Goal: Task Accomplishment & Management: Manage account settings

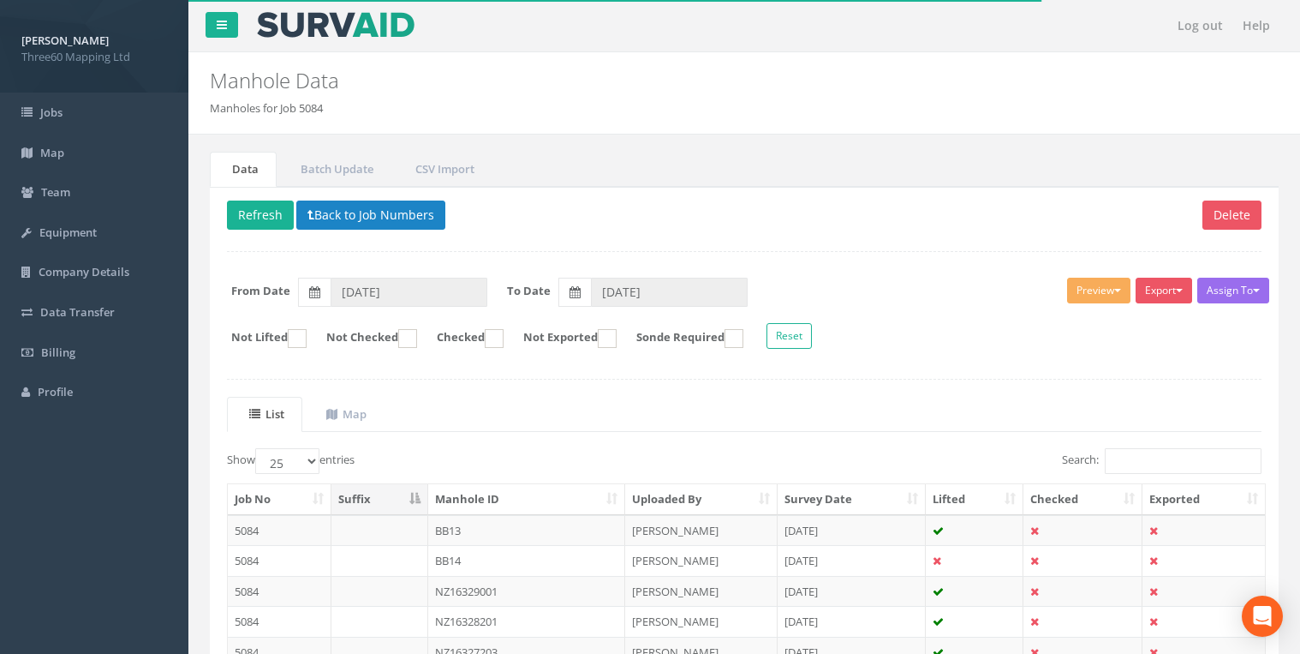
select select "25"
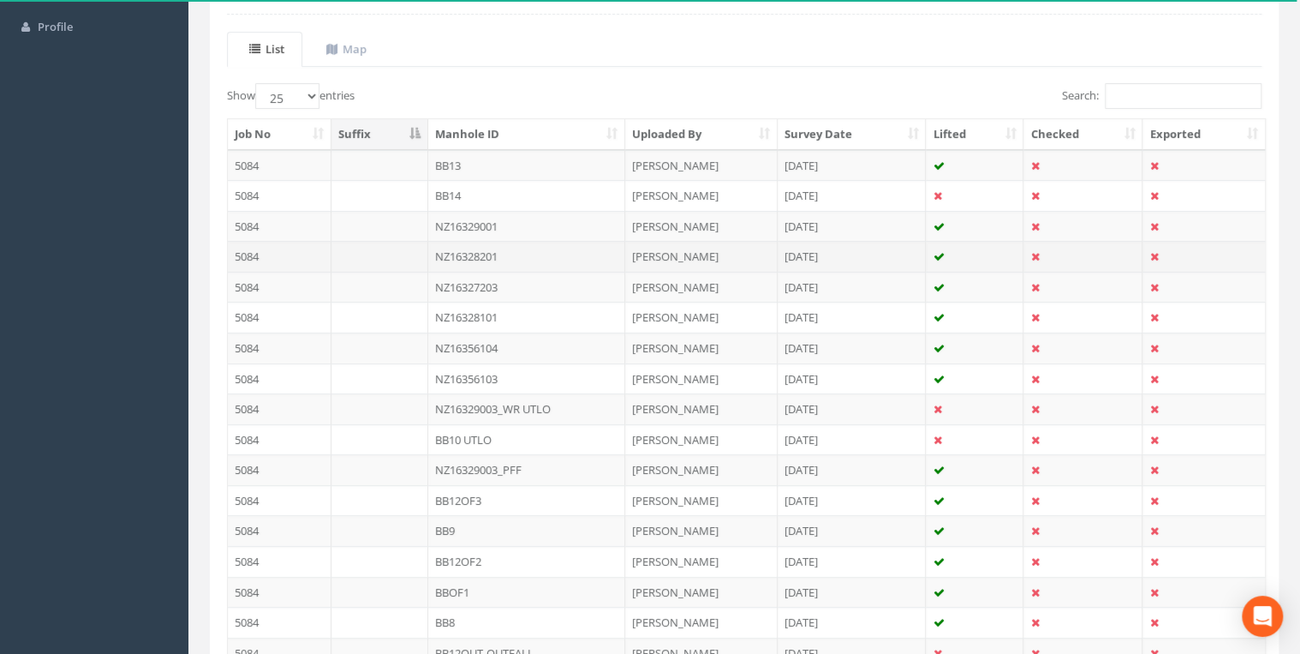
click at [482, 247] on td "NZ16328201" at bounding box center [526, 256] width 197 height 31
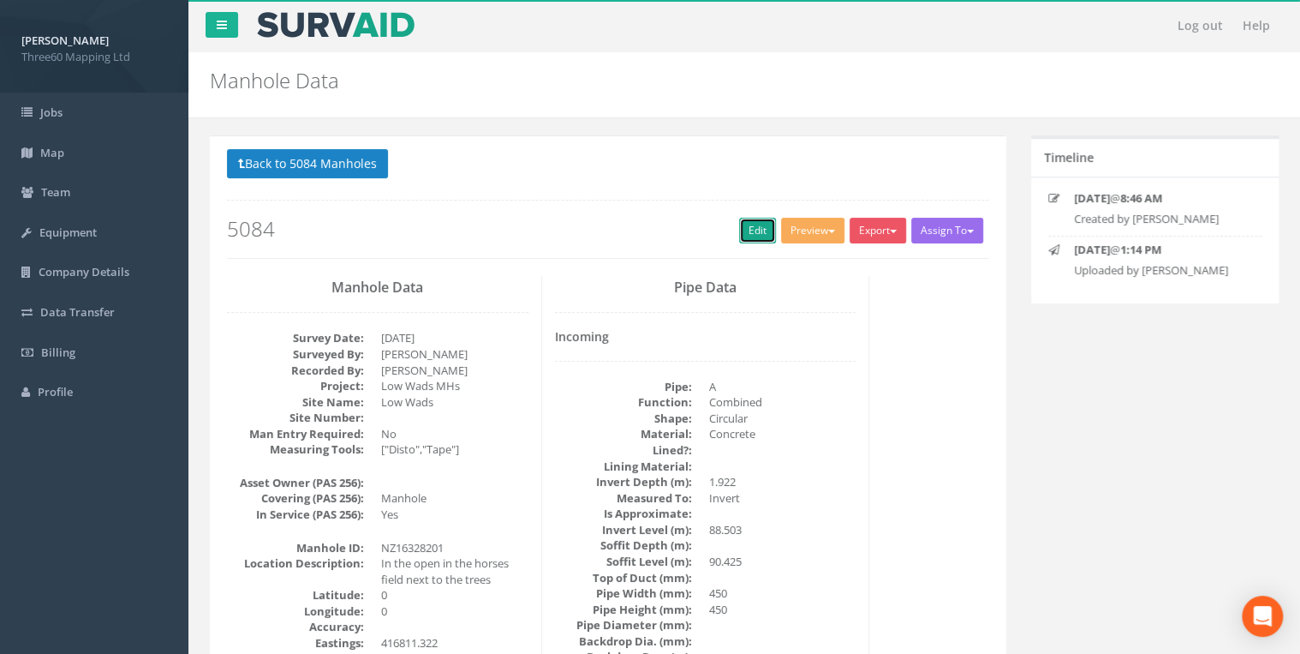
click at [739, 230] on link "Edit" at bounding box center [757, 231] width 37 height 26
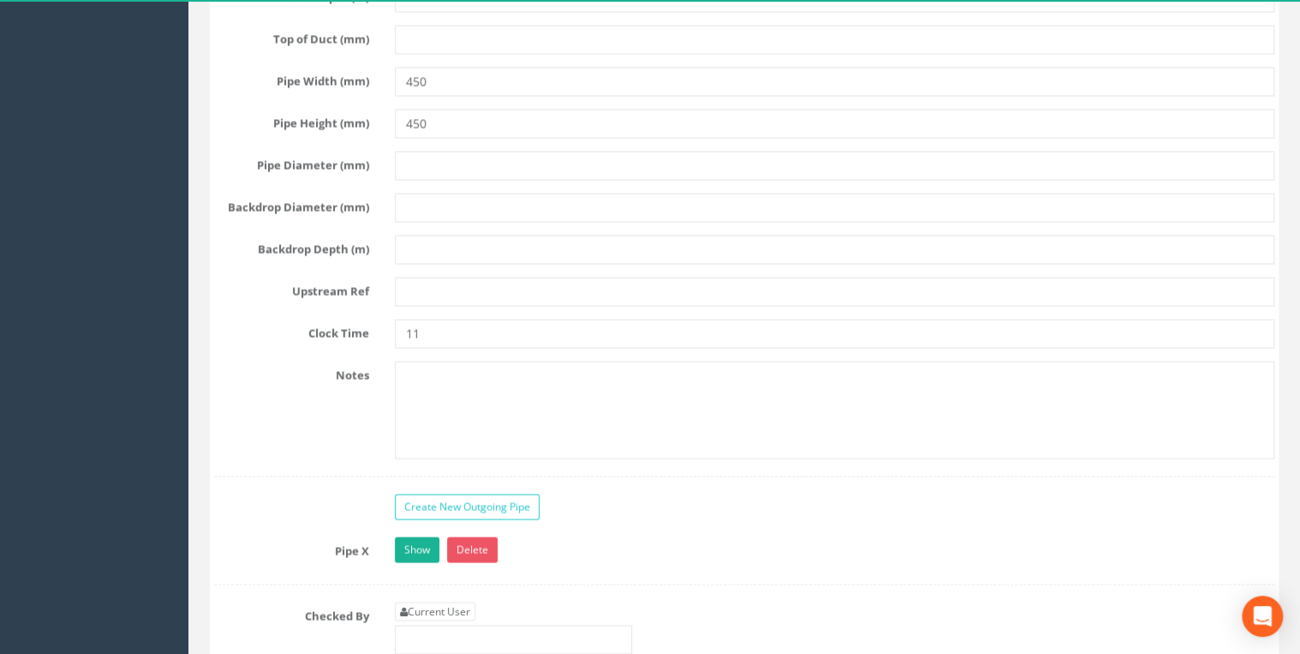
scroll to position [4843, 0]
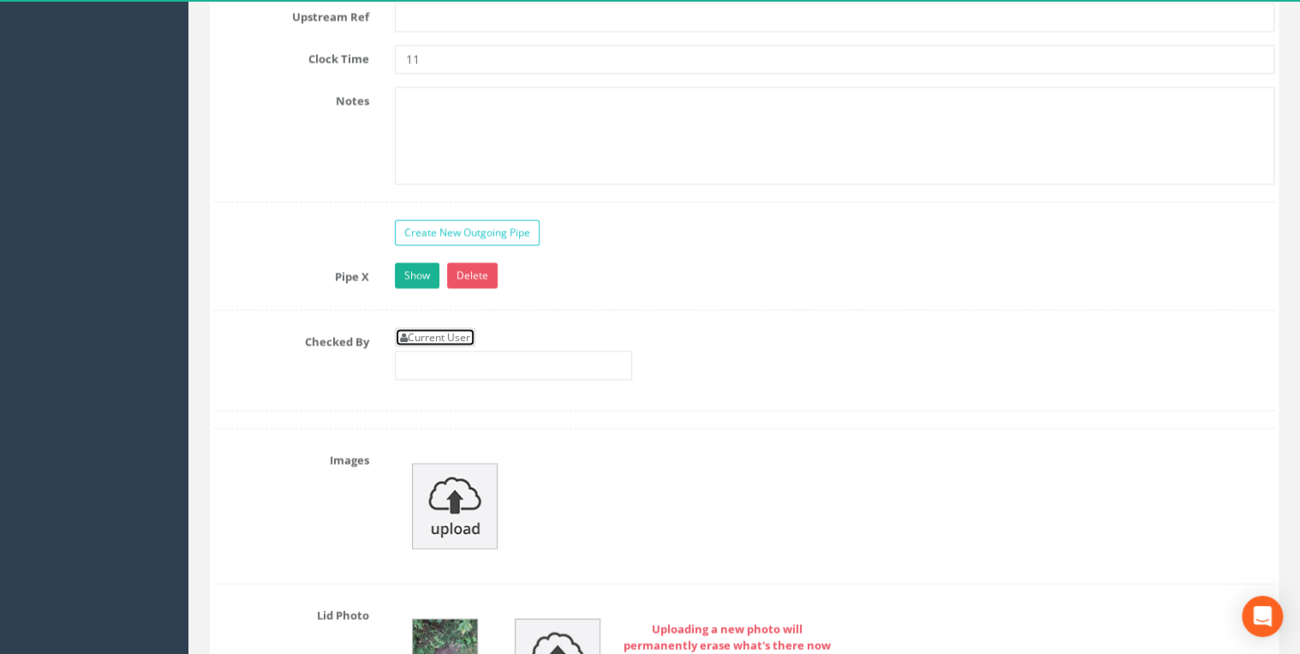
click at [460, 327] on link "Current User" at bounding box center [435, 336] width 81 height 19
type input "[PERSON_NAME]"
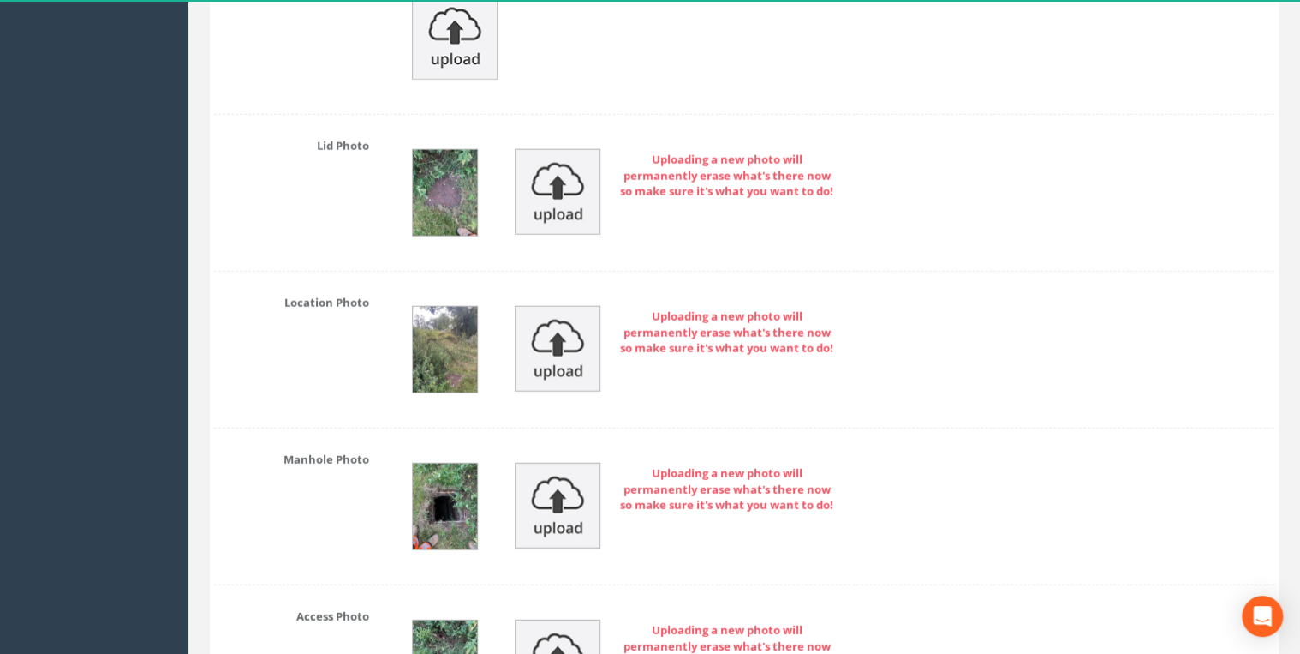
scroll to position [5573, 0]
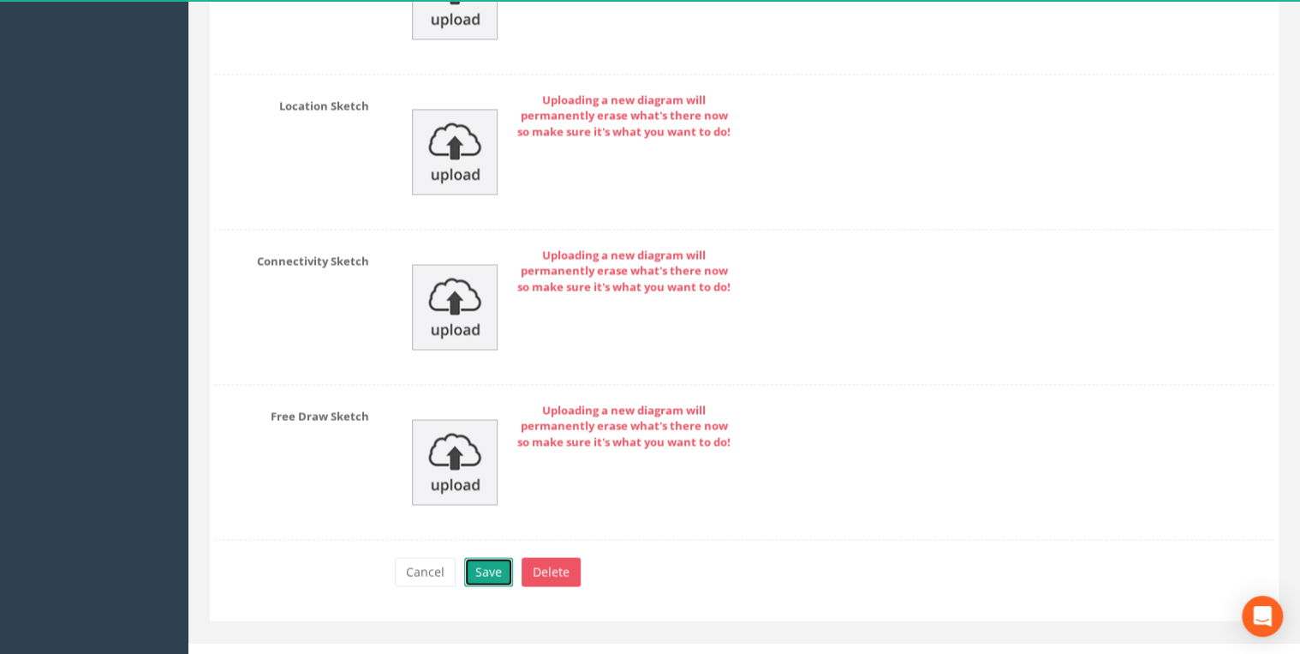
click at [480, 557] on button "Save" at bounding box center [488, 571] width 49 height 29
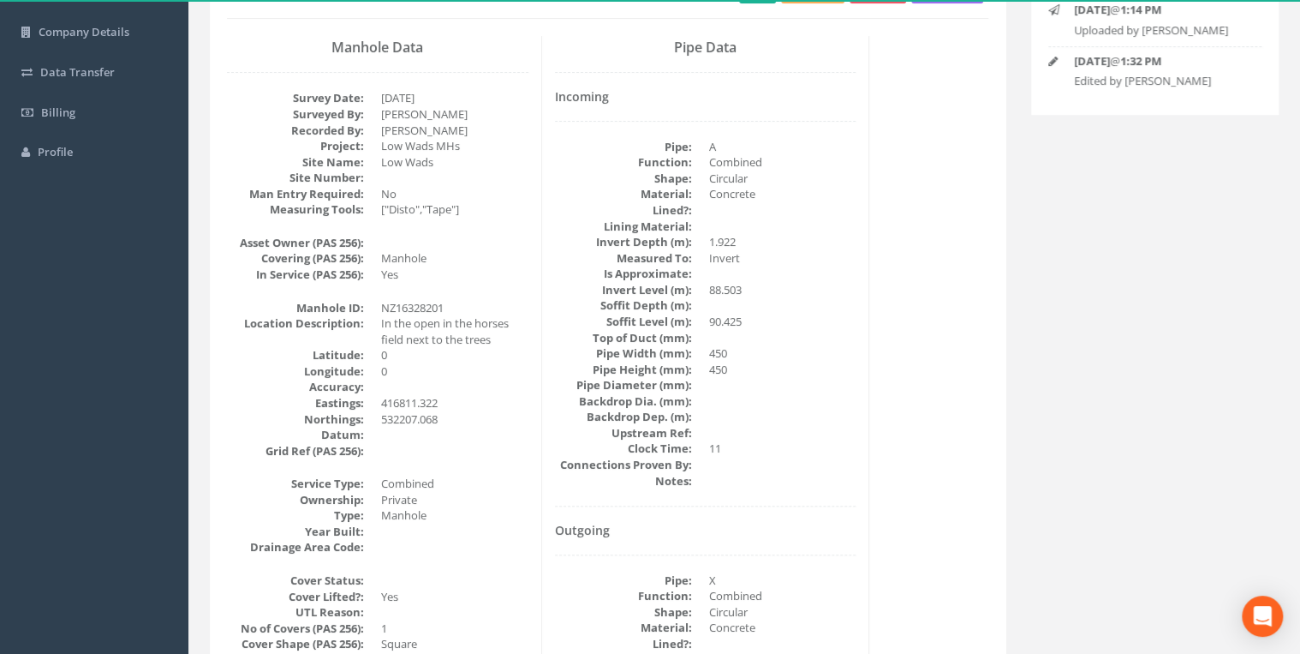
scroll to position [0, 0]
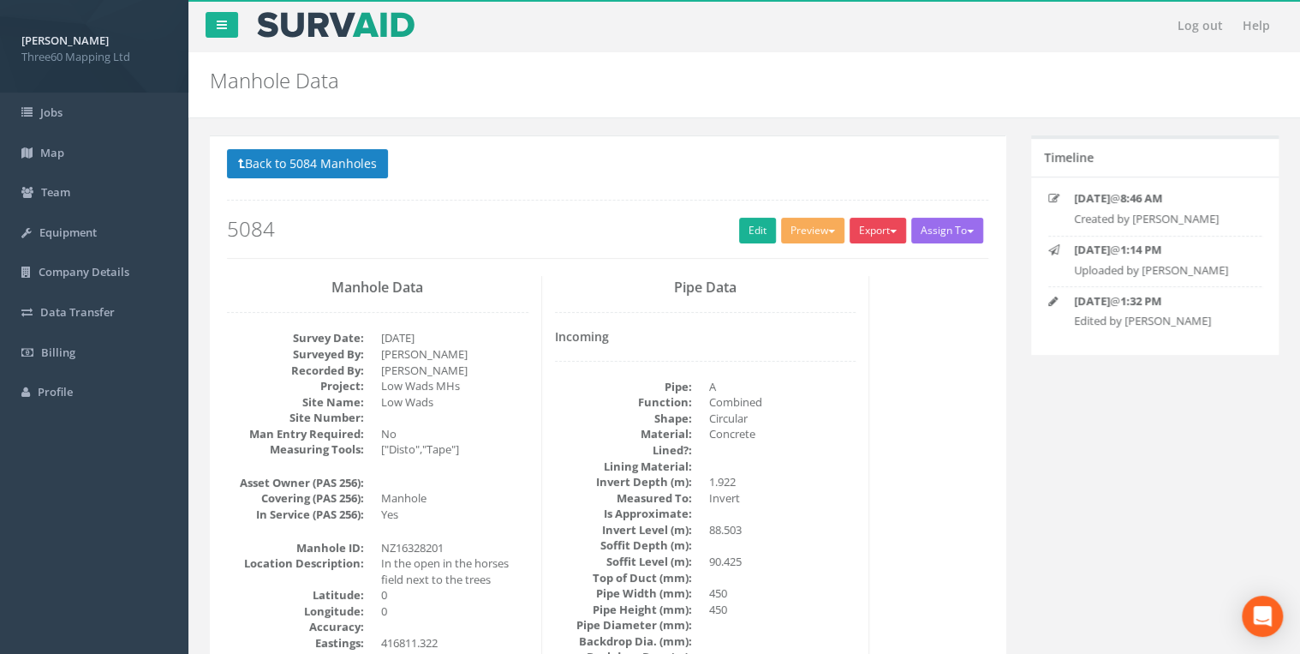
click at [864, 221] on button "Export" at bounding box center [878, 231] width 57 height 26
click at [841, 260] on link "360 Manhole" at bounding box center [843, 266] width 130 height 27
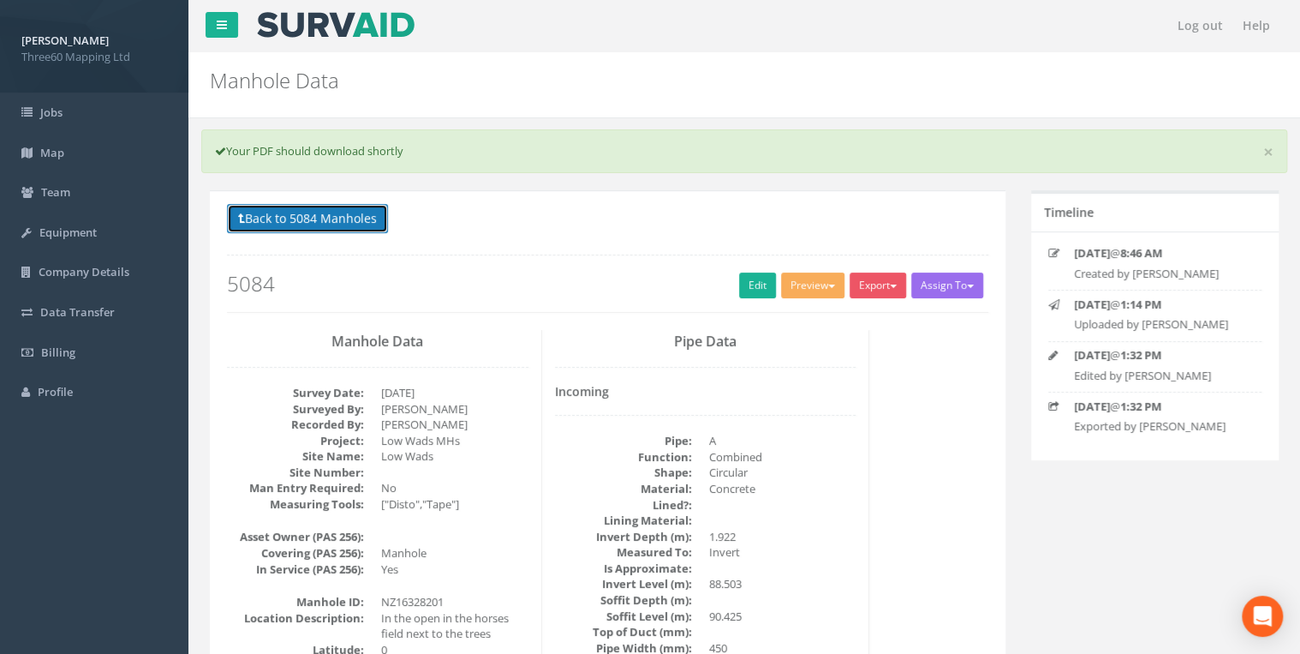
click at [370, 224] on button "Back to 5084 Manholes" at bounding box center [307, 218] width 161 height 29
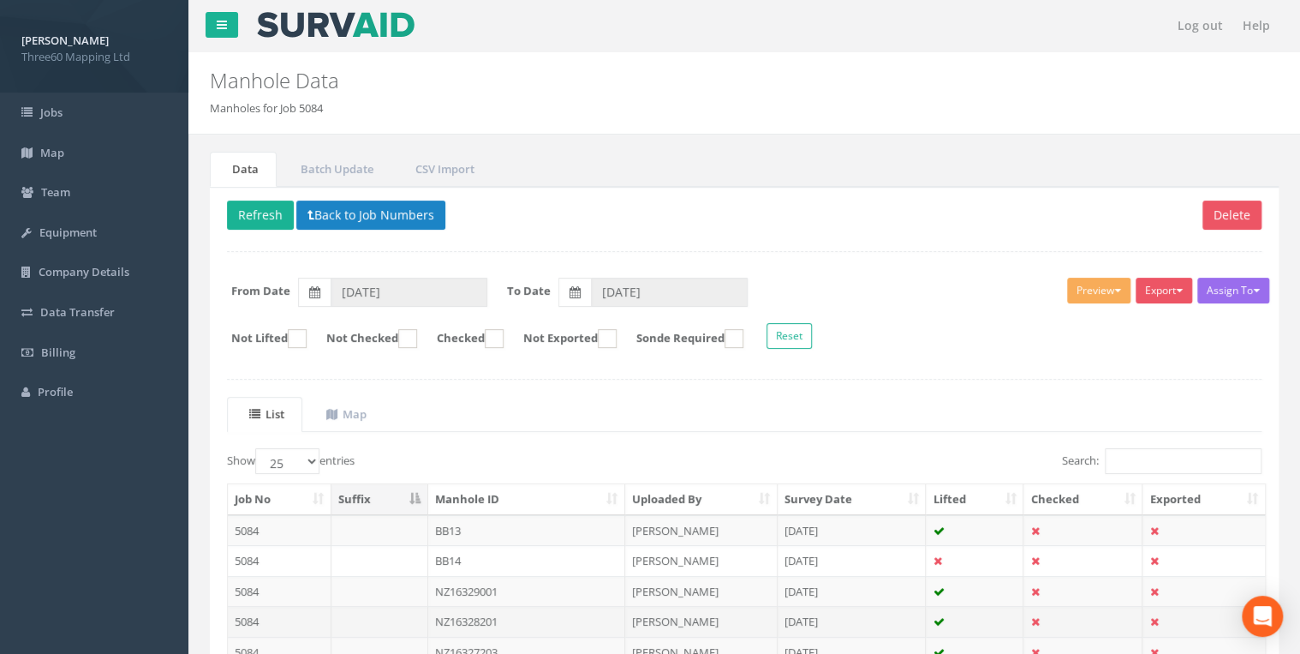
scroll to position [91, 0]
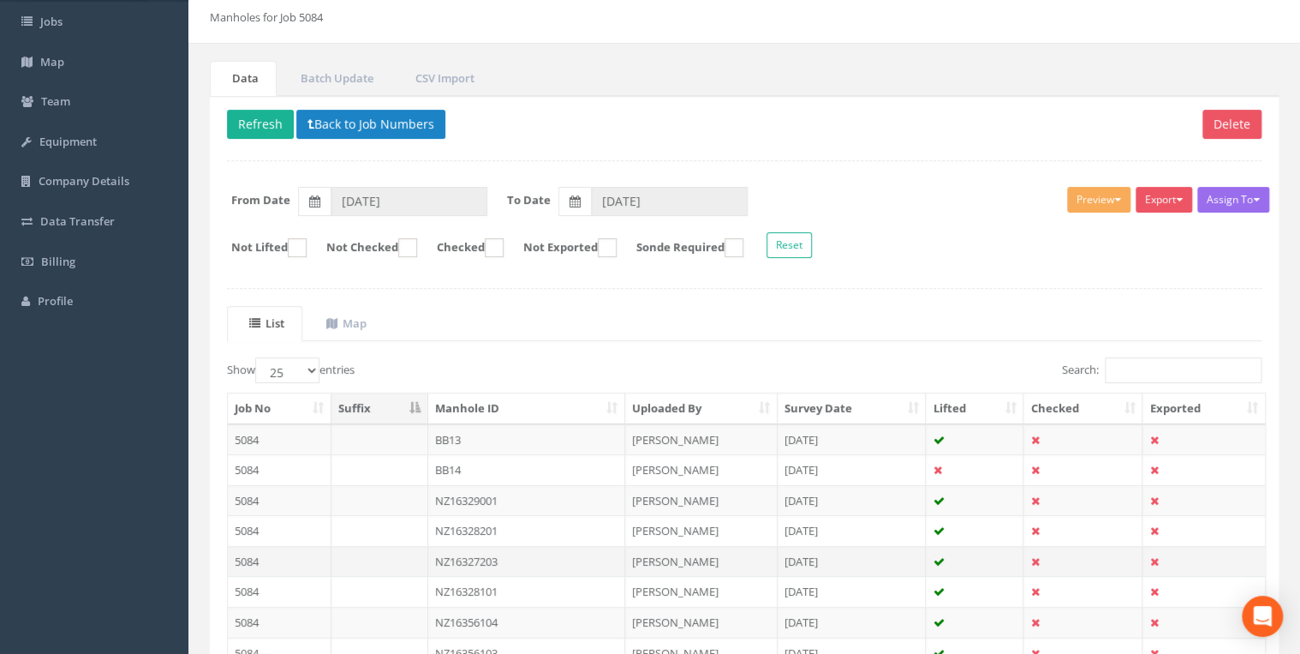
click at [489, 555] on td "NZ16327203" at bounding box center [526, 561] width 197 height 31
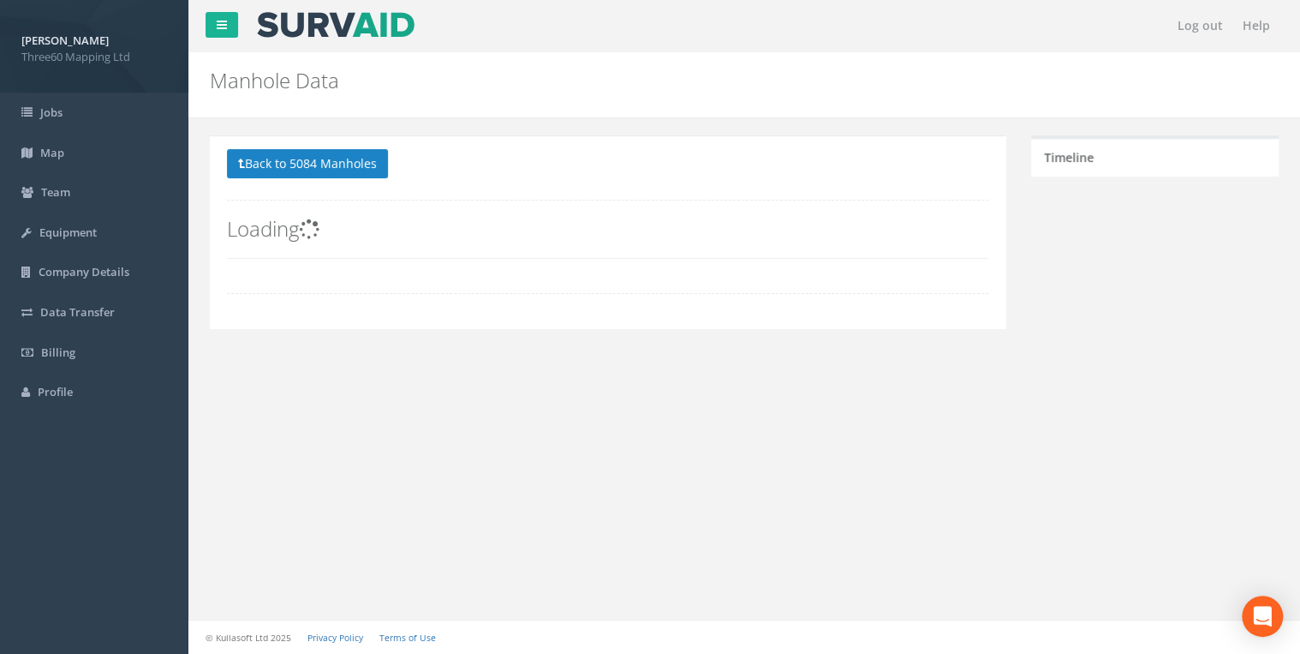
scroll to position [0, 0]
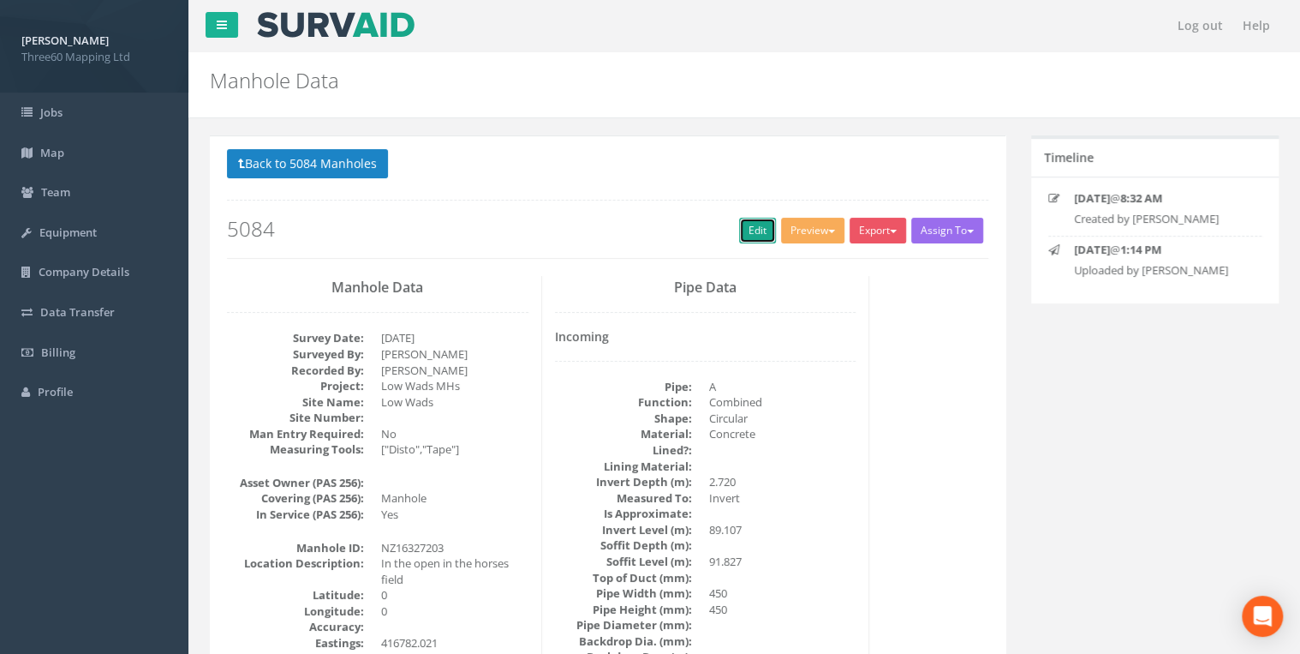
click at [757, 219] on link "Edit" at bounding box center [757, 231] width 37 height 26
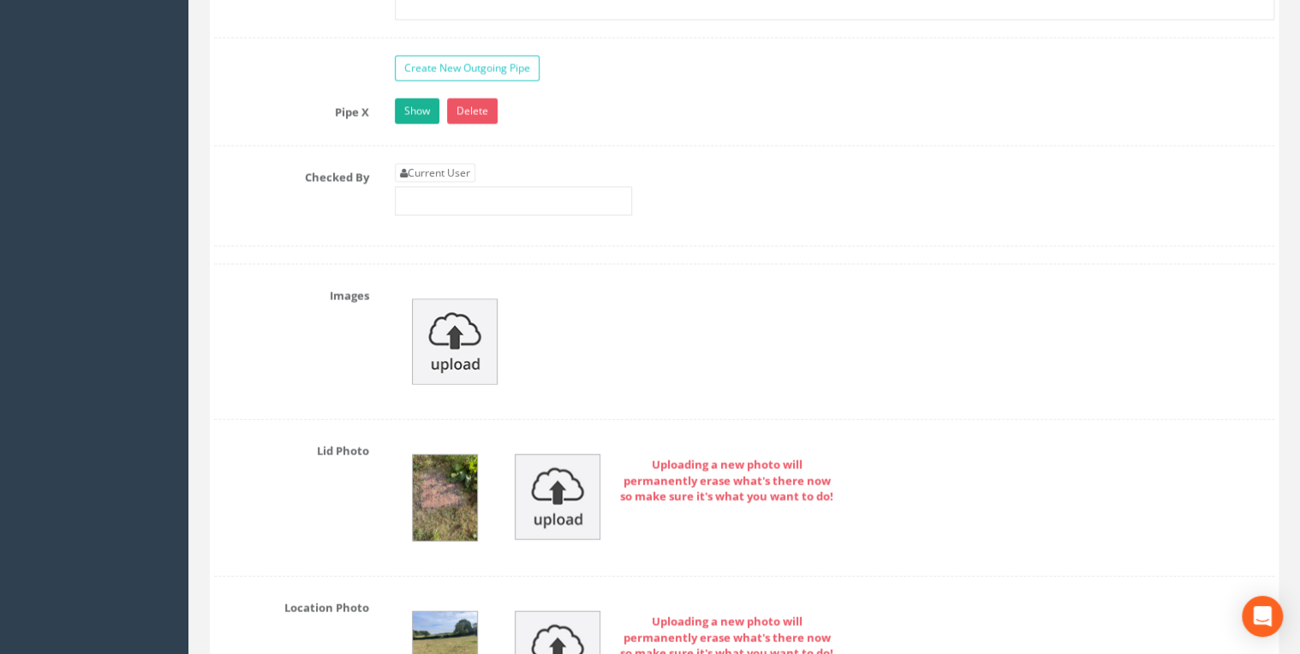
scroll to position [5025, 0]
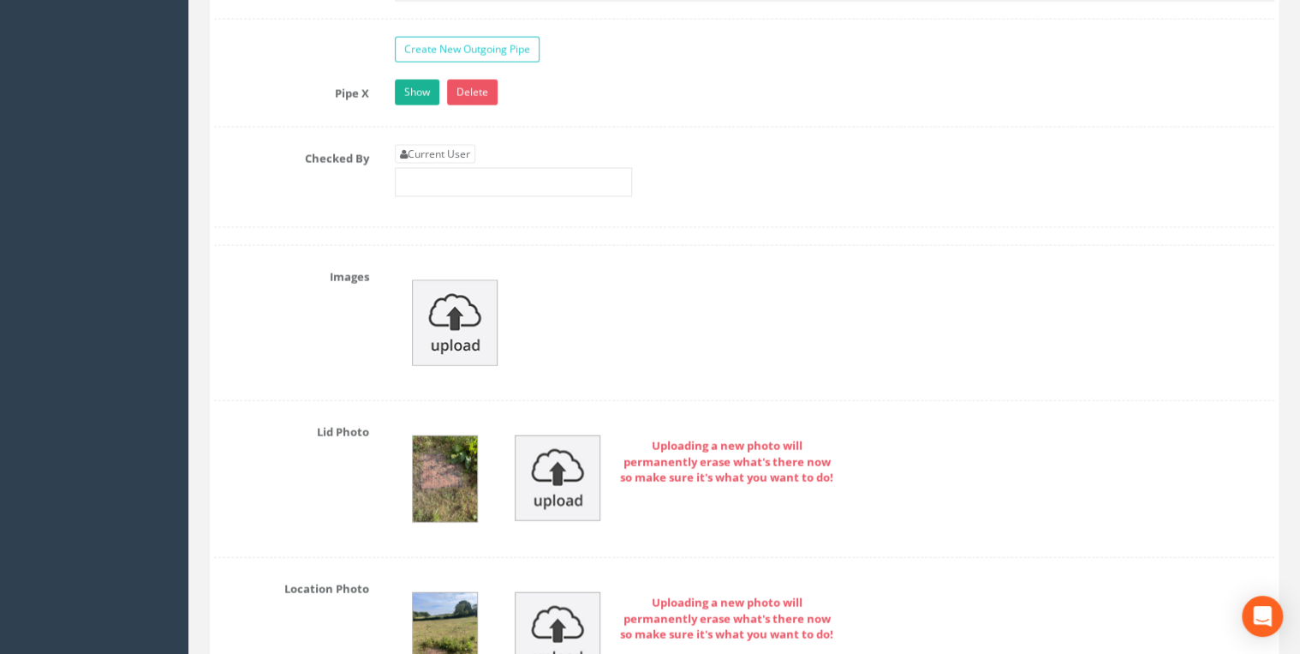
click at [451, 147] on div "Current User" at bounding box center [513, 171] width 237 height 52
click at [451, 145] on link "Current User" at bounding box center [435, 154] width 81 height 19
type input "[PERSON_NAME]"
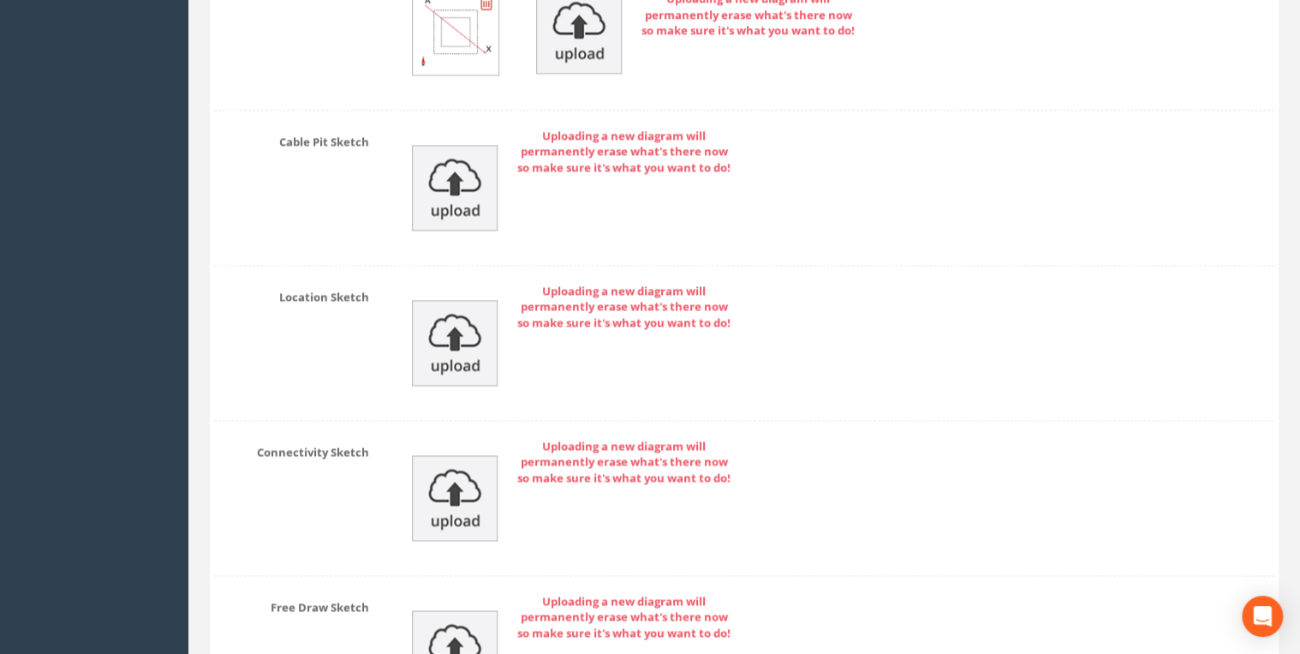
scroll to position [7836, 0]
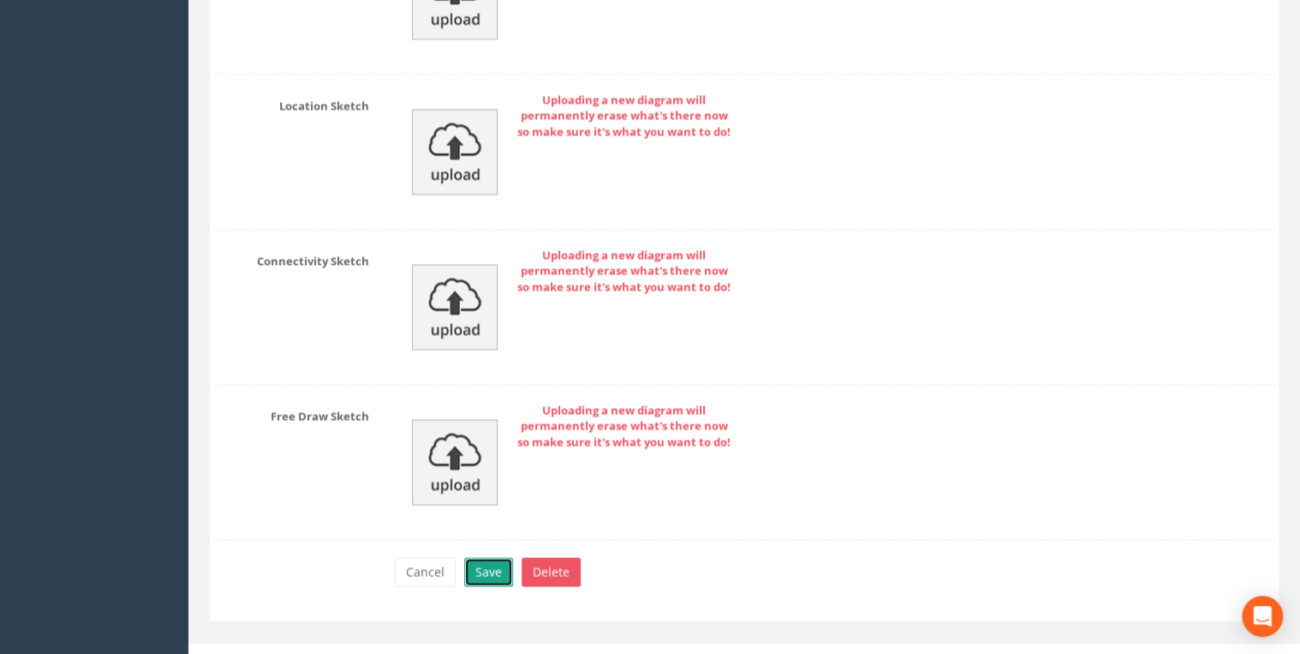
click at [494, 557] on button "Save" at bounding box center [488, 571] width 49 height 29
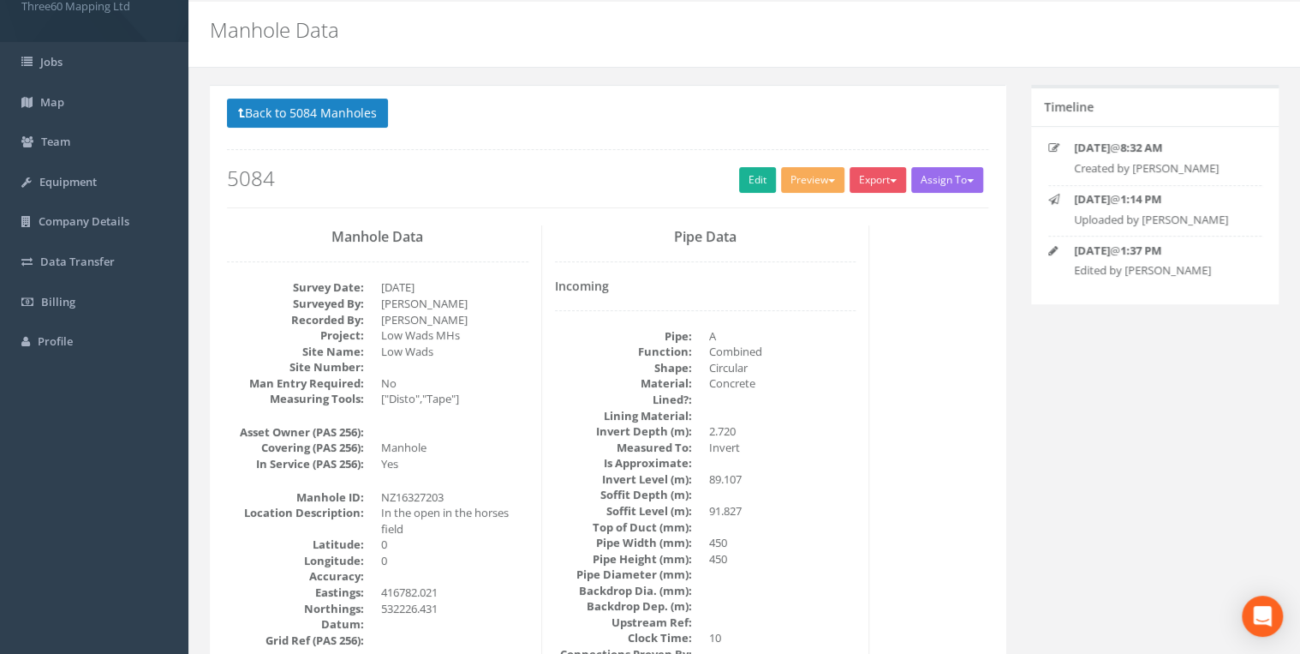
scroll to position [0, 0]
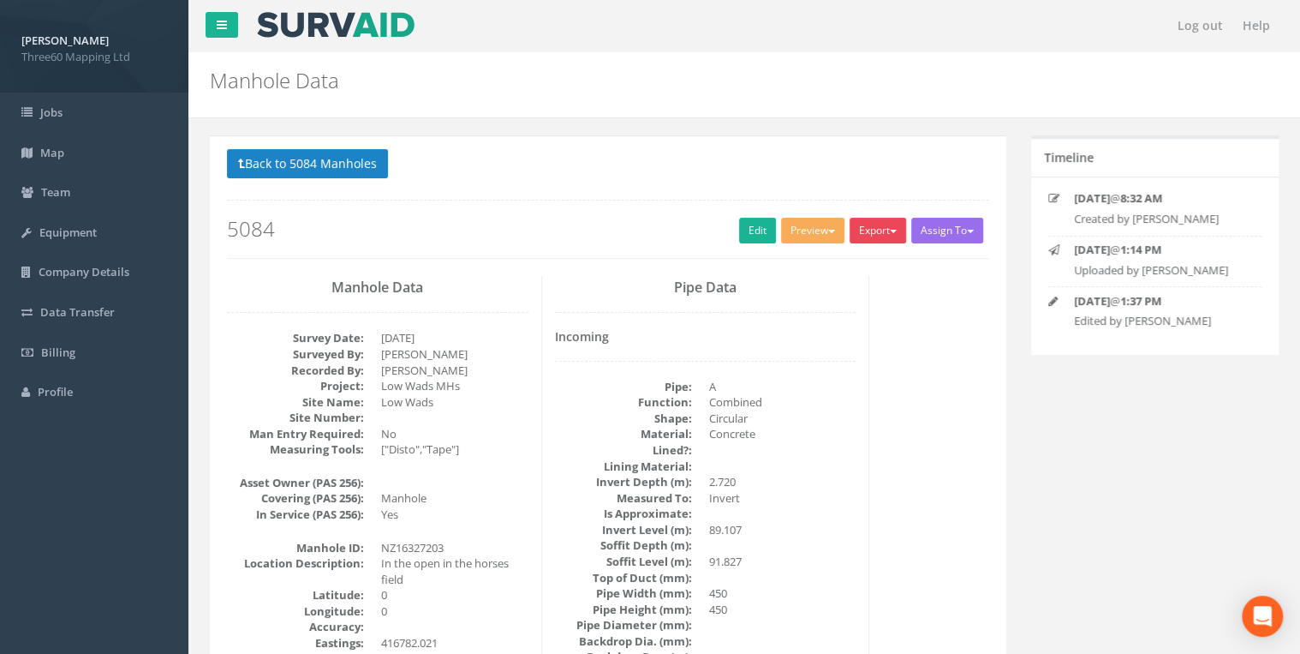
click at [853, 222] on button "Export" at bounding box center [878, 231] width 57 height 26
click at [833, 261] on link "360 Manhole" at bounding box center [843, 266] width 130 height 27
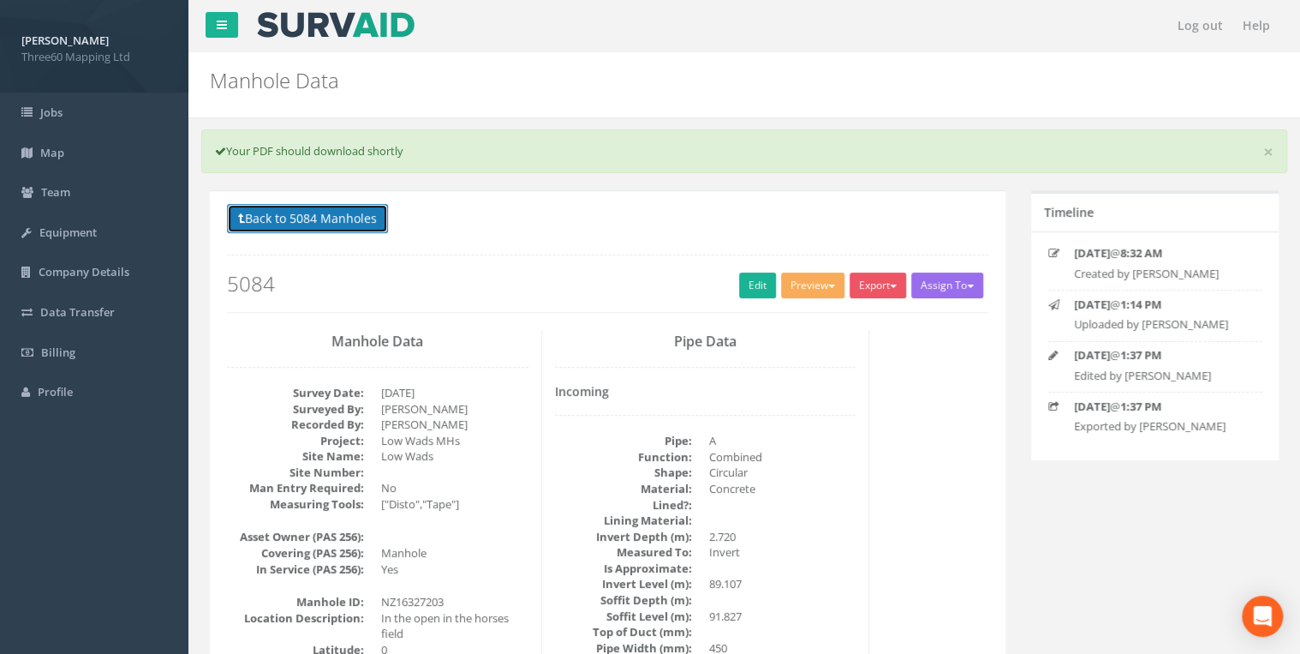
click at [379, 219] on button "Back to 5084 Manholes" at bounding box center [307, 218] width 161 height 29
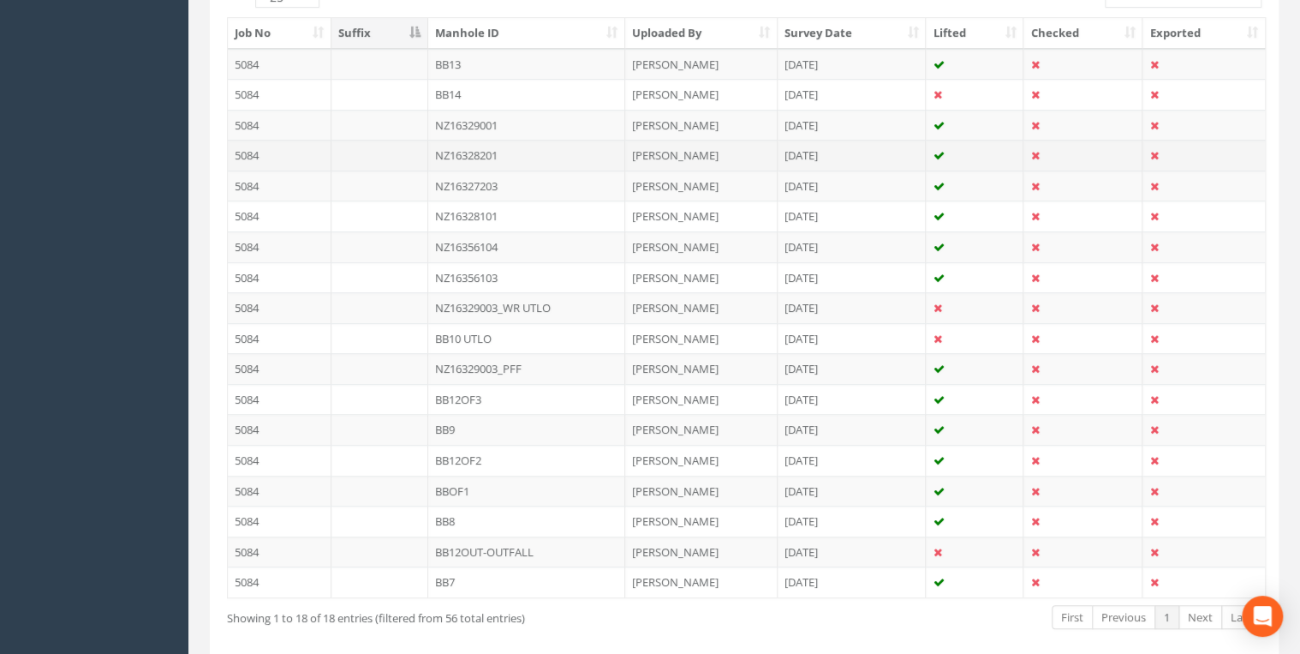
scroll to position [448, 0]
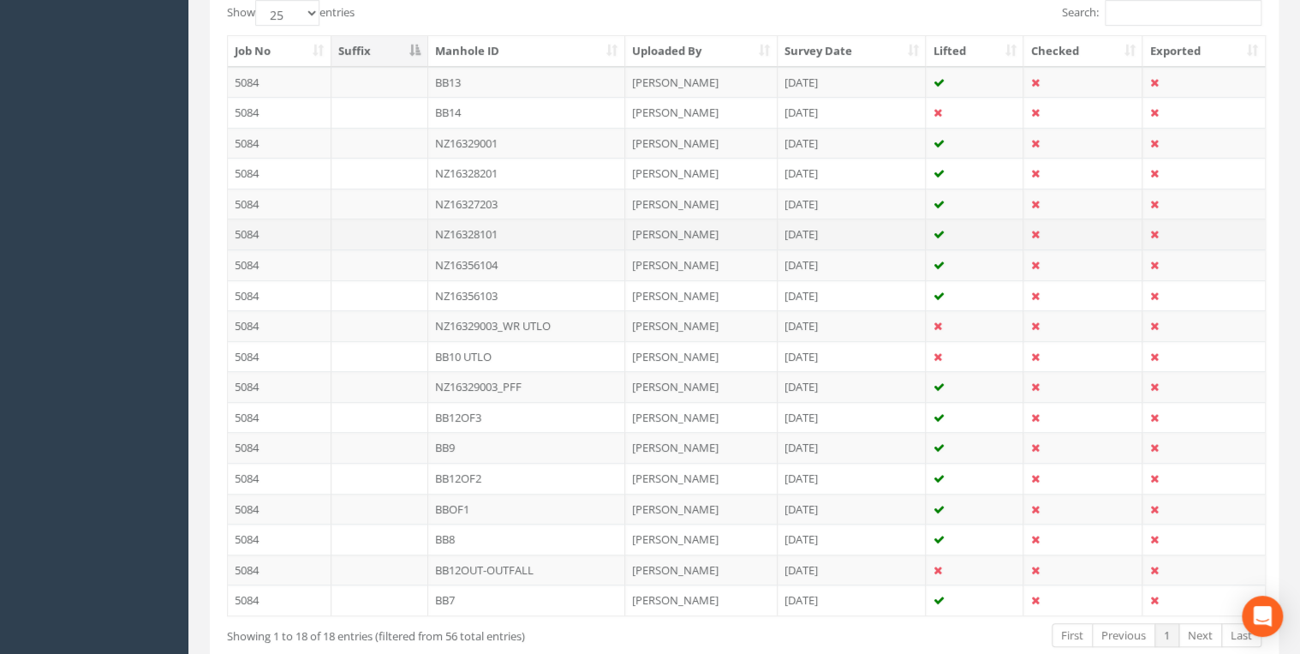
click at [501, 229] on td "NZ16328101" at bounding box center [526, 233] width 197 height 31
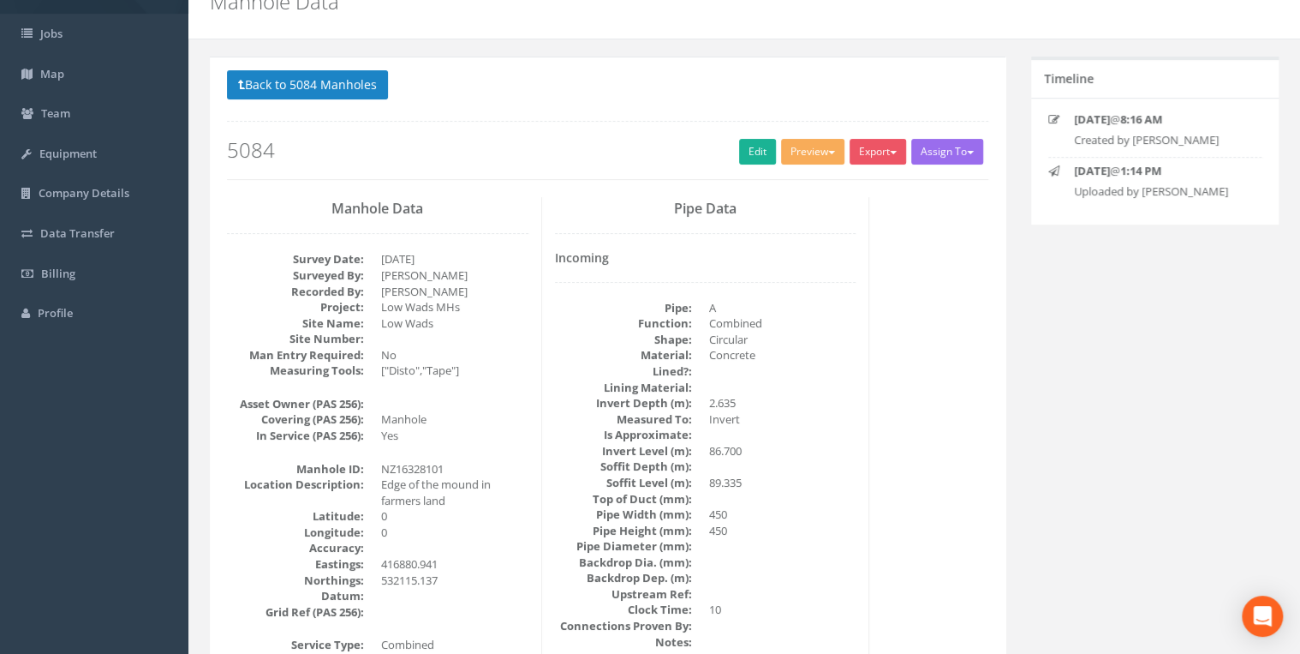
scroll to position [0, 0]
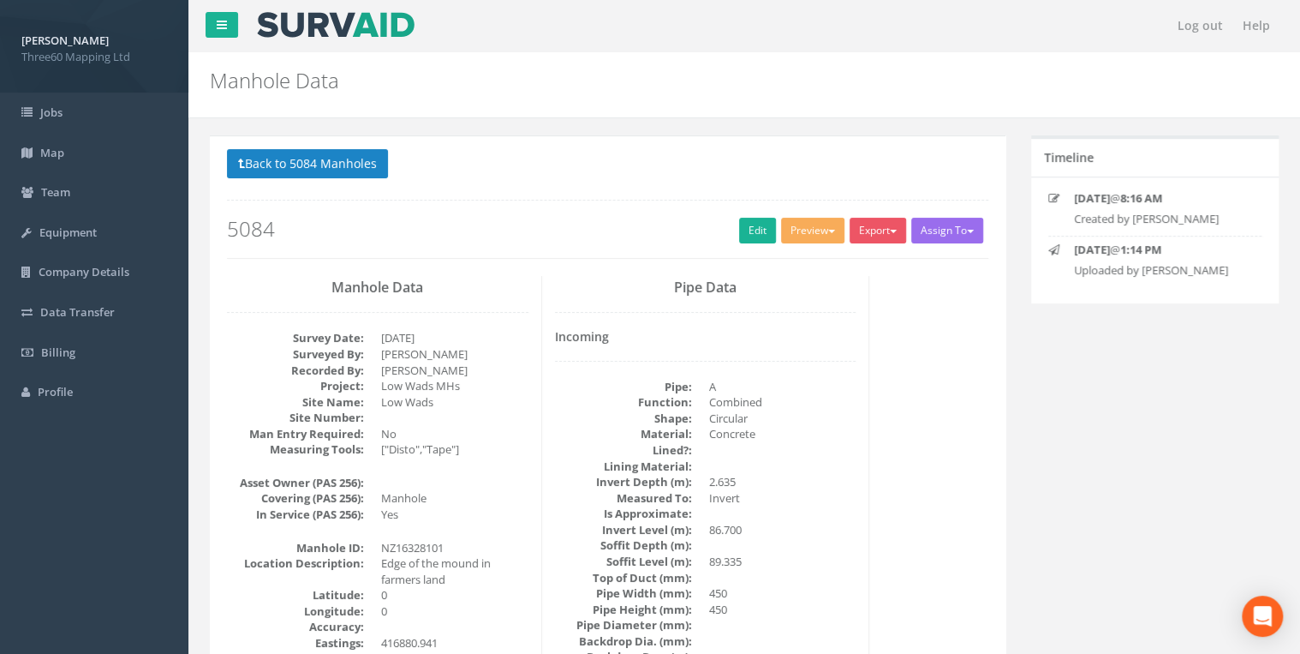
click at [751, 216] on div "Back to 5084 Manholes Back to Map Assign To No Companies Added Export 360 Manho…" at bounding box center [608, 203] width 762 height 109
click at [751, 223] on link "Edit" at bounding box center [757, 231] width 37 height 26
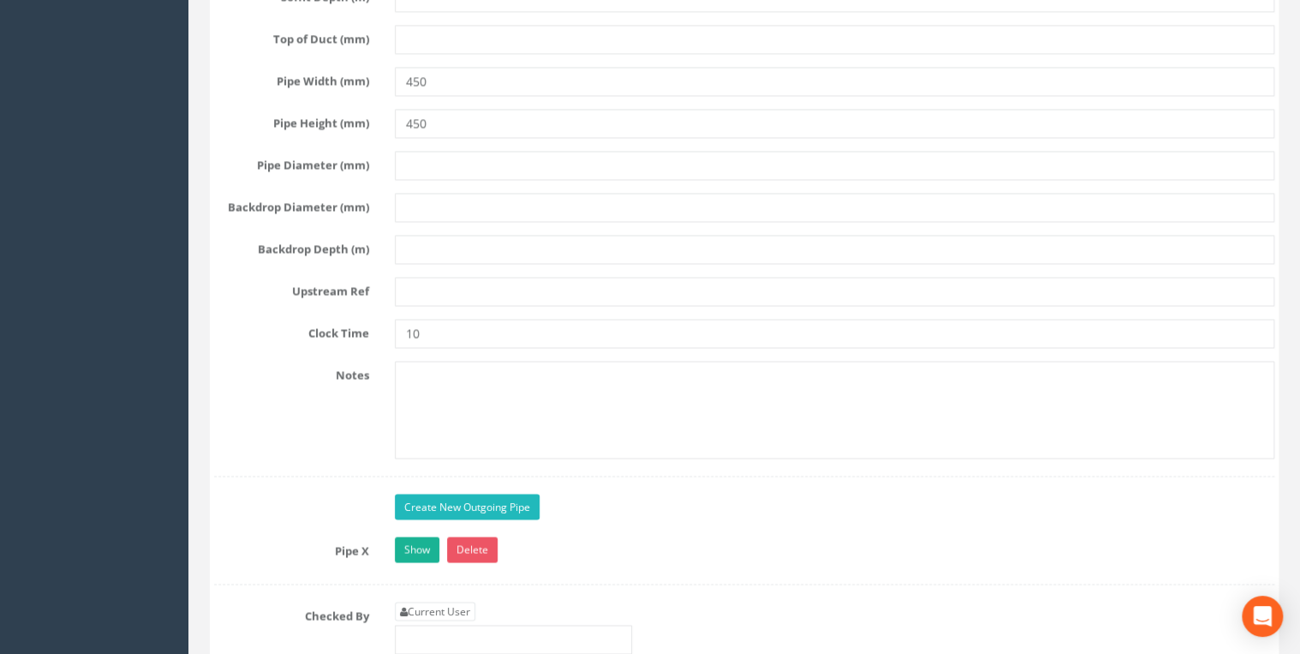
scroll to position [4751, 0]
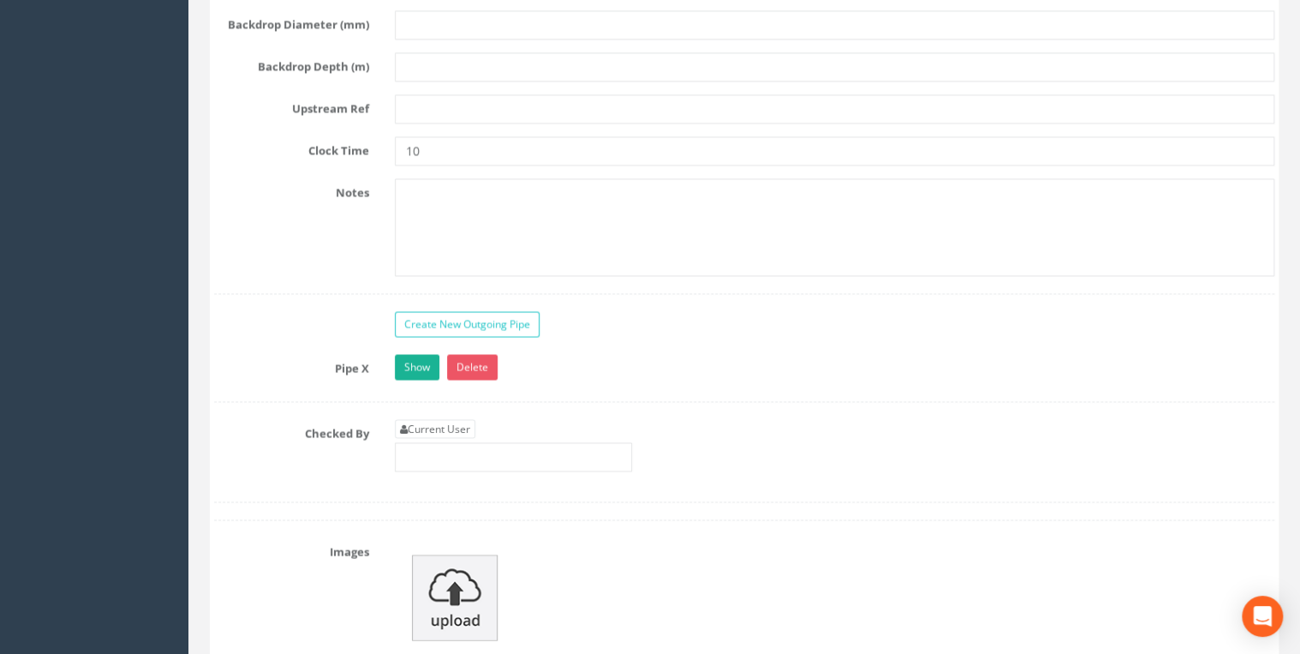
click at [481, 419] on div "Current User" at bounding box center [513, 445] width 237 height 52
click at [473, 419] on link "Current User" at bounding box center [435, 428] width 81 height 19
type input "[PERSON_NAME]"
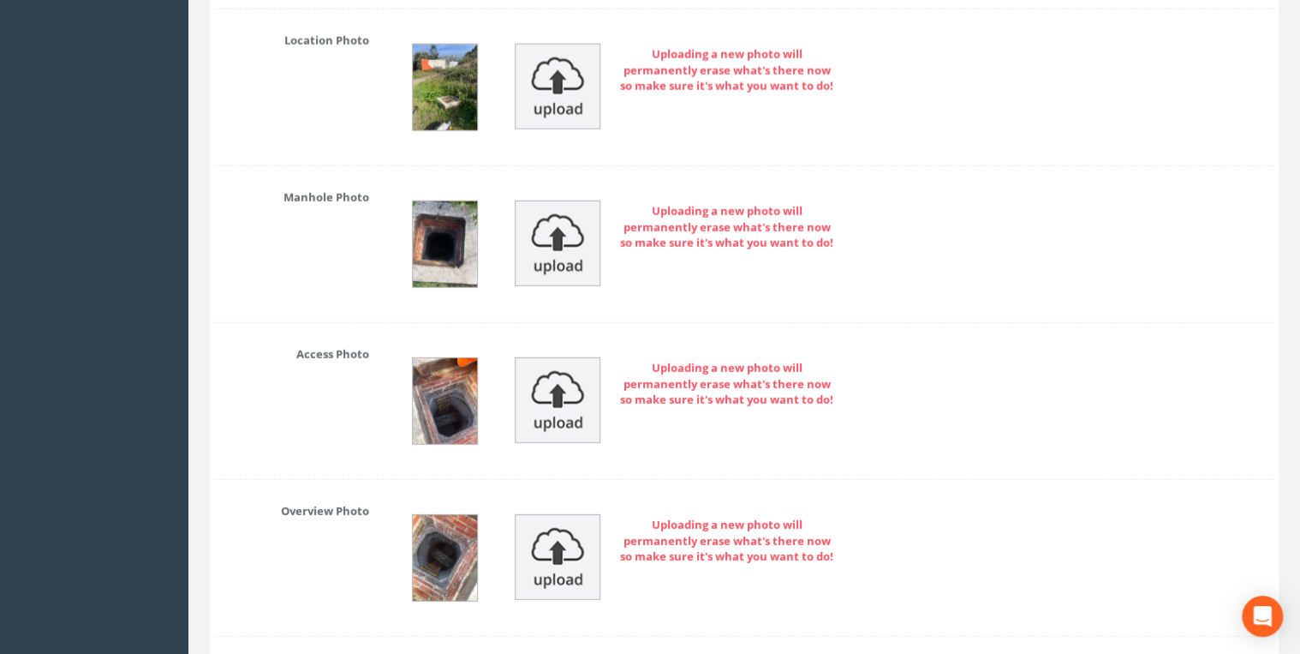
scroll to position [5208, 0]
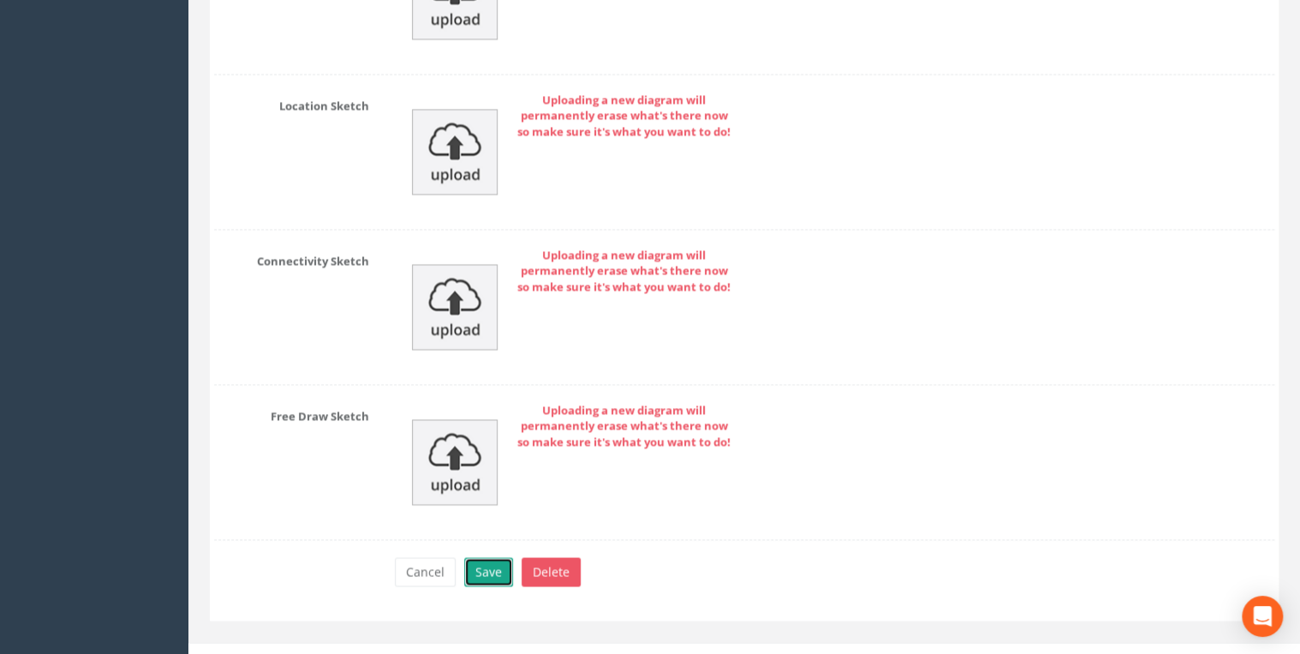
click at [482, 559] on button "Save" at bounding box center [488, 571] width 49 height 29
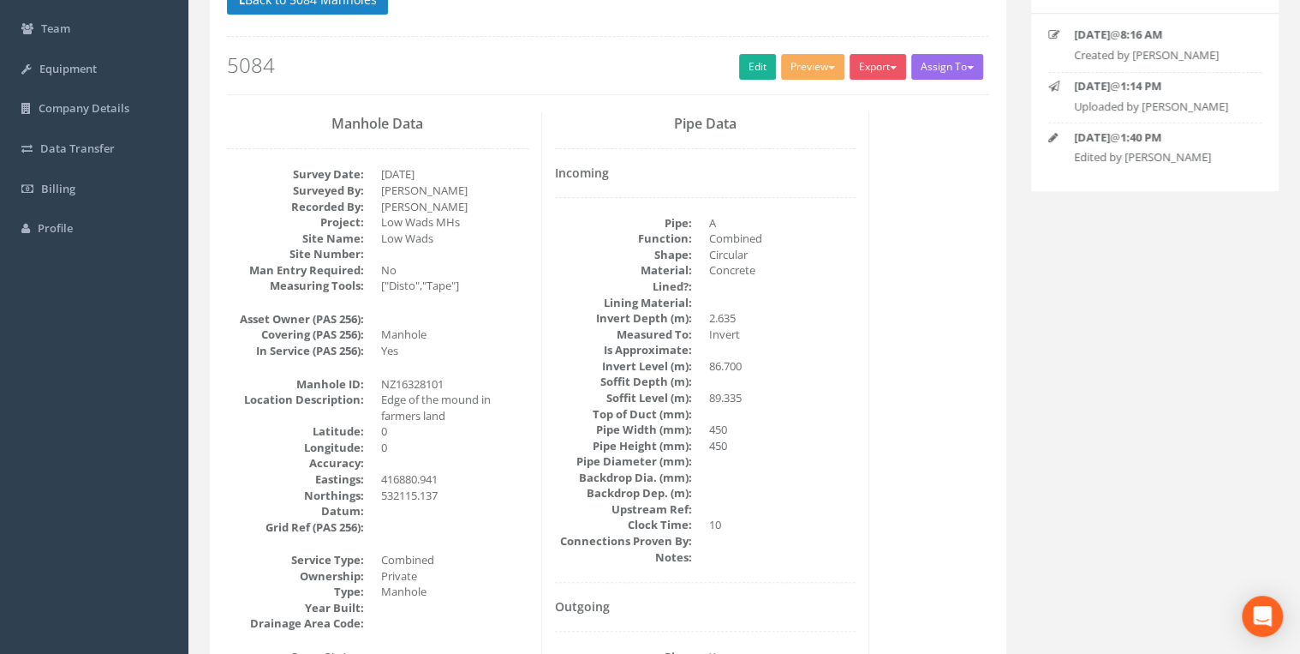
scroll to position [0, 0]
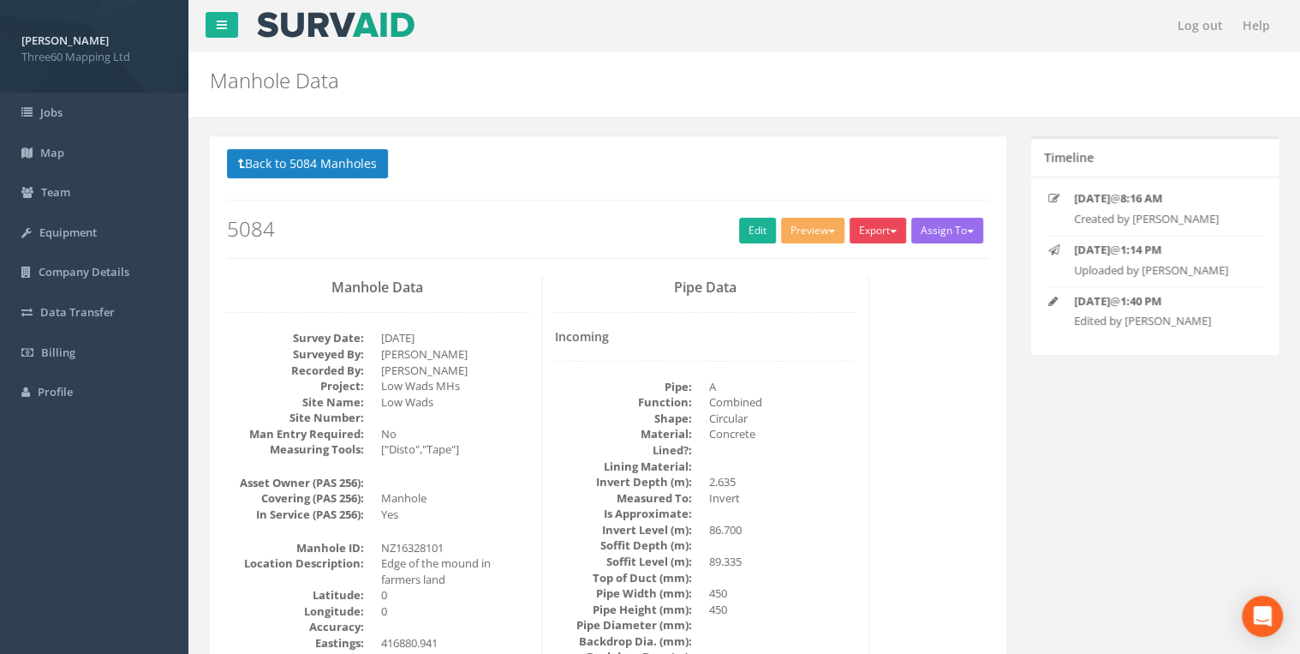
click at [878, 230] on button "Export" at bounding box center [878, 231] width 57 height 26
click at [840, 258] on link "360 Manhole" at bounding box center [843, 266] width 130 height 27
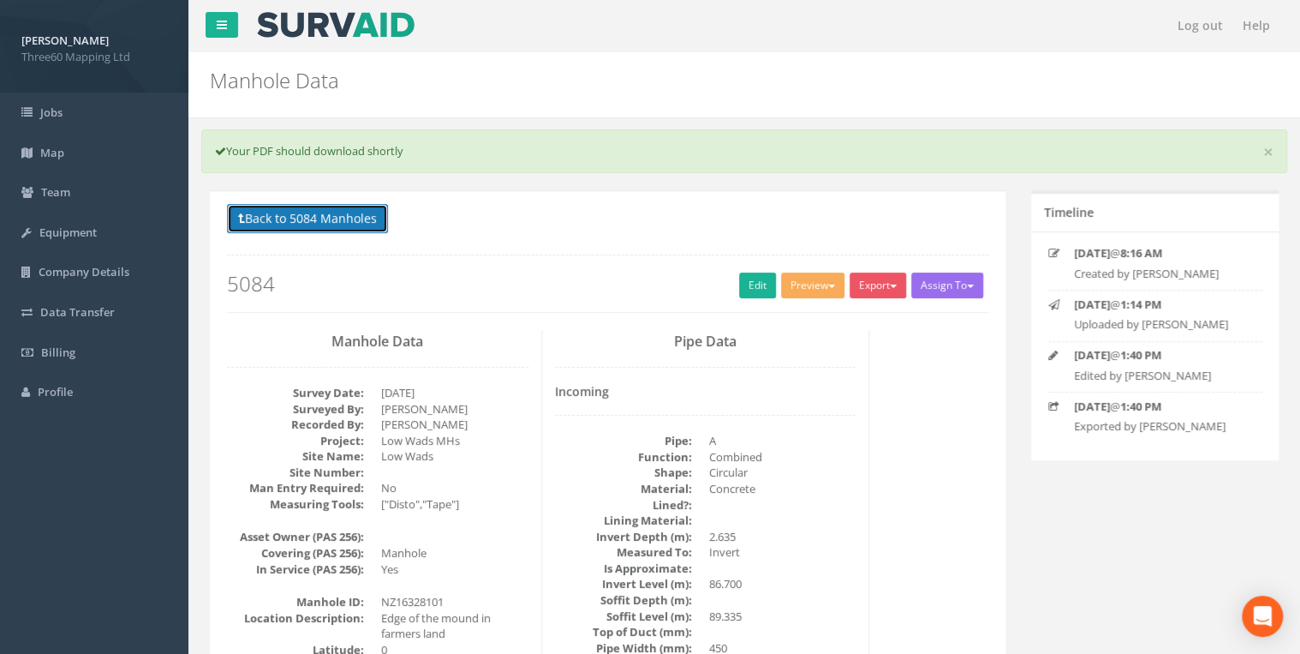
click at [375, 220] on button "Back to 5084 Manholes" at bounding box center [307, 218] width 161 height 29
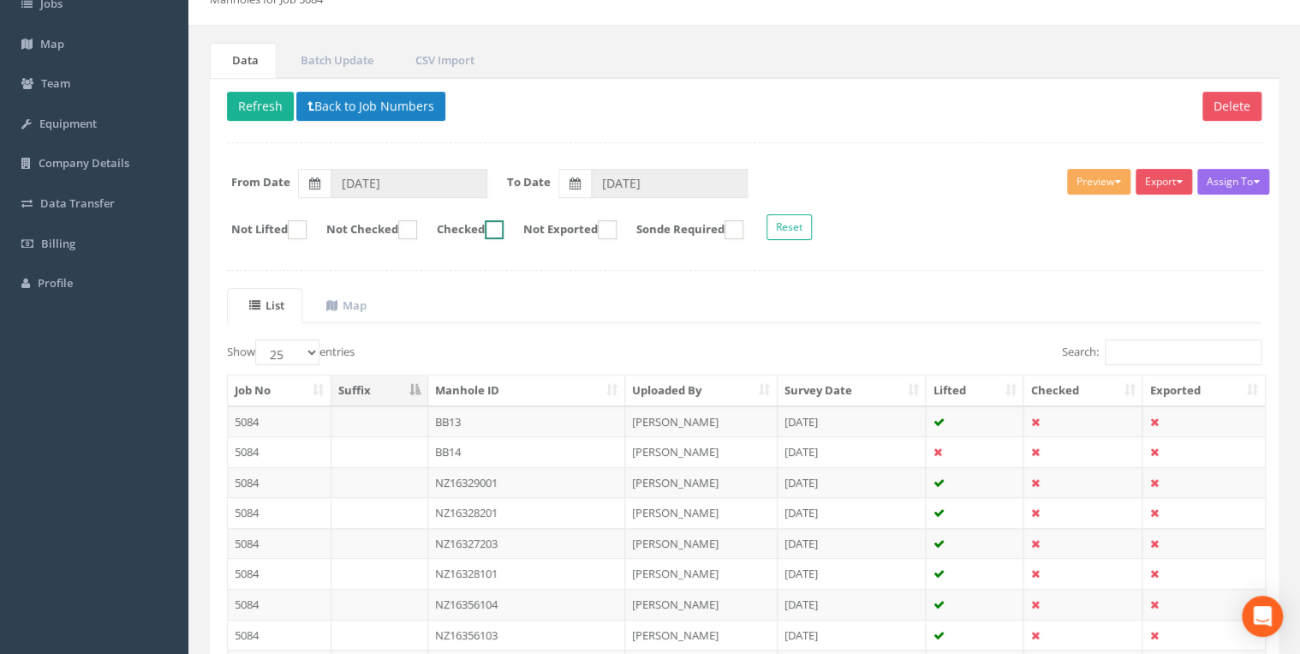
scroll to position [274, 0]
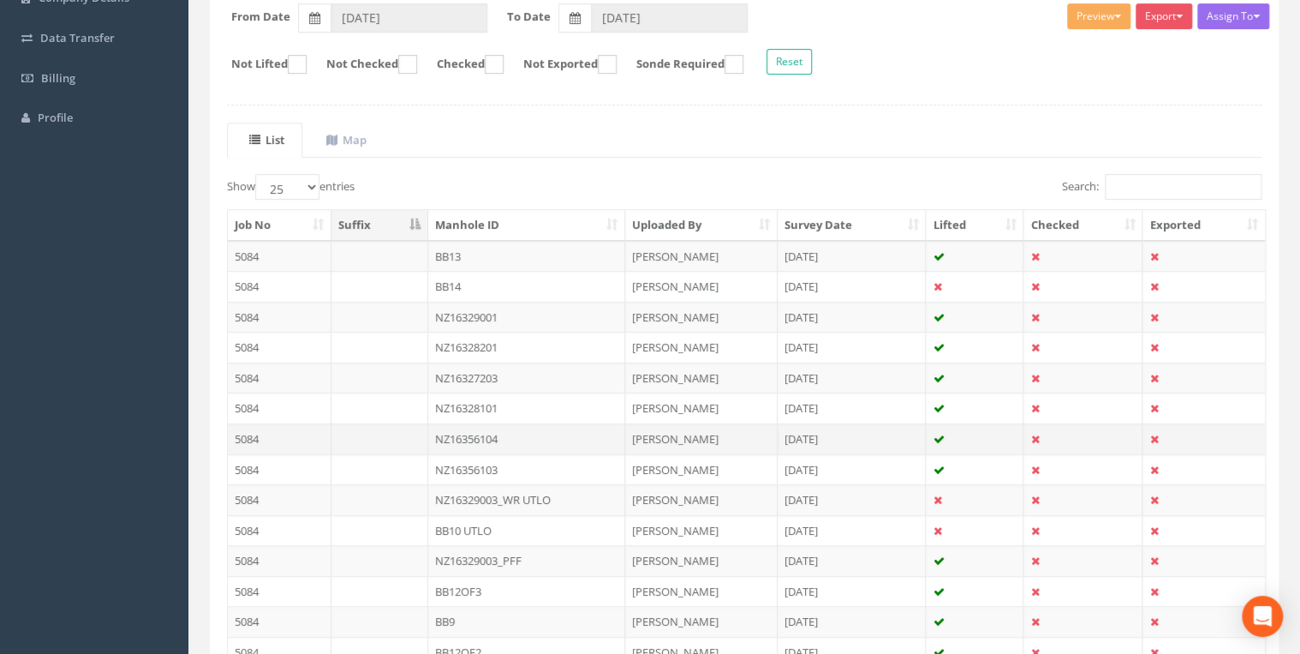
click at [513, 432] on td "NZ16356104" at bounding box center [526, 438] width 197 height 31
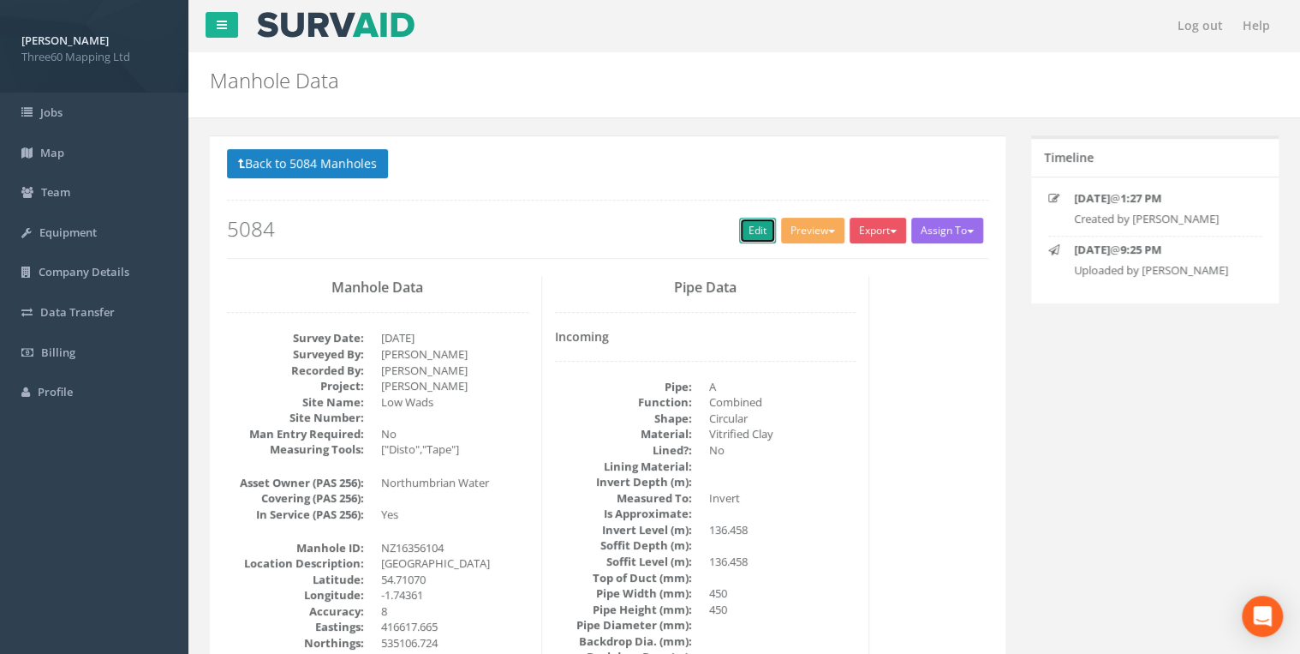
click at [739, 227] on link "Edit" at bounding box center [757, 231] width 37 height 26
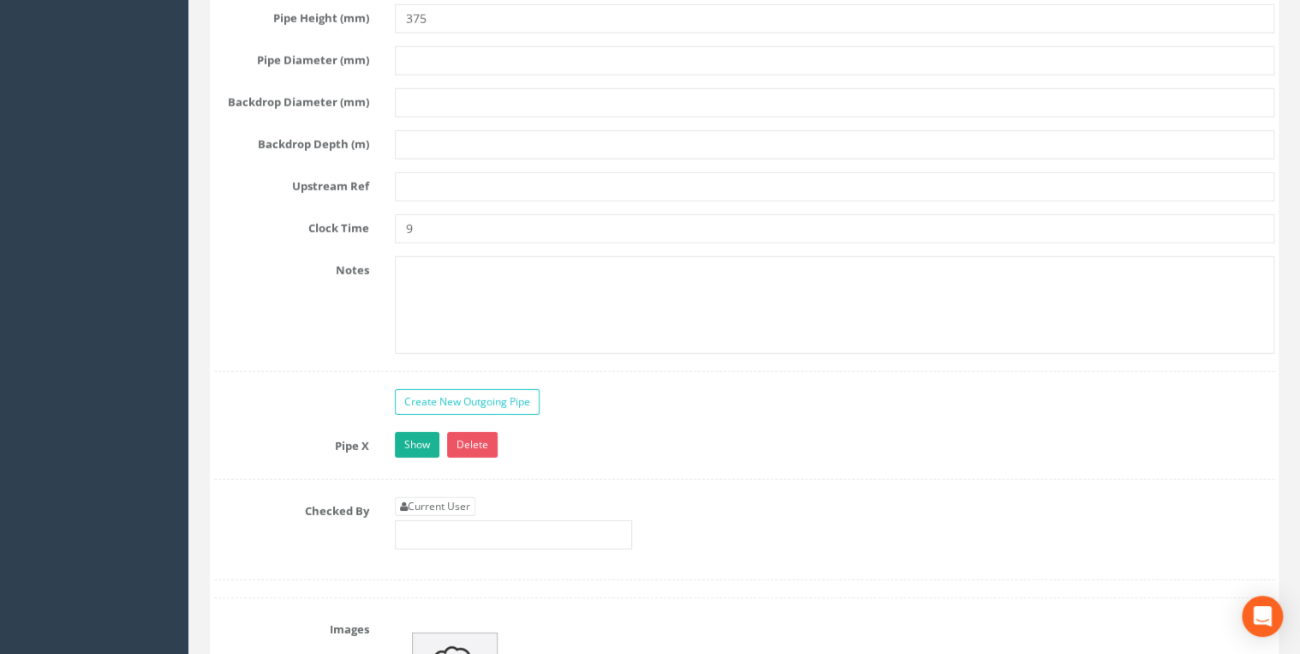
scroll to position [5939, 0]
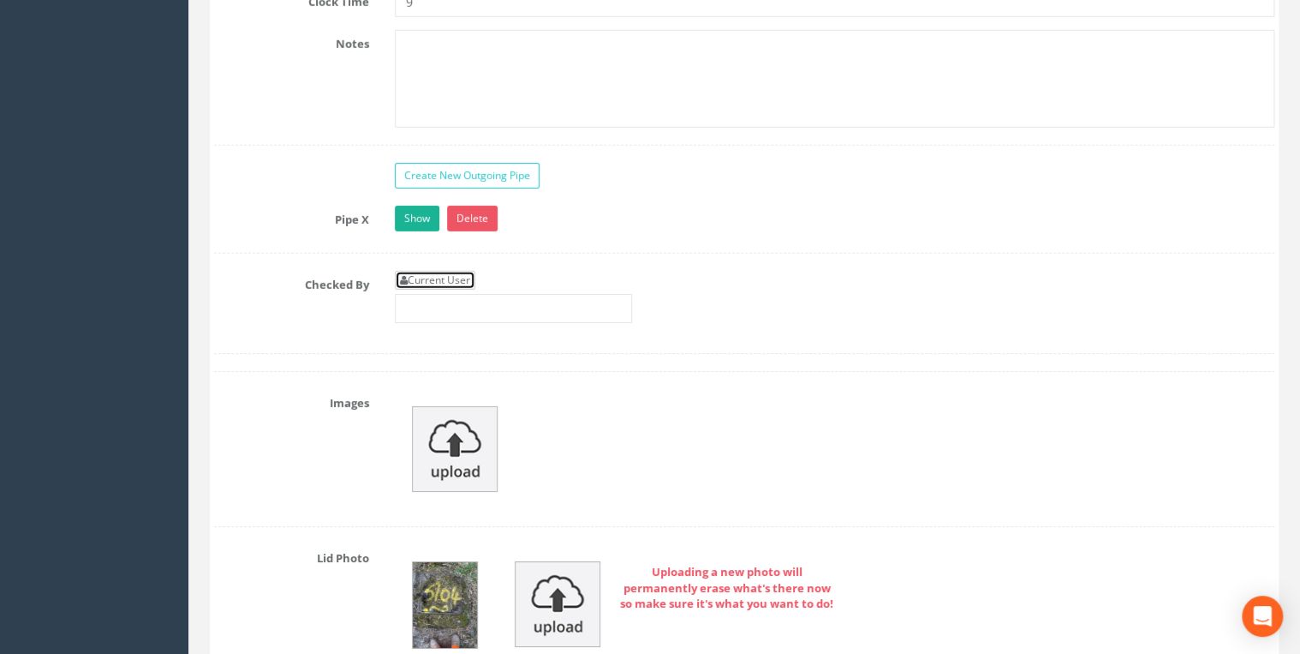
click at [461, 271] on link "Current User" at bounding box center [435, 280] width 81 height 19
type input "[PERSON_NAME]"
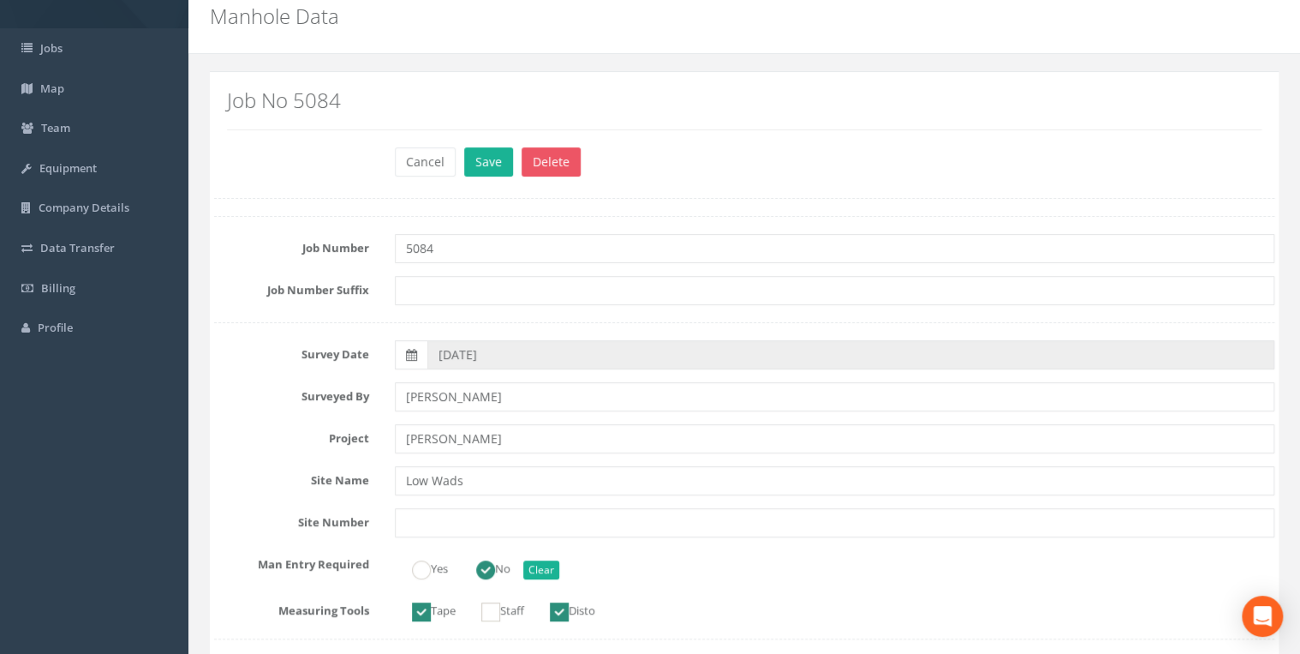
scroll to position [0, 0]
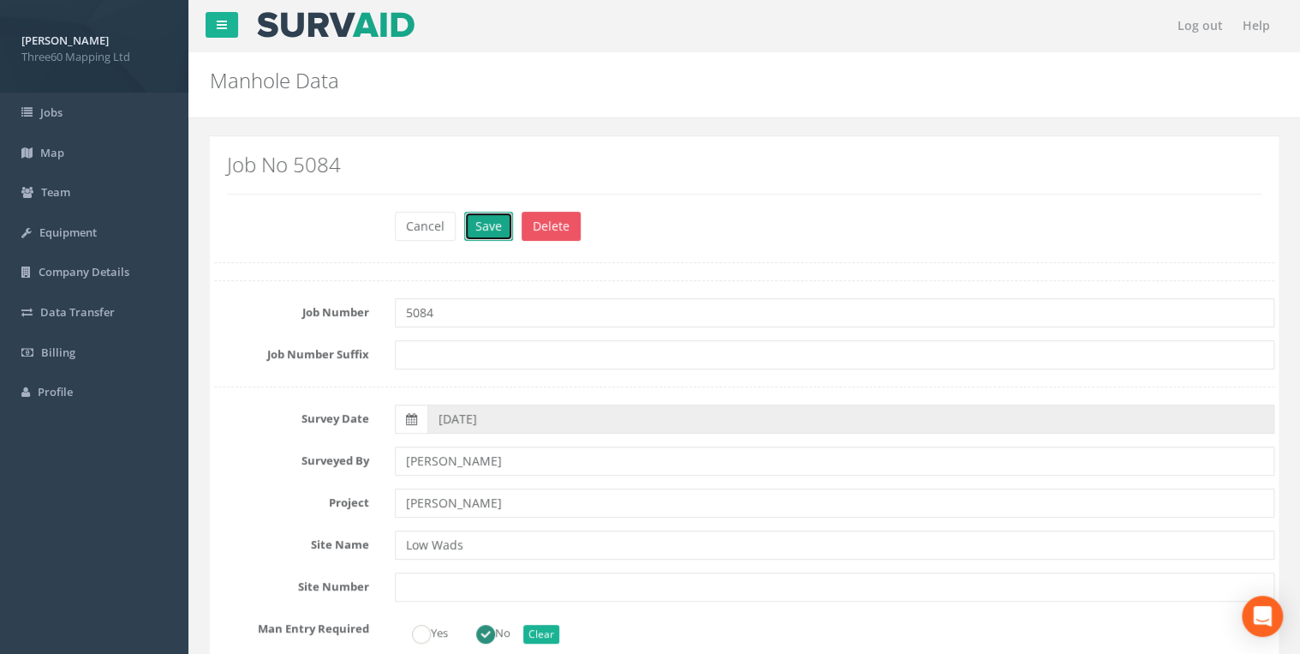
click at [486, 230] on button "Save" at bounding box center [488, 226] width 49 height 29
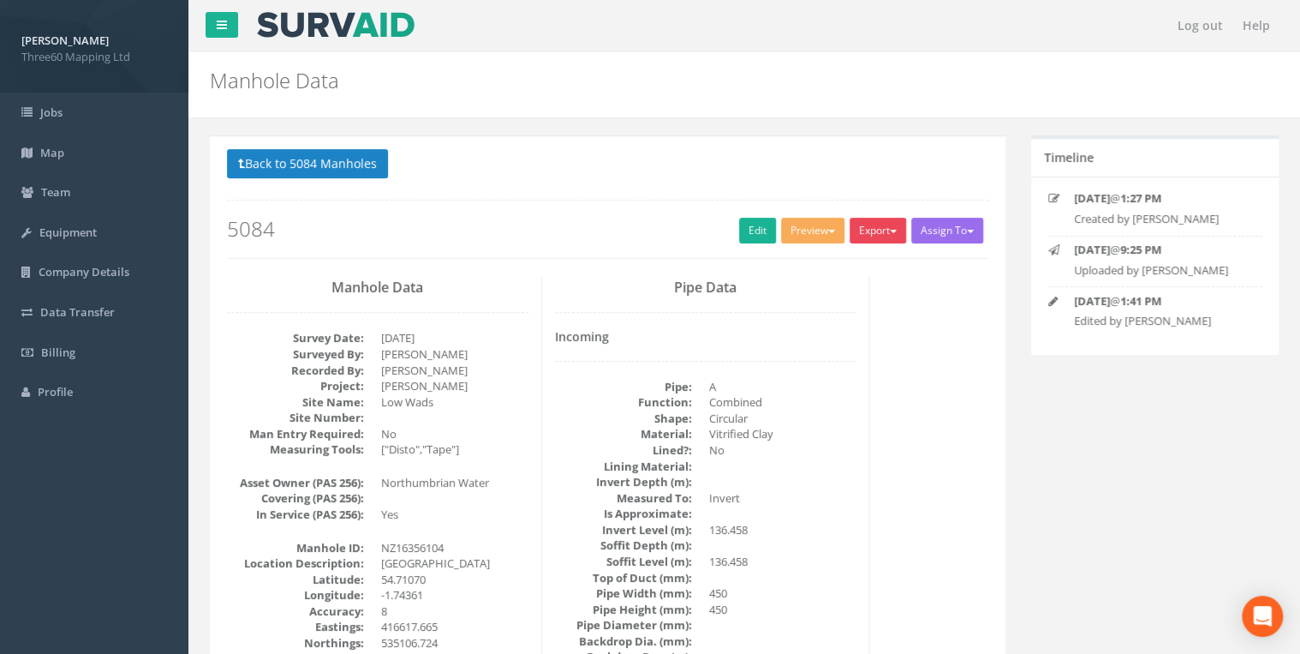
click at [860, 222] on button "Export" at bounding box center [878, 231] width 57 height 26
click at [838, 266] on link "360 Manhole" at bounding box center [843, 266] width 130 height 27
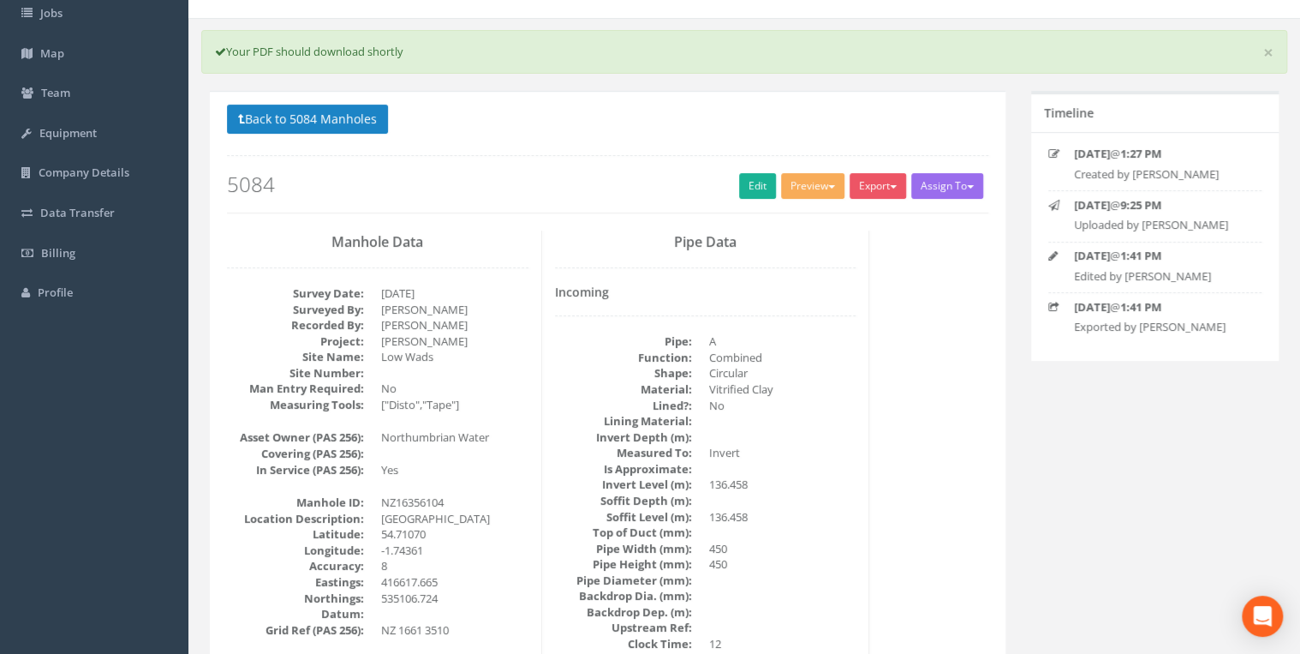
scroll to position [191, 0]
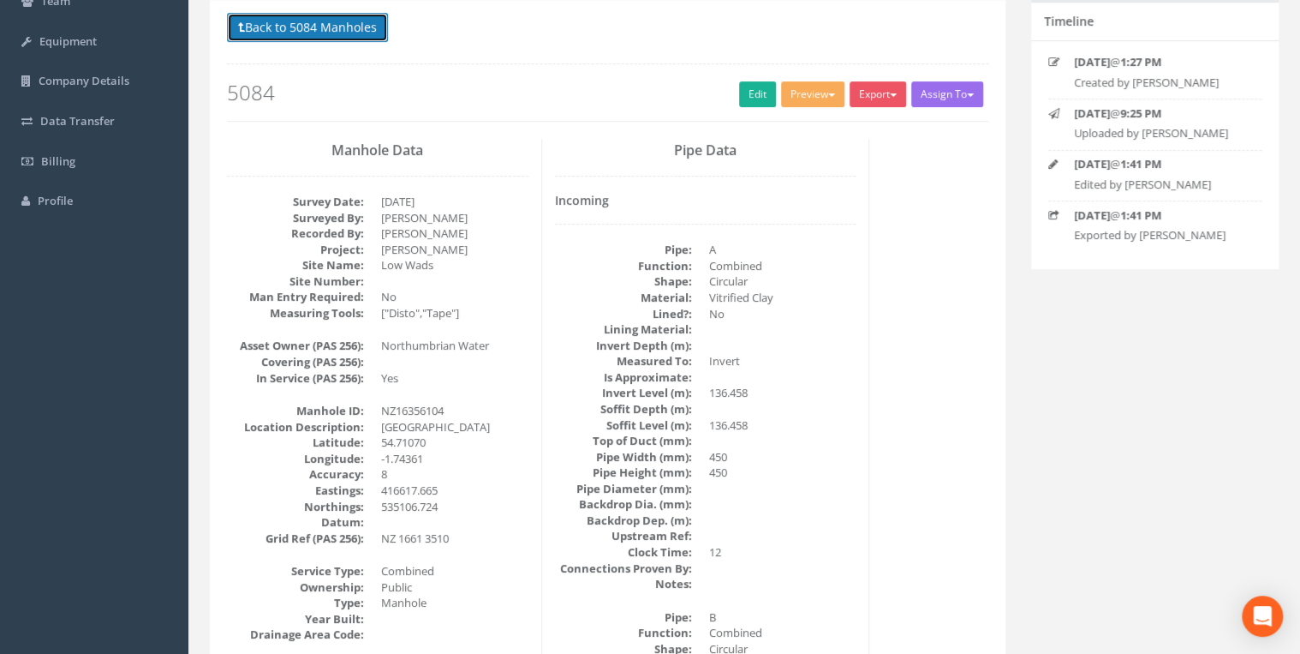
click at [356, 35] on button "Back to 5084 Manholes" at bounding box center [307, 27] width 161 height 29
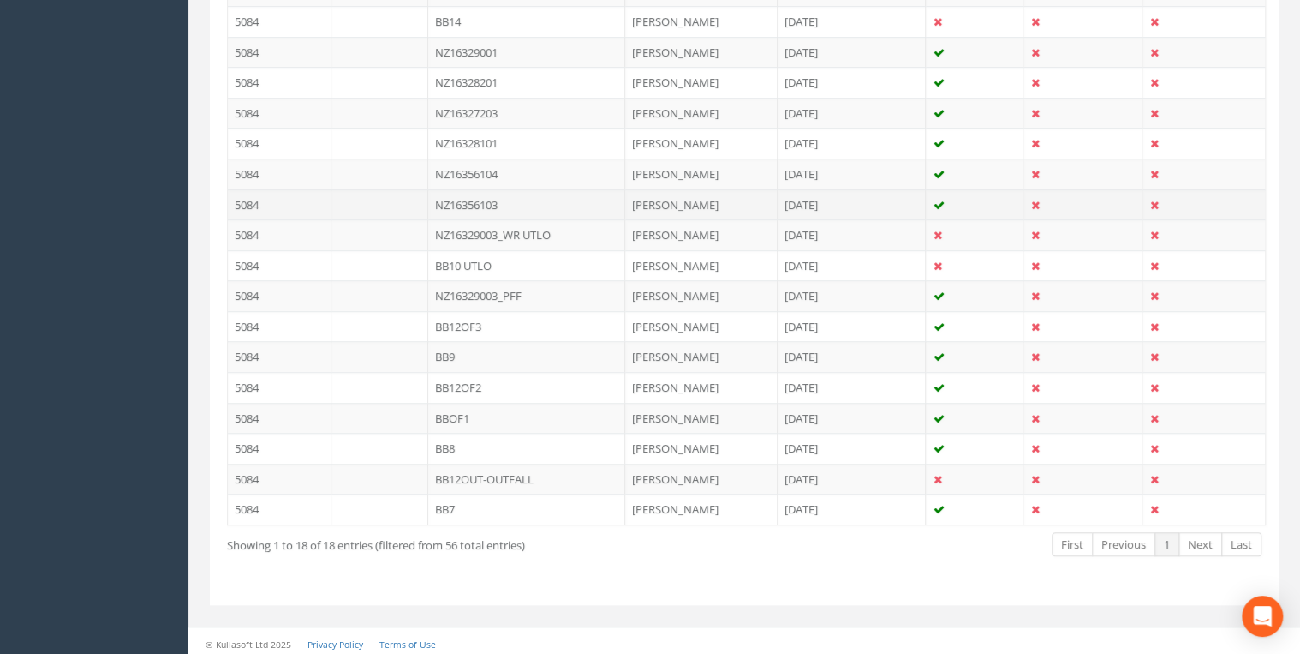
click at [485, 200] on td "NZ16356103" at bounding box center [526, 204] width 197 height 31
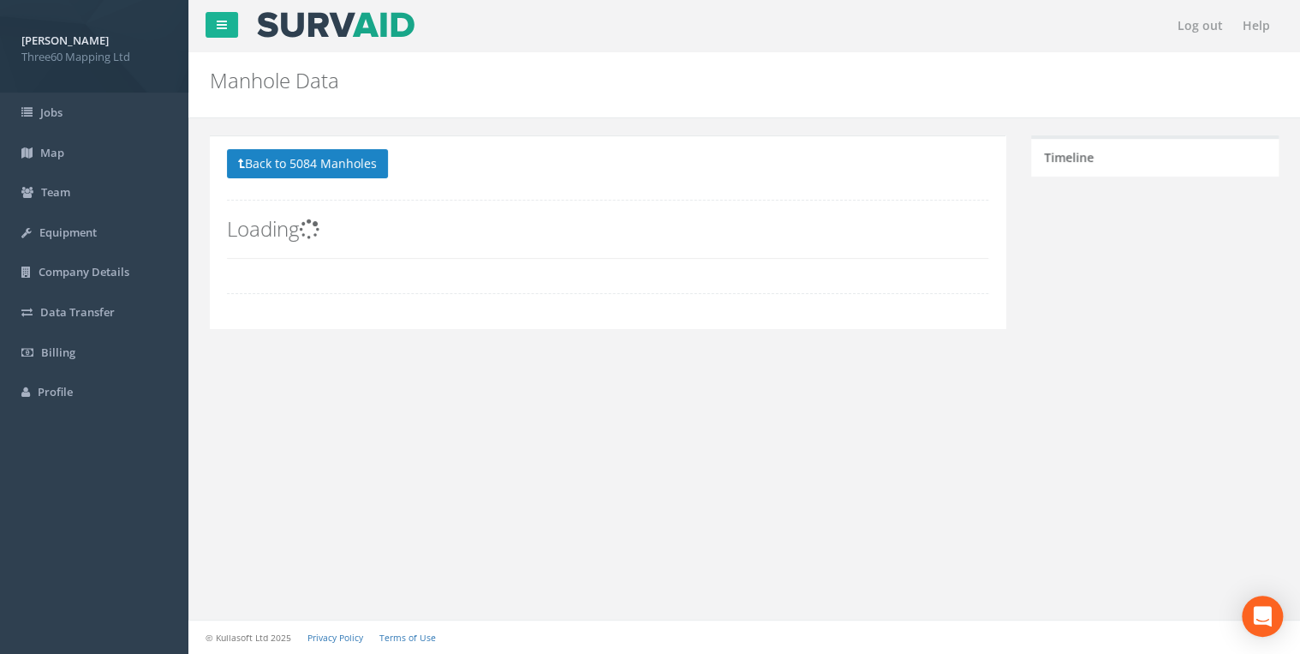
scroll to position [0, 0]
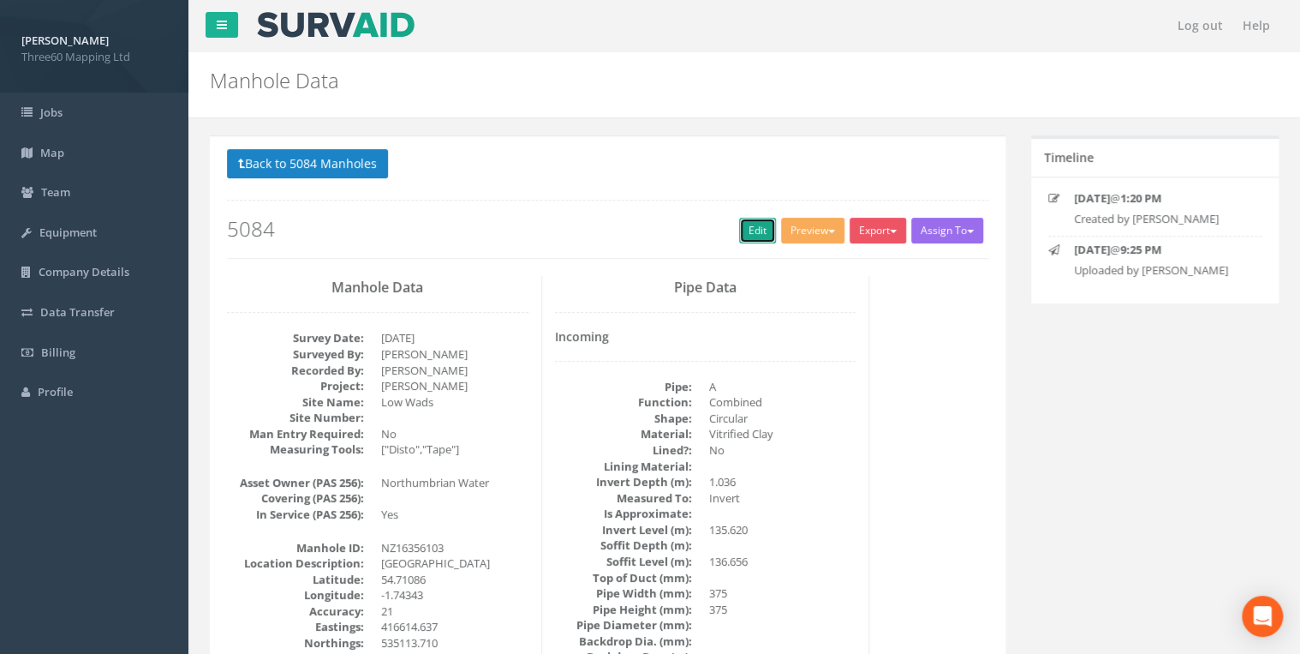
click at [739, 230] on link "Edit" at bounding box center [757, 231] width 37 height 26
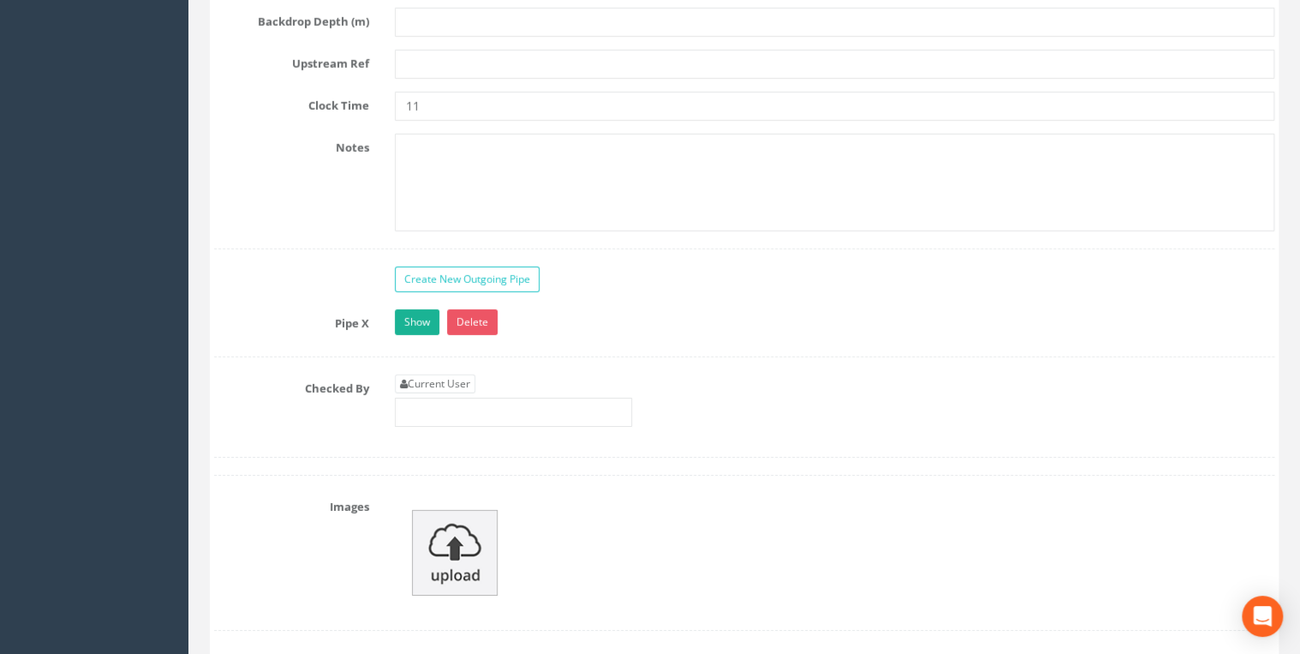
scroll to position [5939, 0]
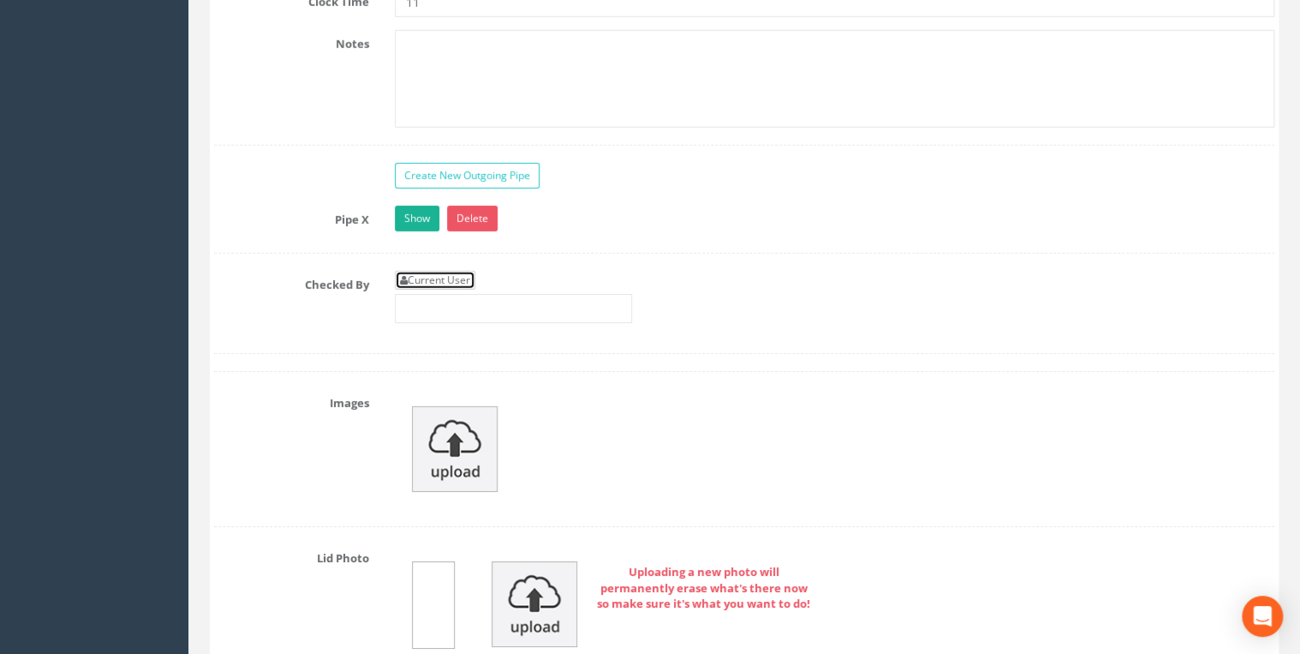
click at [456, 271] on link "Current User" at bounding box center [435, 280] width 81 height 19
type input "[PERSON_NAME]"
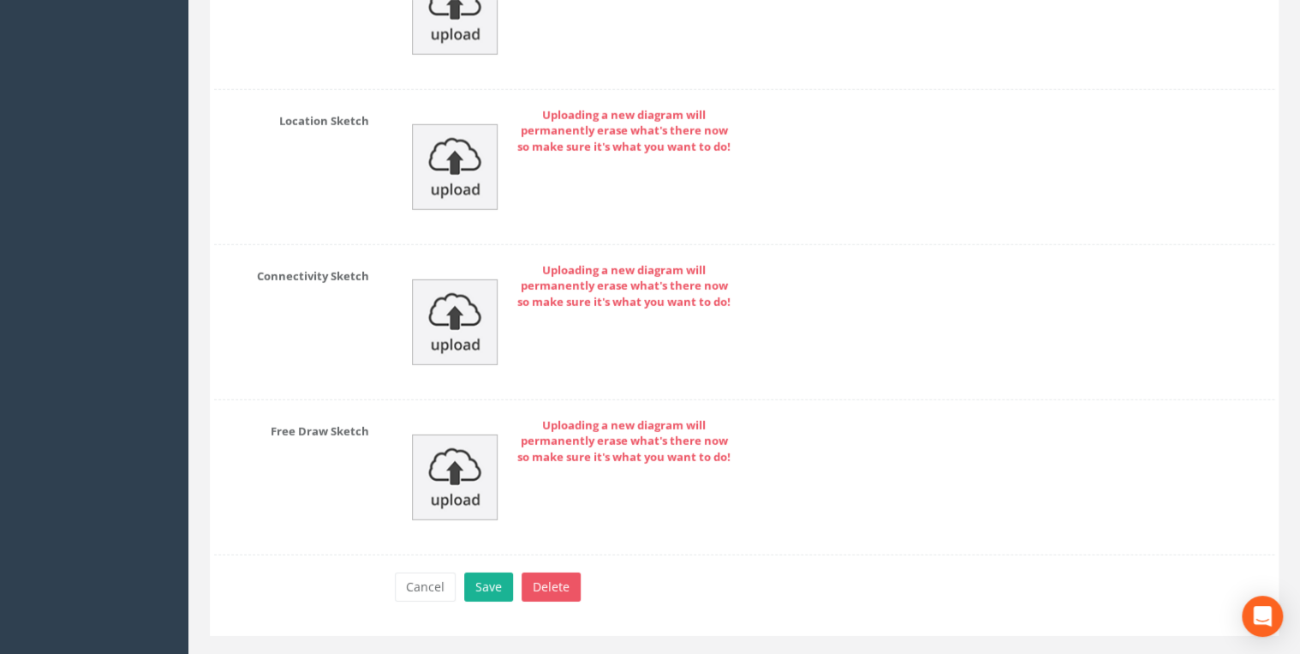
scroll to position [8872, 0]
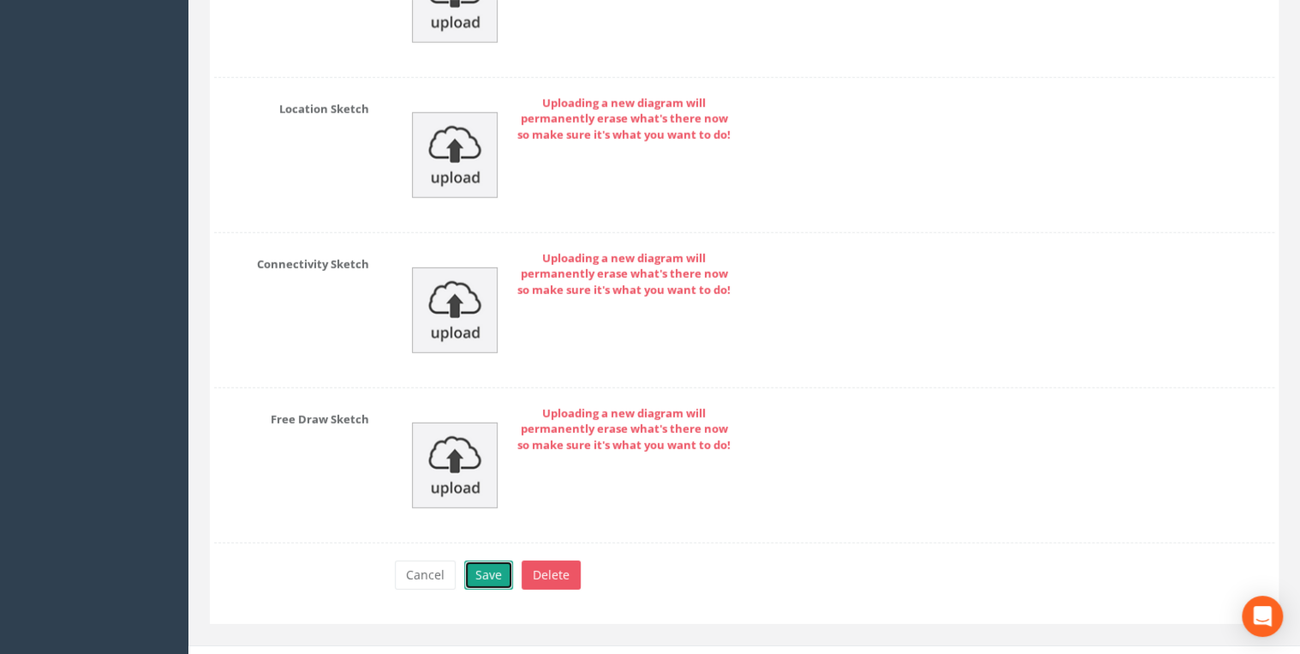
click at [492, 560] on button "Save" at bounding box center [488, 574] width 49 height 29
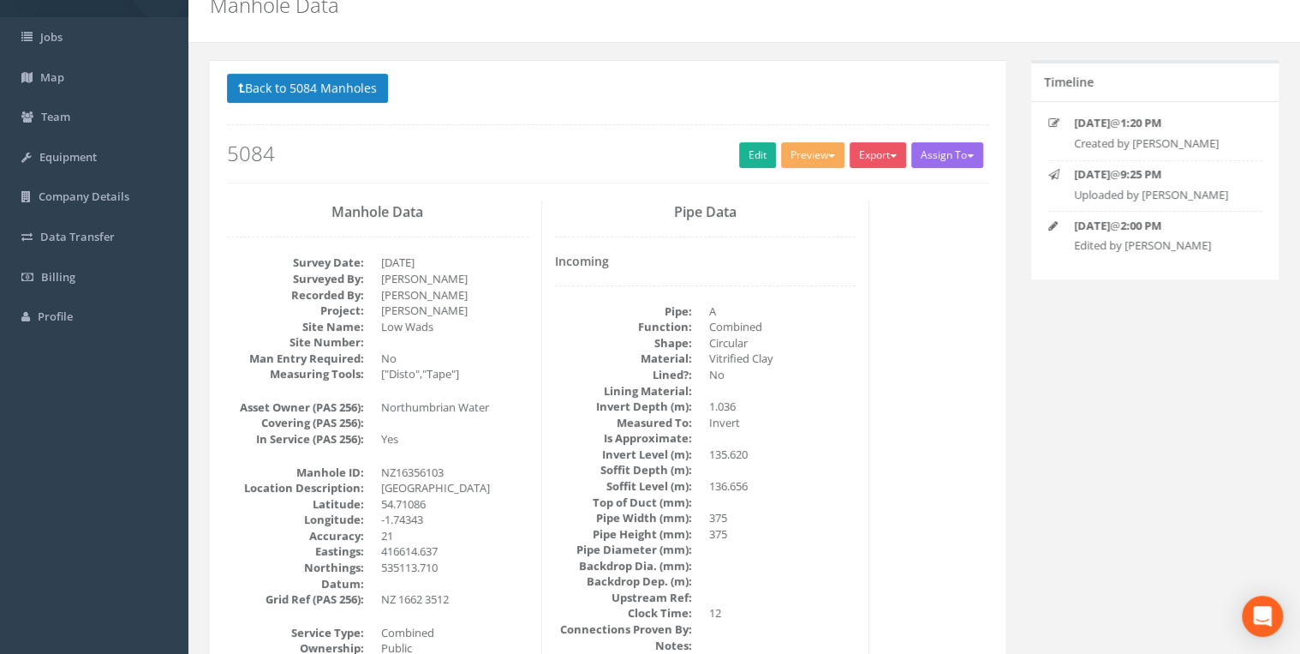
scroll to position [0, 0]
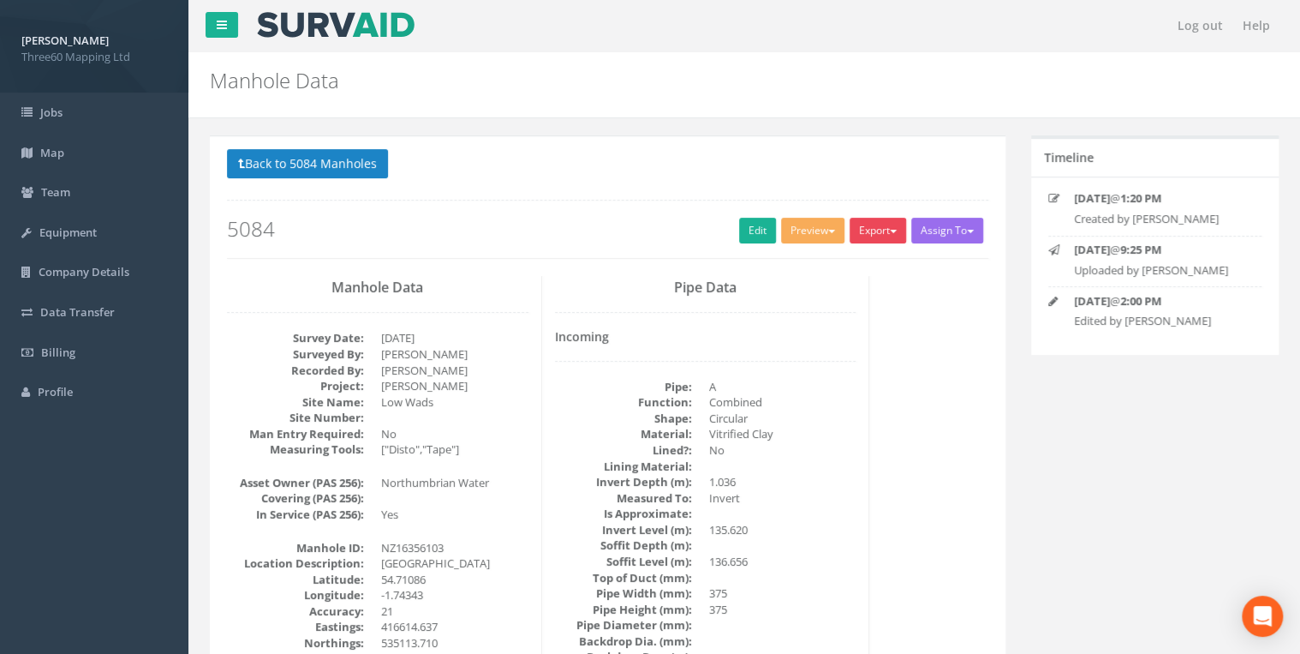
click at [876, 233] on button "Export" at bounding box center [878, 231] width 57 height 26
click at [836, 260] on link "360 Manhole" at bounding box center [843, 266] width 130 height 27
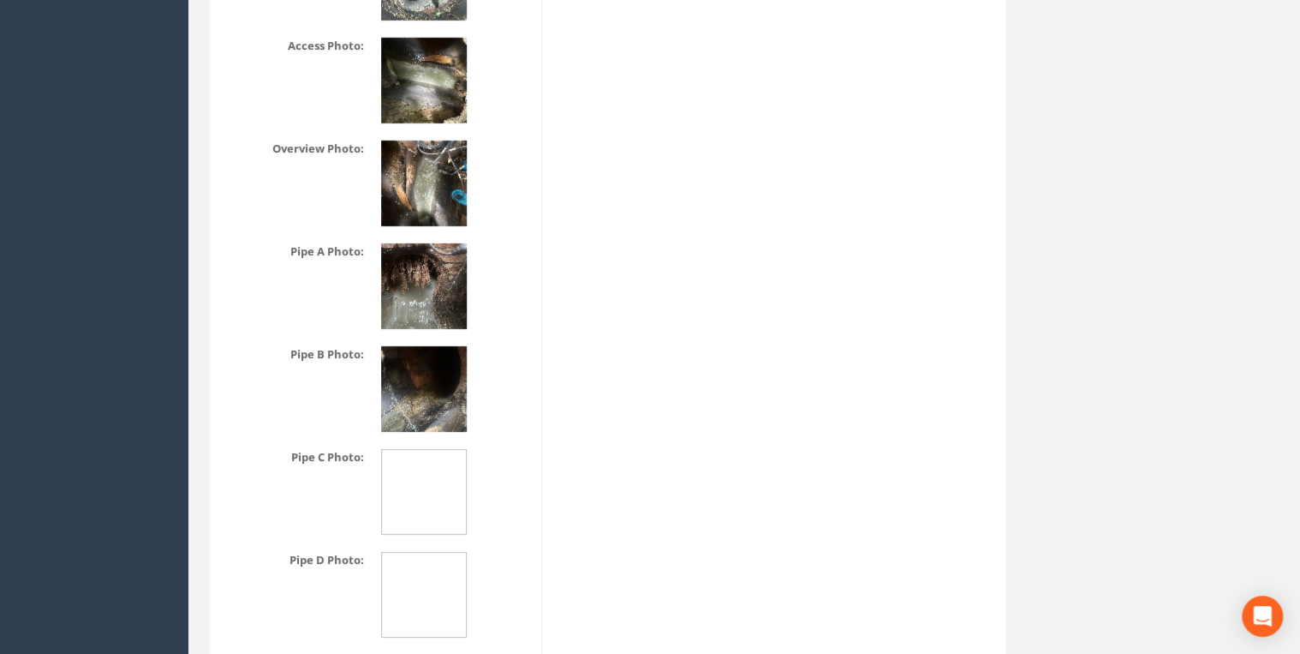
scroll to position [2475, 0]
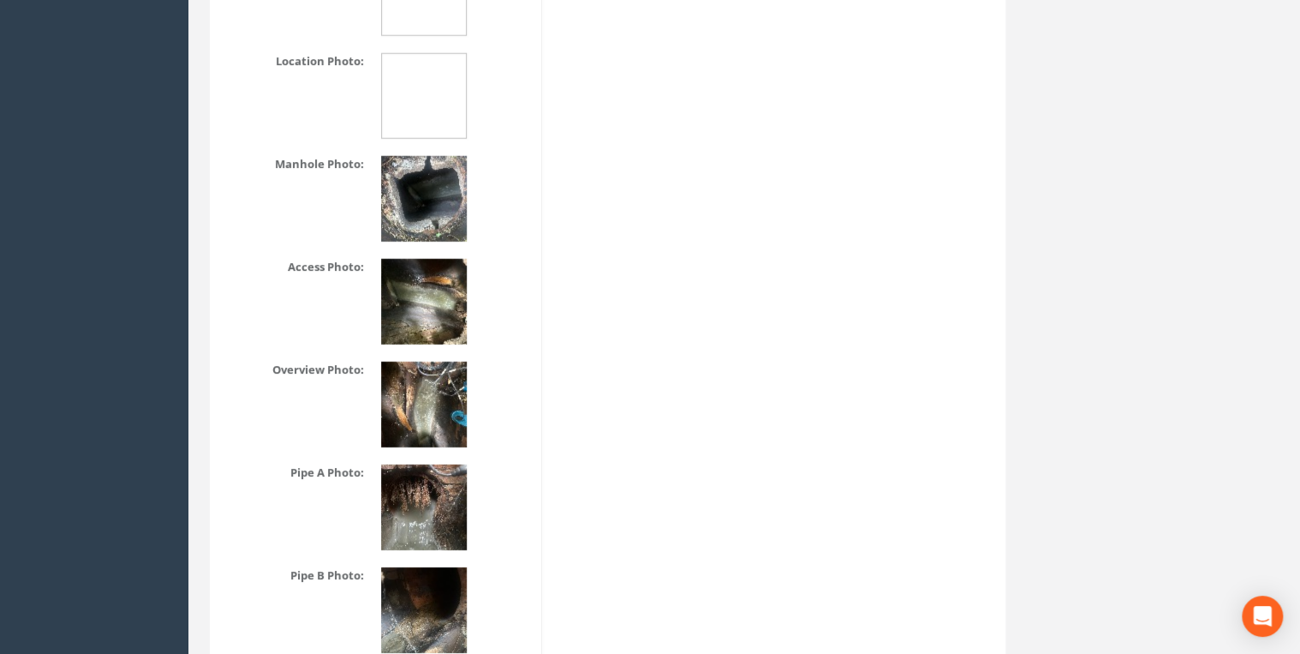
click at [415, 202] on img at bounding box center [424, 199] width 86 height 86
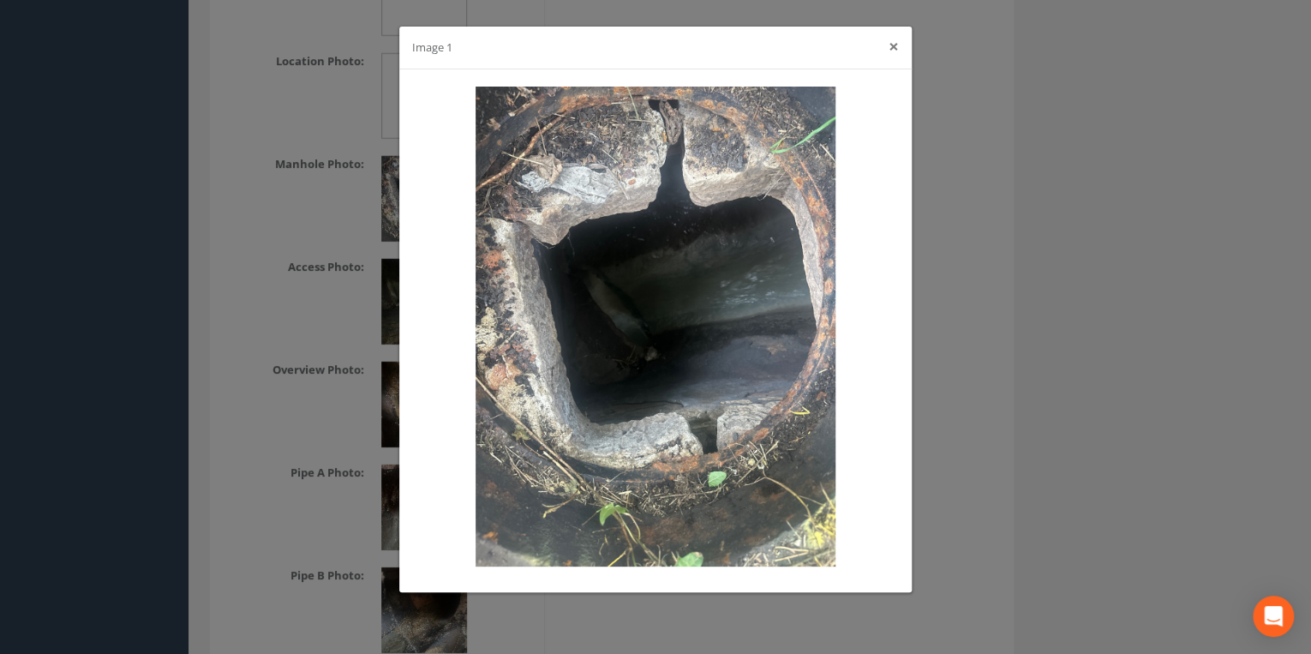
click at [898, 49] on button "×" at bounding box center [893, 47] width 10 height 18
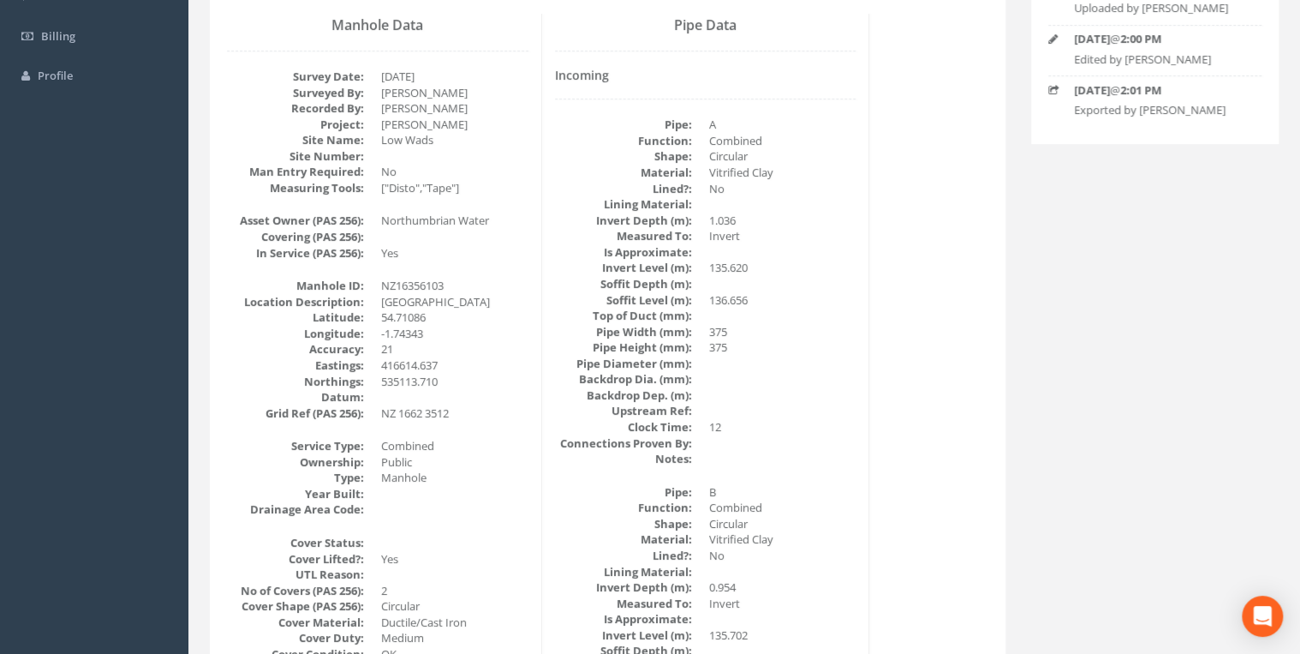
scroll to position [191, 0]
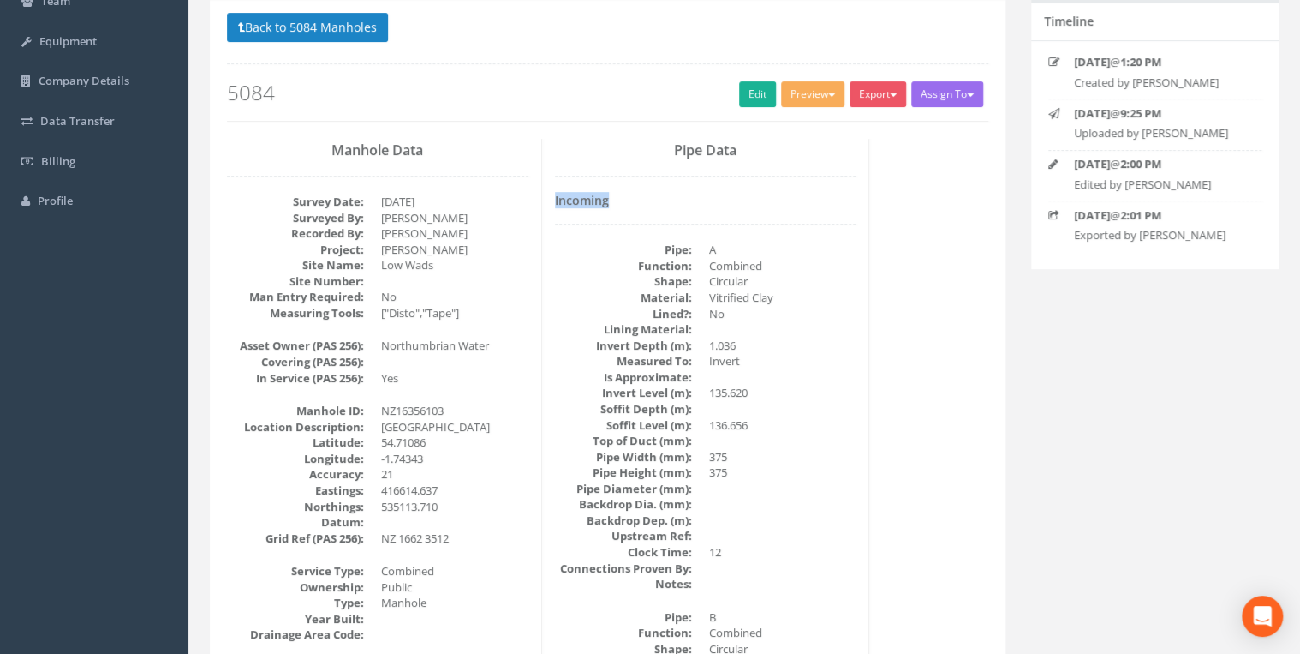
drag, startPoint x: 553, startPoint y: 200, endPoint x: 613, endPoint y: 199, distance: 60.8
click at [610, 206] on div "Incoming Pipe: A Function: Combined Shape: Circular Material: Vitrified Clay Li…" at bounding box center [706, 585] width 302 height 783
drag, startPoint x: 608, startPoint y: 200, endPoint x: 547, endPoint y: 195, distance: 61.8
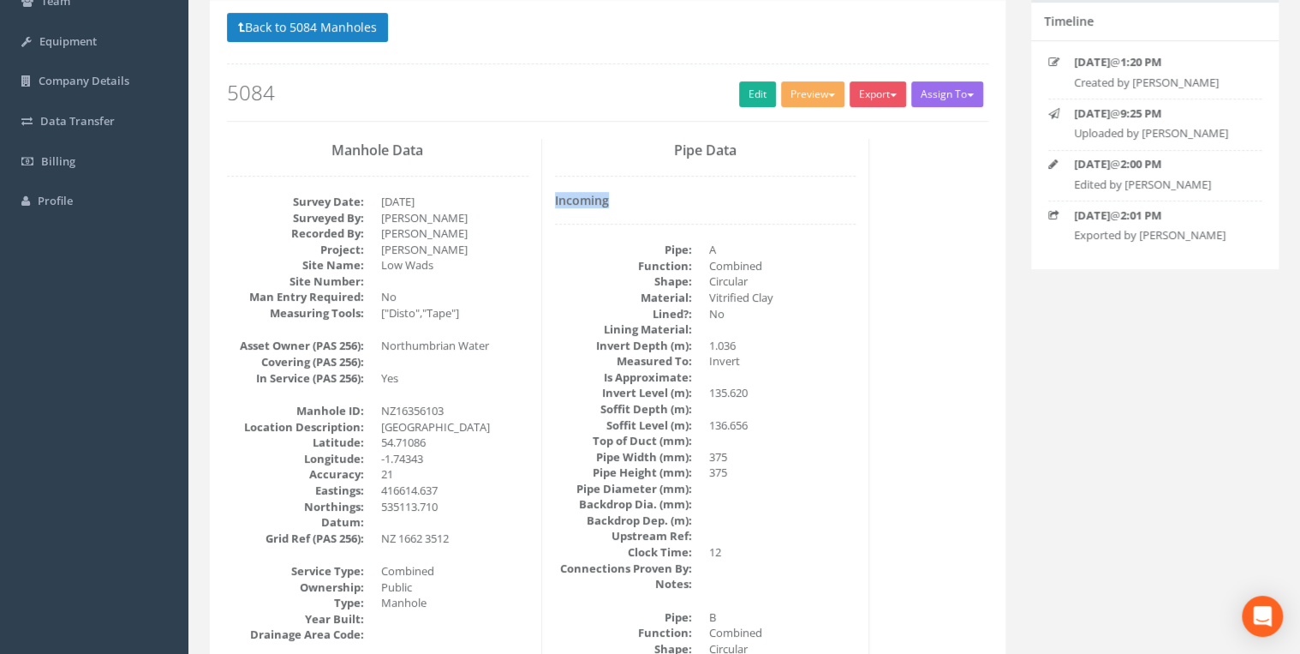
drag, startPoint x: 547, startPoint y: 195, endPoint x: 630, endPoint y: 202, distance: 84.2
click at [630, 202] on h4 "Incoming" at bounding box center [706, 200] width 302 height 13
drag, startPoint x: 611, startPoint y: 198, endPoint x: 550, endPoint y: 195, distance: 60.9
drag, startPoint x: 550, startPoint y: 195, endPoint x: 550, endPoint y: 218, distance: 22.3
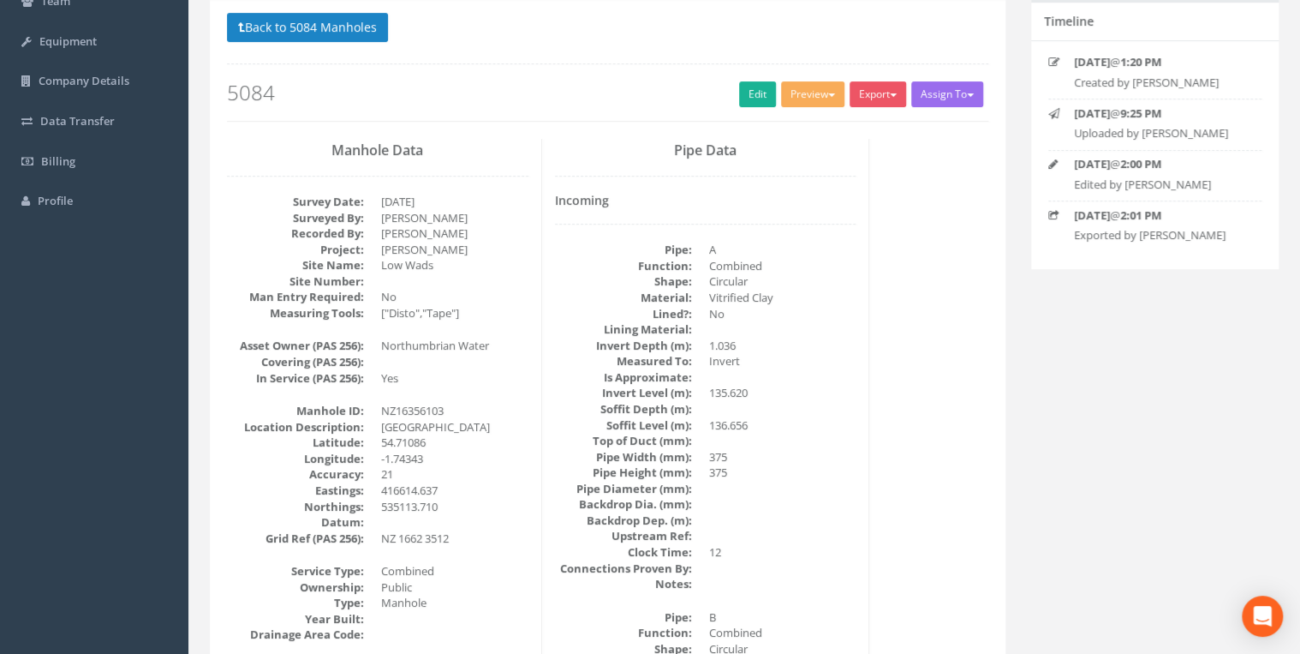
drag, startPoint x: 559, startPoint y: 208, endPoint x: 613, endPoint y: 202, distance: 55.2
click at [609, 203] on div "Incoming Pipe: A Function: Combined Shape: Circular Material: Vitrified Clay Li…" at bounding box center [706, 585] width 302 height 783
click at [622, 200] on h4 "Incoming" at bounding box center [706, 200] width 302 height 13
drag, startPoint x: 617, startPoint y: 200, endPoint x: 538, endPoint y: 200, distance: 78.8
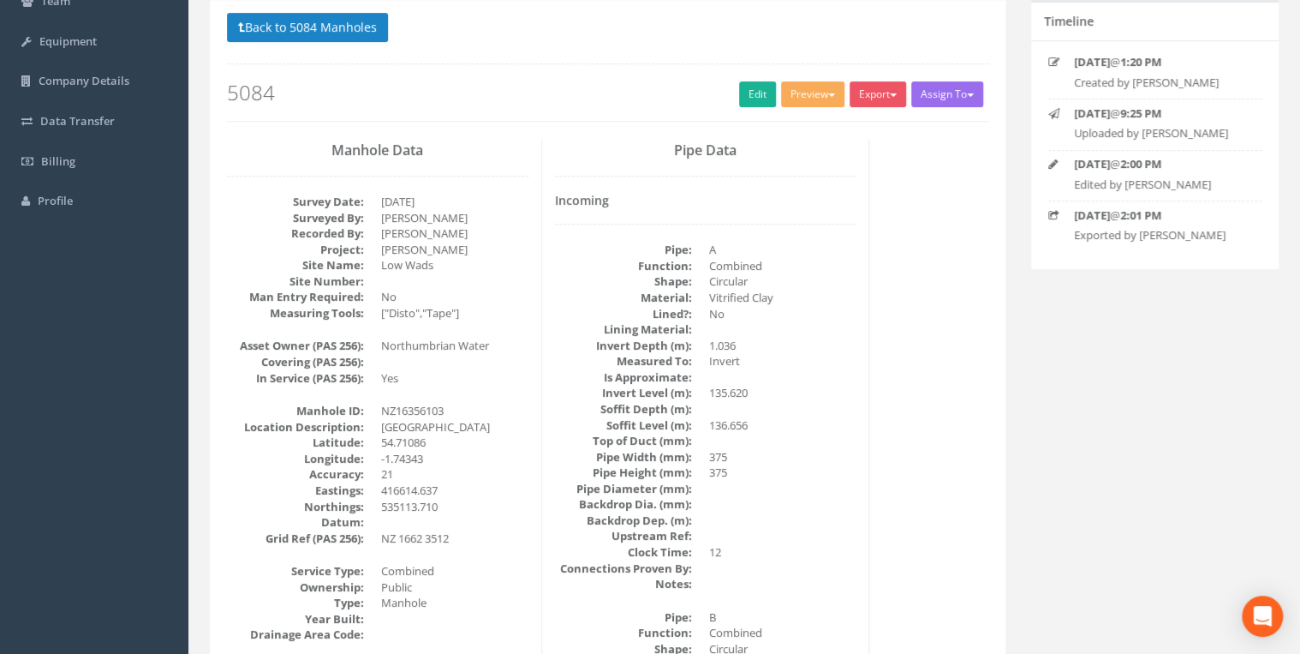
click at [538, 139] on div "Manhole Data Survey Date: [DATE] Surveyed By: [PERSON_NAME] Recorded By: [PERSO…" at bounding box center [607, 139] width 787 height 0
drag, startPoint x: 538, startPoint y: 200, endPoint x: 592, endPoint y: 218, distance: 57.2
click at [589, 218] on div "Incoming Pipe: A Function: Combined Shape: Circular Material: Vitrified Clay Li…" at bounding box center [706, 585] width 302 height 783
drag, startPoint x: 554, startPoint y: 197, endPoint x: 618, endPoint y: 195, distance: 63.4
click at [618, 195] on h4 "Incoming" at bounding box center [706, 200] width 302 height 13
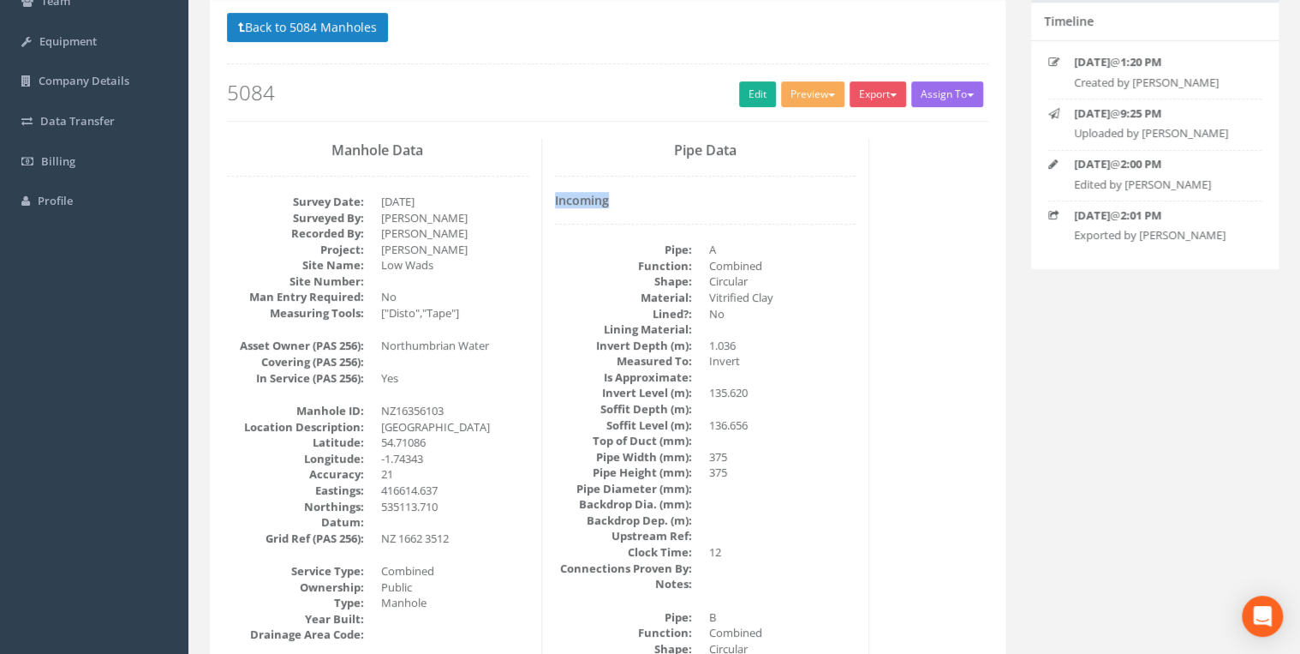
drag, startPoint x: 618, startPoint y: 195, endPoint x: 617, endPoint y: 205, distance: 9.5
click at [617, 205] on h4 "Incoming" at bounding box center [706, 200] width 302 height 13
drag, startPoint x: 609, startPoint y: 200, endPoint x: 547, endPoint y: 195, distance: 61.8
drag, startPoint x: 547, startPoint y: 195, endPoint x: 565, endPoint y: 226, distance: 35.7
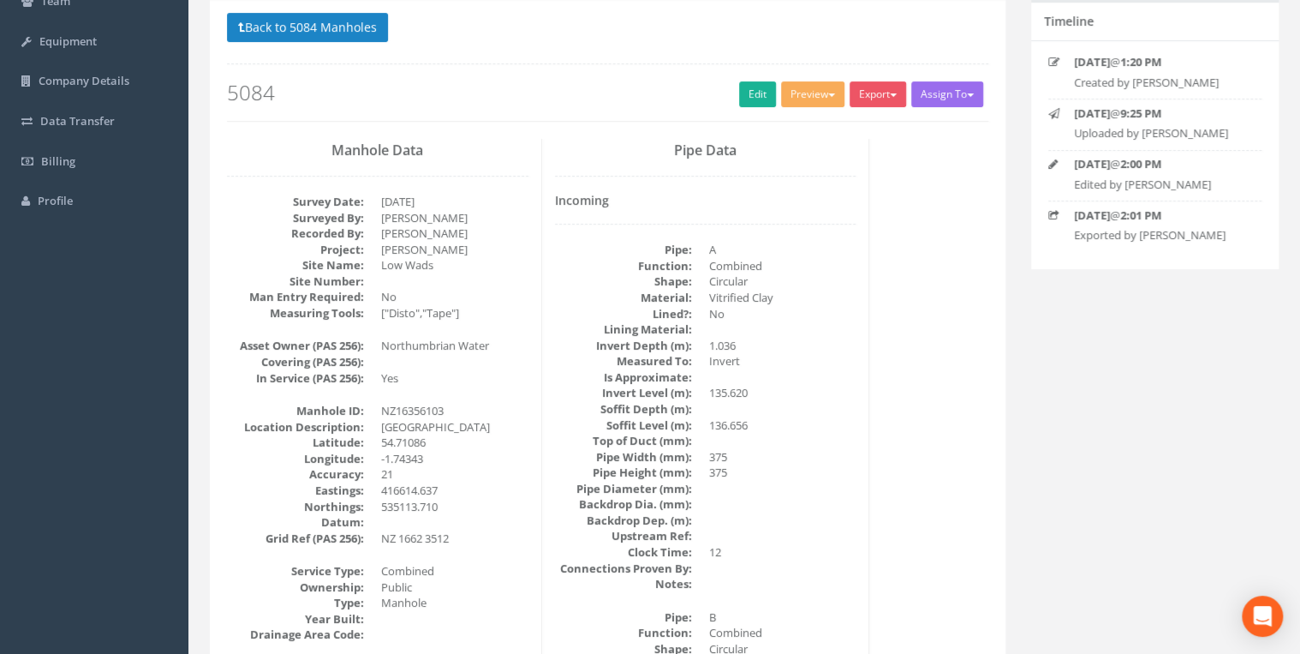
click at [565, 226] on div "Incoming Pipe: A Function: Combined Shape: Circular Material: Vitrified Clay Li…" at bounding box center [706, 585] width 302 height 783
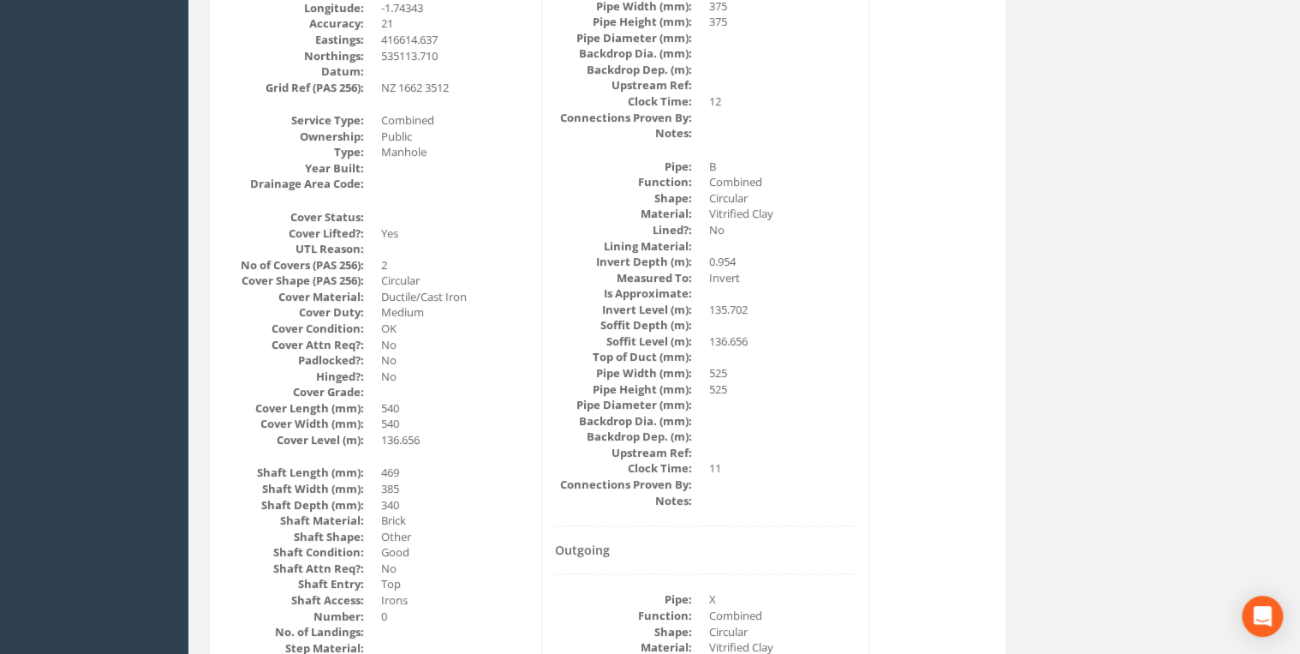
scroll to position [374, 0]
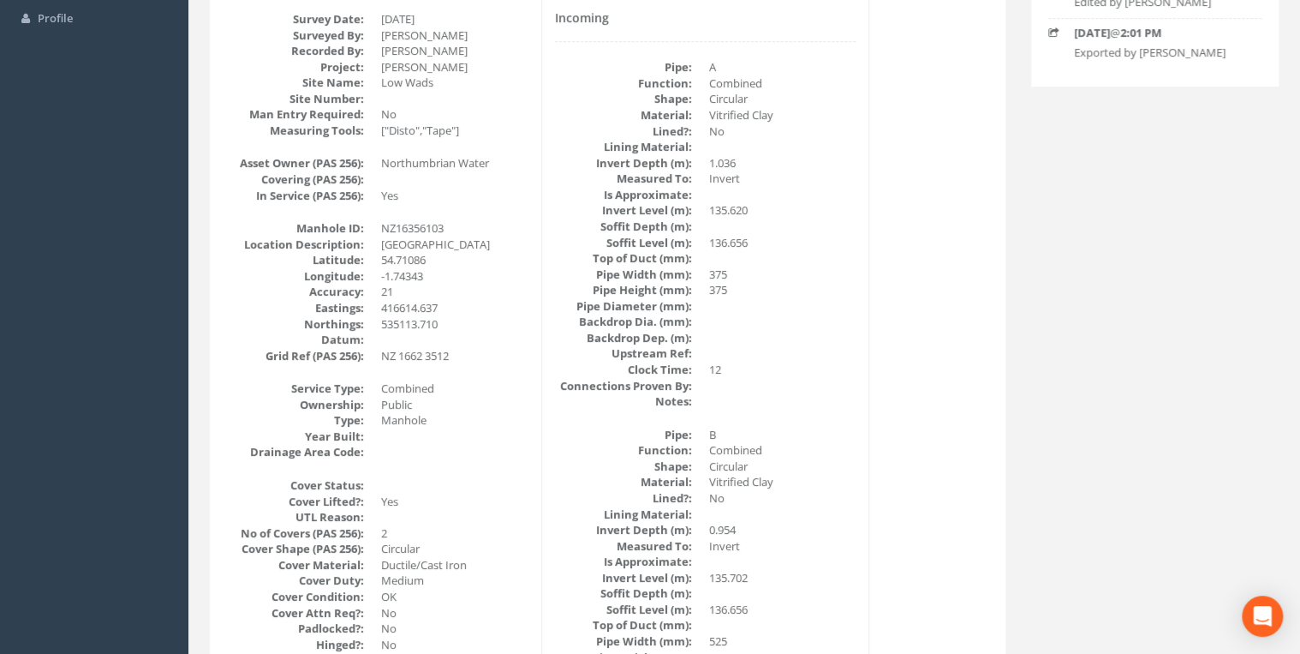
drag, startPoint x: 500, startPoint y: 243, endPoint x: 379, endPoint y: 248, distance: 121.7
click at [379, 248] on dl "Manhole ID: NZ16356103 Location Description: [GEOGRAPHIC_DATA] [GEOGRAPHIC_DATA…" at bounding box center [378, 291] width 302 height 143
drag, startPoint x: 379, startPoint y: 248, endPoint x: 496, endPoint y: 275, distance: 120.5
click at [496, 275] on dd "-1.74343" at bounding box center [454, 276] width 147 height 16
drag, startPoint x: 500, startPoint y: 245, endPoint x: 385, endPoint y: 228, distance: 116.9
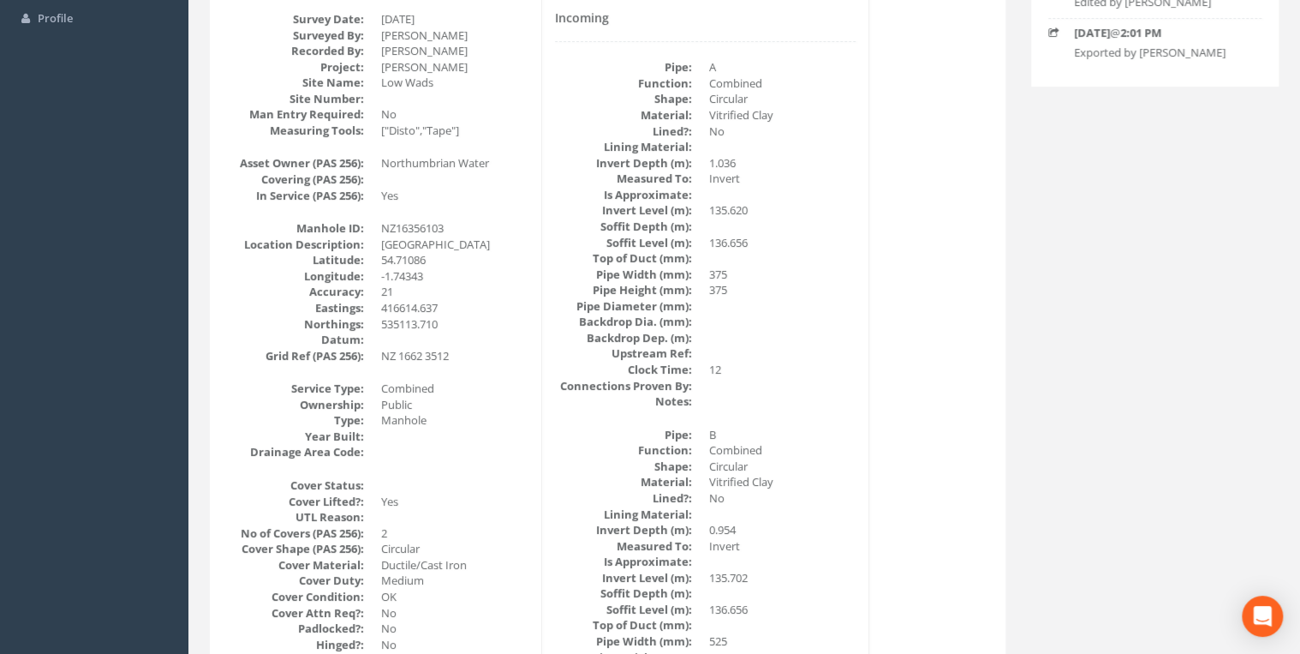
click at [385, 228] on dl "Manhole ID: NZ16356103 Location Description: [GEOGRAPHIC_DATA] [GEOGRAPHIC_DATA…" at bounding box center [378, 291] width 302 height 143
drag, startPoint x: 385, startPoint y: 228, endPoint x: 469, endPoint y: 284, distance: 101.2
click at [467, 285] on dd "21" at bounding box center [454, 292] width 147 height 16
drag, startPoint x: 507, startPoint y: 249, endPoint x: 376, endPoint y: 227, distance: 132.9
click at [376, 227] on dl "Manhole ID: NZ16356103 Location Description: [GEOGRAPHIC_DATA] [GEOGRAPHIC_DATA…" at bounding box center [378, 291] width 302 height 143
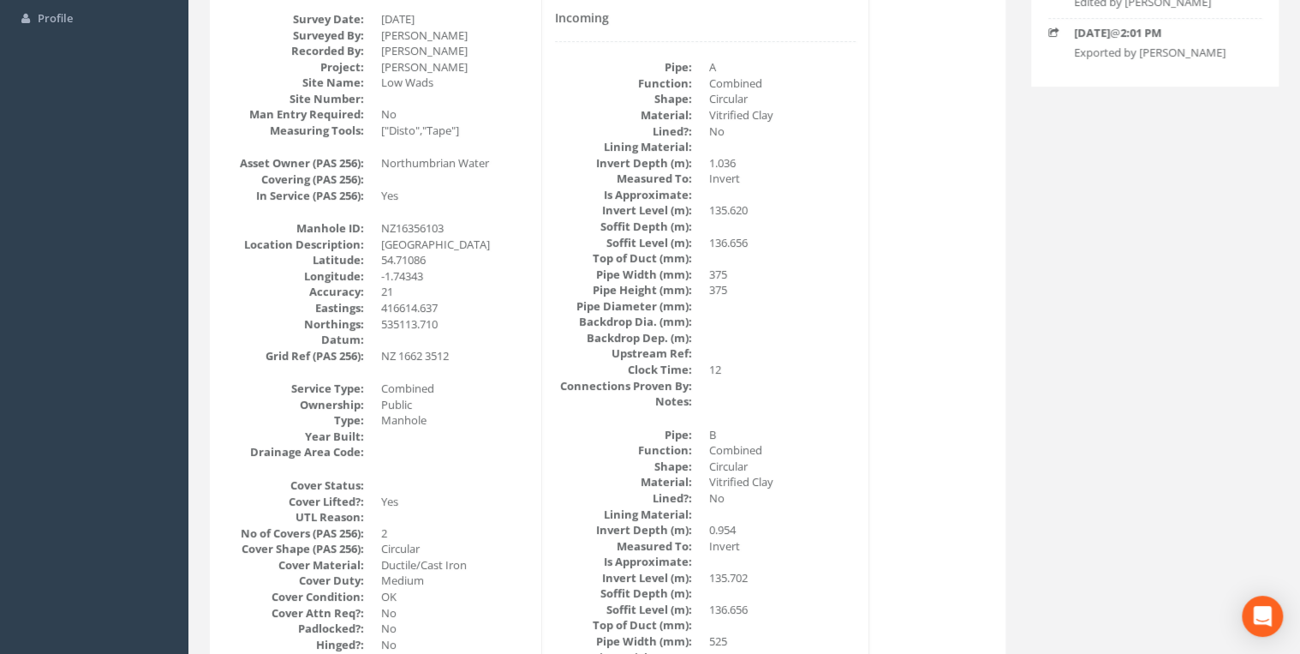
drag, startPoint x: 376, startPoint y: 227, endPoint x: 511, endPoint y: 280, distance: 144.6
click at [511, 280] on dd "-1.74343" at bounding box center [454, 276] width 147 height 16
drag, startPoint x: 507, startPoint y: 246, endPoint x: 375, endPoint y: 219, distance: 134.6
click at [375, 220] on dl "Manhole ID: NZ16356103 Location Description: [GEOGRAPHIC_DATA] [GEOGRAPHIC_DATA…" at bounding box center [378, 291] width 302 height 143
drag, startPoint x: 375, startPoint y: 219, endPoint x: 483, endPoint y: 264, distance: 116.8
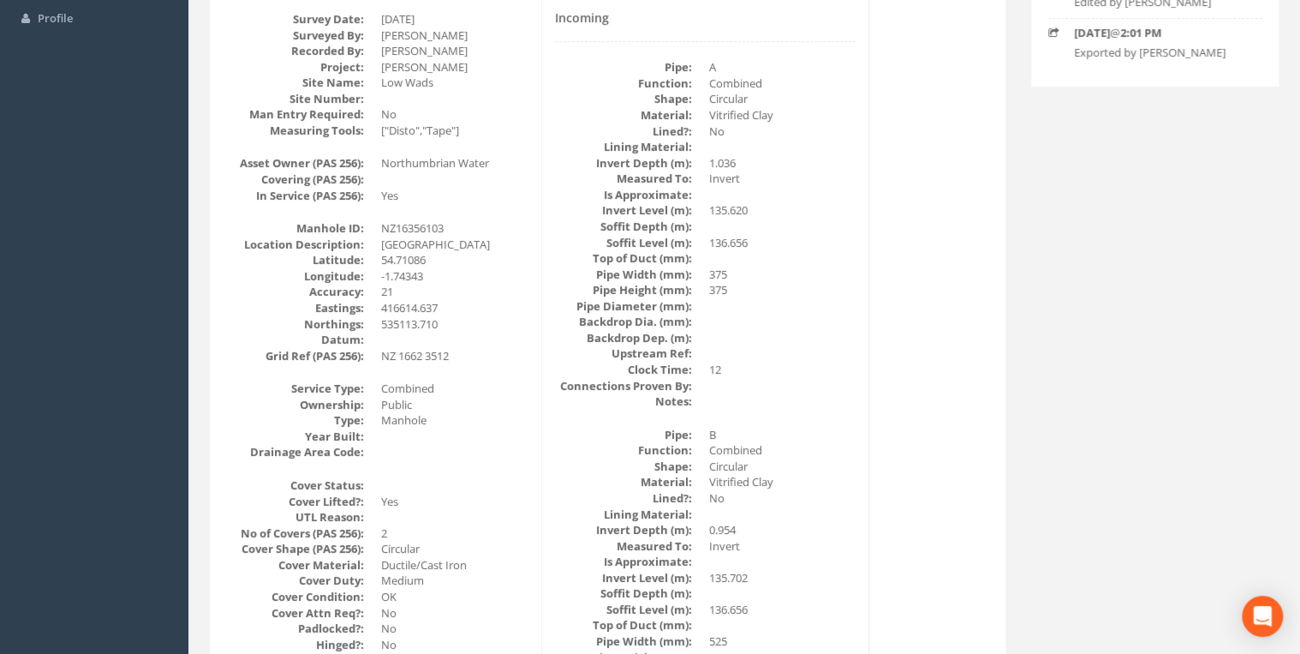
click at [483, 264] on dd "54.71086" at bounding box center [454, 260] width 147 height 16
drag, startPoint x: 495, startPoint y: 242, endPoint x: 377, endPoint y: 232, distance: 118.6
click at [377, 232] on dl "Manhole ID: NZ16356103 Location Description: [GEOGRAPHIC_DATA] [GEOGRAPHIC_DATA…" at bounding box center [378, 291] width 302 height 143
drag, startPoint x: 377, startPoint y: 232, endPoint x: 541, endPoint y: 266, distance: 168.0
click at [542, 266] on div "Pipe Data Incoming Pipe: A Function: Combined Shape: Circular Material: Vitrifi…" at bounding box center [706, 591] width 328 height 1270
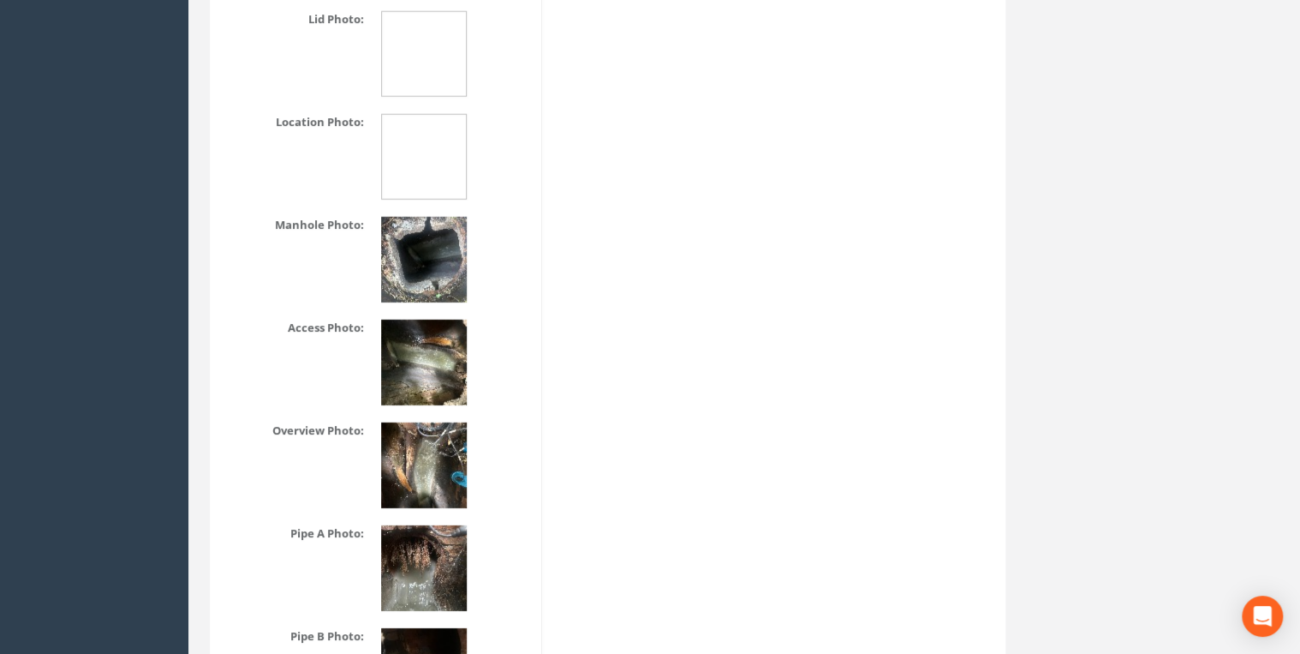
scroll to position [2475, 0]
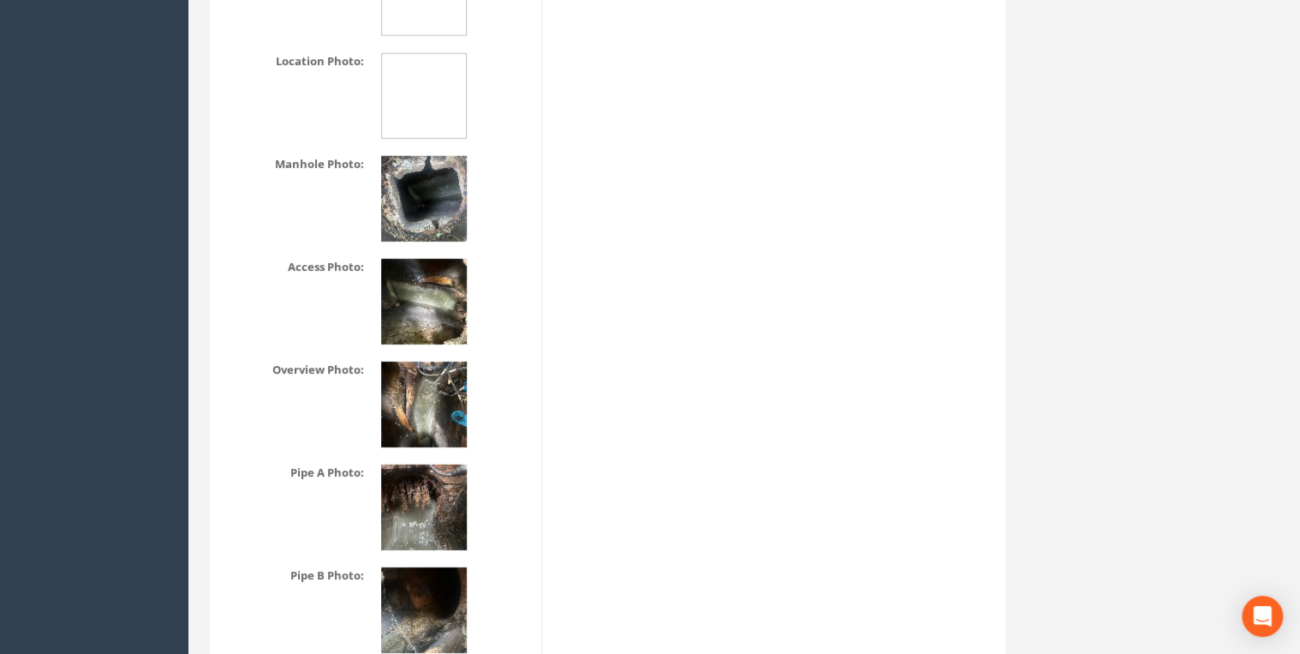
click at [452, 192] on img at bounding box center [424, 199] width 86 height 86
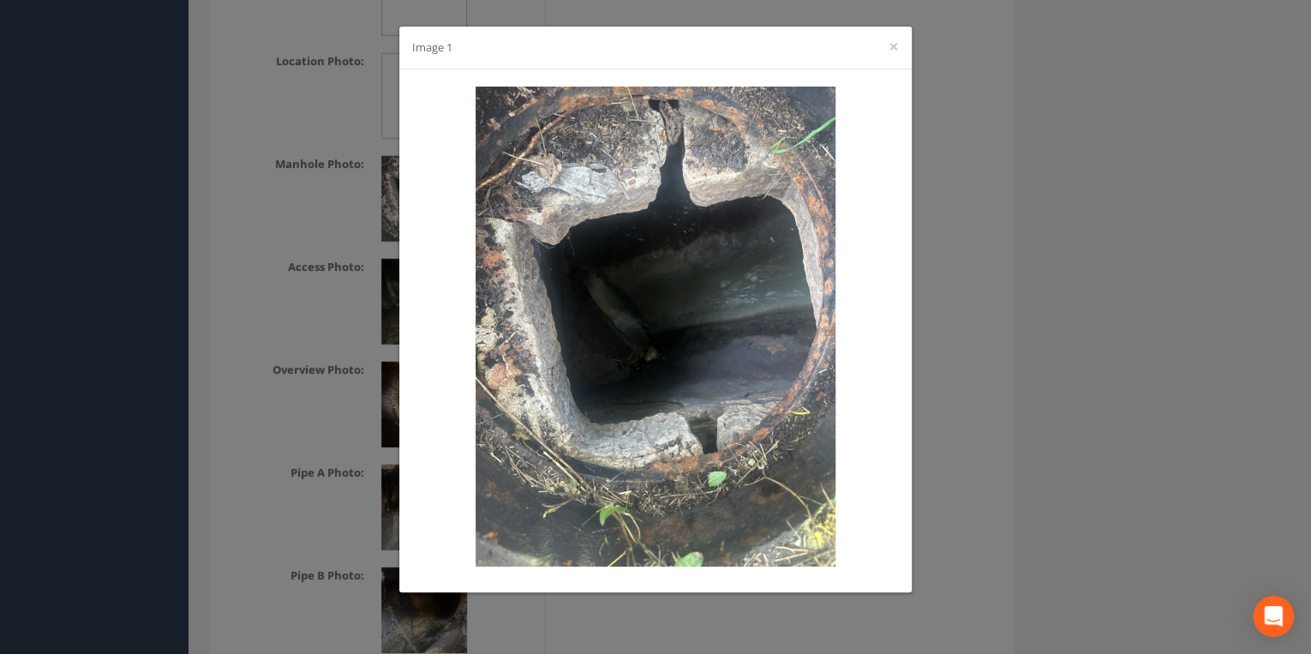
click at [887, 48] on div "Image 1 ×" at bounding box center [655, 48] width 512 height 43
click at [890, 45] on button "×" at bounding box center [893, 47] width 10 height 18
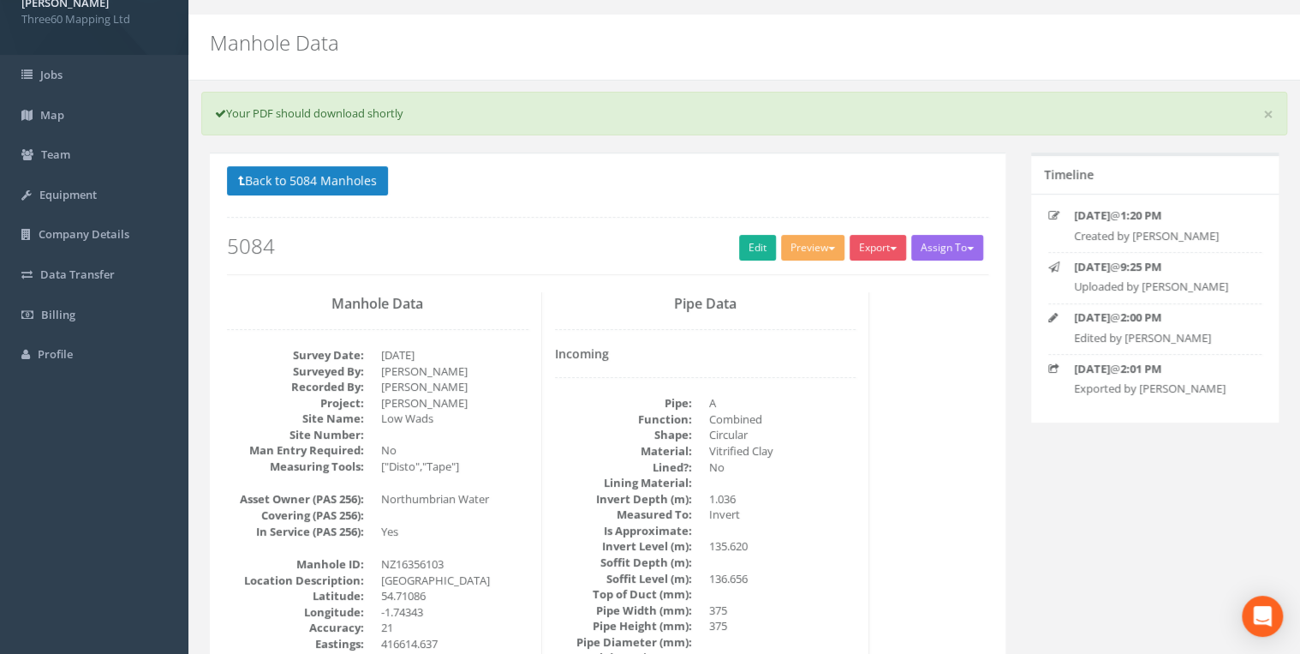
scroll to position [0, 0]
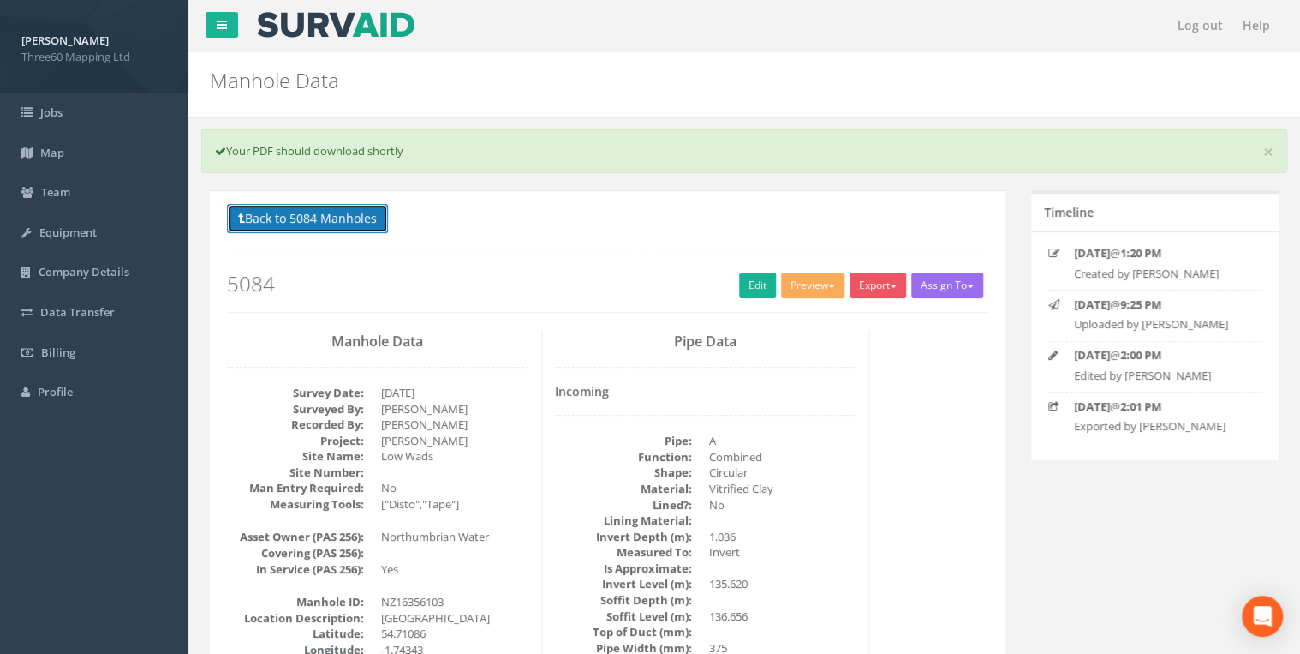
click at [336, 224] on button "Back to 5084 Manholes" at bounding box center [307, 218] width 161 height 29
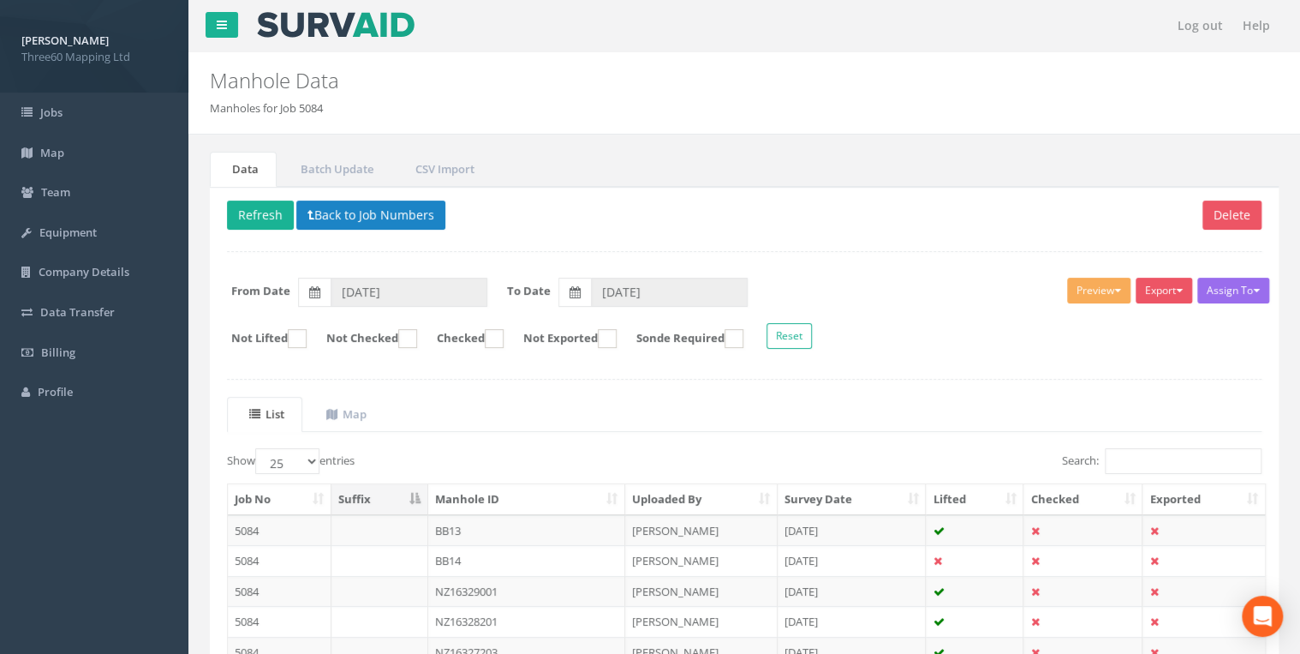
scroll to position [365, 0]
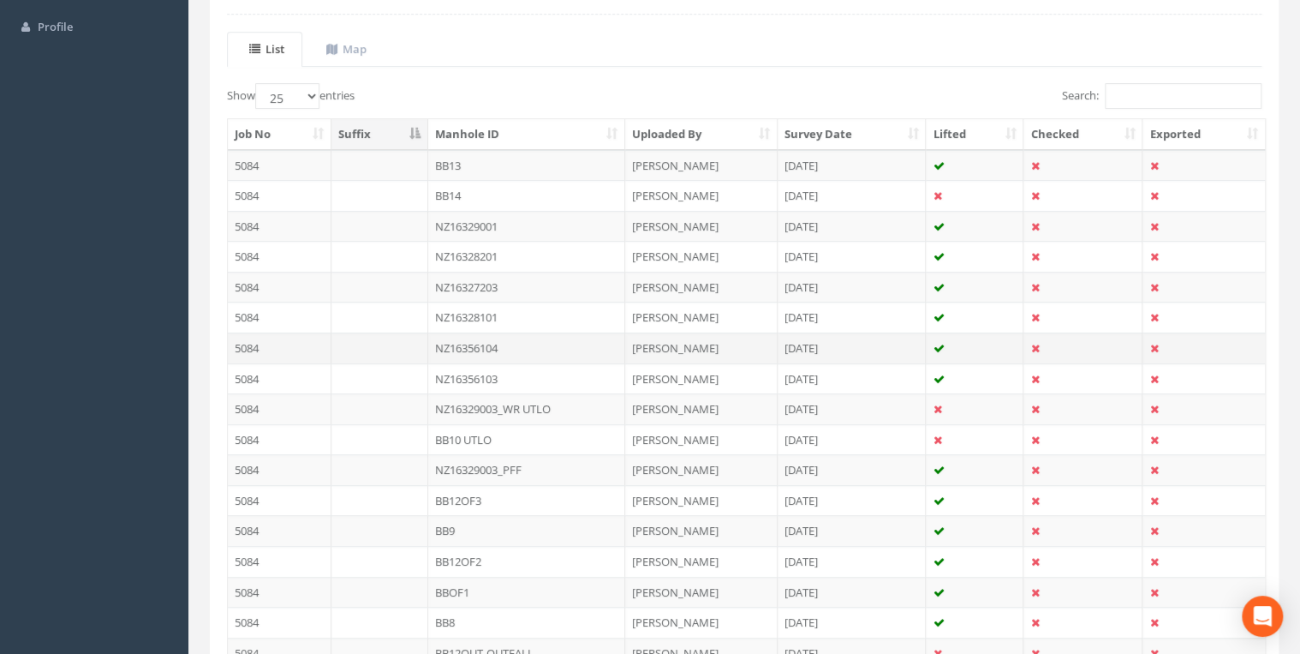
click at [526, 338] on td "NZ16356104" at bounding box center [526, 347] width 197 height 31
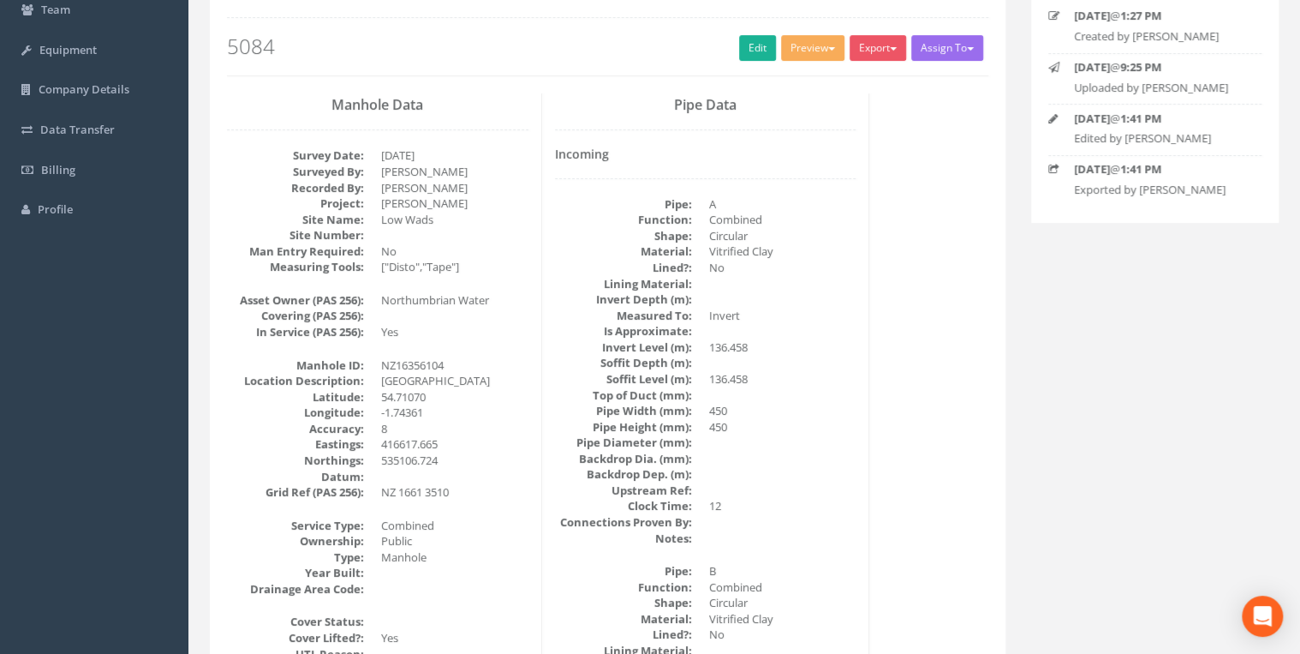
scroll to position [0, 0]
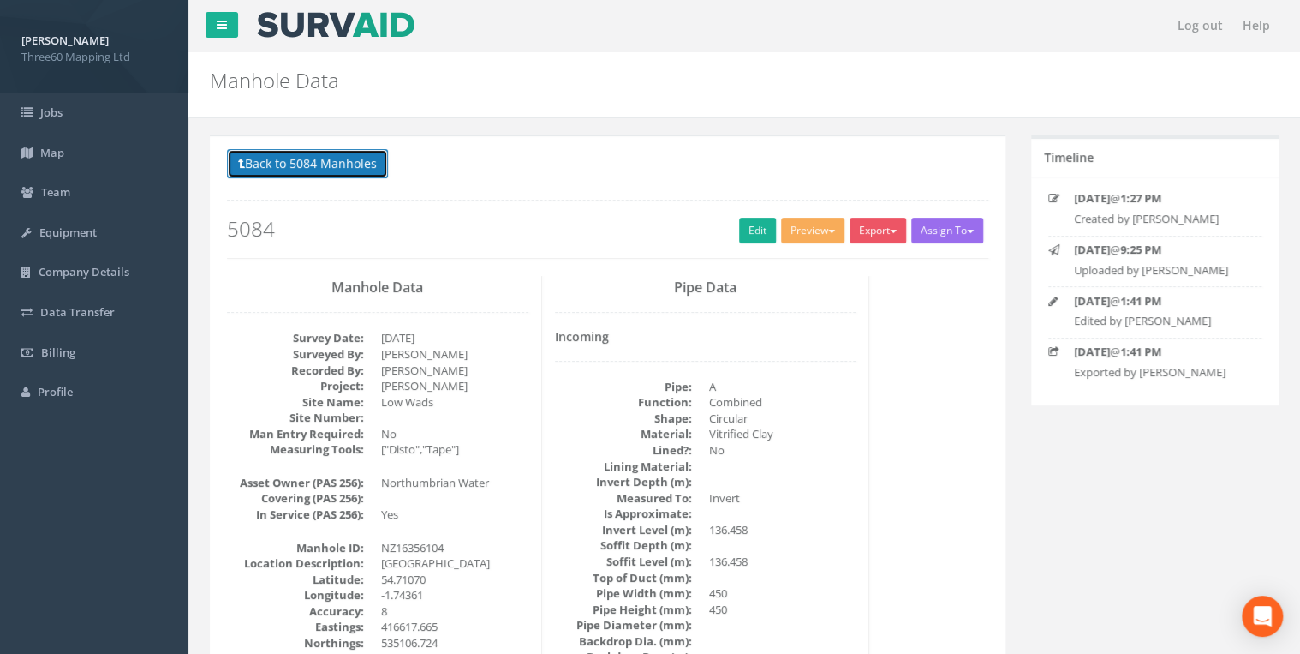
click at [326, 157] on button "Back to 5084 Manholes" at bounding box center [307, 163] width 161 height 29
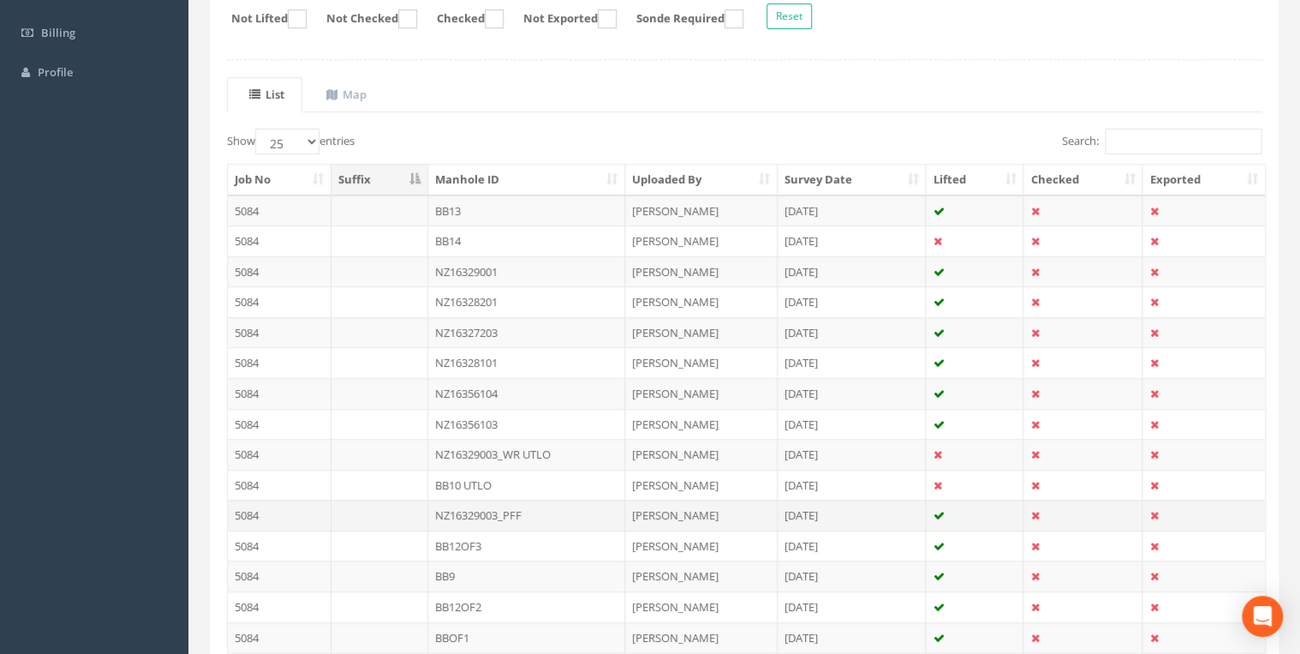
scroll to position [457, 0]
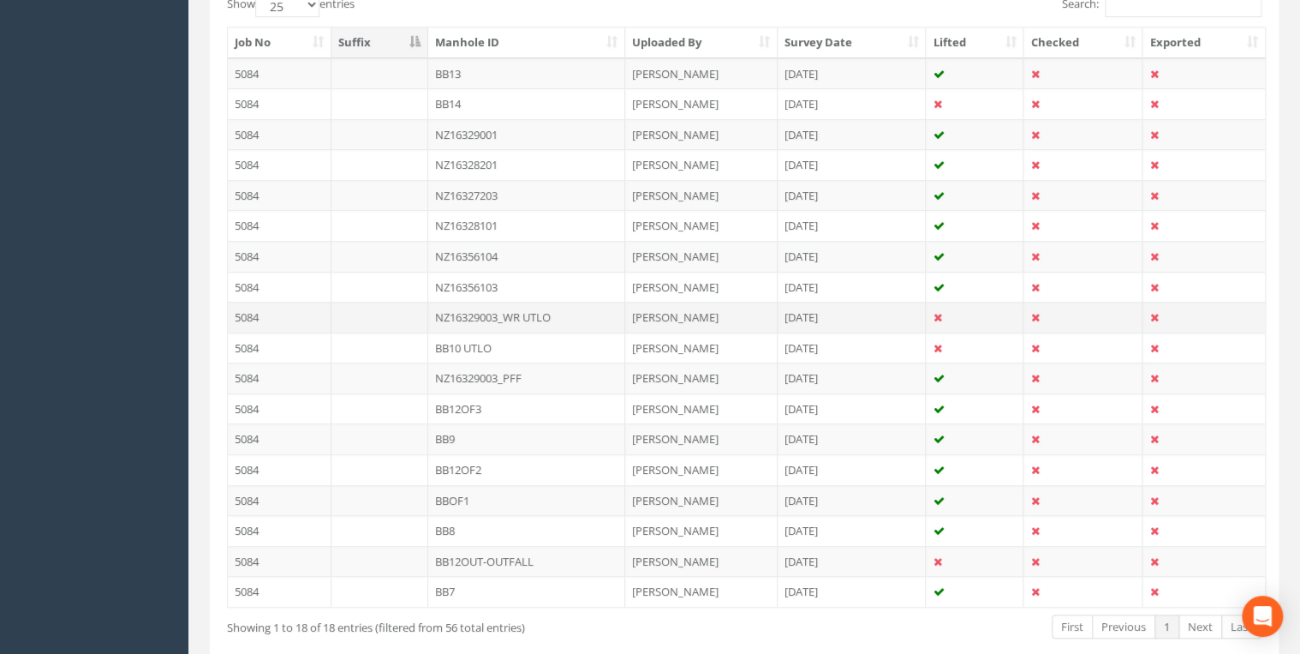
click at [542, 315] on td "NZ16329003_WR UTLO" at bounding box center [526, 317] width 197 height 31
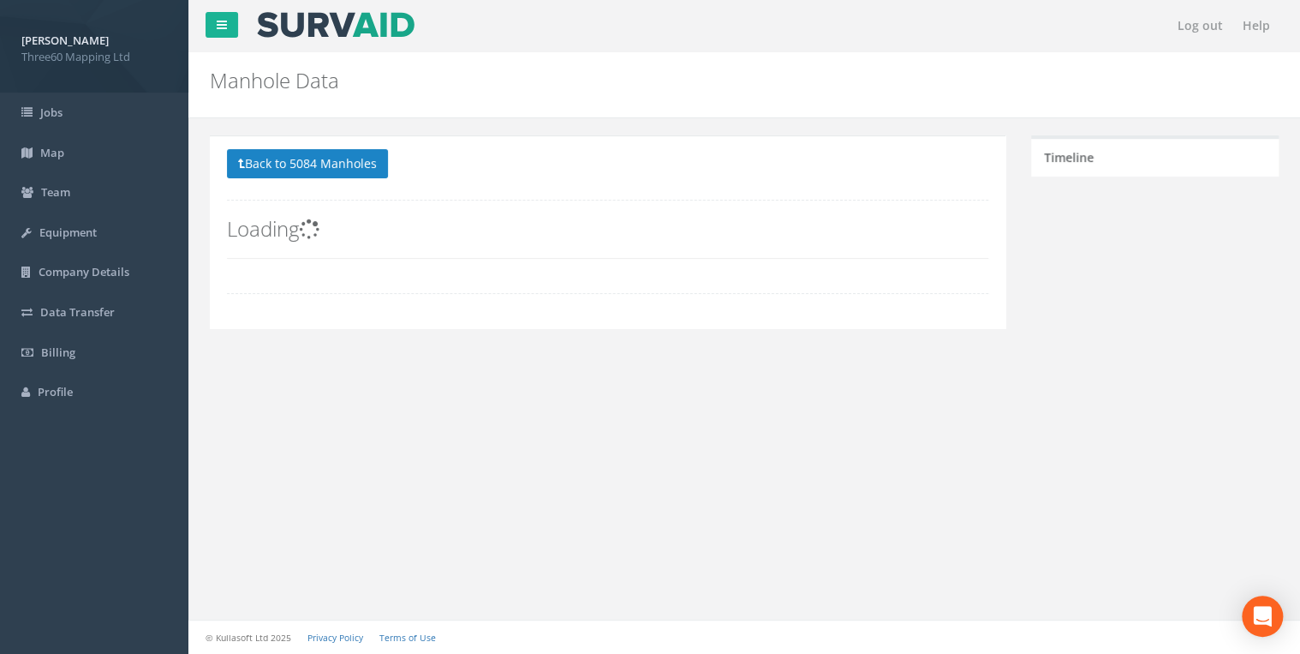
scroll to position [0, 0]
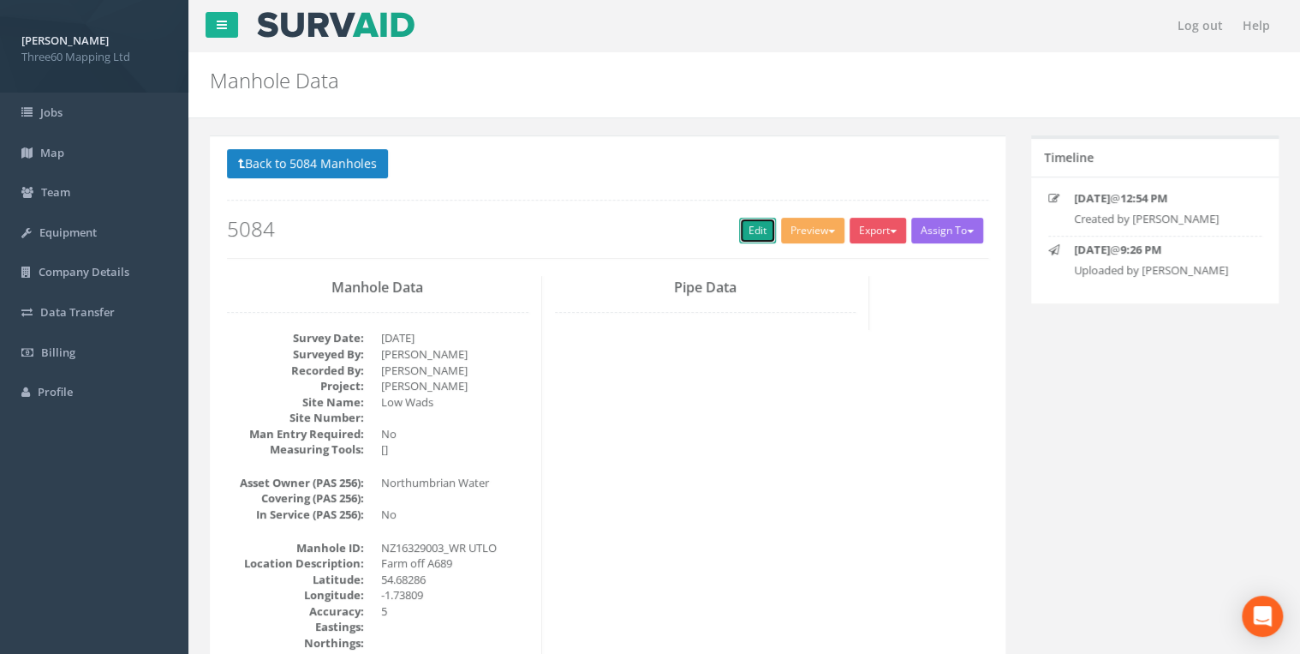
click at [739, 228] on link "Edit" at bounding box center [757, 231] width 37 height 26
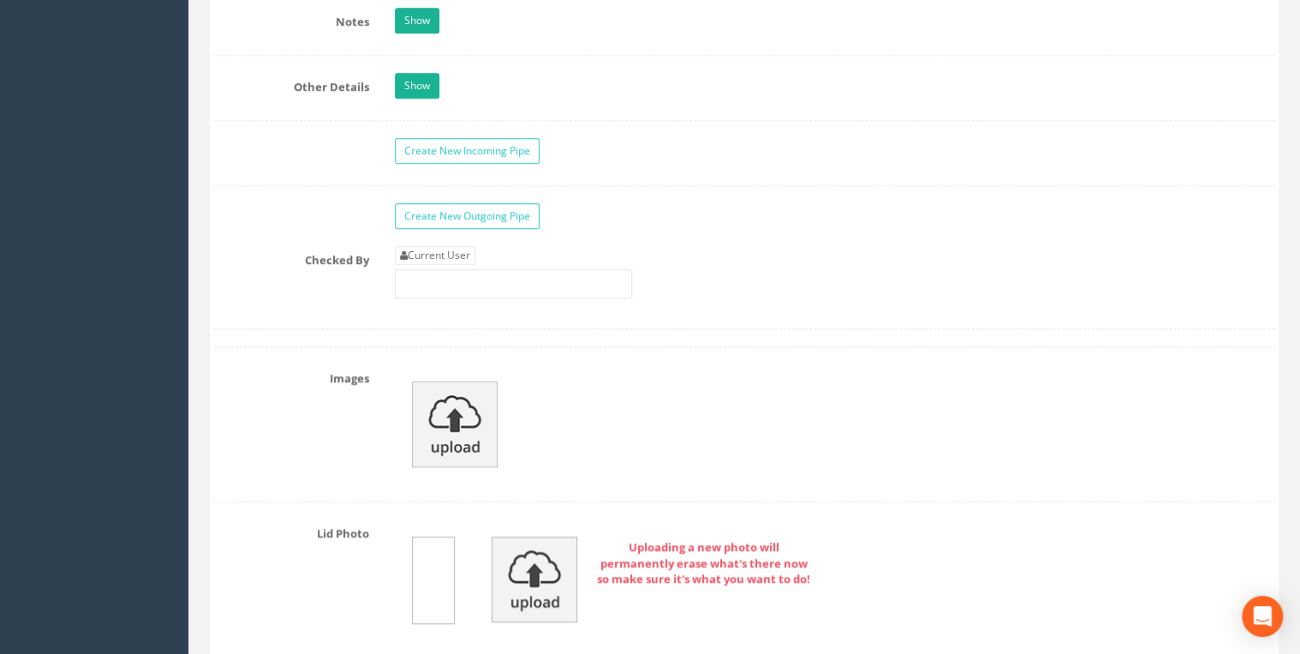
scroll to position [4020, 0]
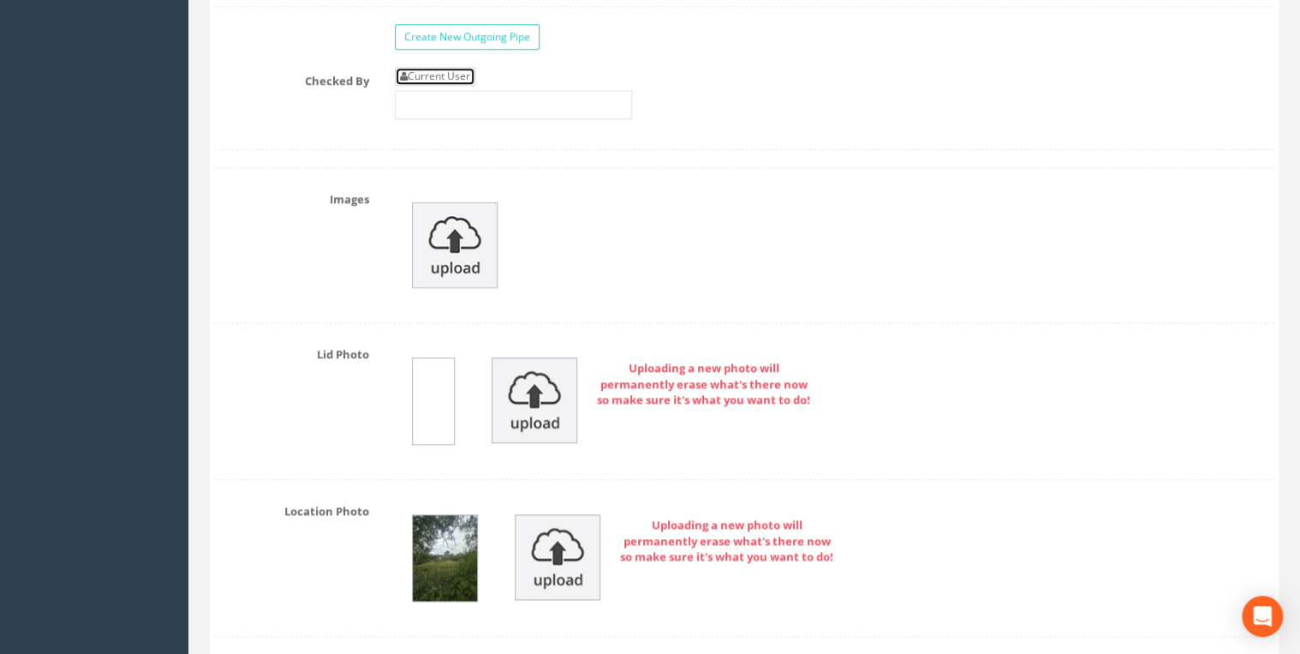
click at [454, 67] on link "Current User" at bounding box center [435, 76] width 81 height 19
type input "[PERSON_NAME]"
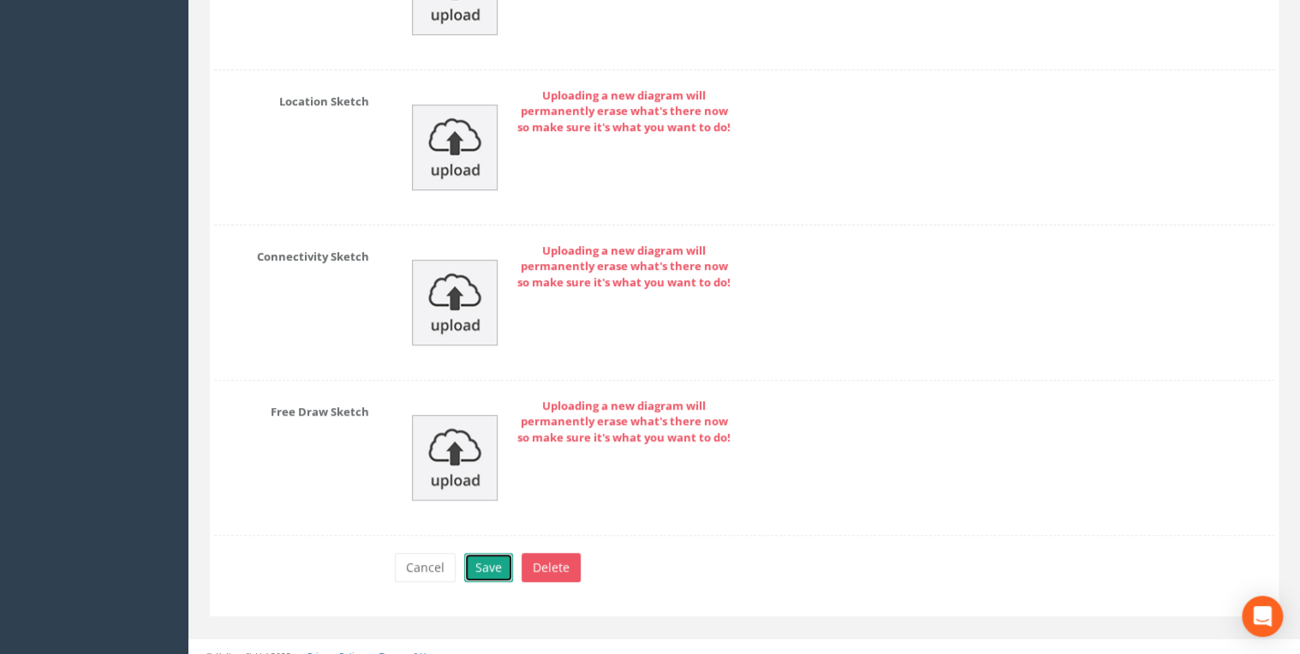
click at [489, 553] on button "Save" at bounding box center [488, 567] width 49 height 29
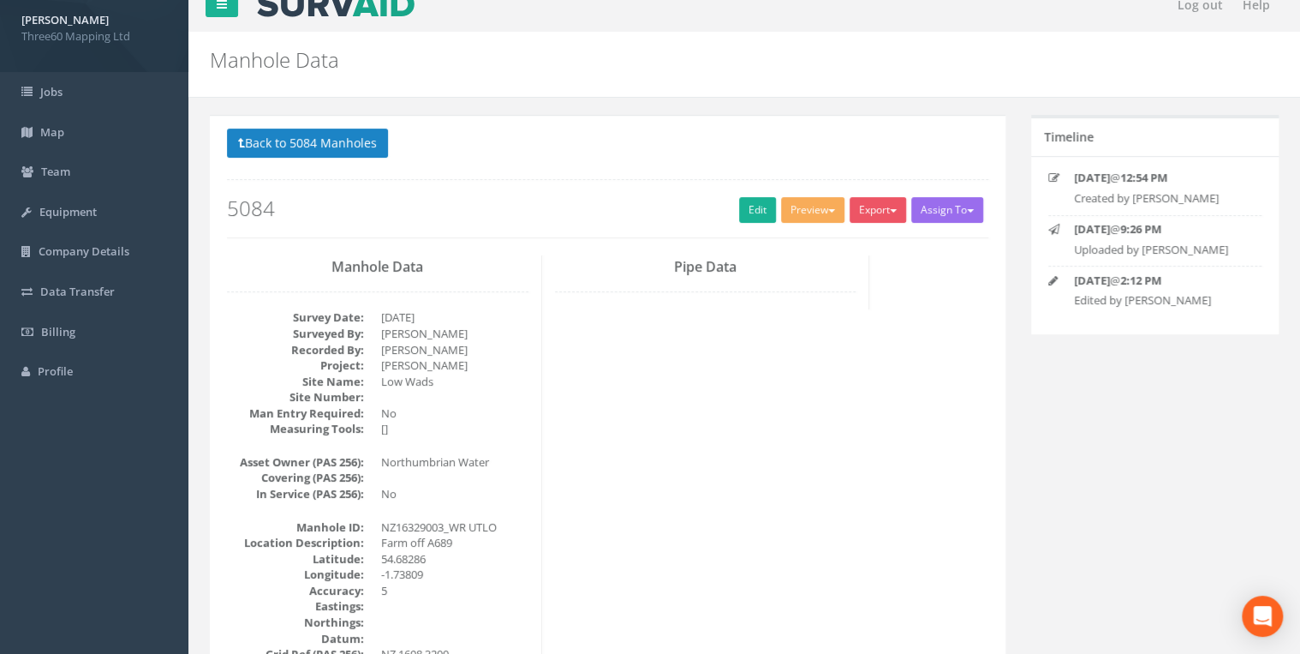
scroll to position [0, 0]
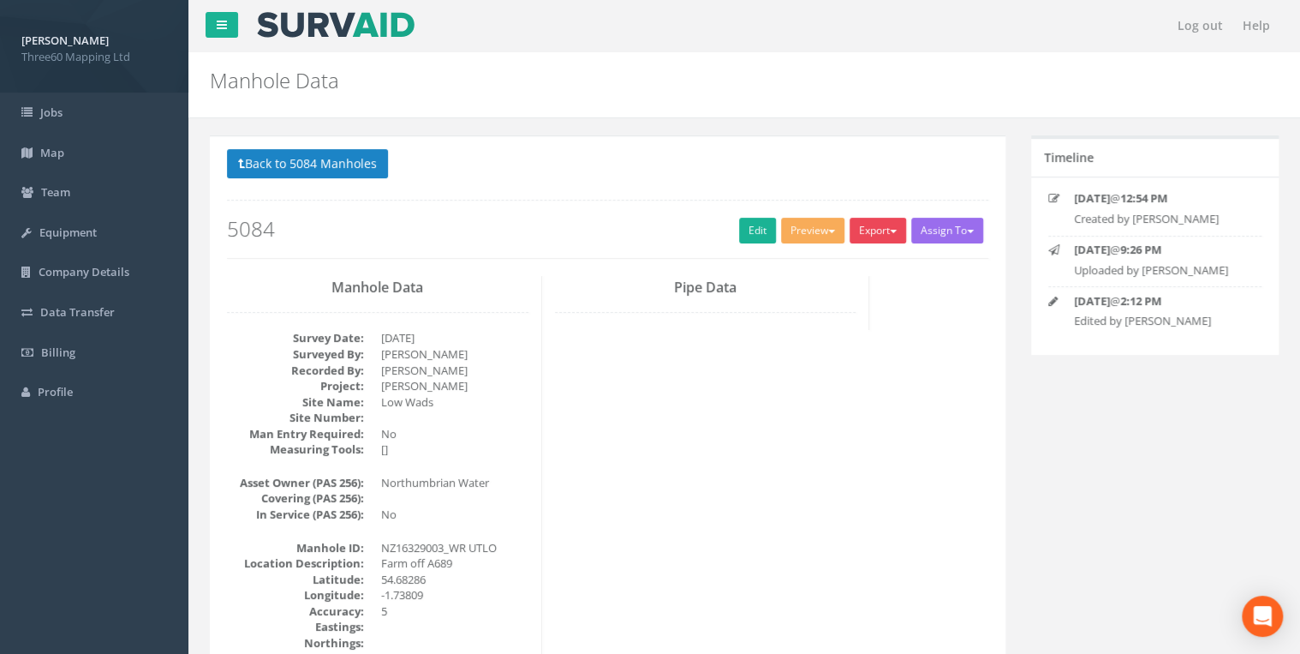
click at [858, 221] on button "Export" at bounding box center [878, 231] width 57 height 26
click at [850, 270] on link "360 Manhole" at bounding box center [843, 266] width 130 height 27
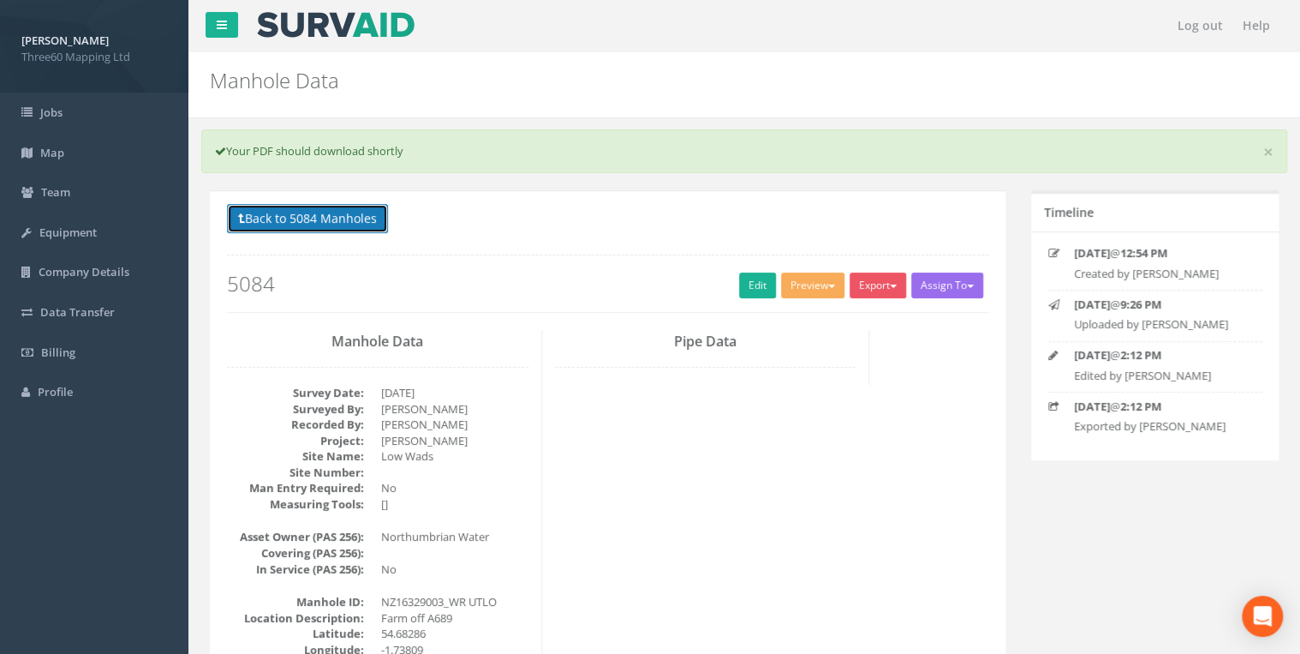
click at [348, 224] on button "Back to 5084 Manholes" at bounding box center [307, 218] width 161 height 29
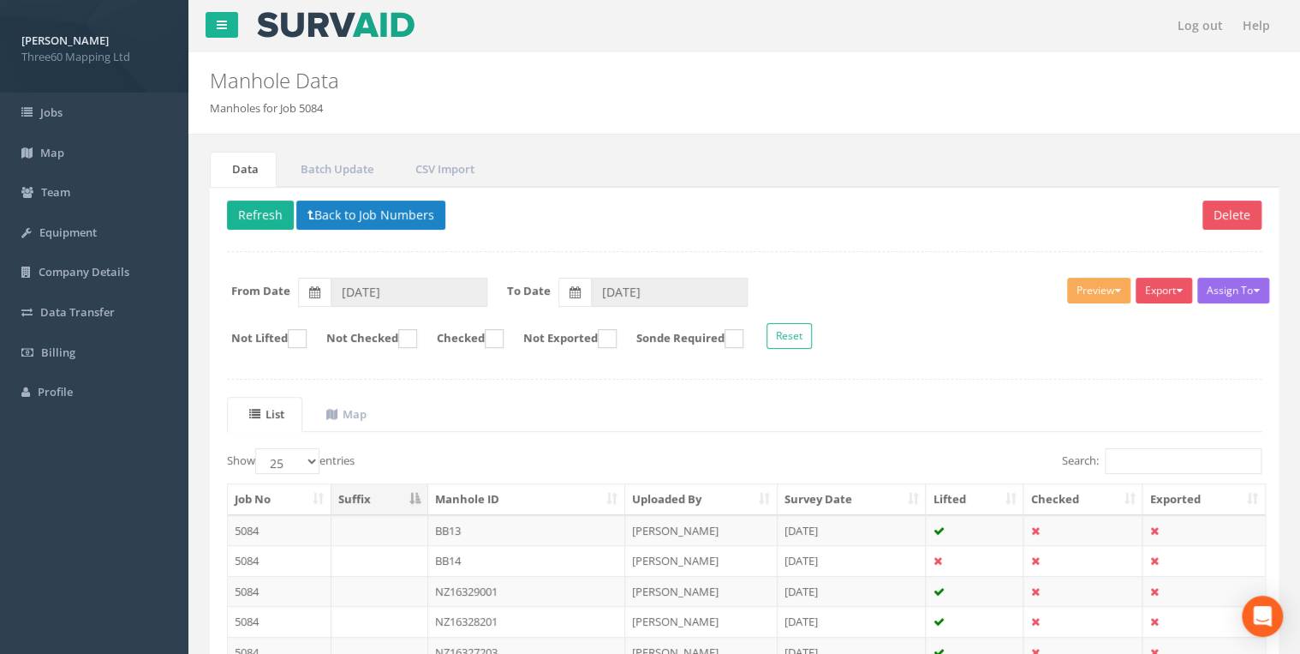
scroll to position [539, 0]
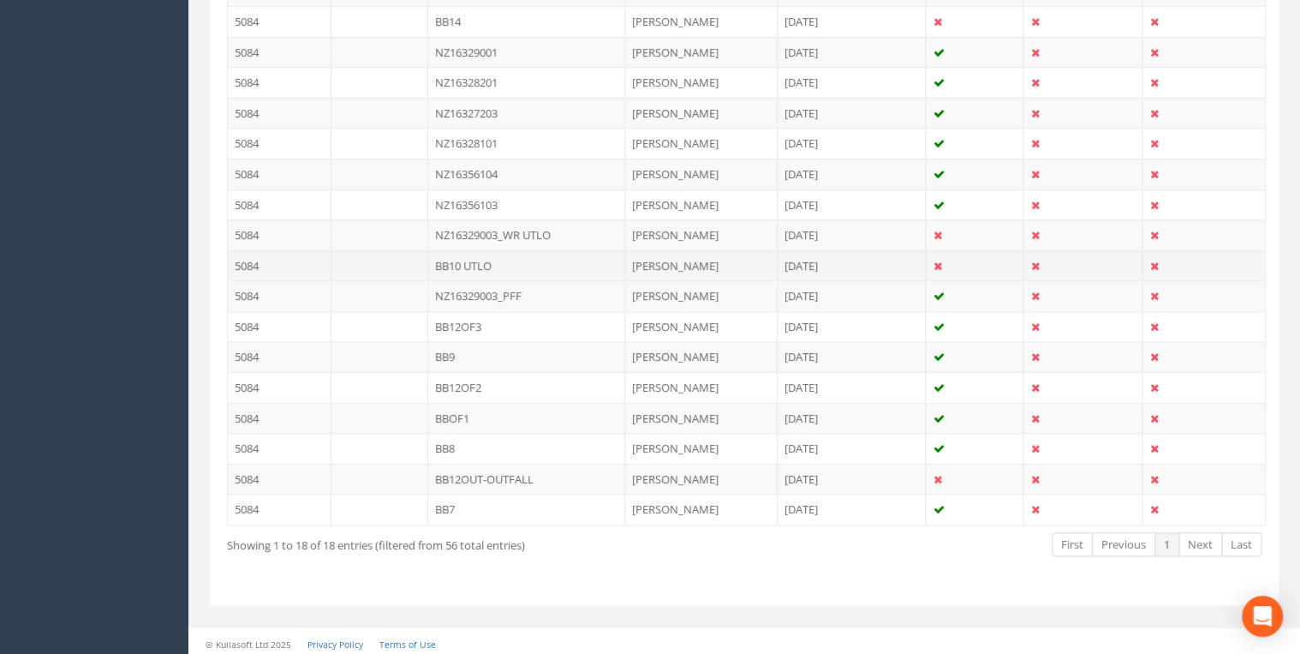
click at [490, 260] on td "BB10 UTLO" at bounding box center [526, 265] width 197 height 31
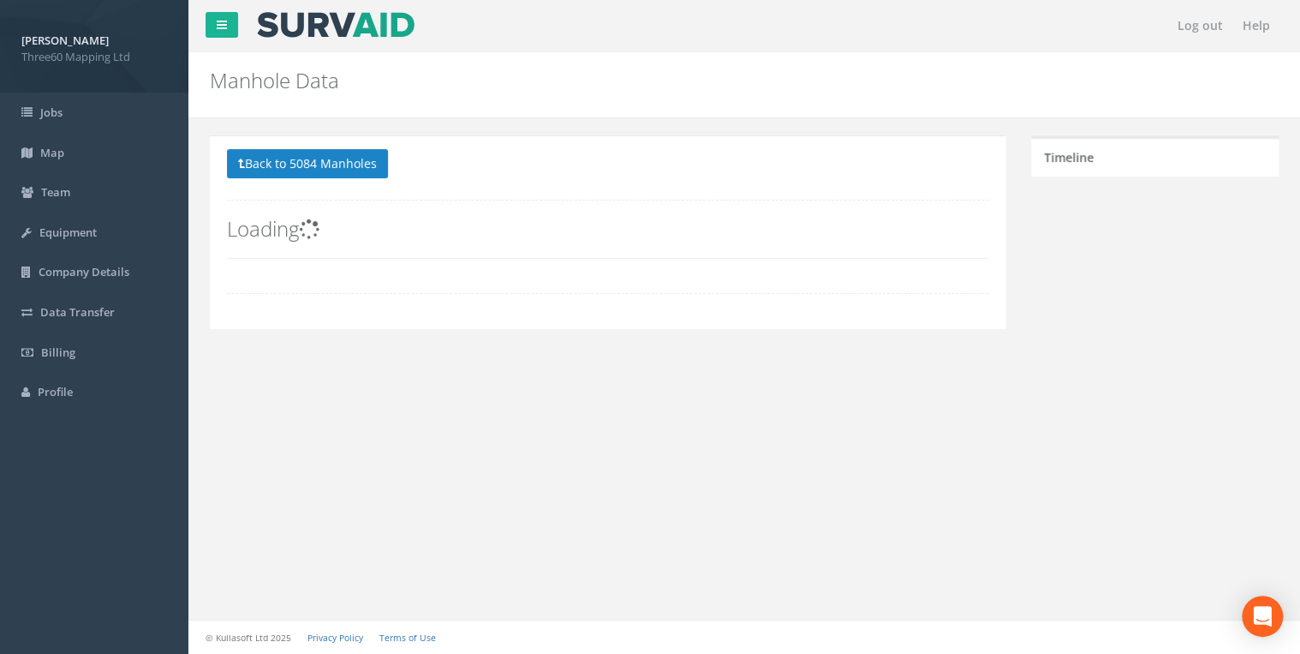
scroll to position [0, 0]
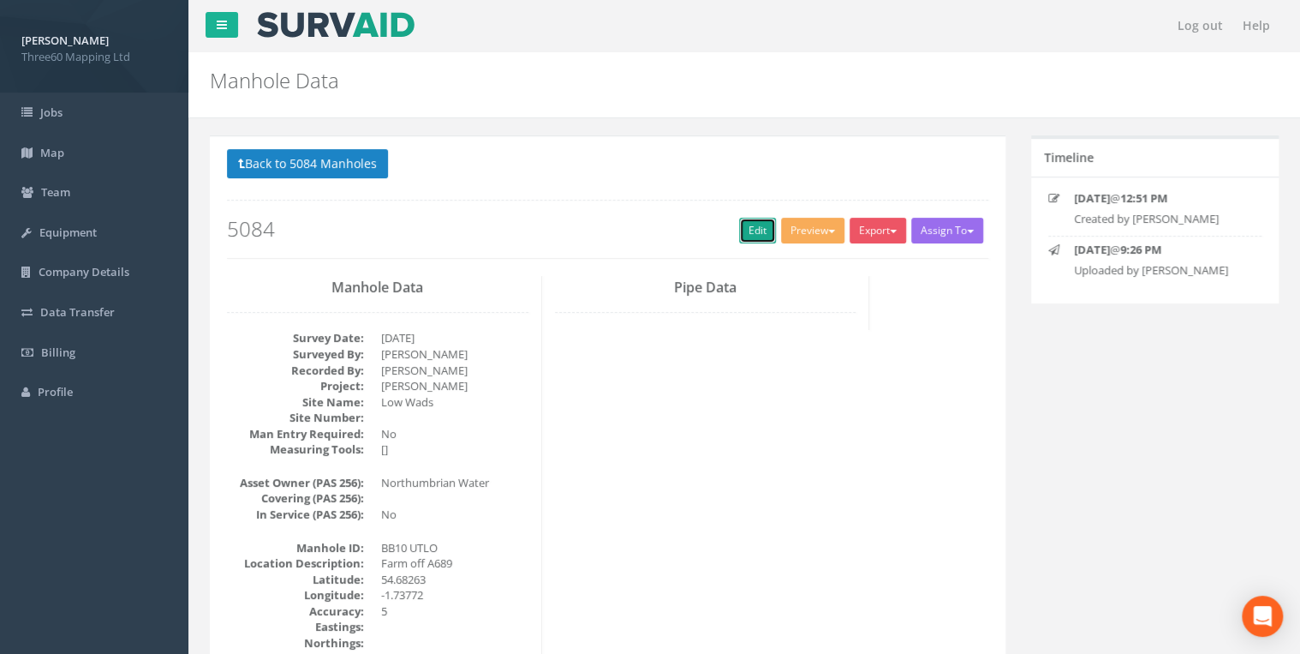
click at [754, 230] on link "Edit" at bounding box center [757, 231] width 37 height 26
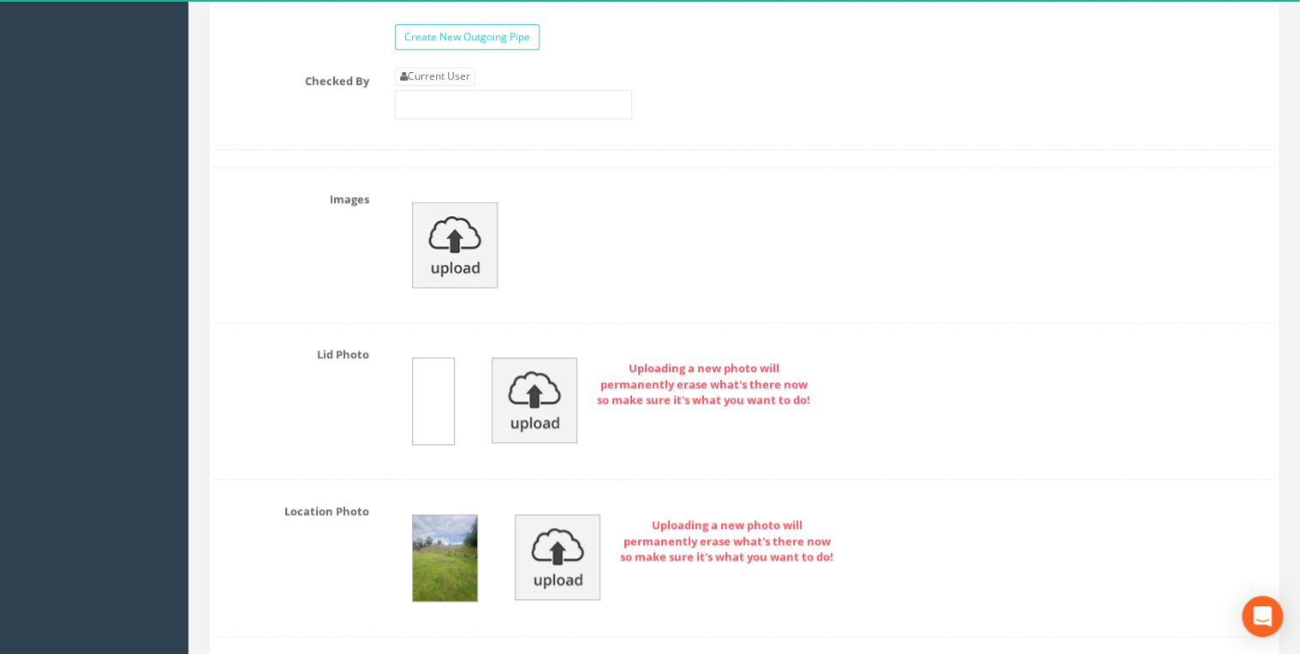
scroll to position [3838, 0]
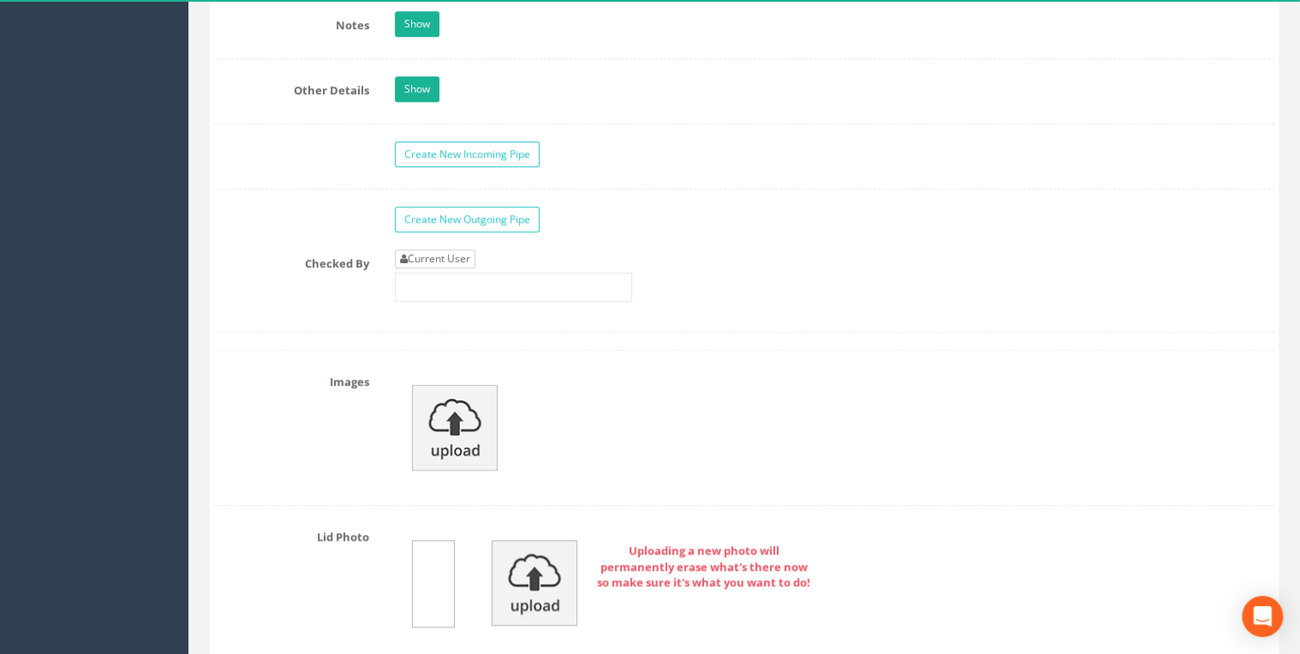
click at [437, 249] on link "Current User" at bounding box center [435, 258] width 81 height 19
type input "[PERSON_NAME]"
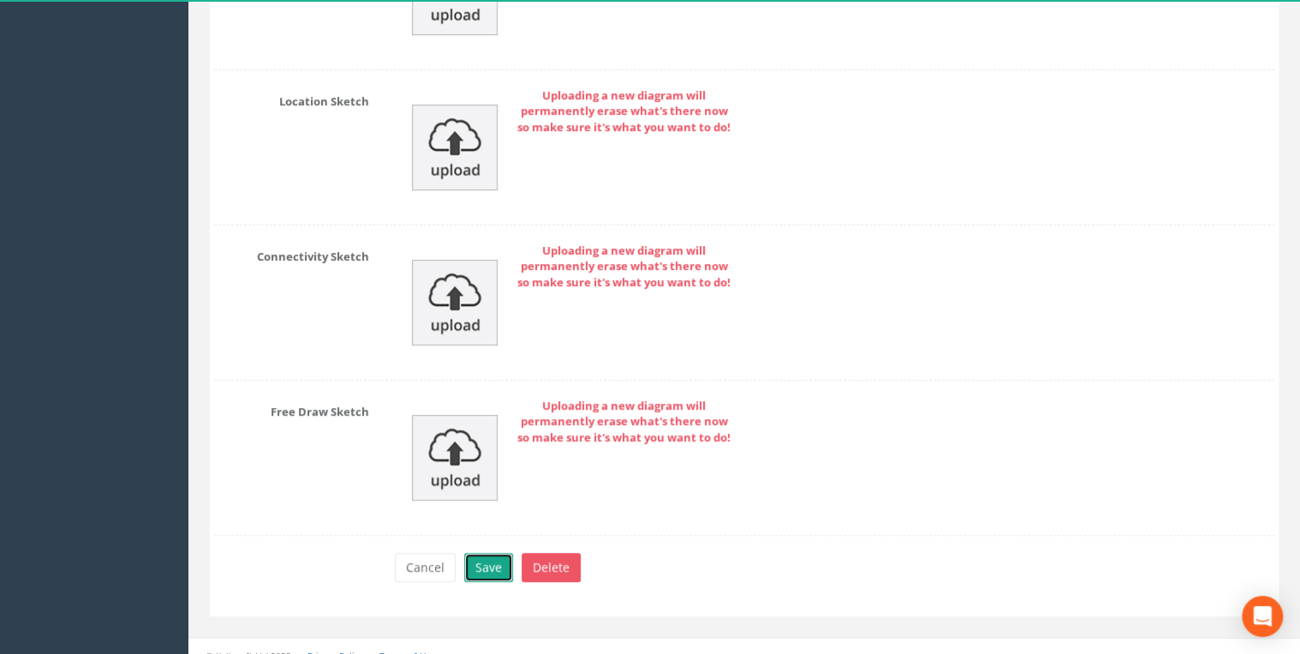
click at [505, 553] on button "Save" at bounding box center [488, 567] width 49 height 29
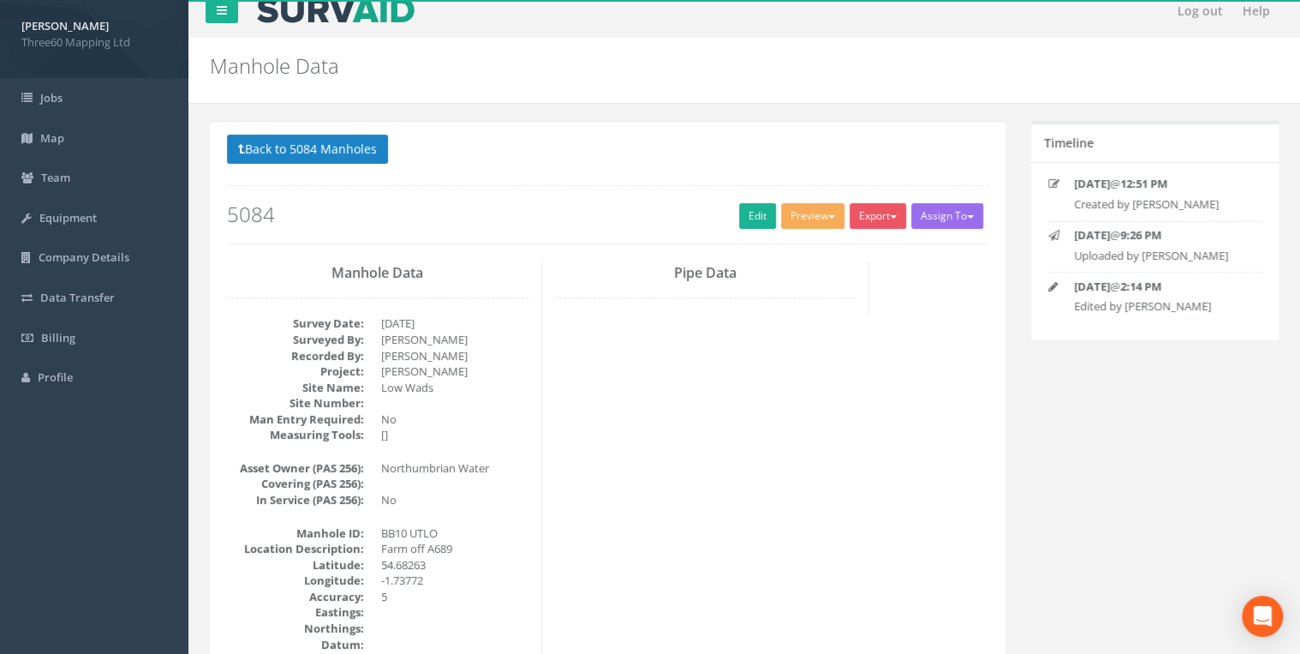
scroll to position [0, 0]
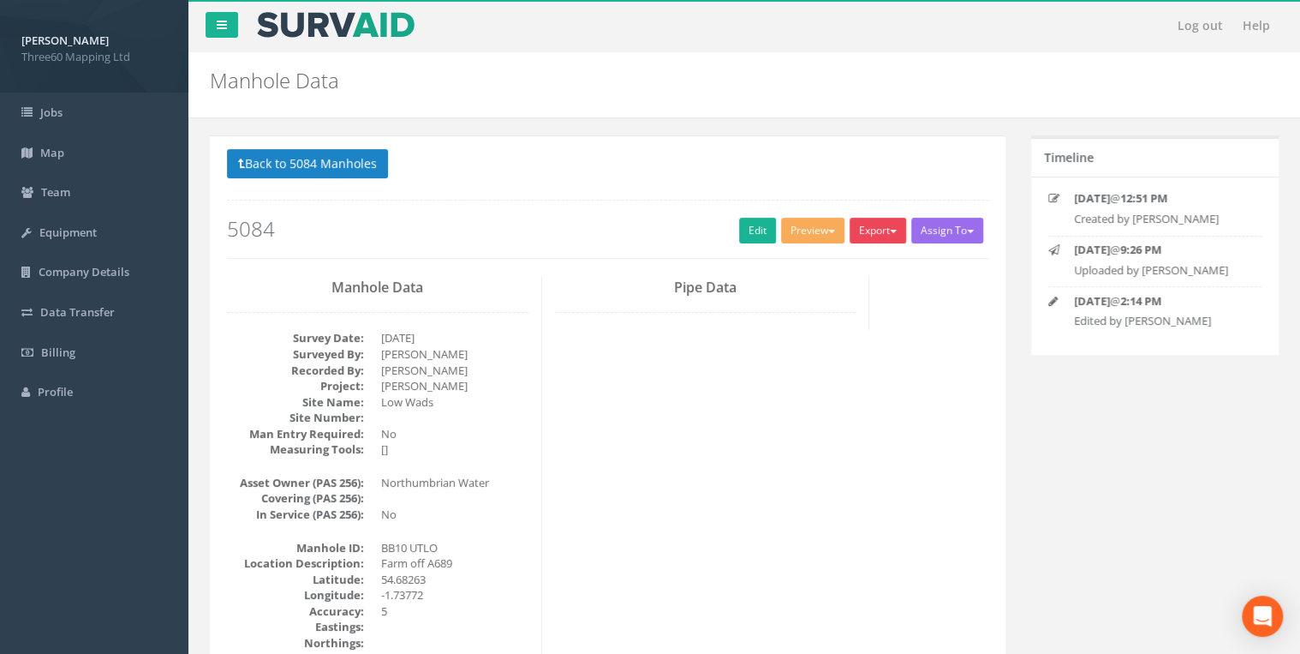
click at [871, 230] on button "Export" at bounding box center [878, 231] width 57 height 26
click at [828, 264] on link "360 Manhole" at bounding box center [843, 266] width 130 height 27
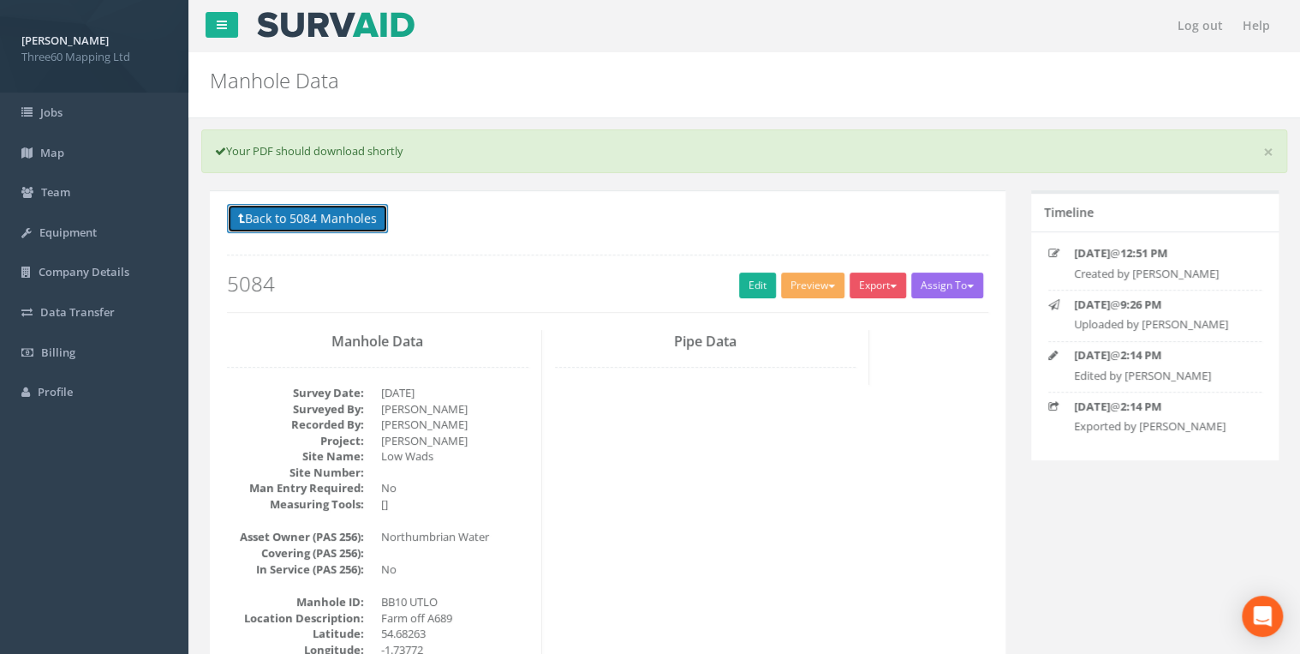
click at [319, 223] on button "Back to 5084 Manholes" at bounding box center [307, 218] width 161 height 29
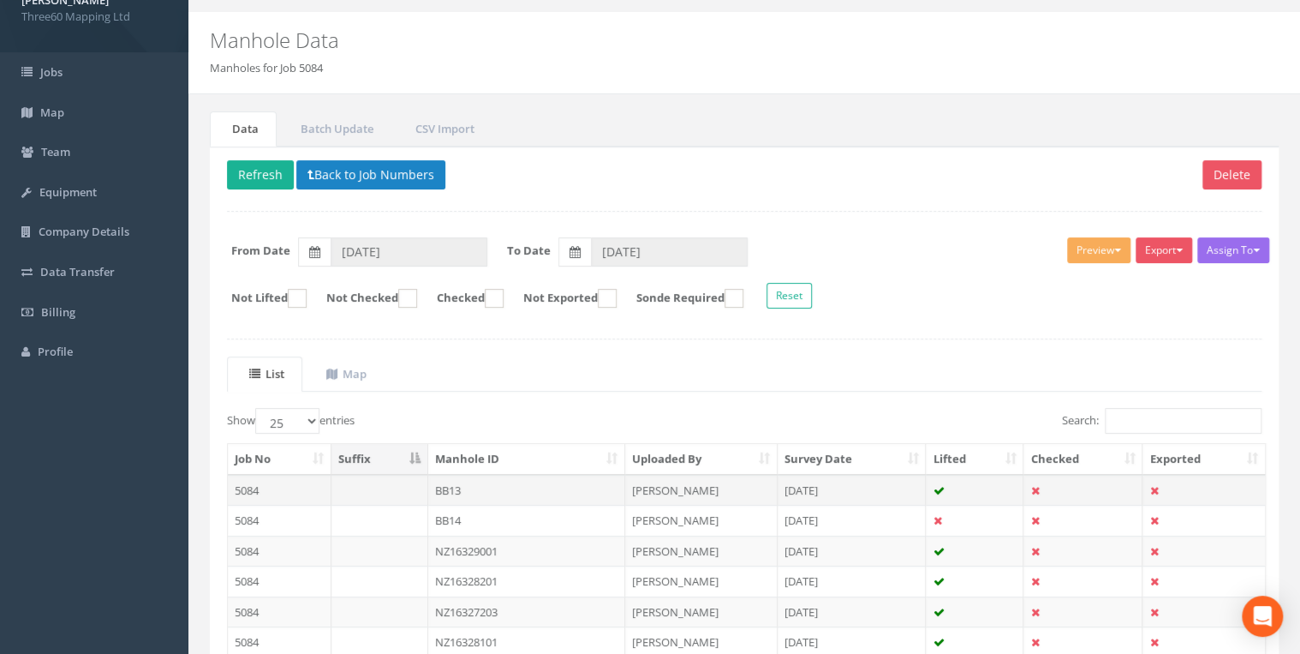
scroll to position [457, 0]
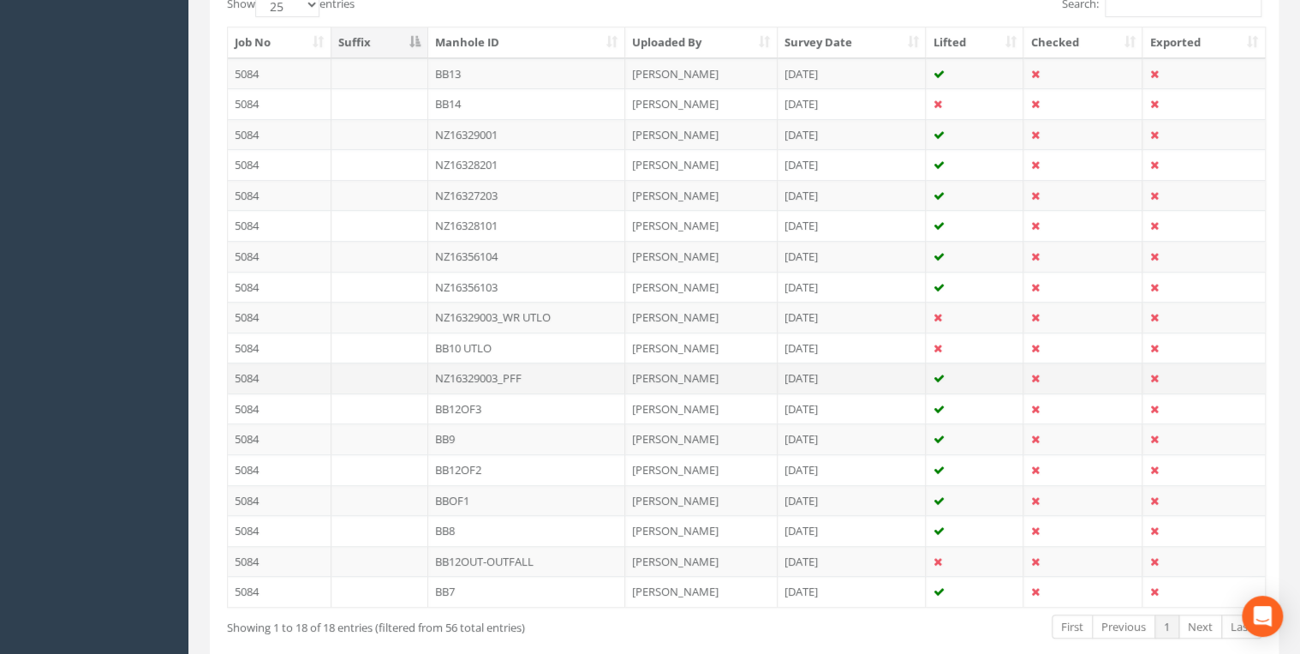
click at [496, 374] on td "NZ16329003_PFF" at bounding box center [526, 377] width 197 height 31
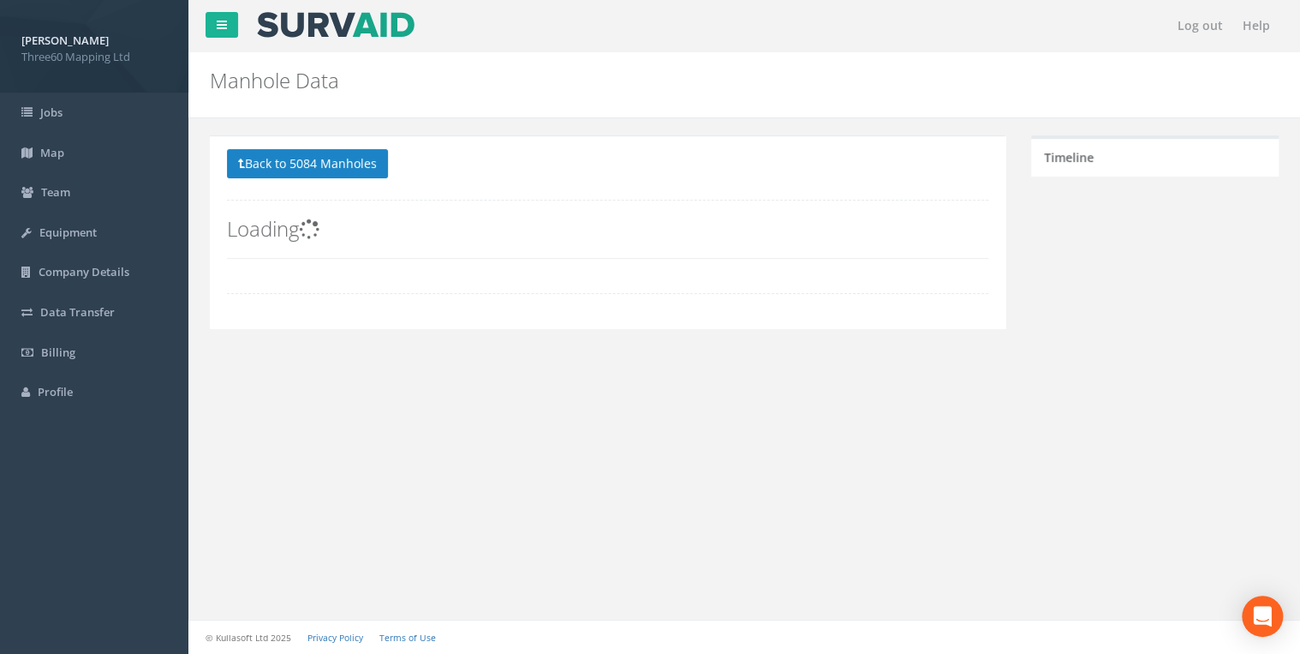
scroll to position [0, 0]
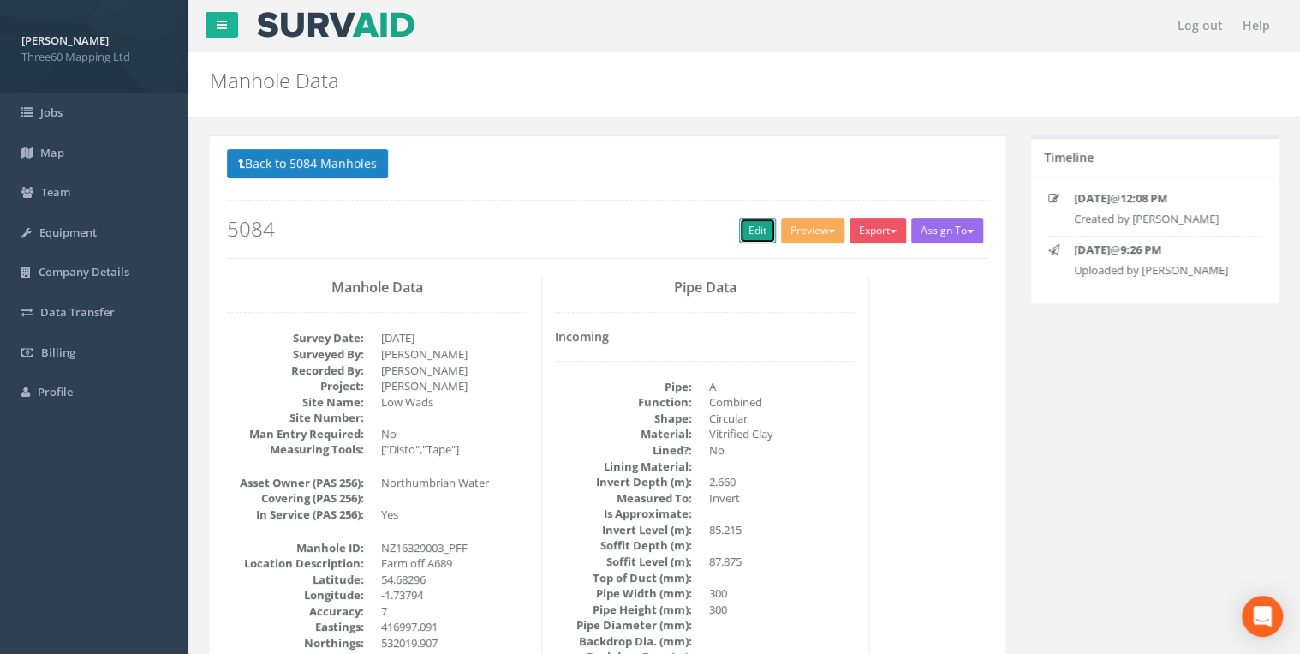
click at [762, 227] on link "Edit" at bounding box center [757, 231] width 37 height 26
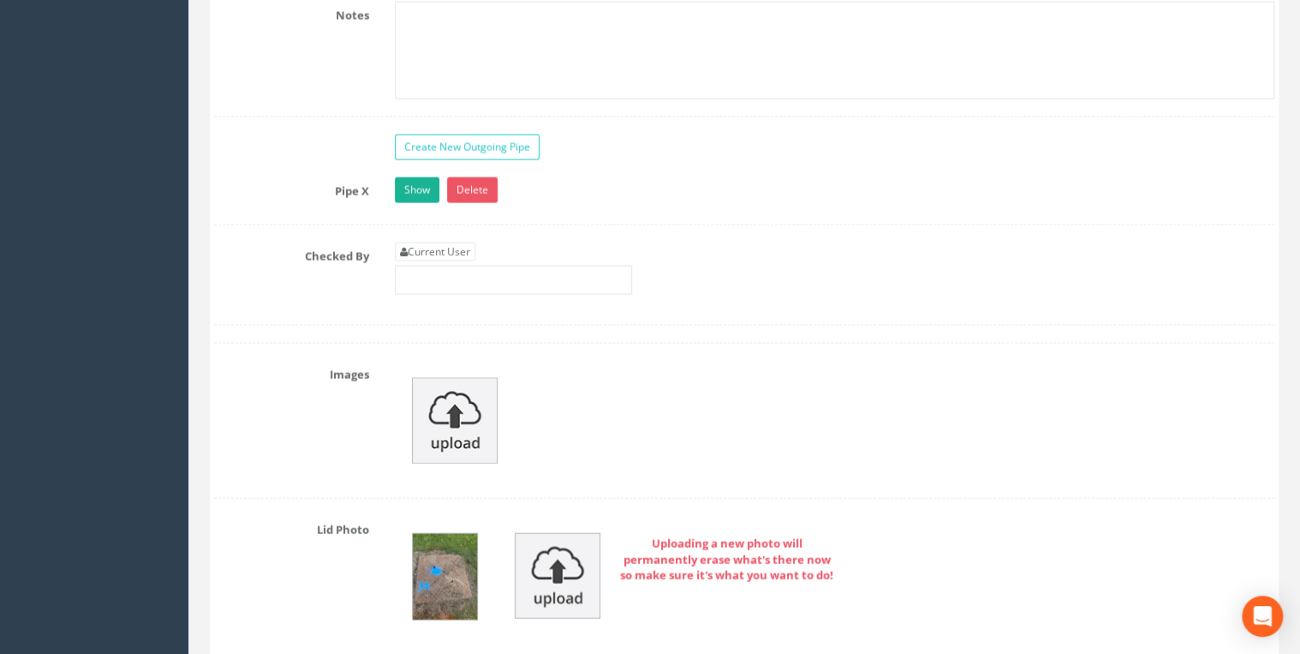
scroll to position [4934, 0]
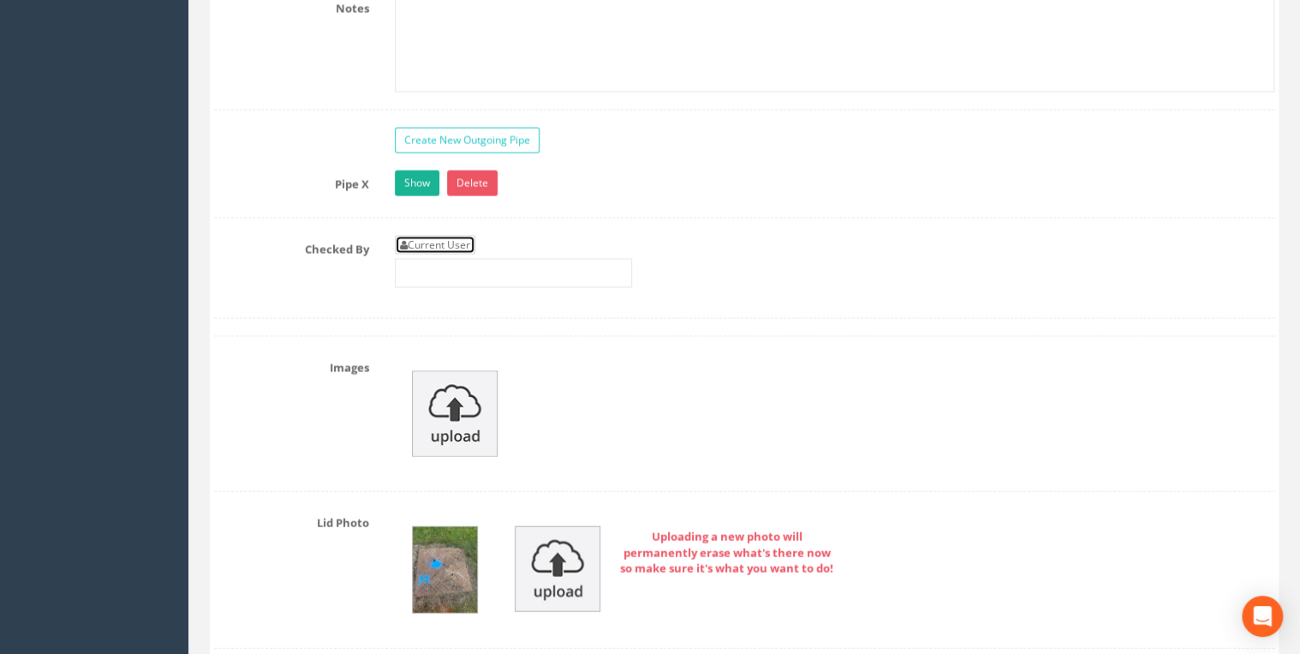
click at [473, 236] on link "Current User" at bounding box center [435, 245] width 81 height 19
type input "[PERSON_NAME]"
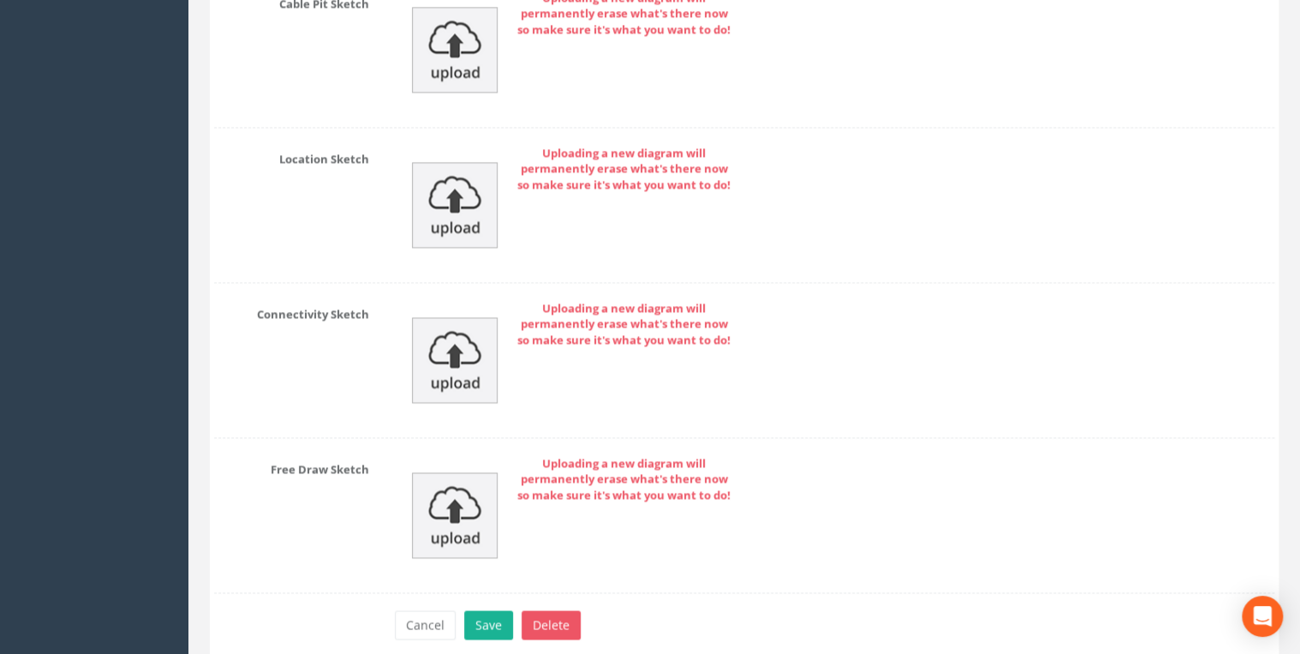
scroll to position [7836, 0]
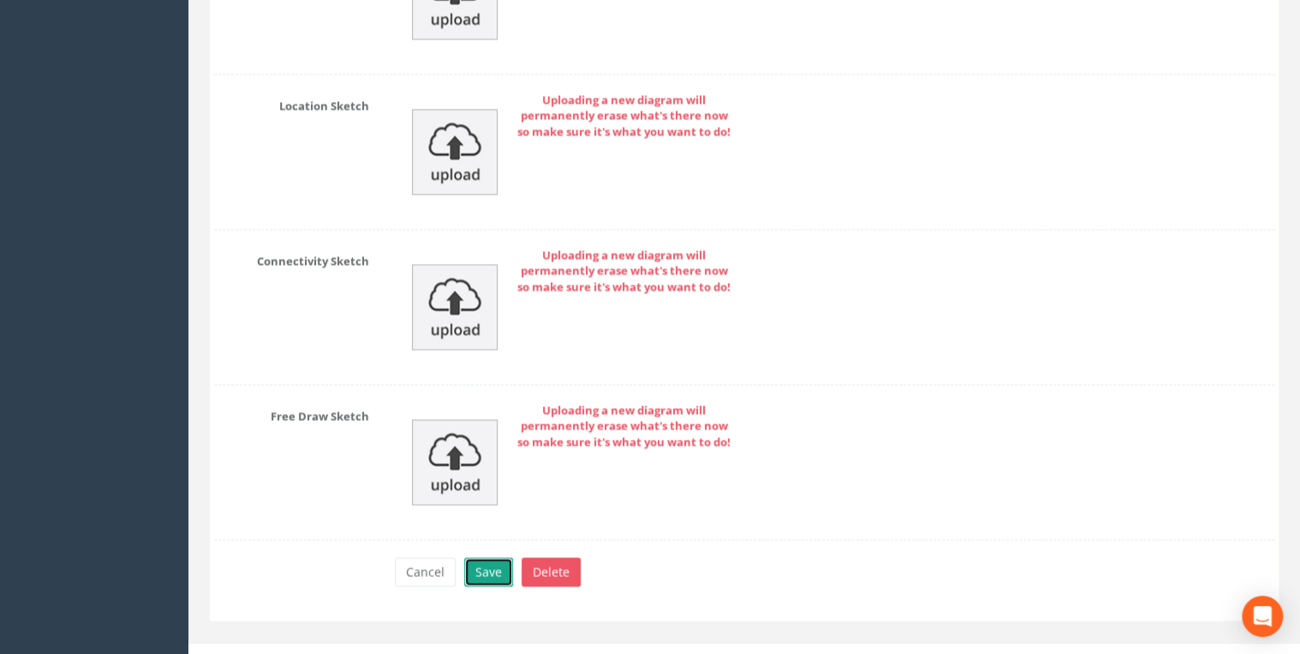
click at [478, 557] on button "Save" at bounding box center [488, 571] width 49 height 29
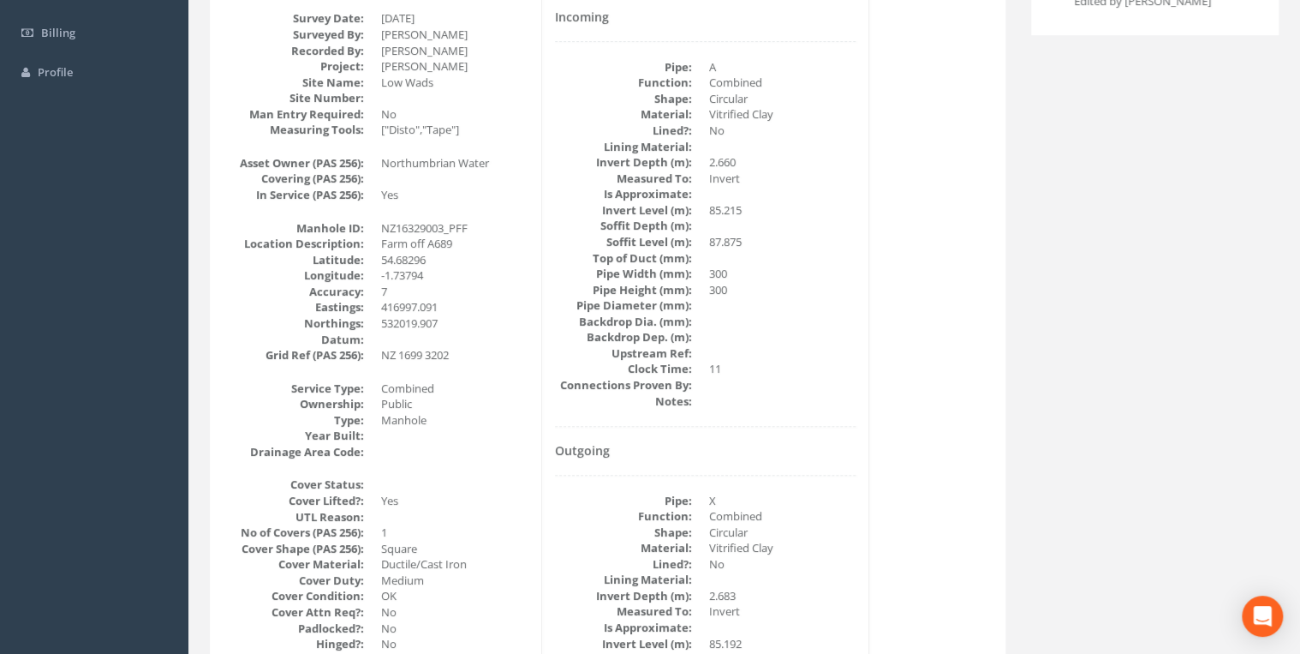
scroll to position [0, 0]
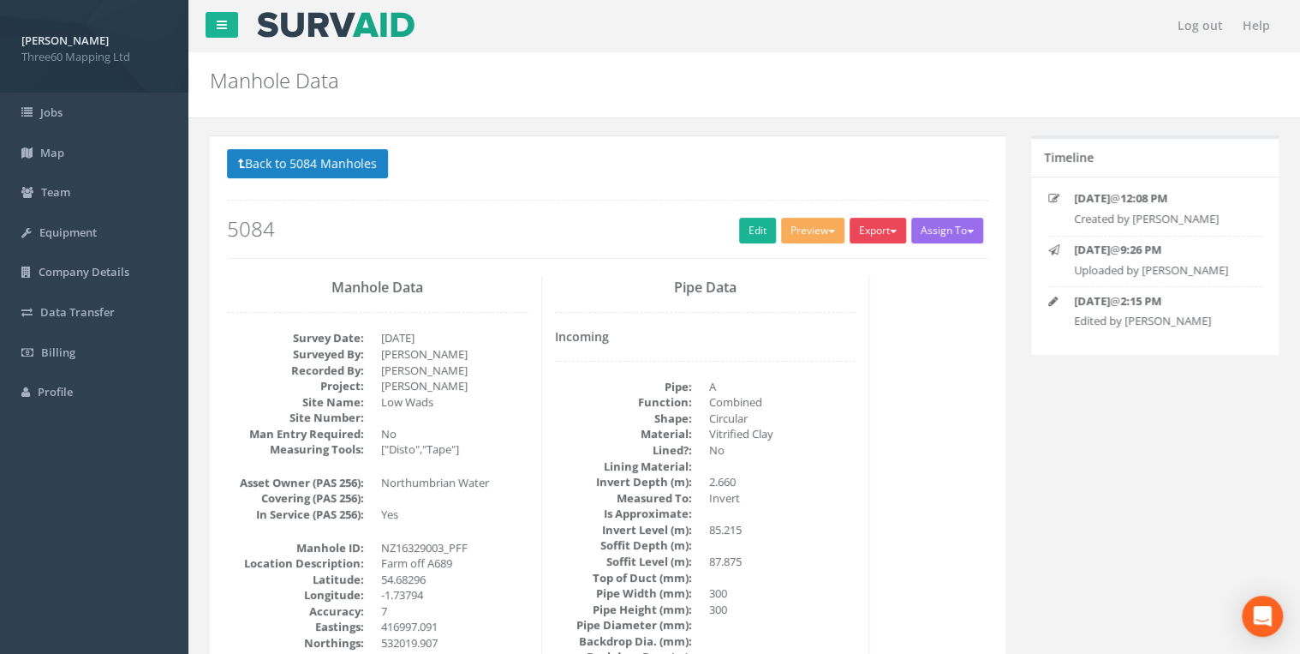
click at [874, 230] on button "Export" at bounding box center [878, 231] width 57 height 26
click at [834, 266] on link "360 Manhole" at bounding box center [843, 266] width 130 height 27
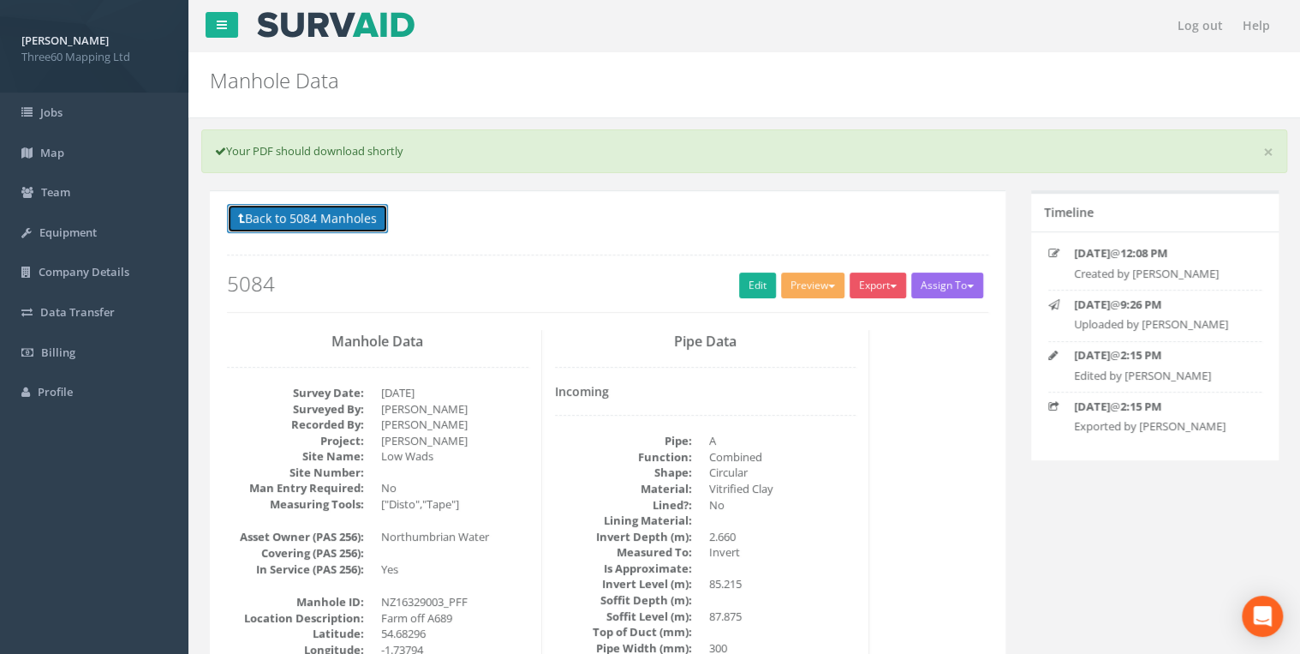
click at [372, 224] on button "Back to 5084 Manholes" at bounding box center [307, 218] width 161 height 29
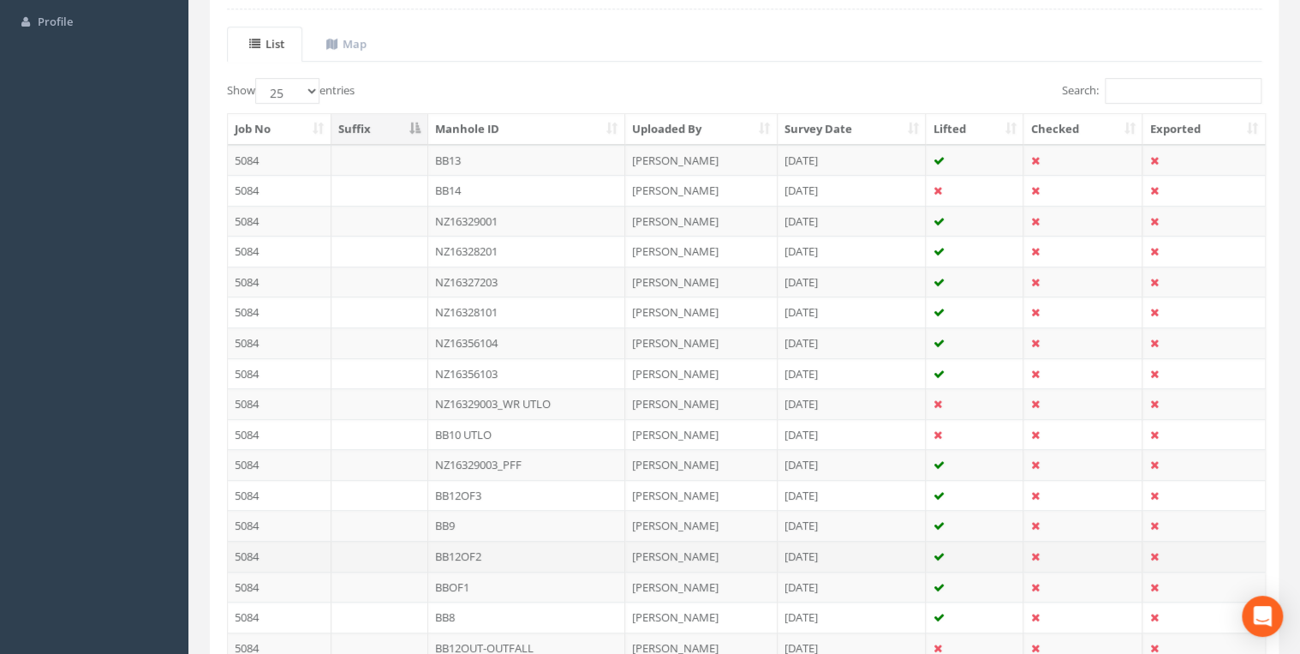
scroll to position [457, 0]
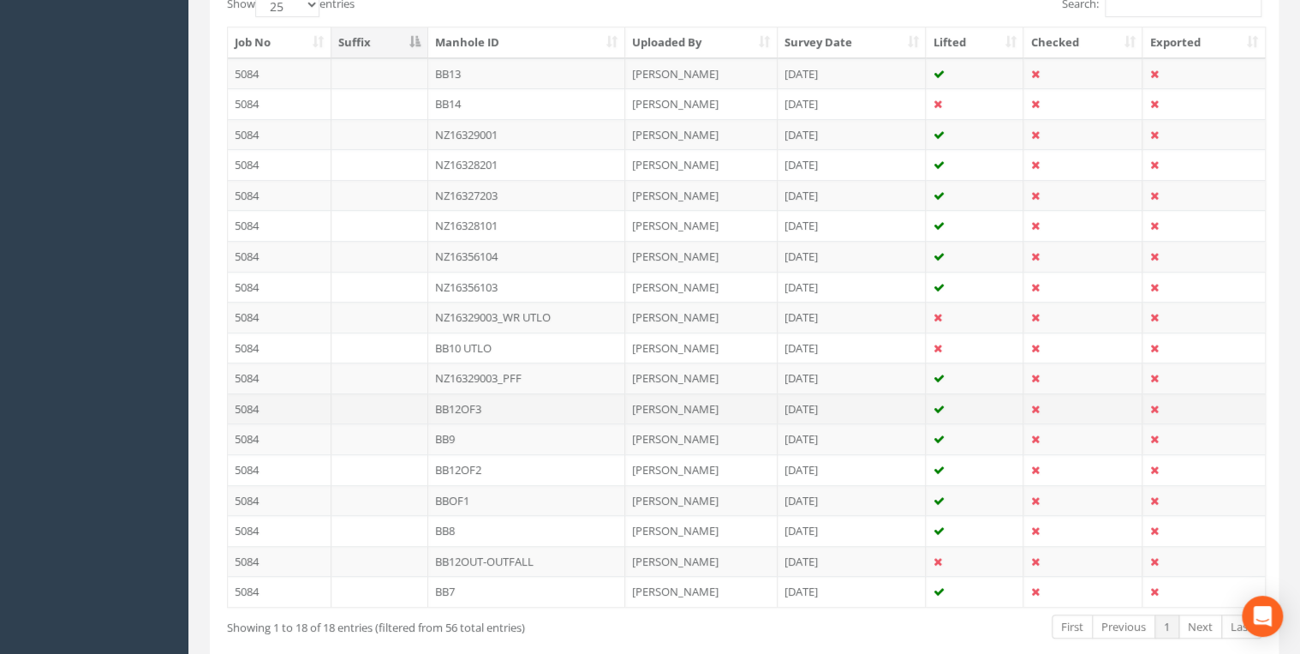
click at [462, 398] on td "BB12OF3" at bounding box center [526, 408] width 197 height 31
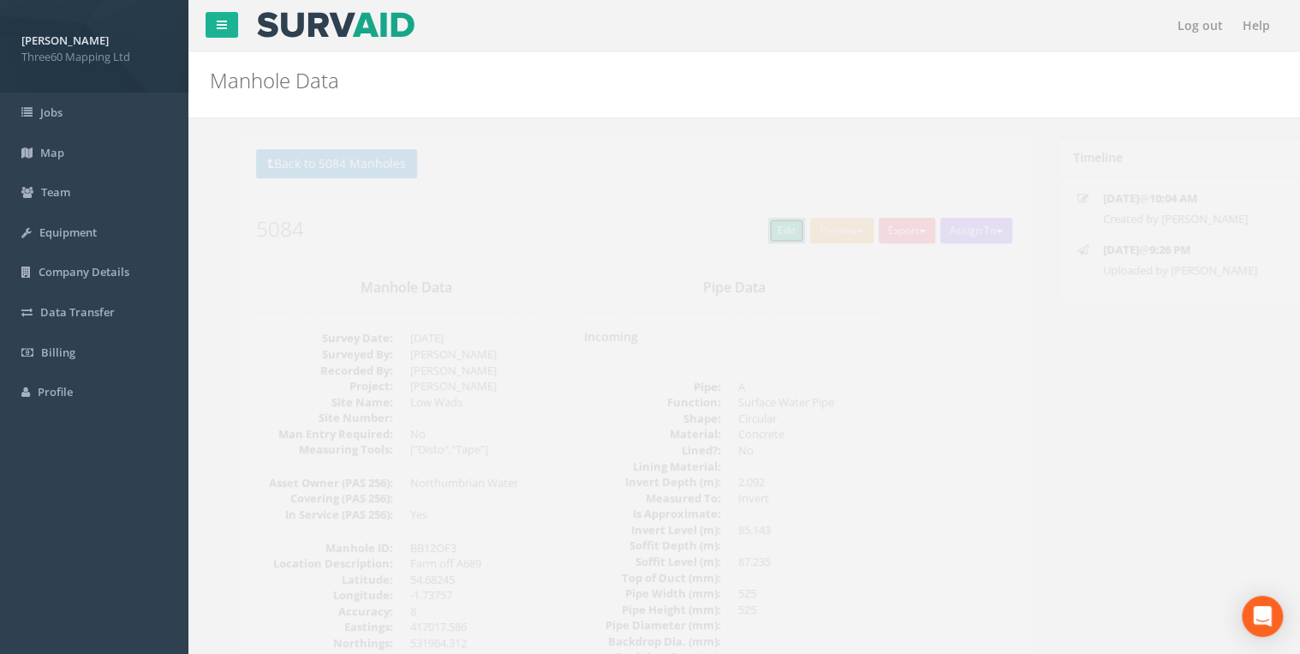
click at [739, 226] on link "Edit" at bounding box center [757, 231] width 37 height 26
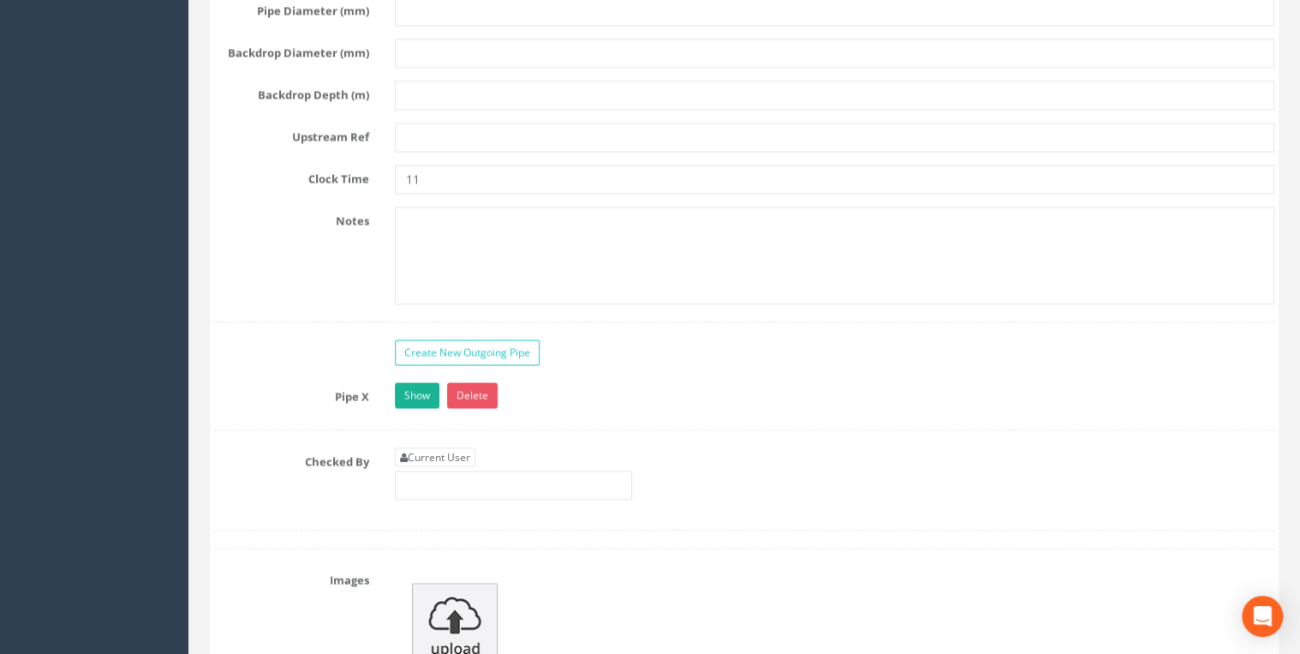
scroll to position [4751, 0]
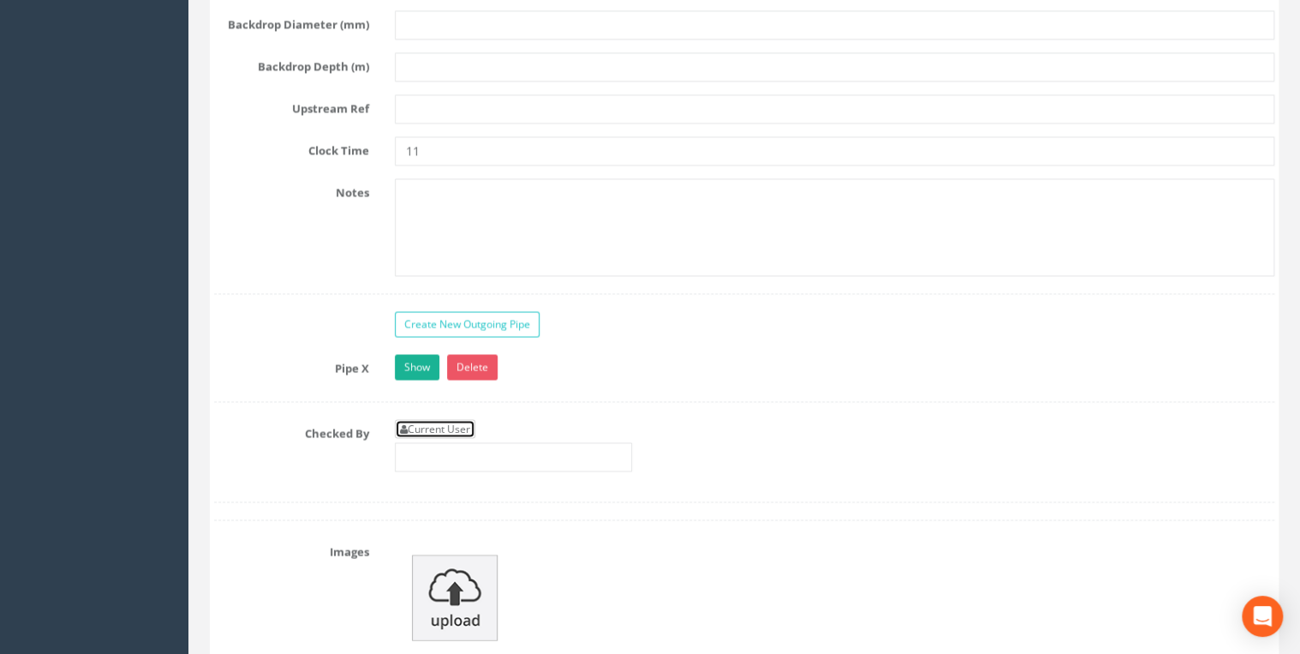
click at [442, 419] on link "Current User" at bounding box center [435, 428] width 81 height 19
type input "[PERSON_NAME]"
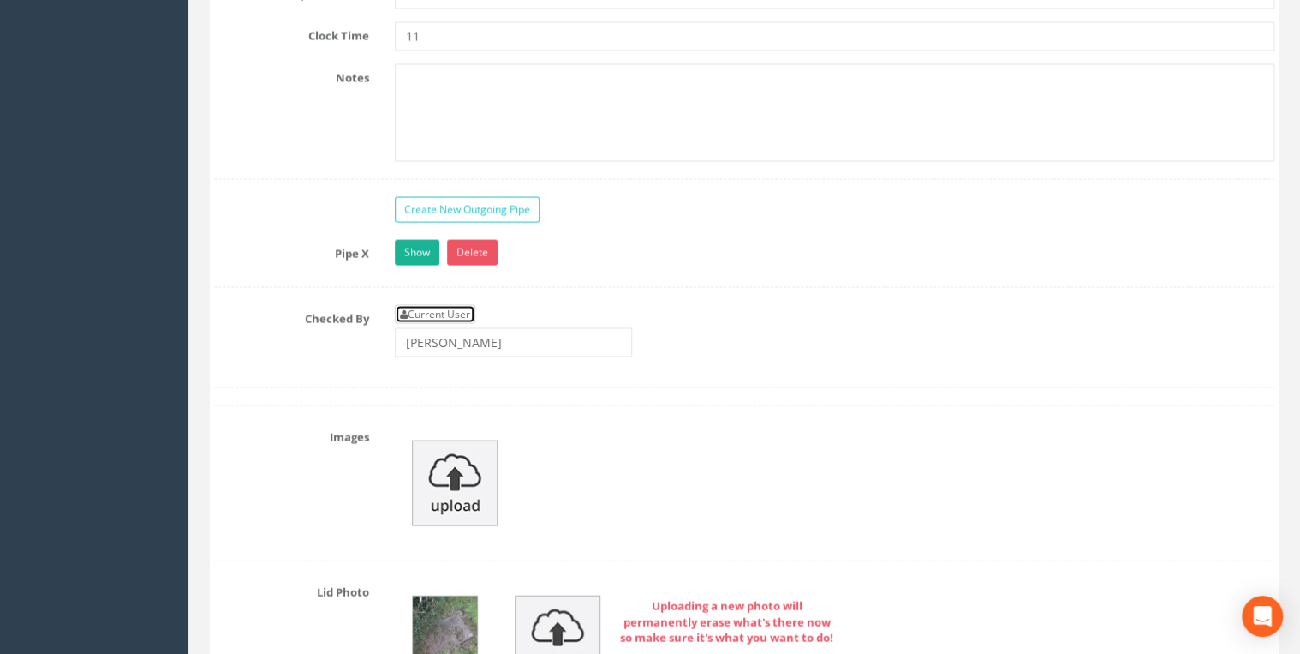
scroll to position [5025, 0]
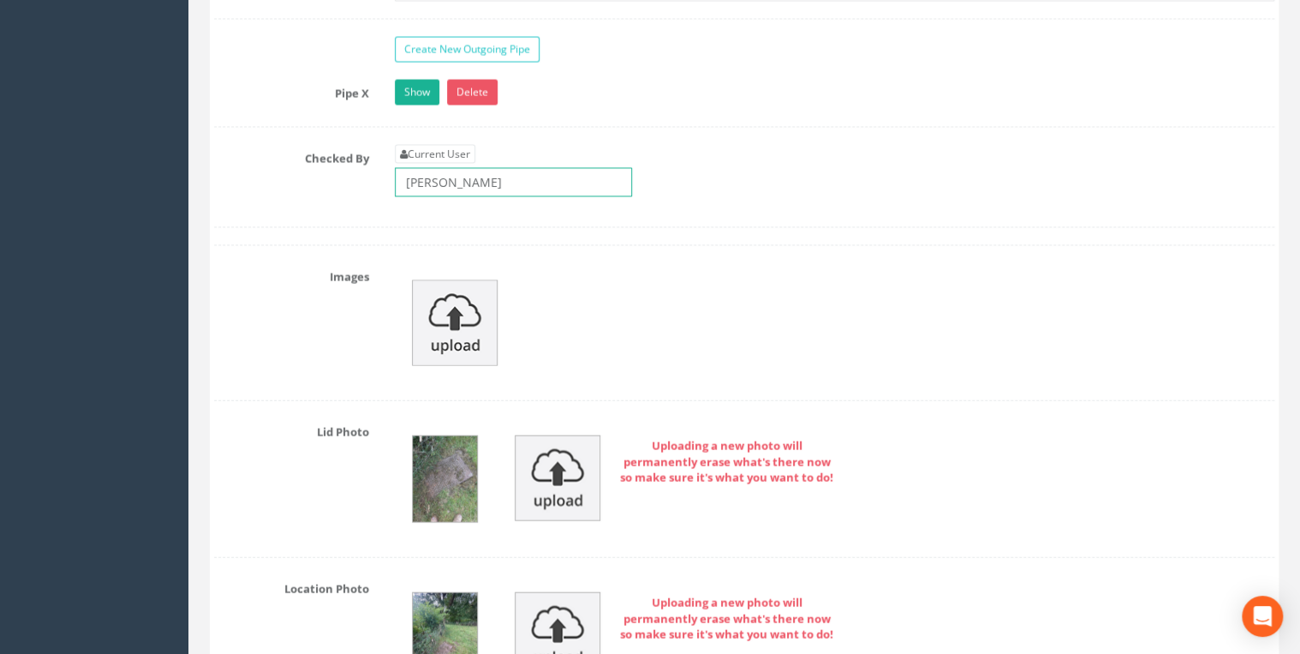
click at [515, 170] on input "[PERSON_NAME]" at bounding box center [513, 182] width 237 height 29
click at [535, 145] on div "Current User [PERSON_NAME]" at bounding box center [513, 171] width 237 height 52
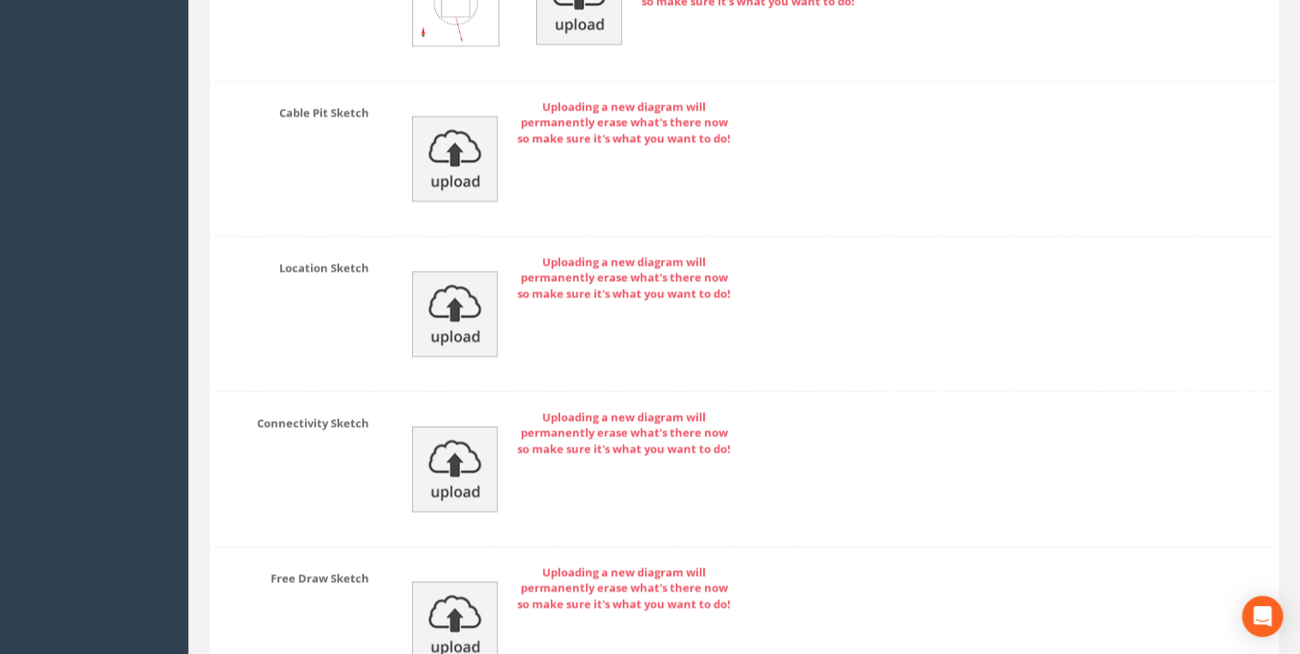
scroll to position [7836, 0]
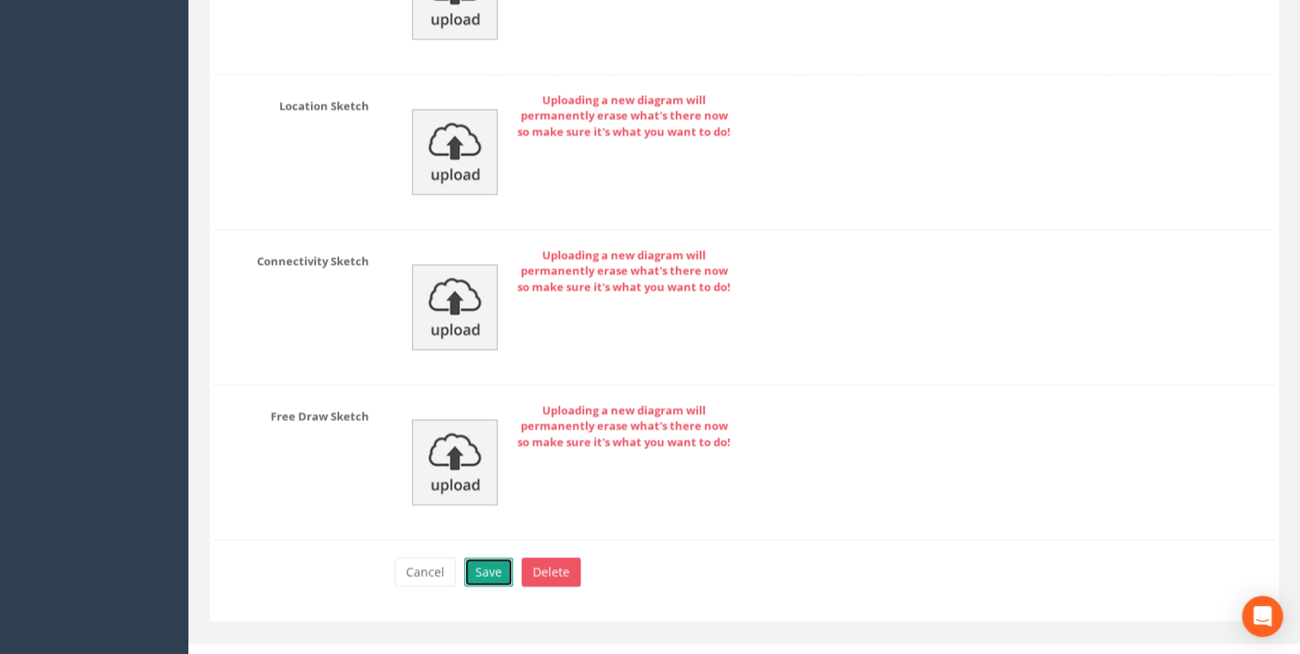
click at [485, 557] on button "Save" at bounding box center [488, 571] width 49 height 29
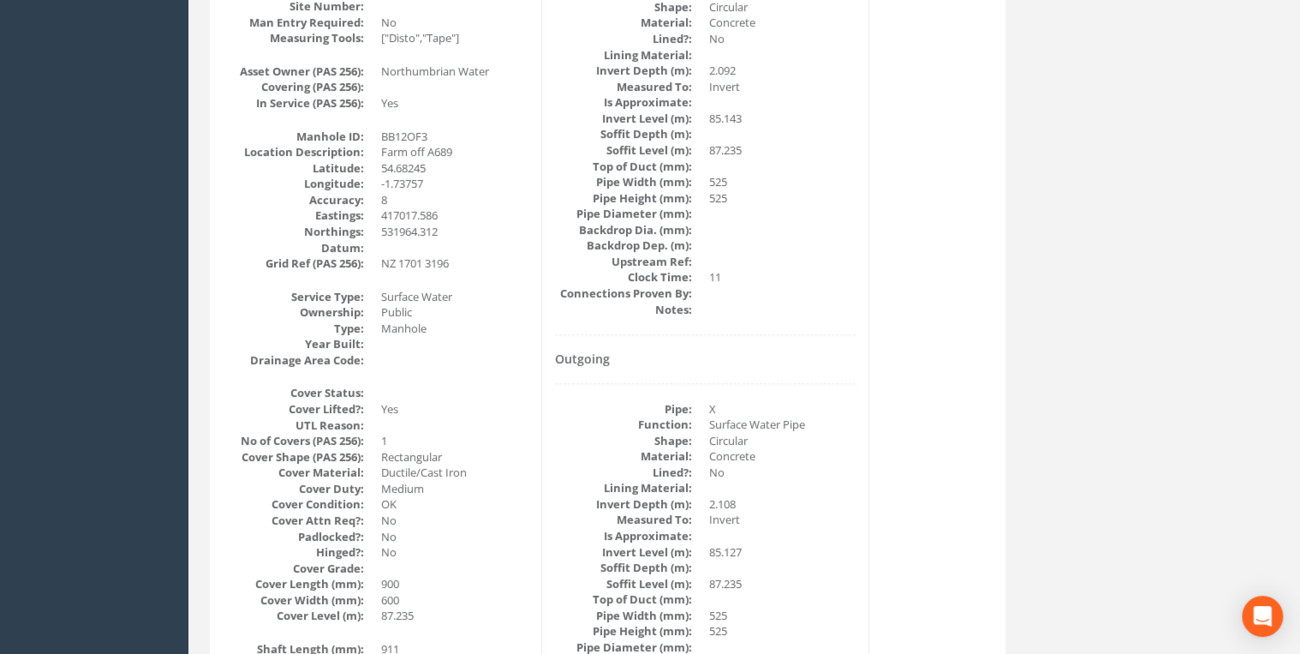
scroll to position [0, 0]
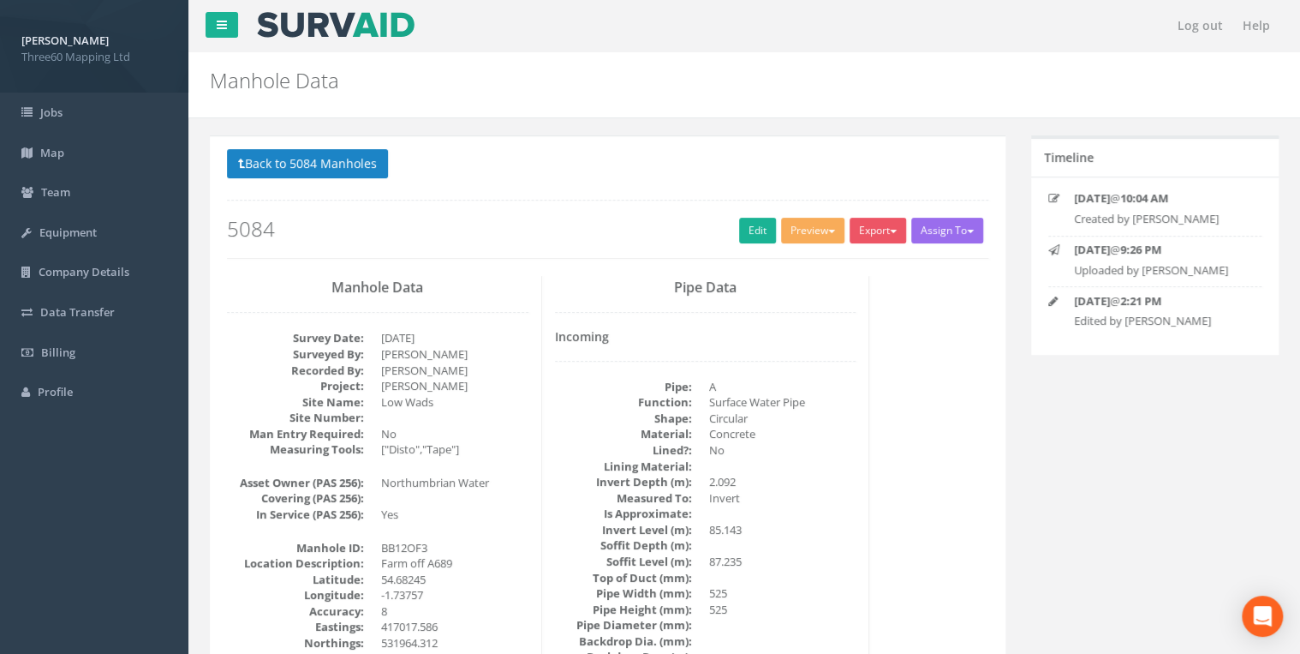
click at [730, 231] on h2 "5084" at bounding box center [608, 229] width 762 height 22
click at [755, 230] on link "Edit" at bounding box center [757, 231] width 37 height 26
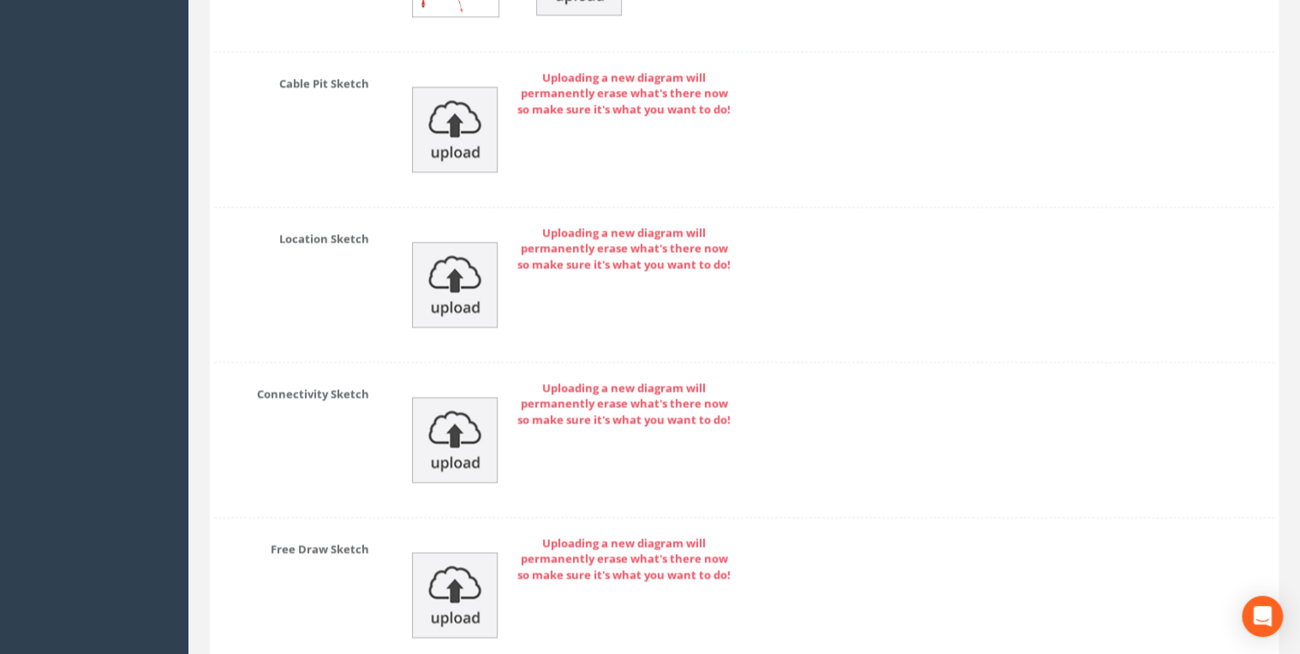
scroll to position [7836, 0]
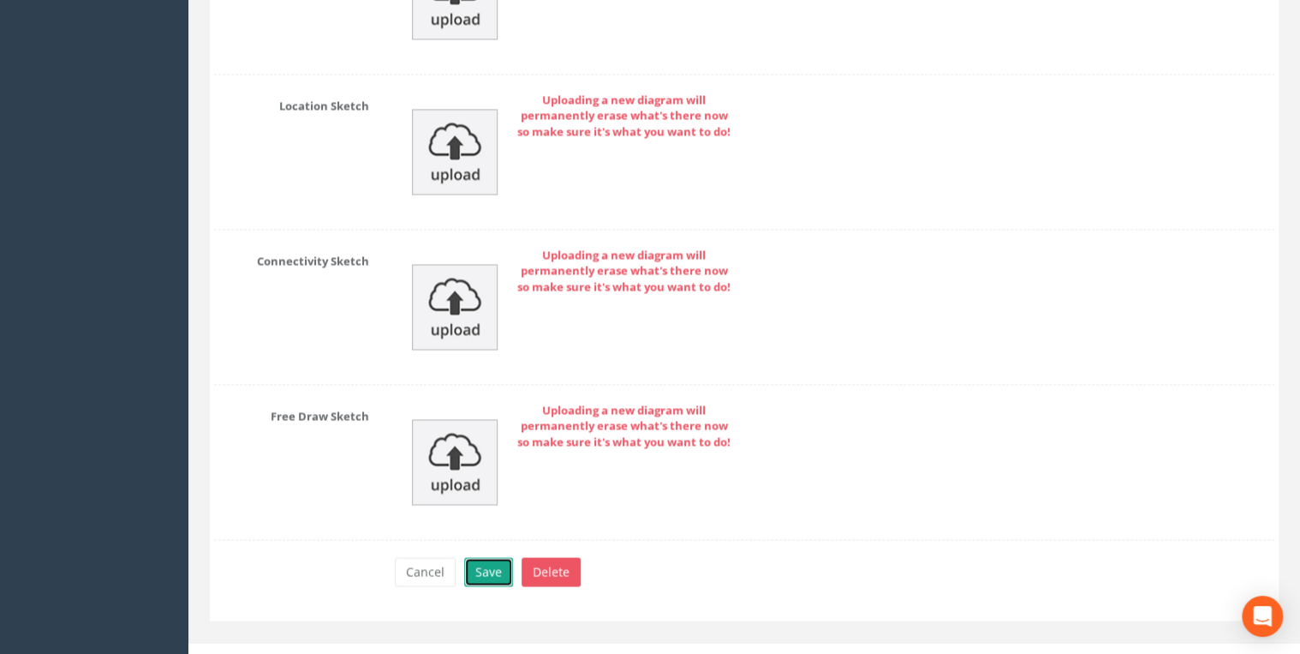
click at [500, 557] on button "Save" at bounding box center [488, 571] width 49 height 29
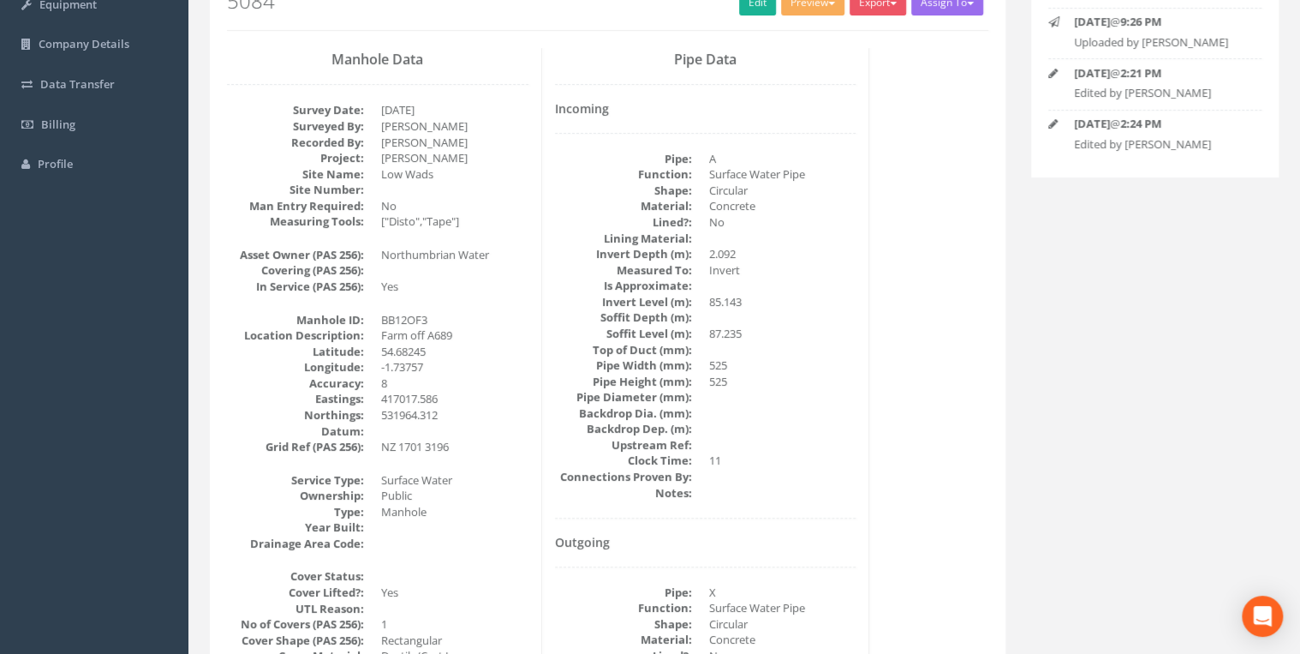
scroll to position [0, 0]
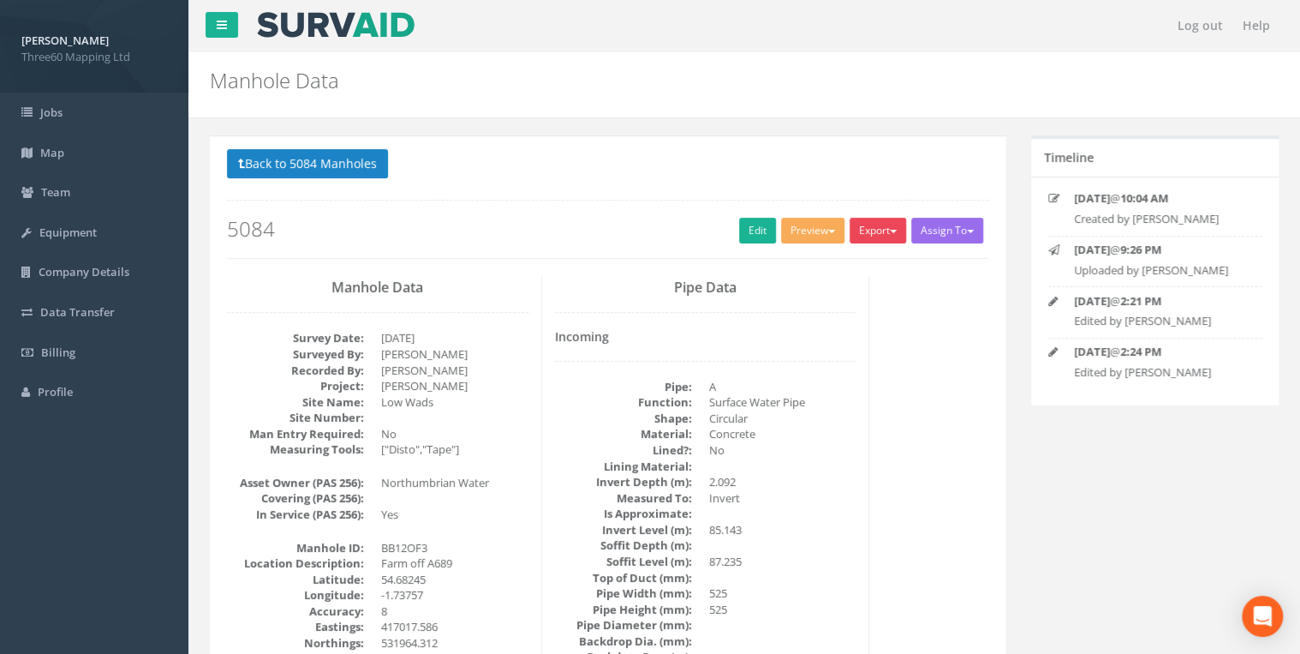
click at [876, 233] on button "Export" at bounding box center [878, 231] width 57 height 26
click at [840, 271] on link "360 Manhole" at bounding box center [843, 266] width 130 height 27
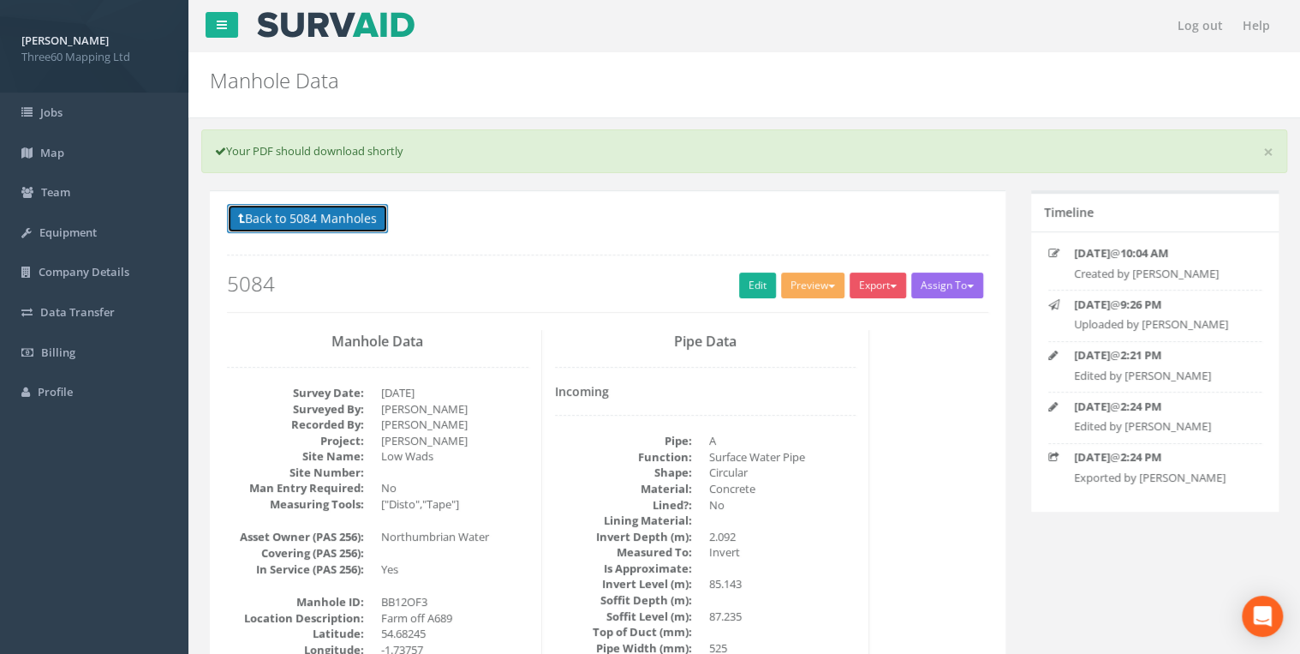
click at [369, 224] on button "Back to 5084 Manholes" at bounding box center [307, 218] width 161 height 29
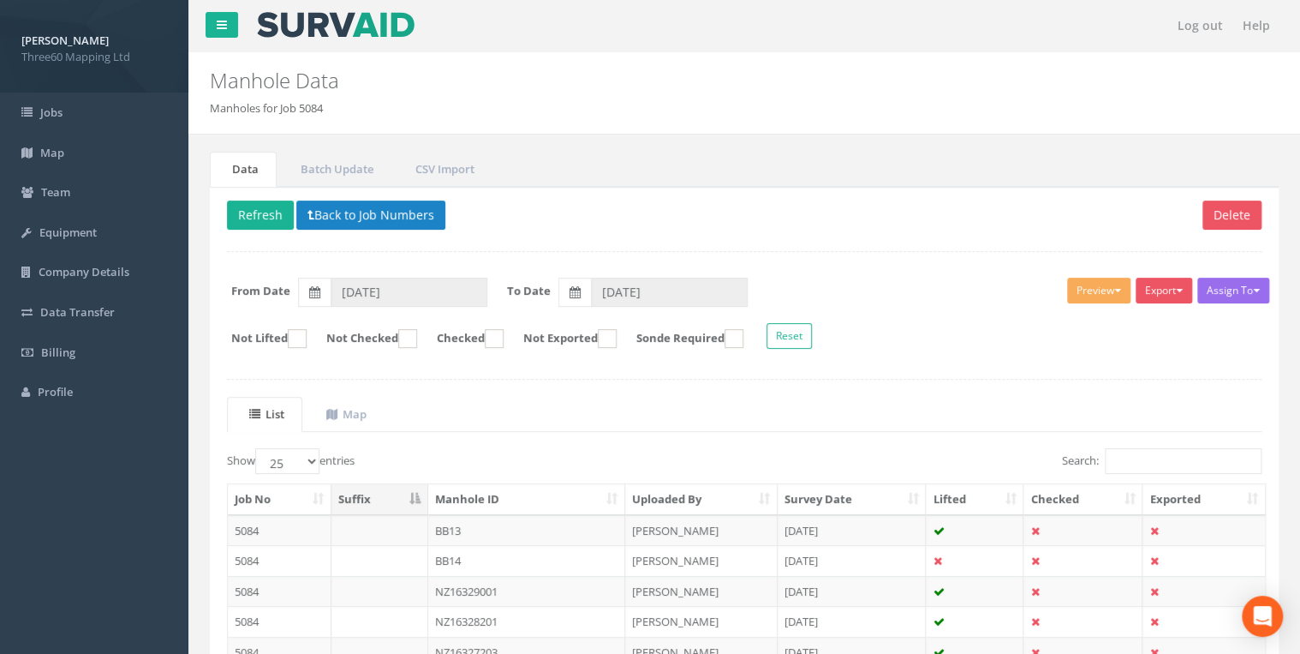
scroll to position [539, 0]
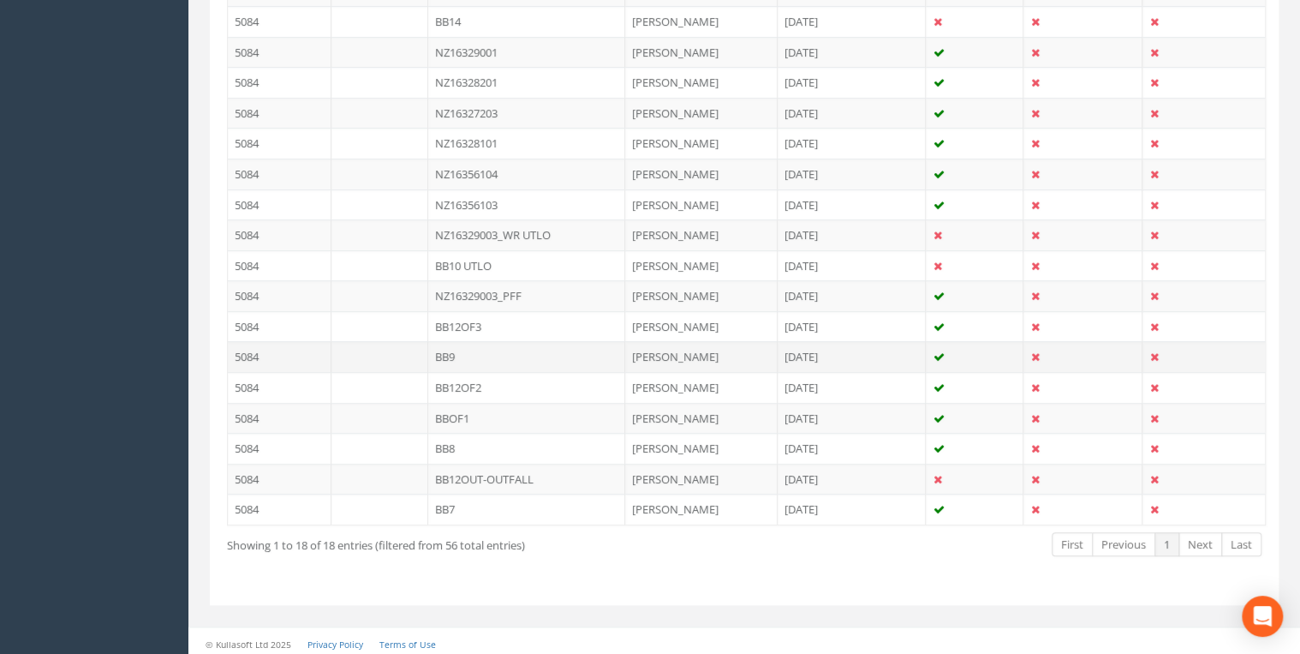
click at [463, 345] on td "BB9" at bounding box center [526, 356] width 197 height 31
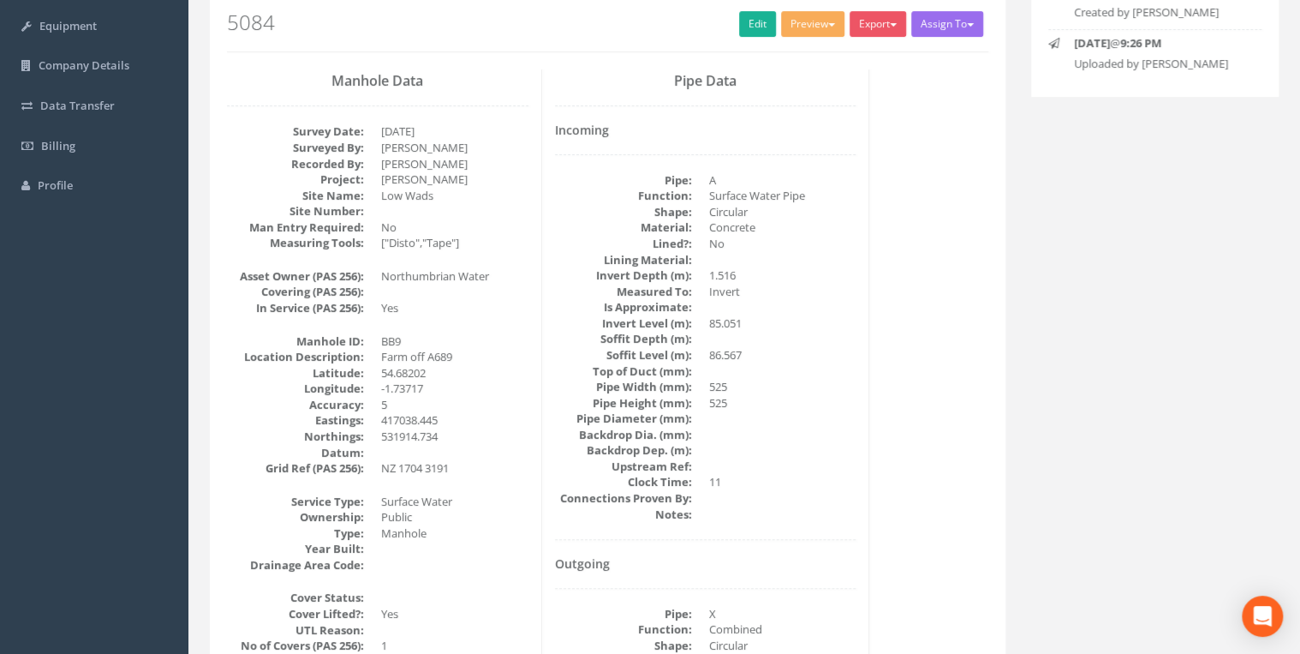
scroll to position [91, 0]
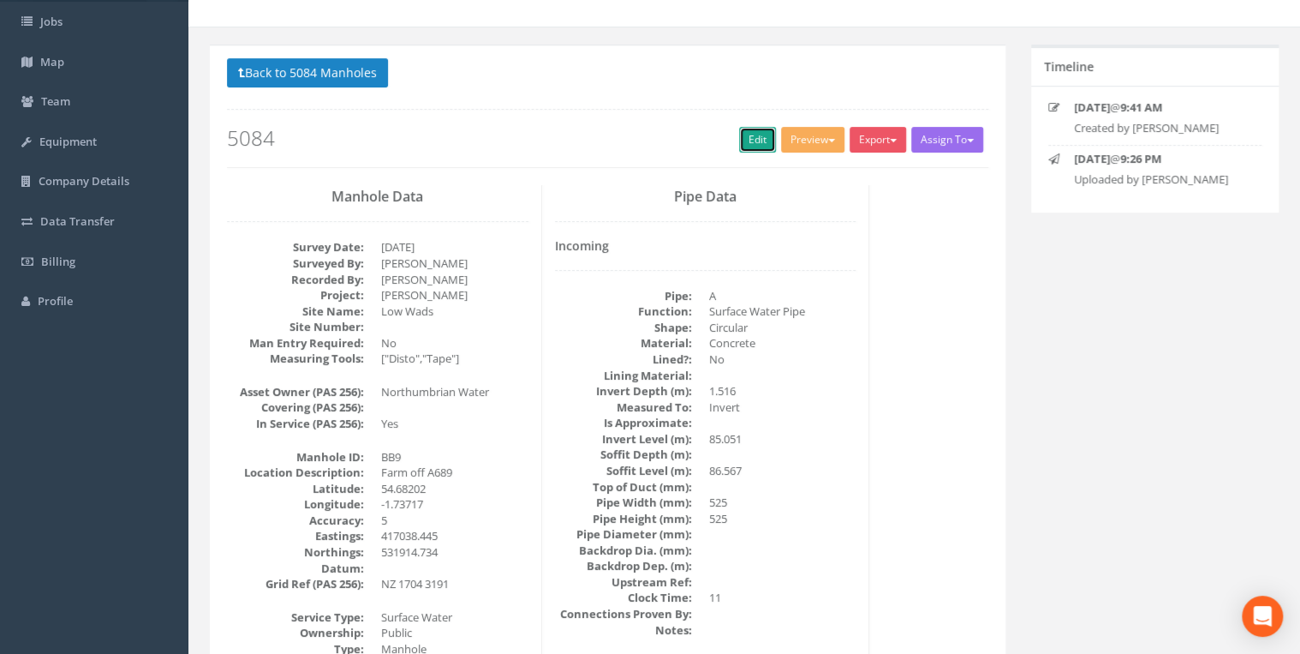
click at [751, 147] on link "Edit" at bounding box center [757, 140] width 37 height 26
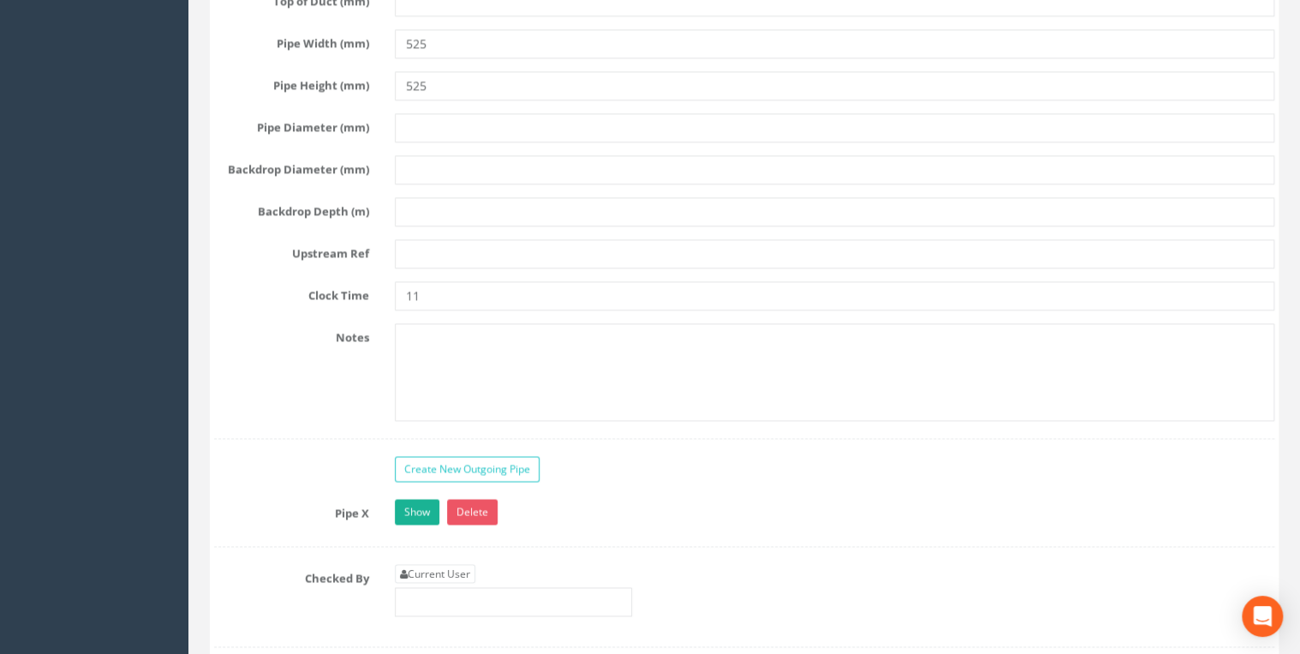
scroll to position [4934, 0]
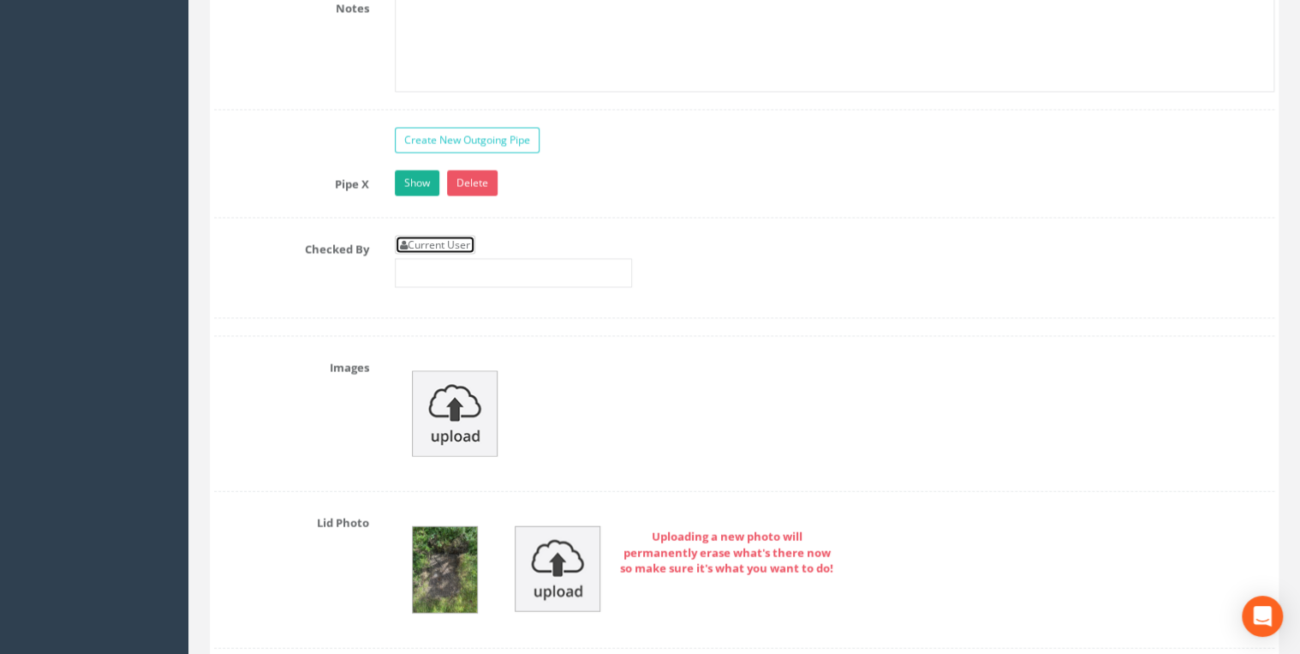
click at [442, 236] on link "Current User" at bounding box center [435, 245] width 81 height 19
type input "[PERSON_NAME]"
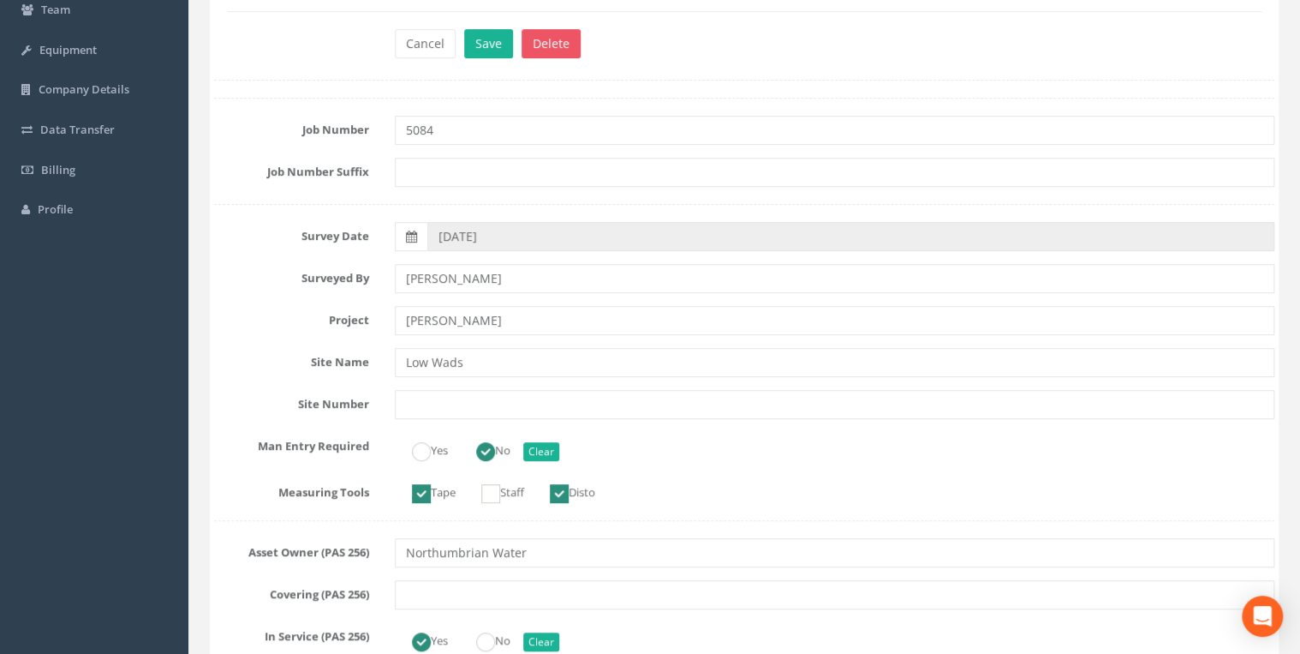
scroll to position [0, 0]
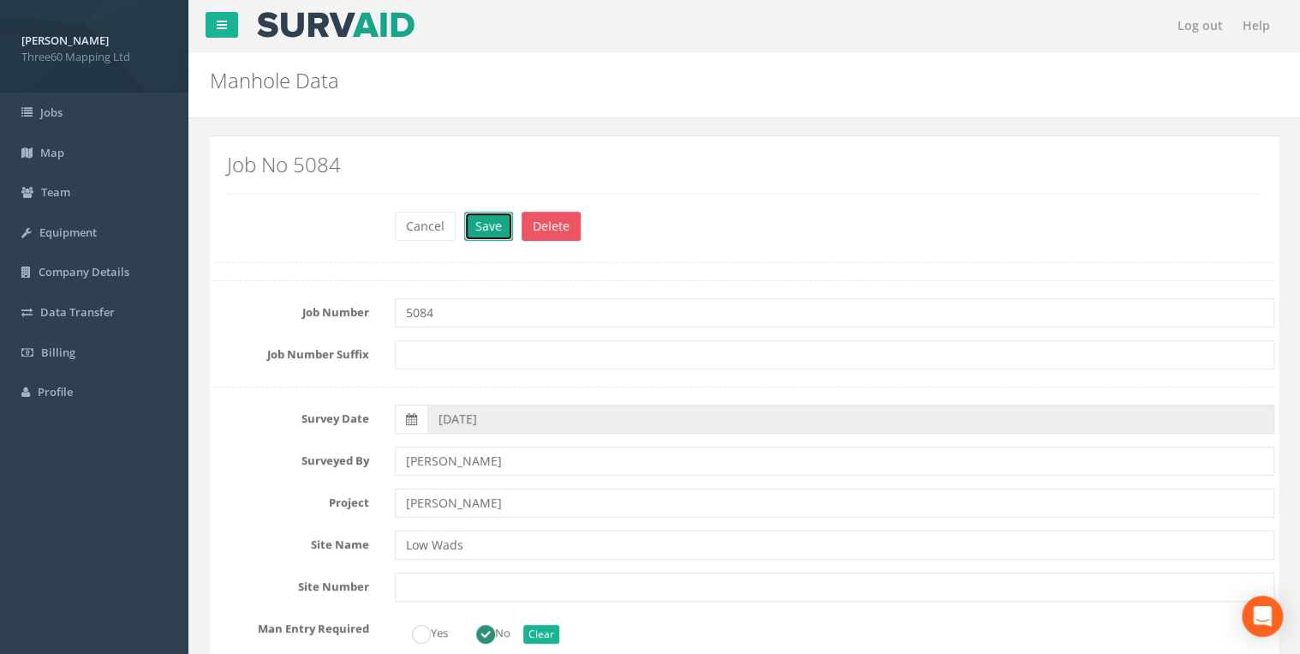
click at [487, 228] on button "Save" at bounding box center [488, 226] width 49 height 29
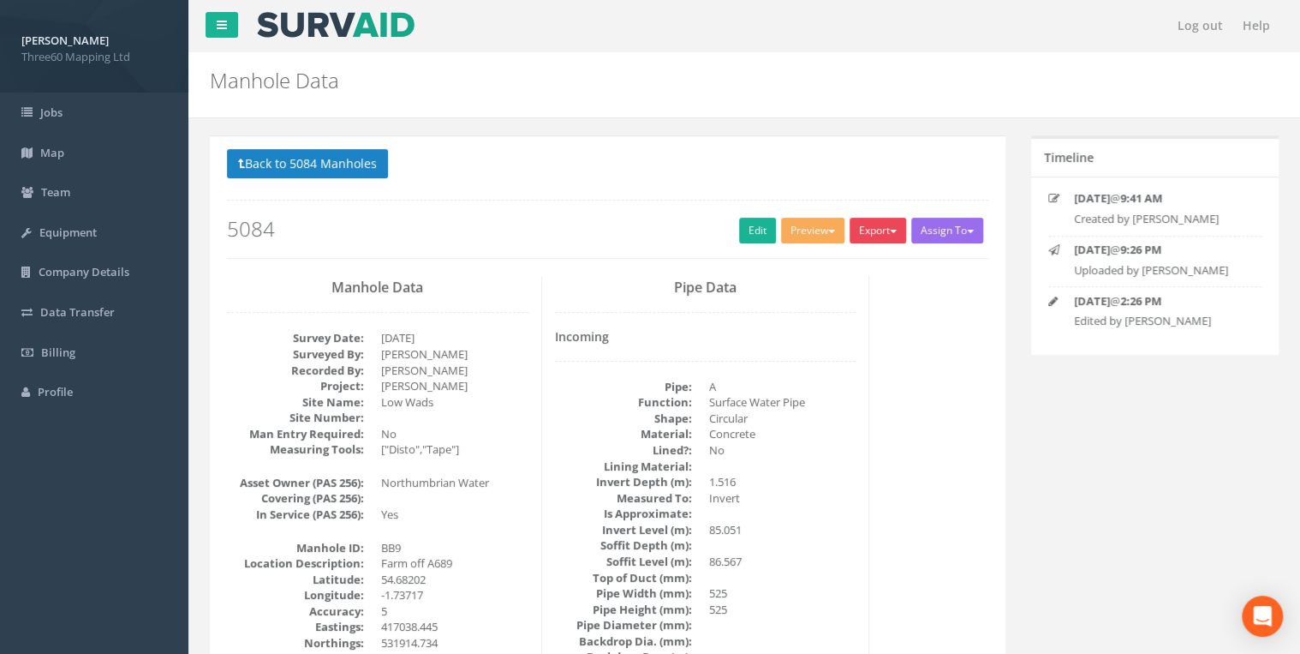
click at [883, 230] on button "Export" at bounding box center [878, 231] width 57 height 26
click at [832, 263] on link "360 Manhole" at bounding box center [843, 266] width 130 height 27
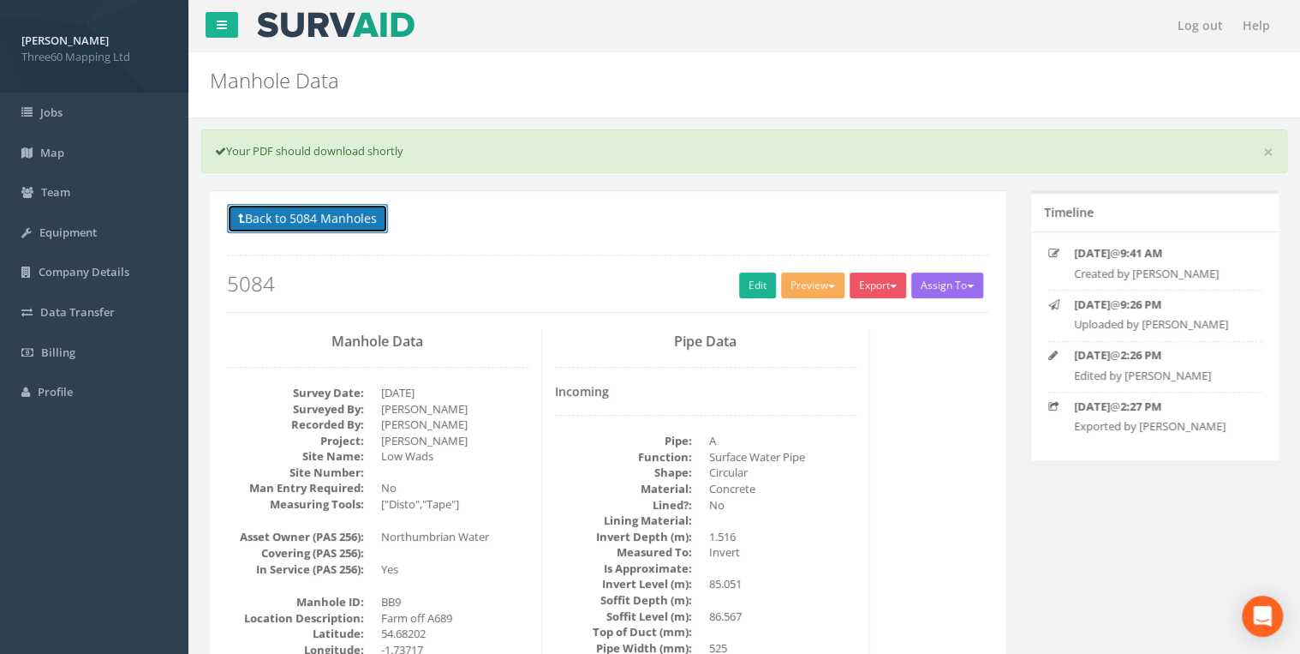
click at [345, 220] on button "Back to 5084 Manholes" at bounding box center [307, 218] width 161 height 29
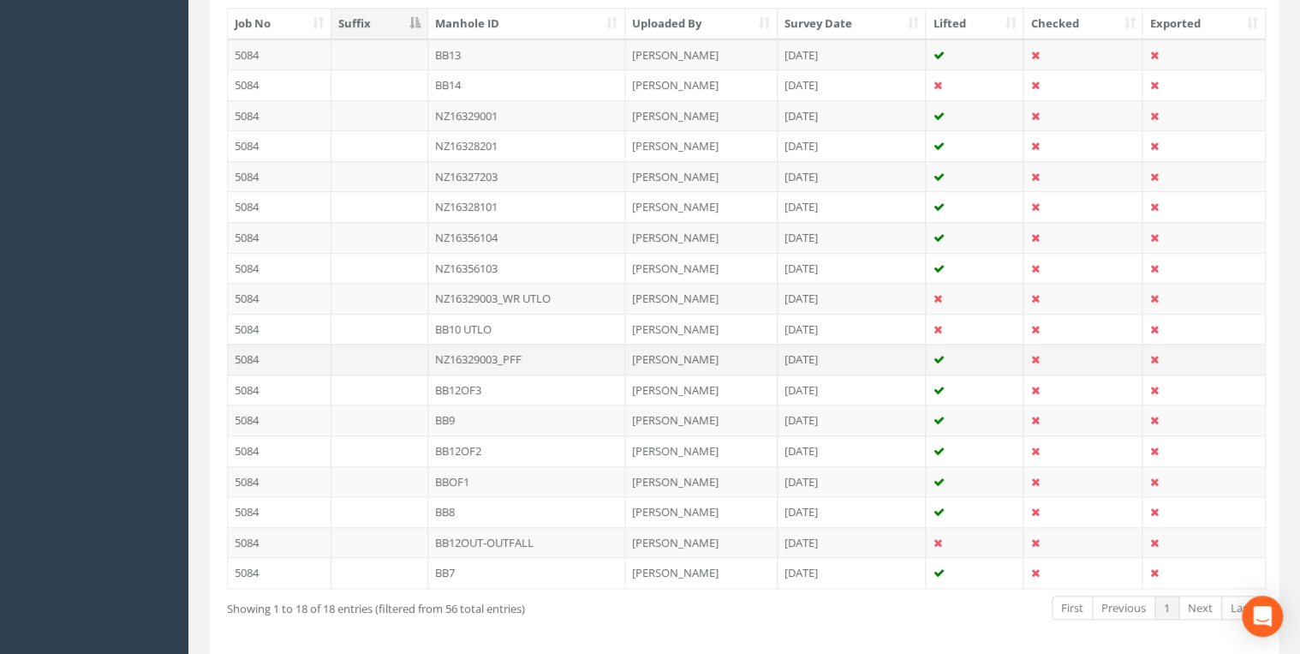
scroll to position [448, 0]
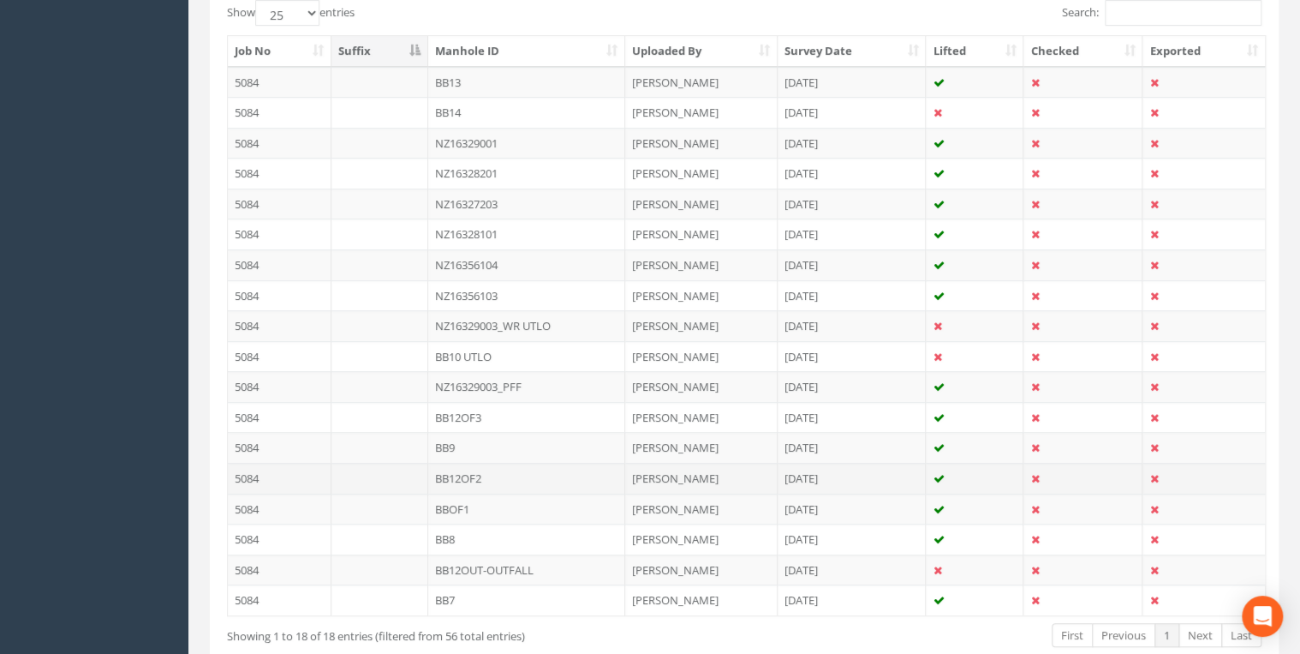
click at [459, 470] on td "BB12OF2" at bounding box center [526, 478] width 197 height 31
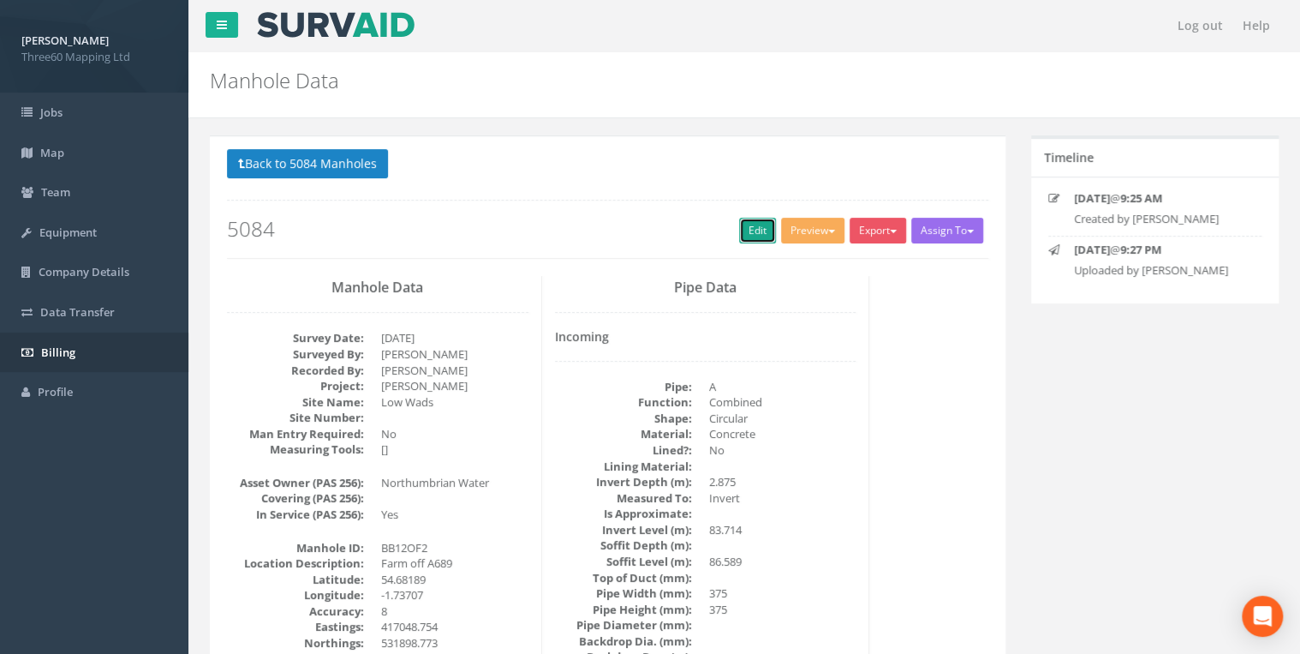
drag, startPoint x: 764, startPoint y: 230, endPoint x: 131, endPoint y: 347, distance: 643.9
click at [764, 230] on link "Edit" at bounding box center [757, 231] width 37 height 26
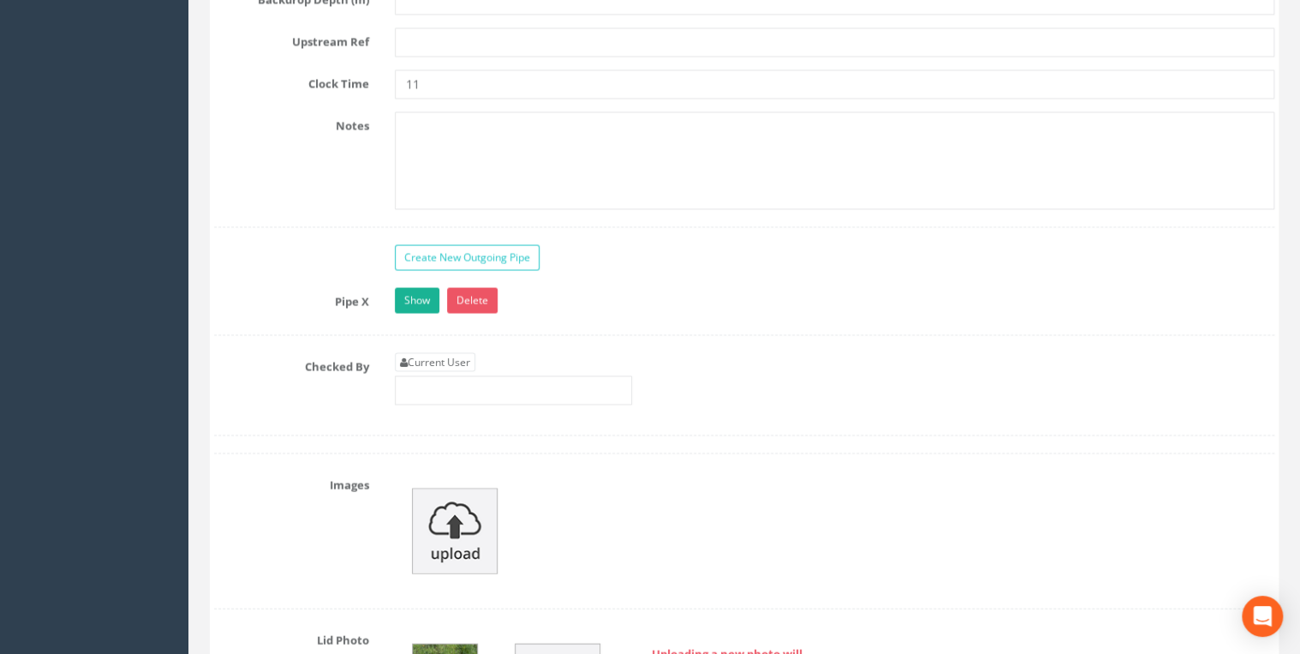
scroll to position [5025, 0]
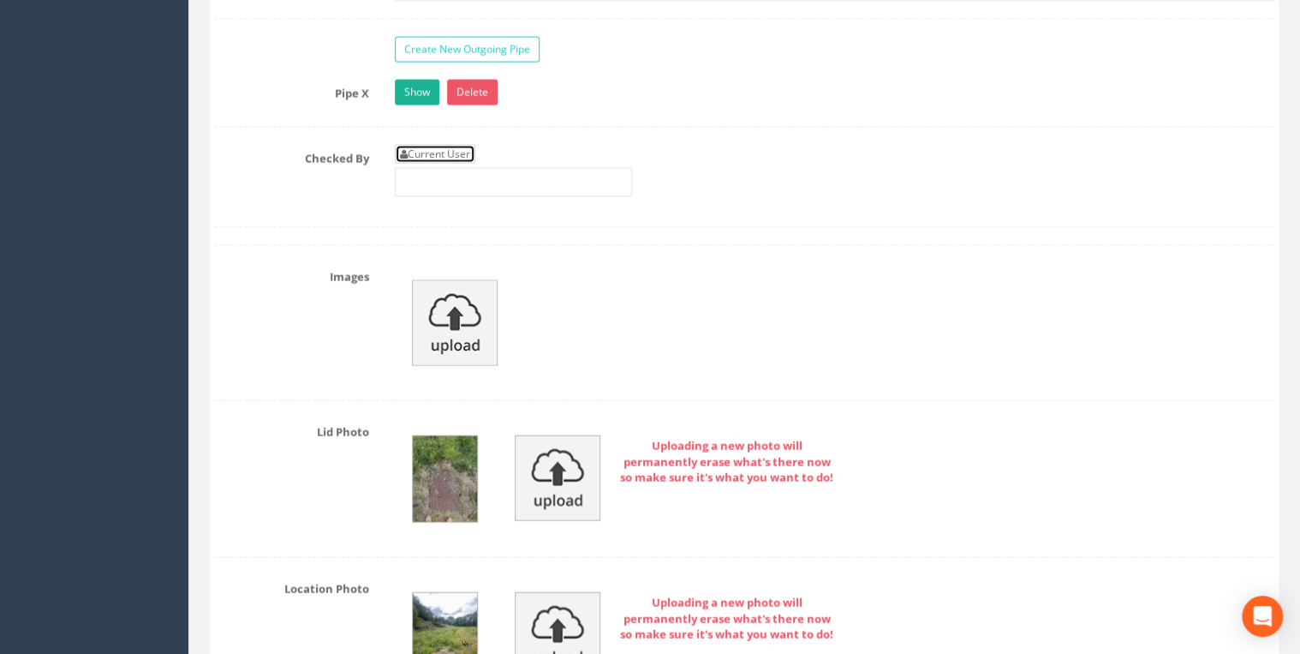
click at [453, 146] on link "Current User" at bounding box center [435, 154] width 81 height 19
type input "[PERSON_NAME]"
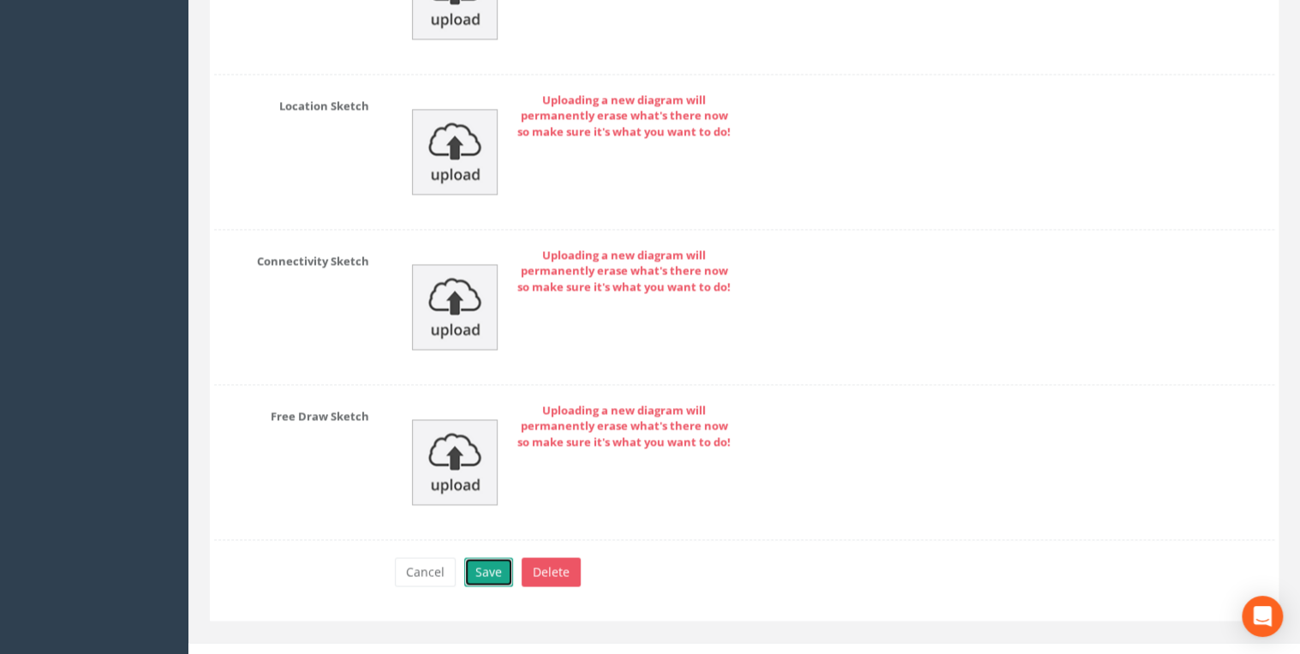
click at [508, 557] on button "Save" at bounding box center [488, 571] width 49 height 29
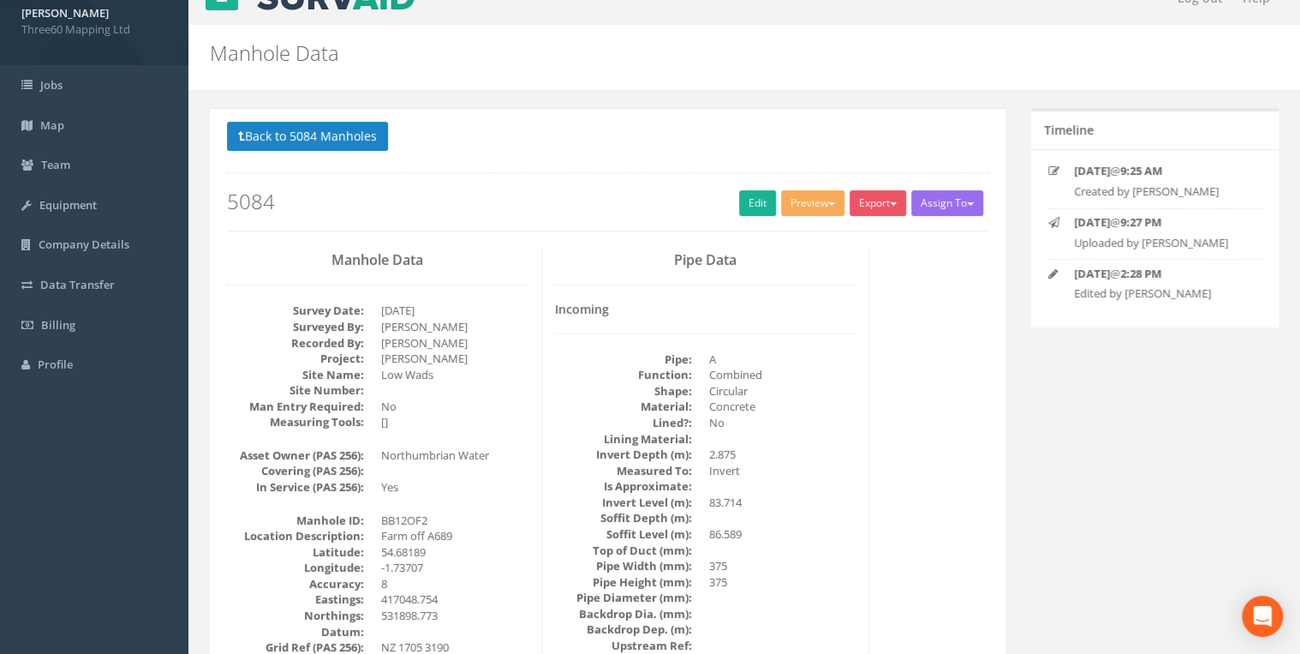
scroll to position [0, 0]
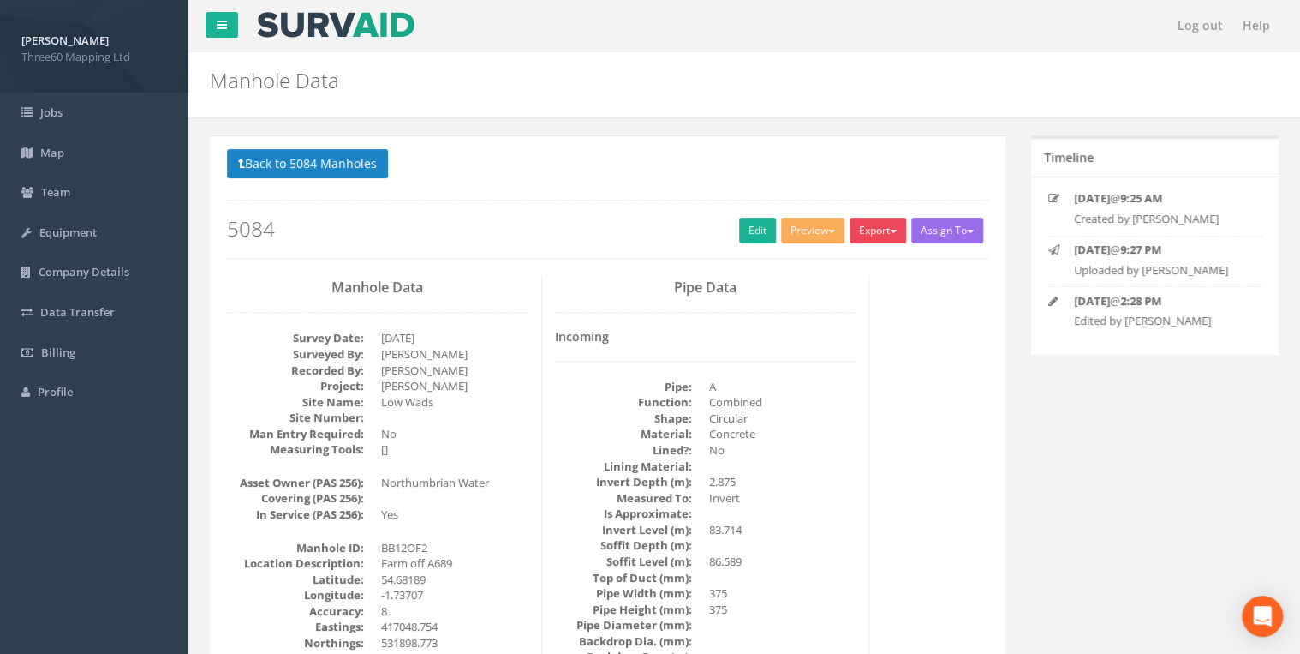
click at [887, 219] on button "Export" at bounding box center [878, 231] width 57 height 26
click at [854, 255] on link "360 Manhole" at bounding box center [843, 266] width 130 height 27
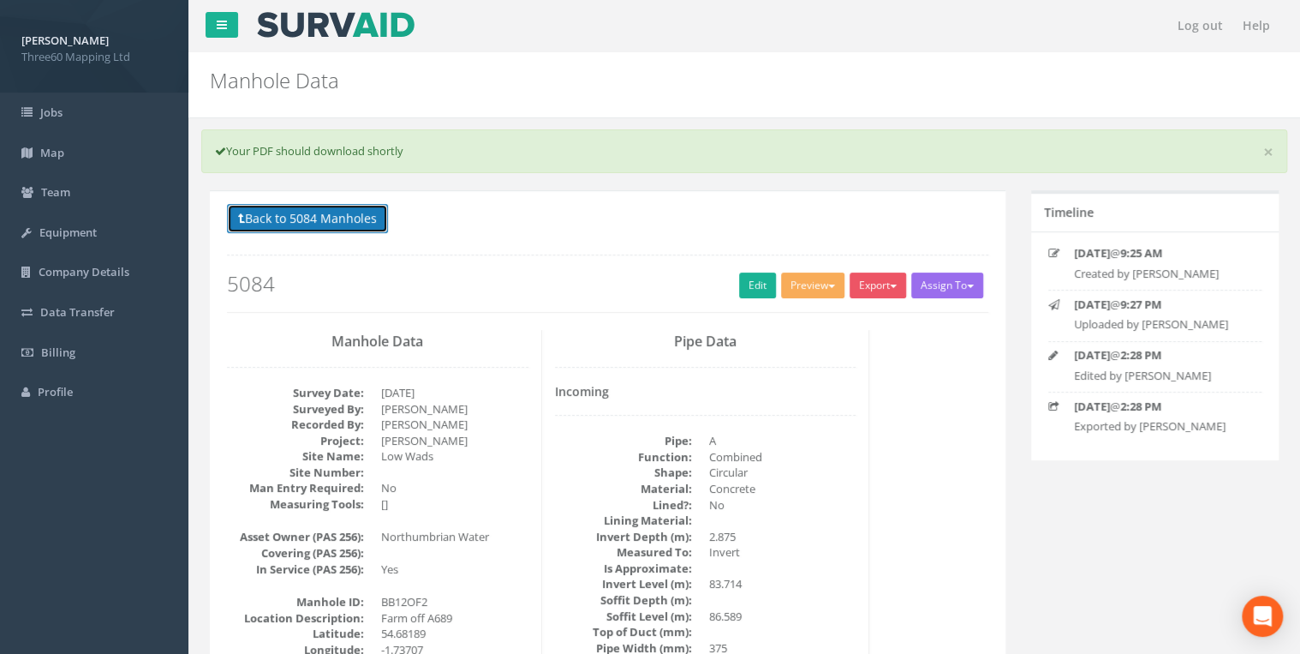
click at [346, 231] on button "Back to 5084 Manholes" at bounding box center [307, 218] width 161 height 29
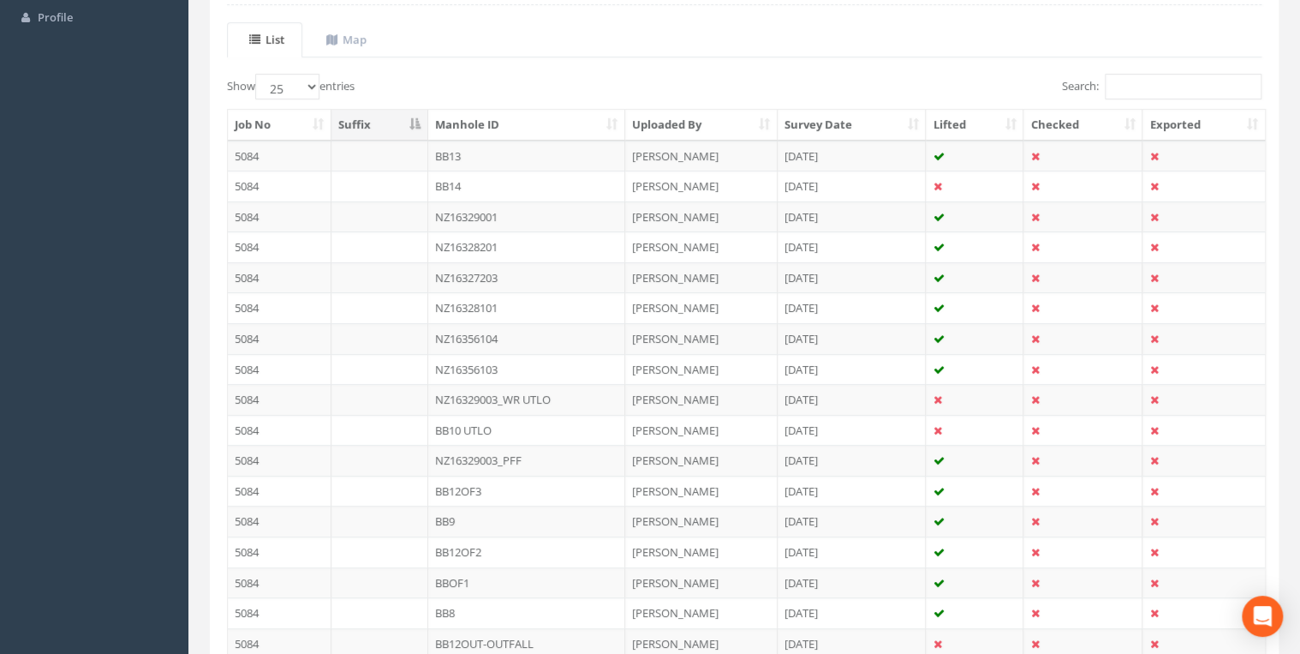
scroll to position [539, 0]
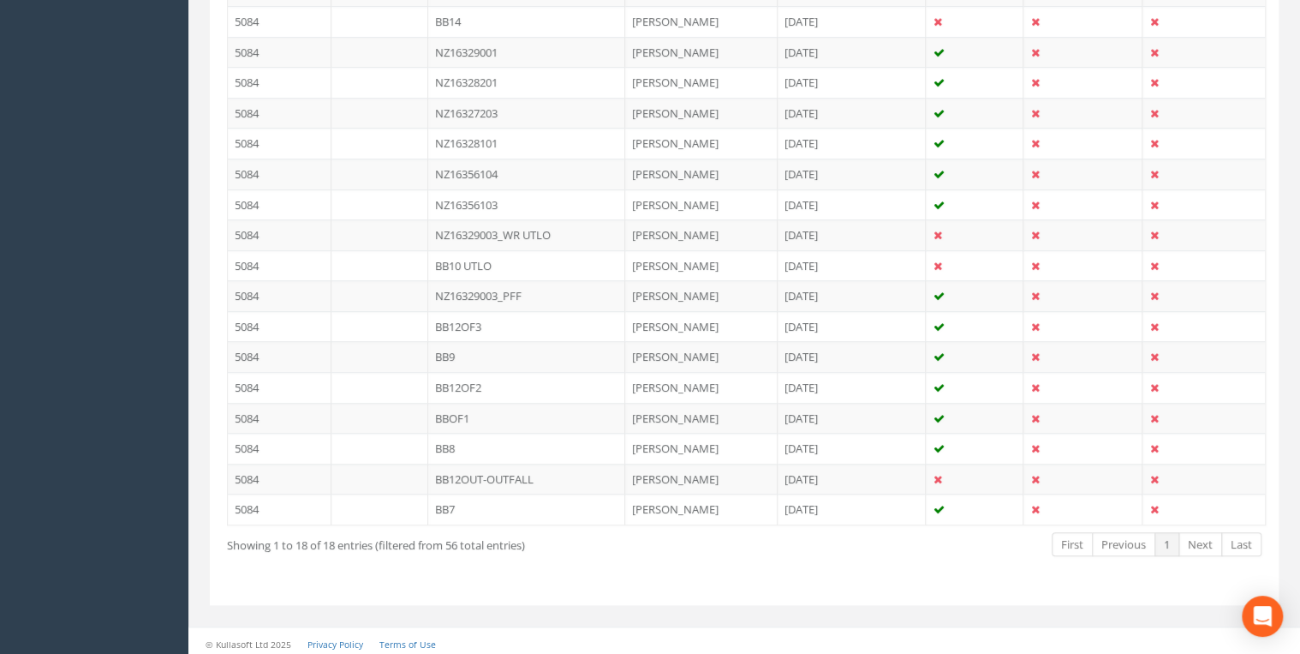
drag, startPoint x: 467, startPoint y: 411, endPoint x: 463, endPoint y: 421, distance: 11.1
click at [467, 411] on td "BBOF1" at bounding box center [526, 418] width 197 height 31
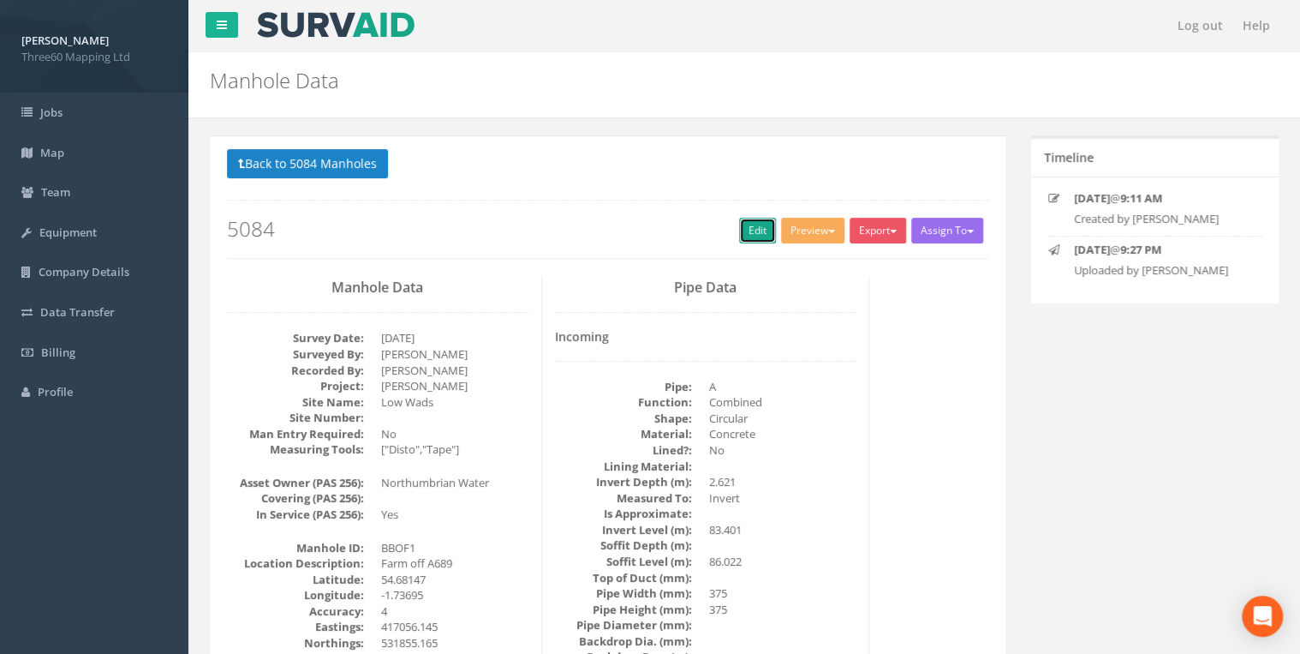
click at [745, 218] on link "Edit" at bounding box center [757, 231] width 37 height 26
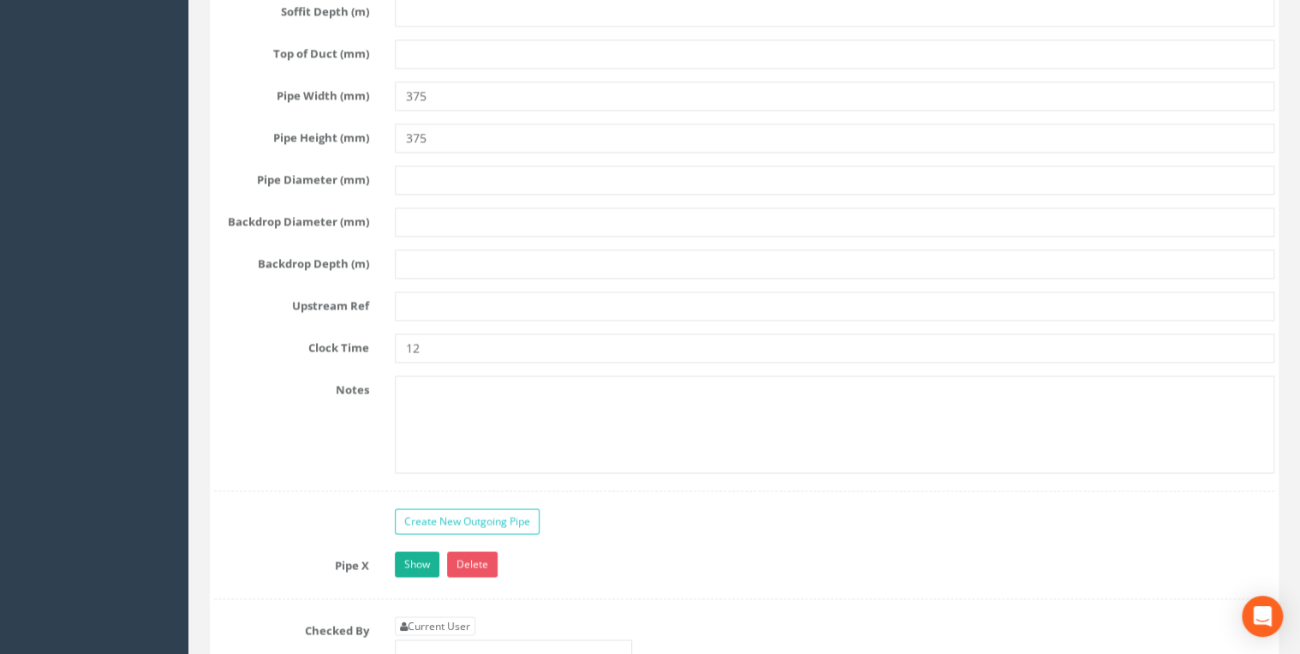
scroll to position [4843, 0]
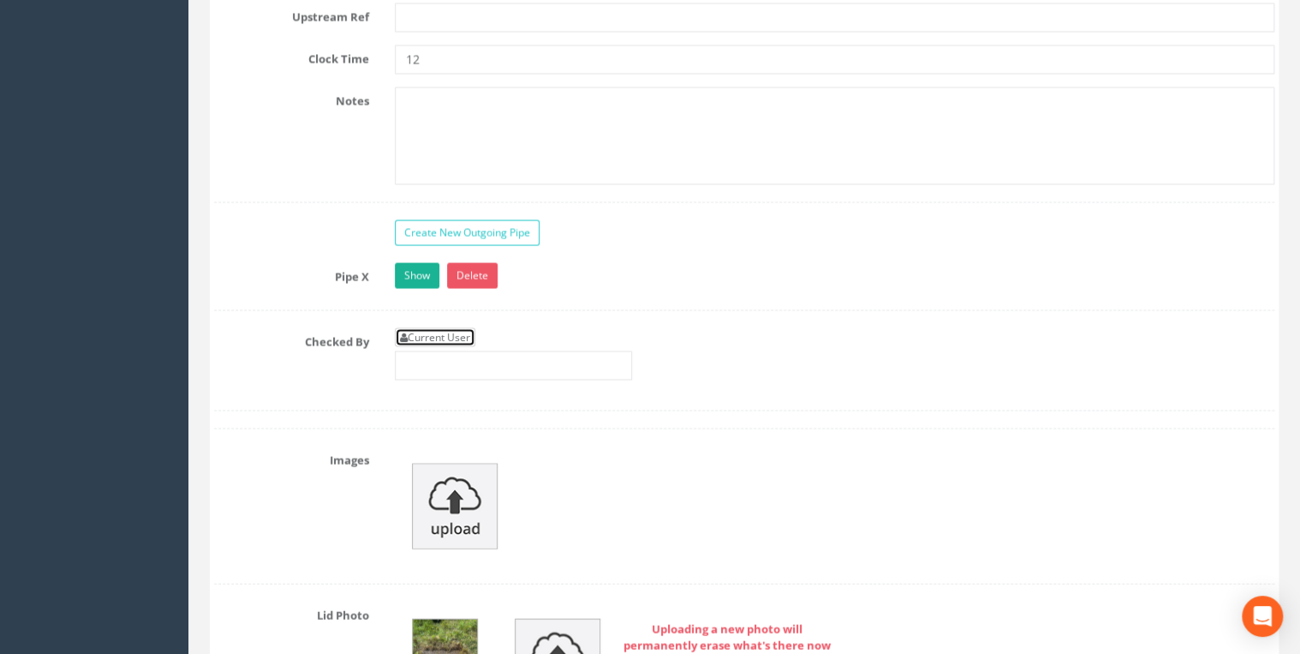
click at [439, 327] on link "Current User" at bounding box center [435, 336] width 81 height 19
type input "[PERSON_NAME]"
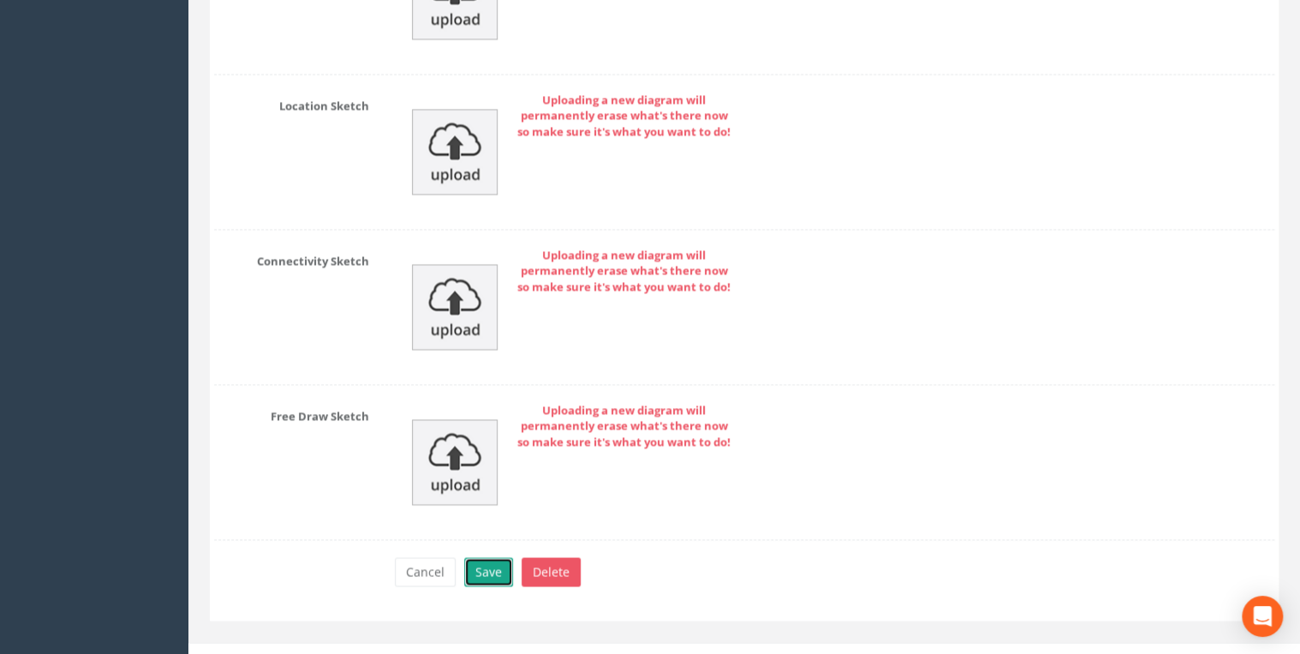
click at [495, 557] on button "Save" at bounding box center [488, 571] width 49 height 29
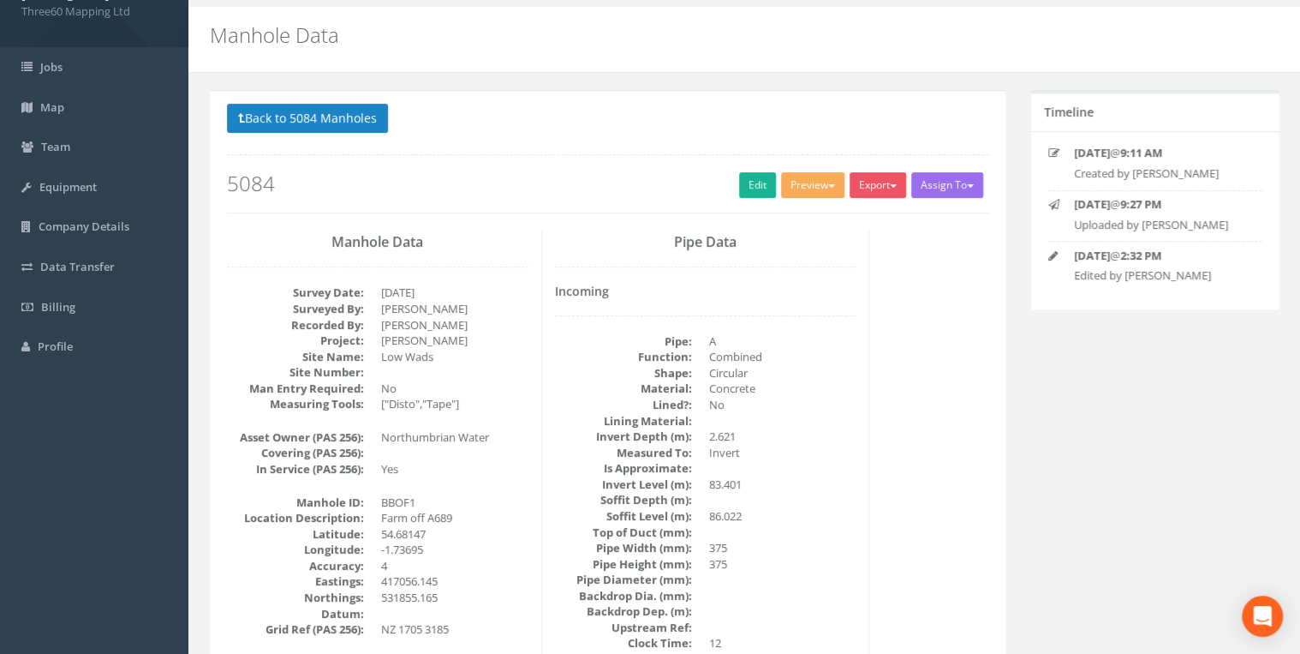
scroll to position [0, 0]
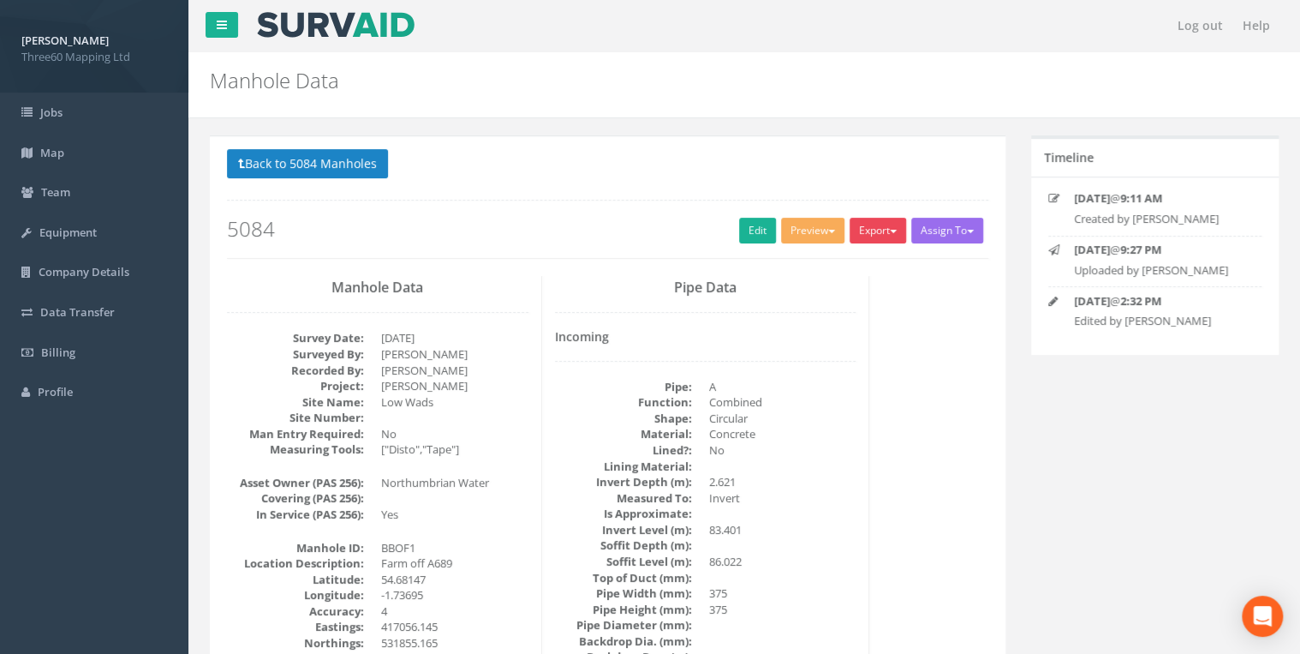
click at [876, 231] on button "Export" at bounding box center [878, 231] width 57 height 26
click at [846, 264] on link "360 Manhole" at bounding box center [843, 266] width 130 height 27
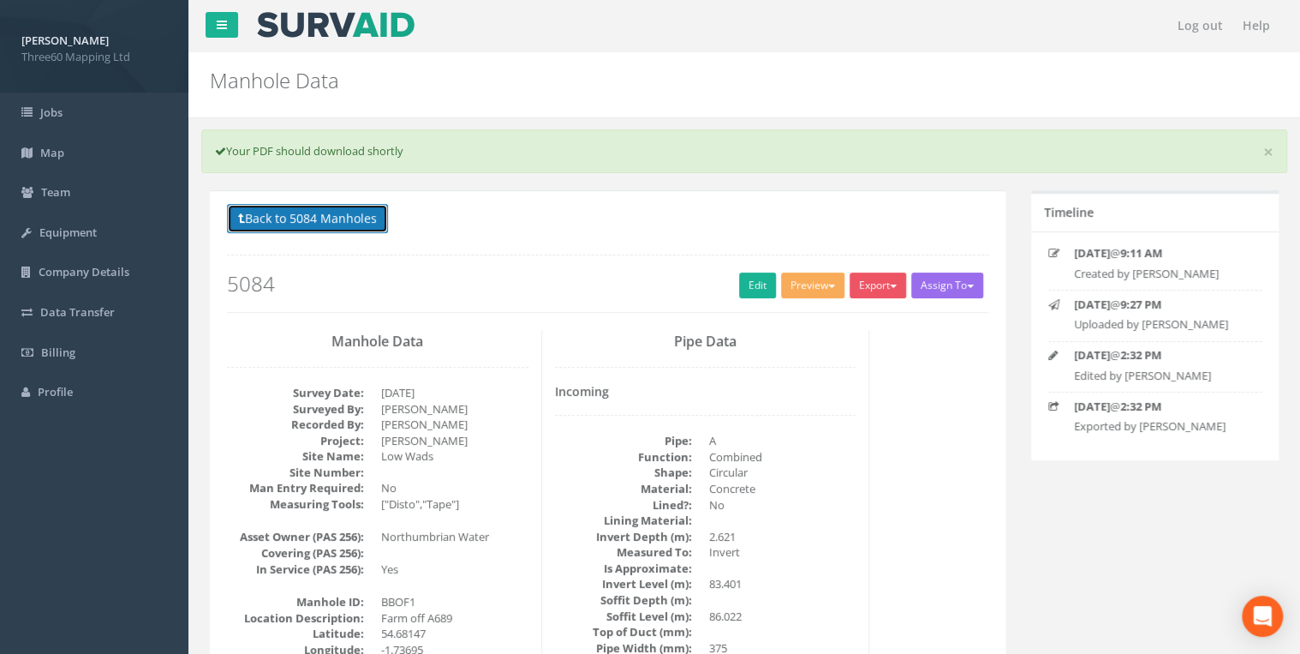
click at [371, 215] on button "Back to 5084 Manholes" at bounding box center [307, 218] width 161 height 29
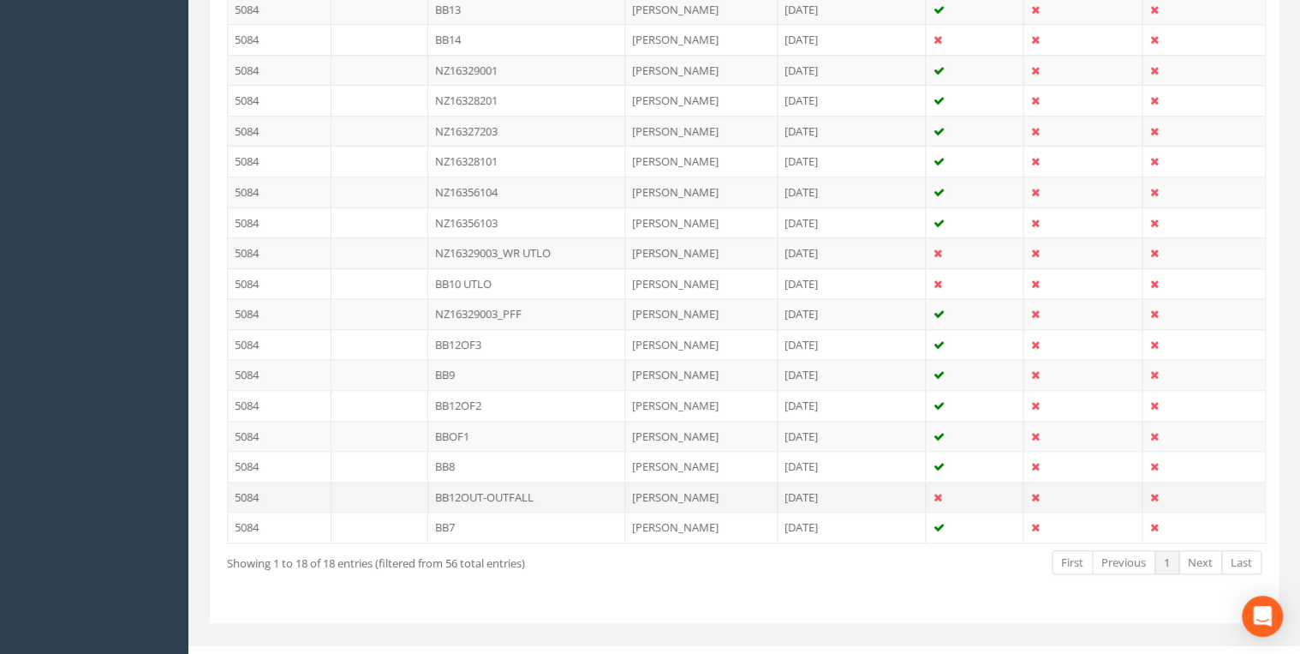
scroll to position [539, 0]
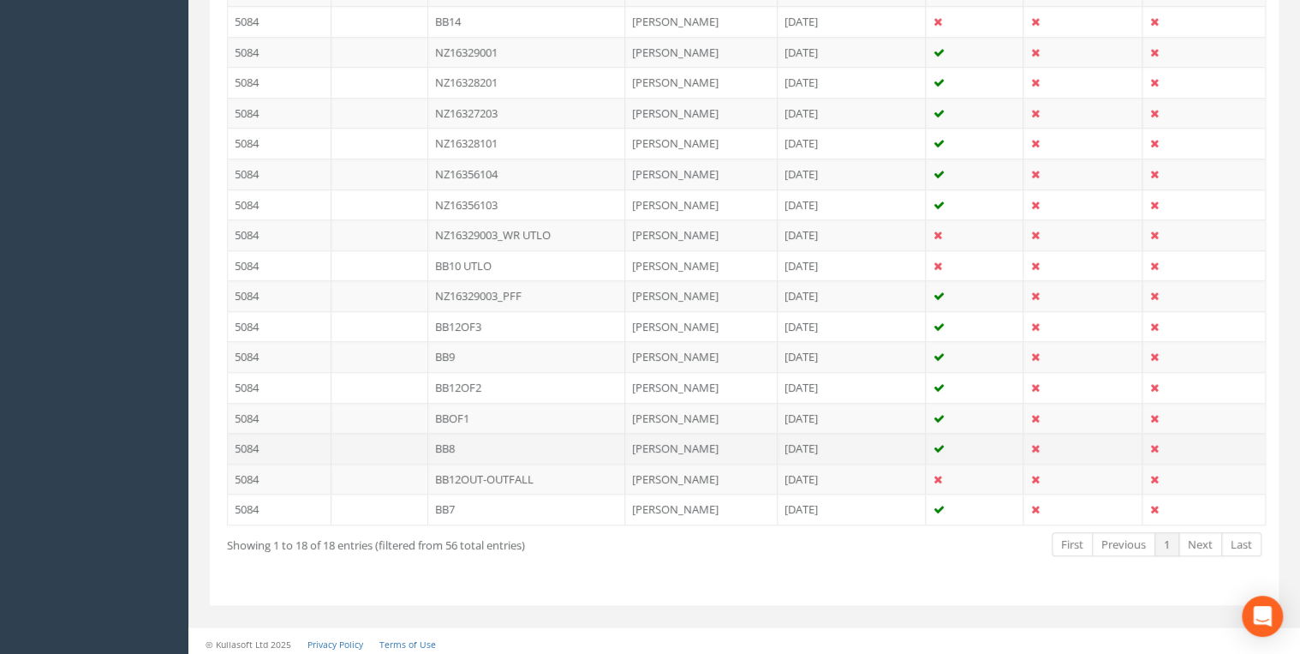
click at [451, 442] on td "BB8" at bounding box center [526, 448] width 197 height 31
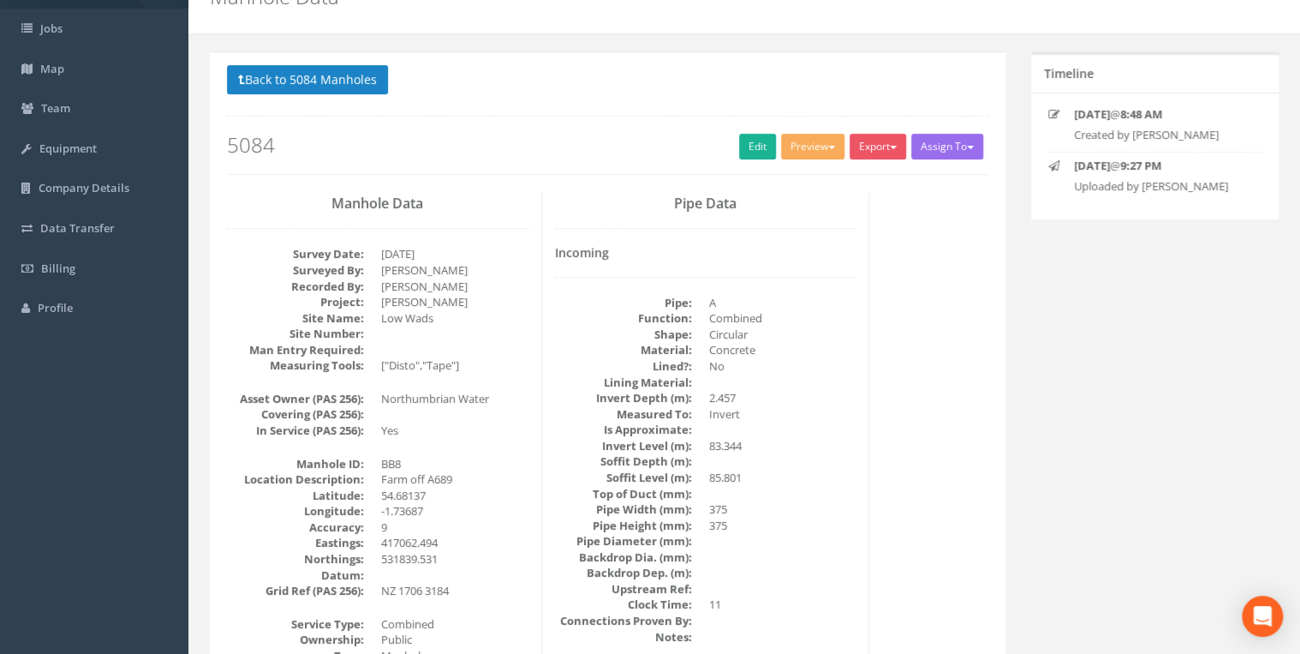
scroll to position [0, 0]
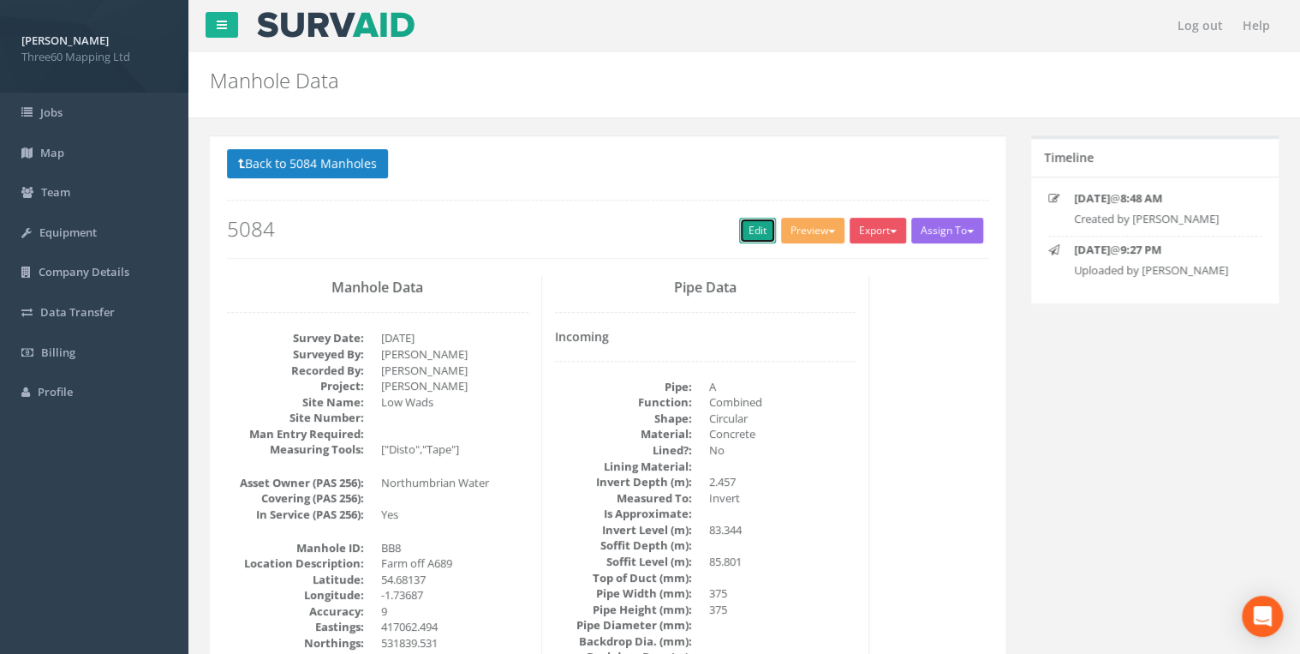
click at [740, 234] on link "Edit" at bounding box center [757, 231] width 37 height 26
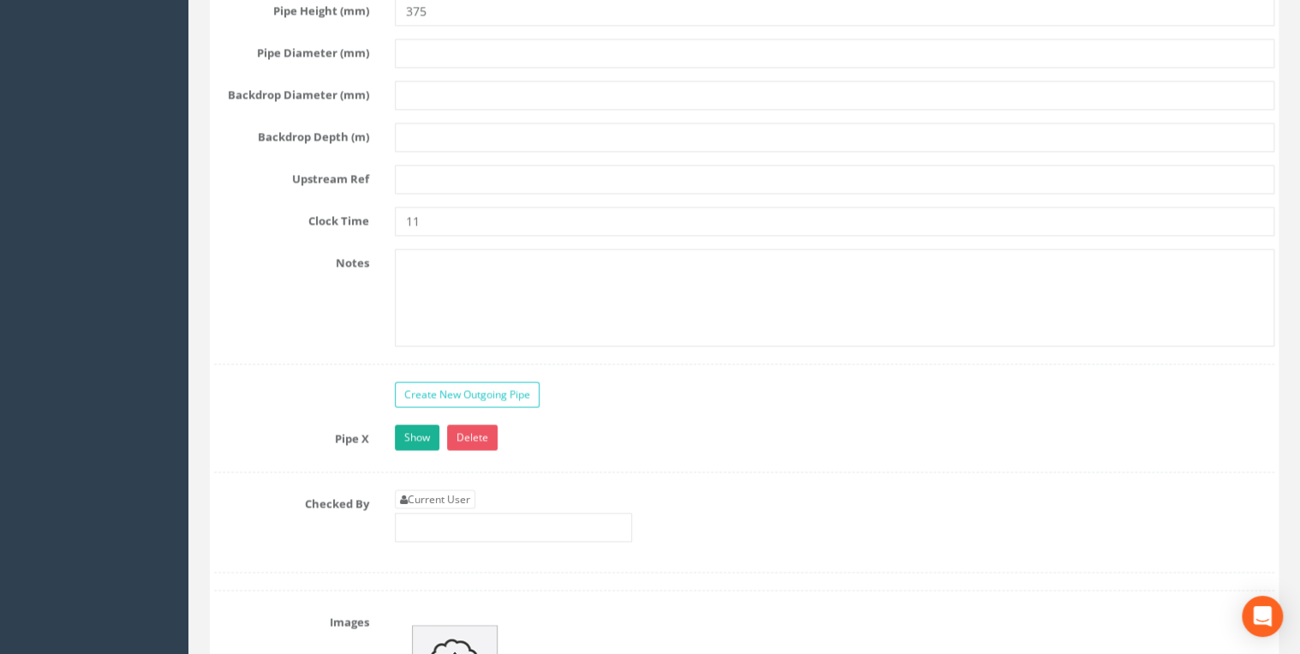
scroll to position [4934, 0]
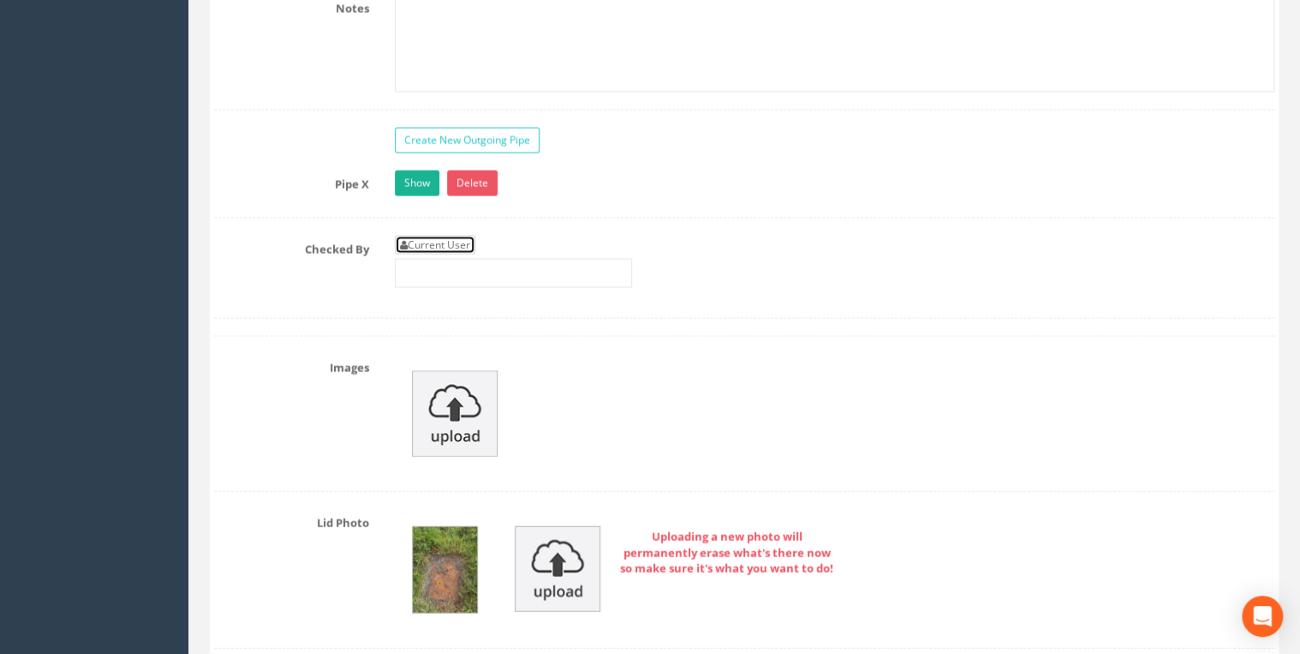
click at [473, 236] on link "Current User" at bounding box center [435, 245] width 81 height 19
type input "[PERSON_NAME]"
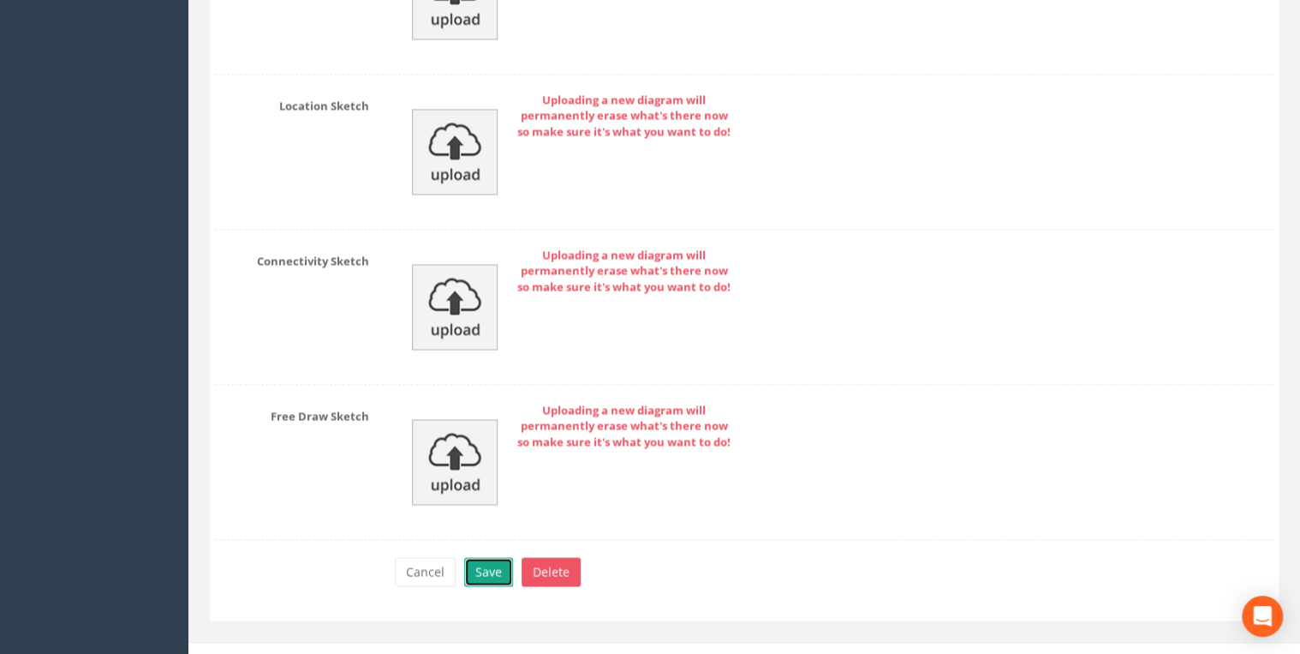
click at [492, 557] on button "Save" at bounding box center [488, 571] width 49 height 29
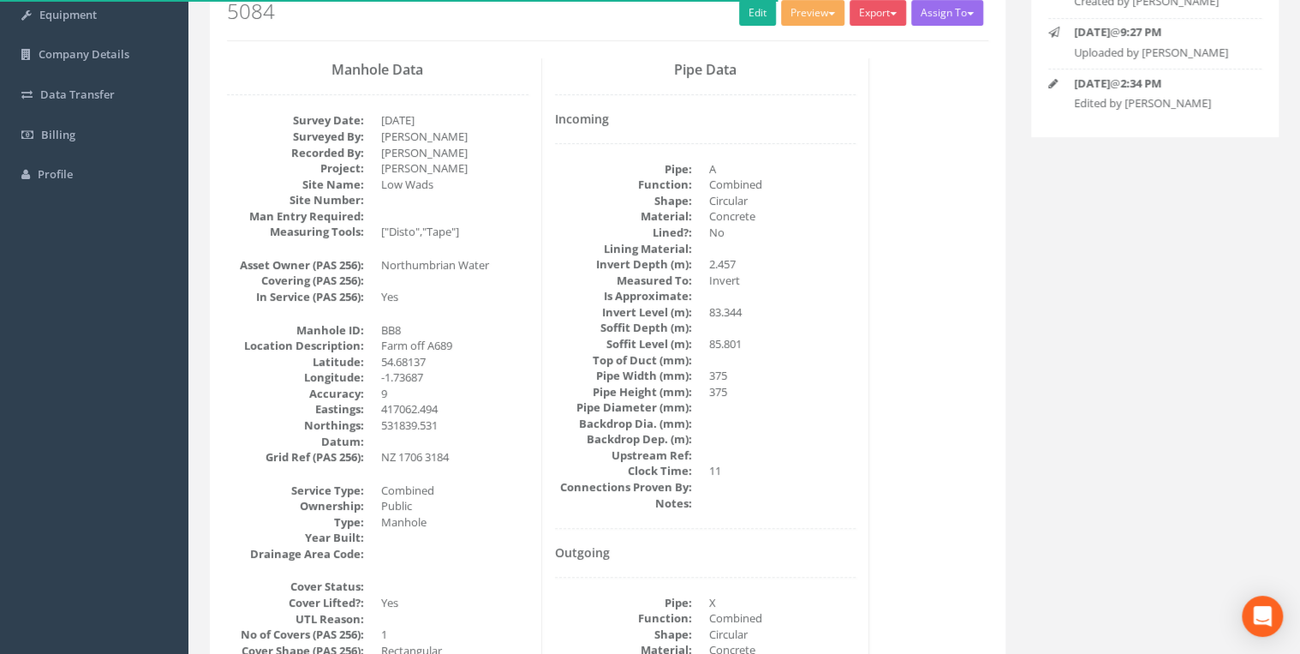
scroll to position [0, 0]
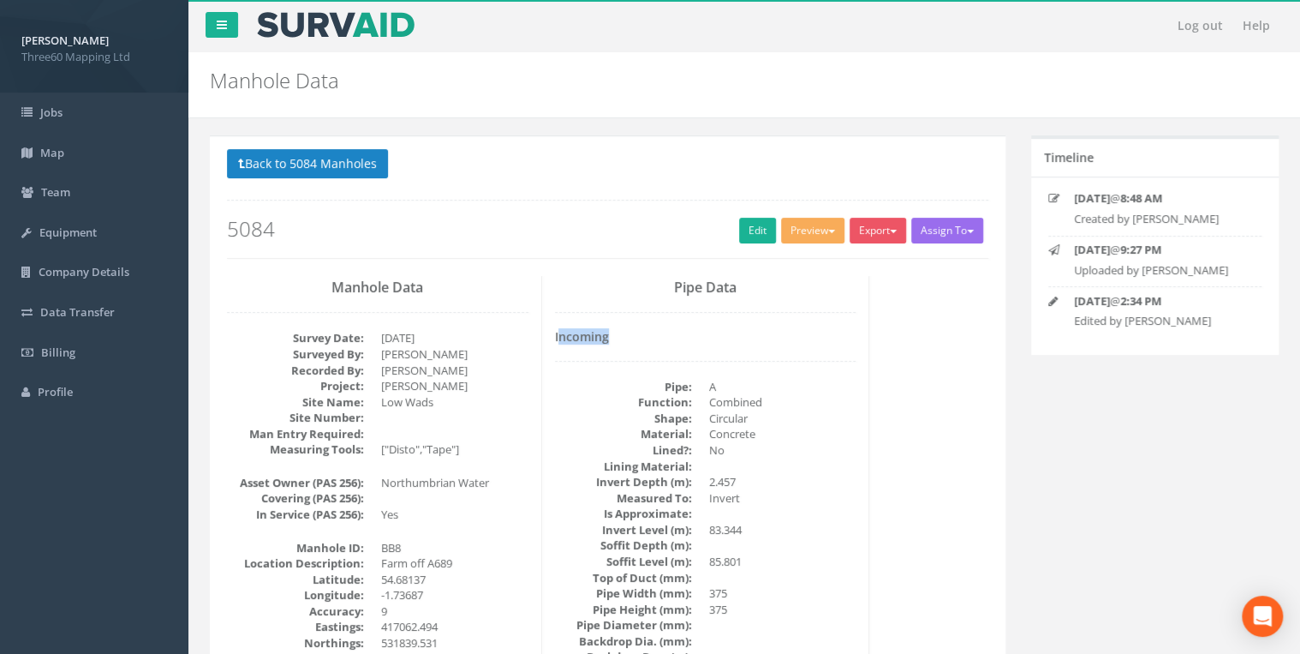
drag, startPoint x: 612, startPoint y: 338, endPoint x: 559, endPoint y: 336, distance: 53.1
click at [559, 336] on h4 "Incoming" at bounding box center [706, 336] width 302 height 13
drag, startPoint x: 559, startPoint y: 336, endPoint x: 607, endPoint y: 337, distance: 48.0
click at [607, 337] on h4 "Incoming" at bounding box center [706, 336] width 302 height 13
drag, startPoint x: 610, startPoint y: 337, endPoint x: 555, endPoint y: 337, distance: 54.8
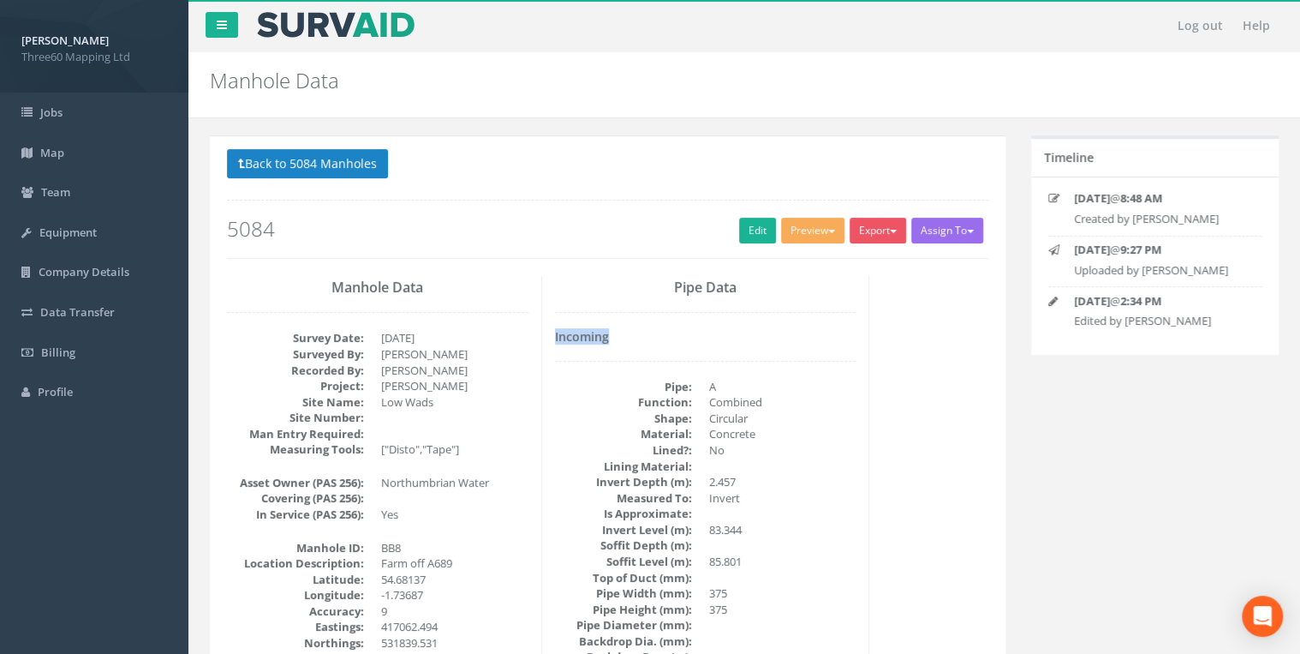
click at [555, 337] on h4 "Incoming" at bounding box center [706, 336] width 302 height 13
drag, startPoint x: 555, startPoint y: 337, endPoint x: 586, endPoint y: 339, distance: 30.9
click at [586, 339] on h4 "Incoming" at bounding box center [706, 336] width 302 height 13
drag, startPoint x: 613, startPoint y: 336, endPoint x: 543, endPoint y: 336, distance: 69.4
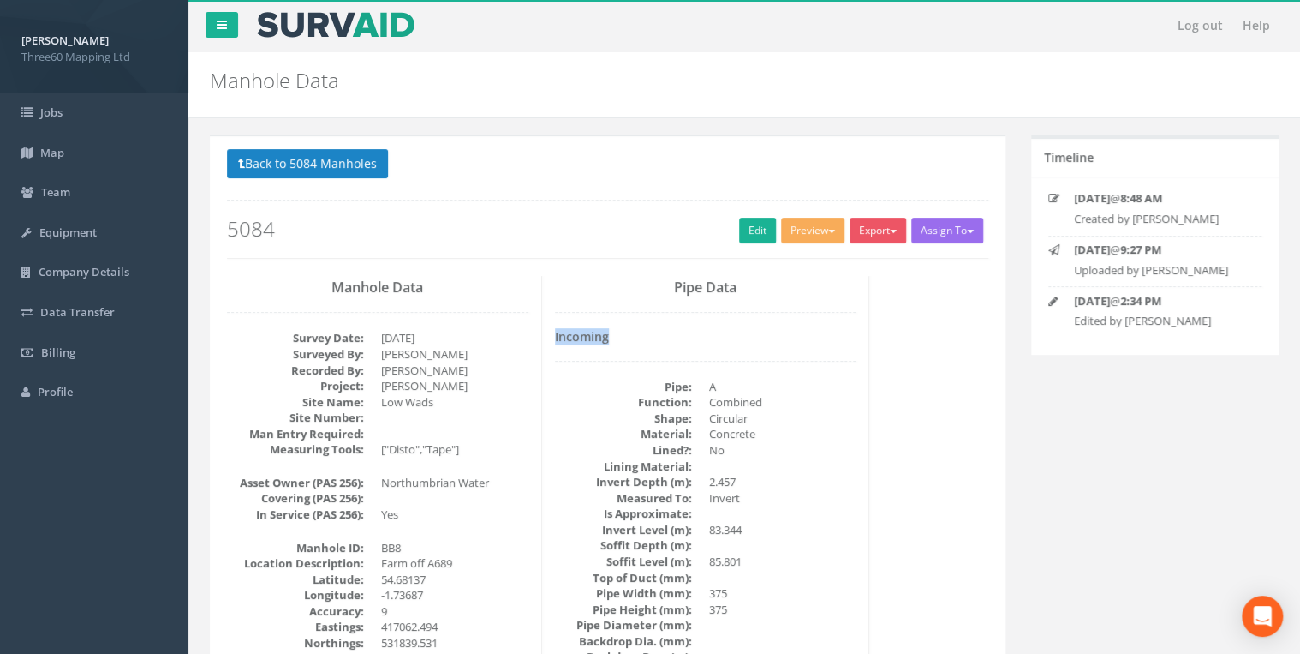
drag, startPoint x: 543, startPoint y: 336, endPoint x: 601, endPoint y: 339, distance: 57.5
click at [600, 339] on h4 "Incoming" at bounding box center [706, 336] width 302 height 13
drag, startPoint x: 610, startPoint y: 339, endPoint x: 517, endPoint y: 339, distance: 93.4
click at [517, 276] on div "Manhole Data Survey Date: [DATE] Surveyed By: [PERSON_NAME] Recorded By: [PERSO…" at bounding box center [607, 276] width 787 height 0
drag, startPoint x: 517, startPoint y: 339, endPoint x: 640, endPoint y: 345, distance: 123.5
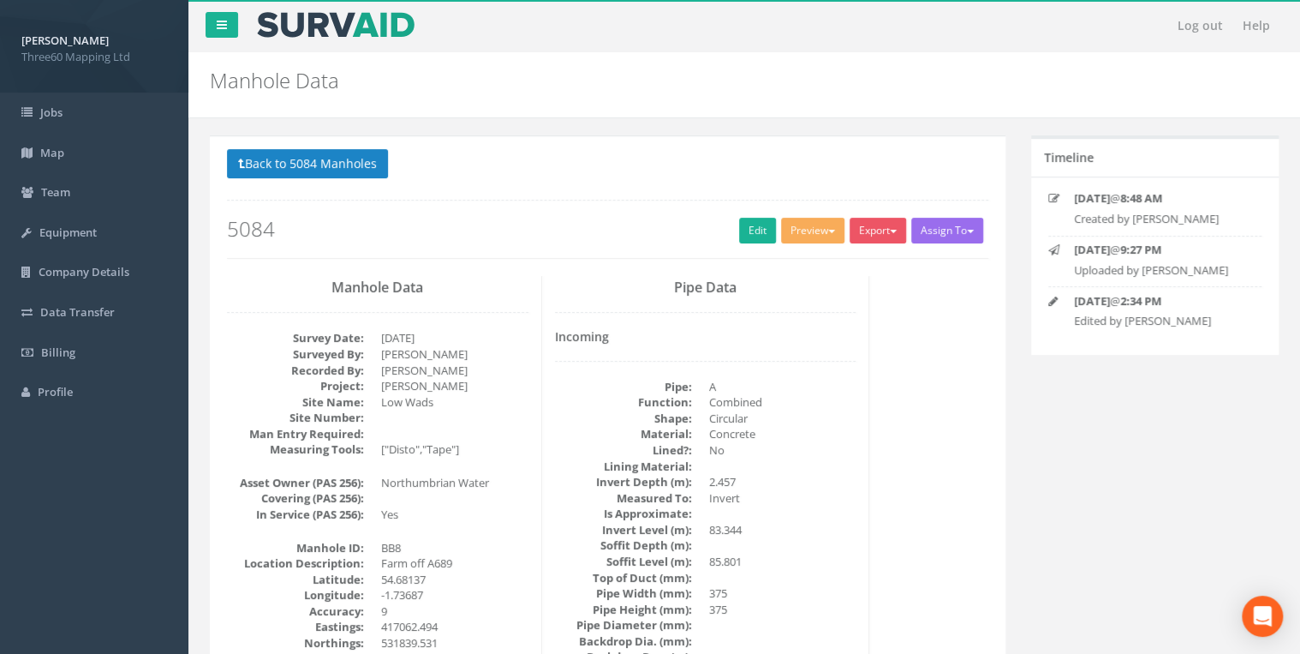
click at [640, 345] on div "Incoming Pipe: A Function: Combined Shape: Circular Material: Concrete Lined?: …" at bounding box center [706, 538] width 302 height 416
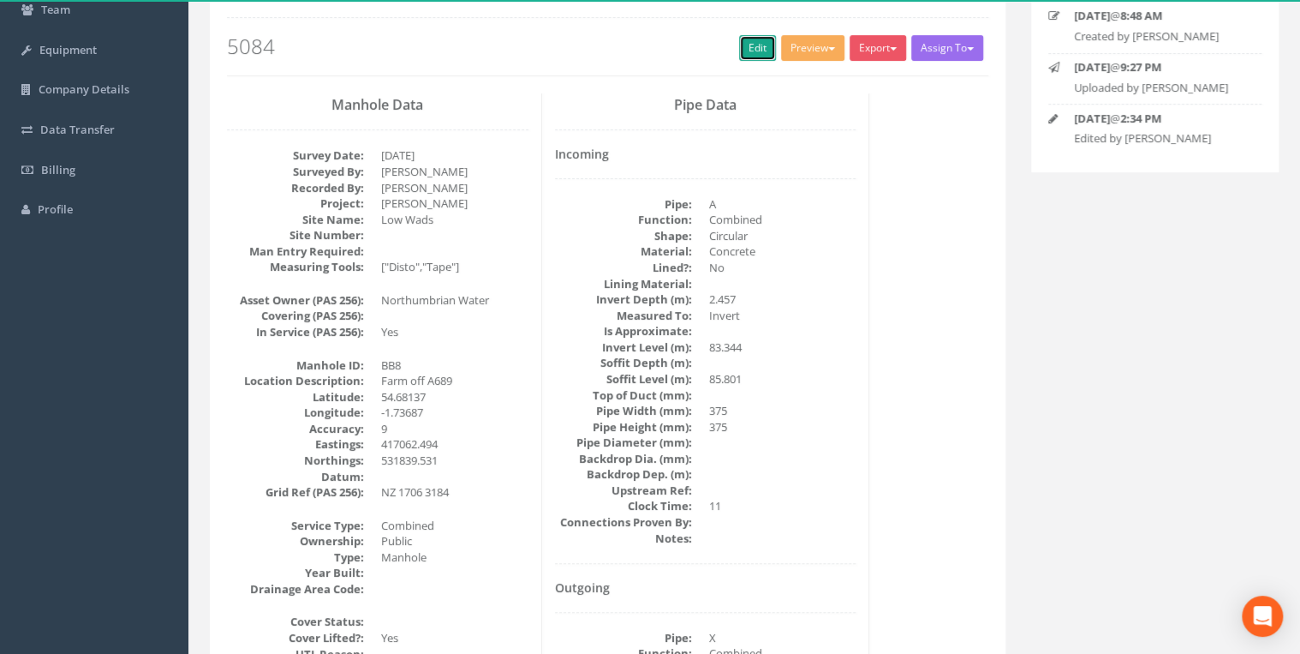
click at [752, 45] on link "Edit" at bounding box center [757, 48] width 37 height 26
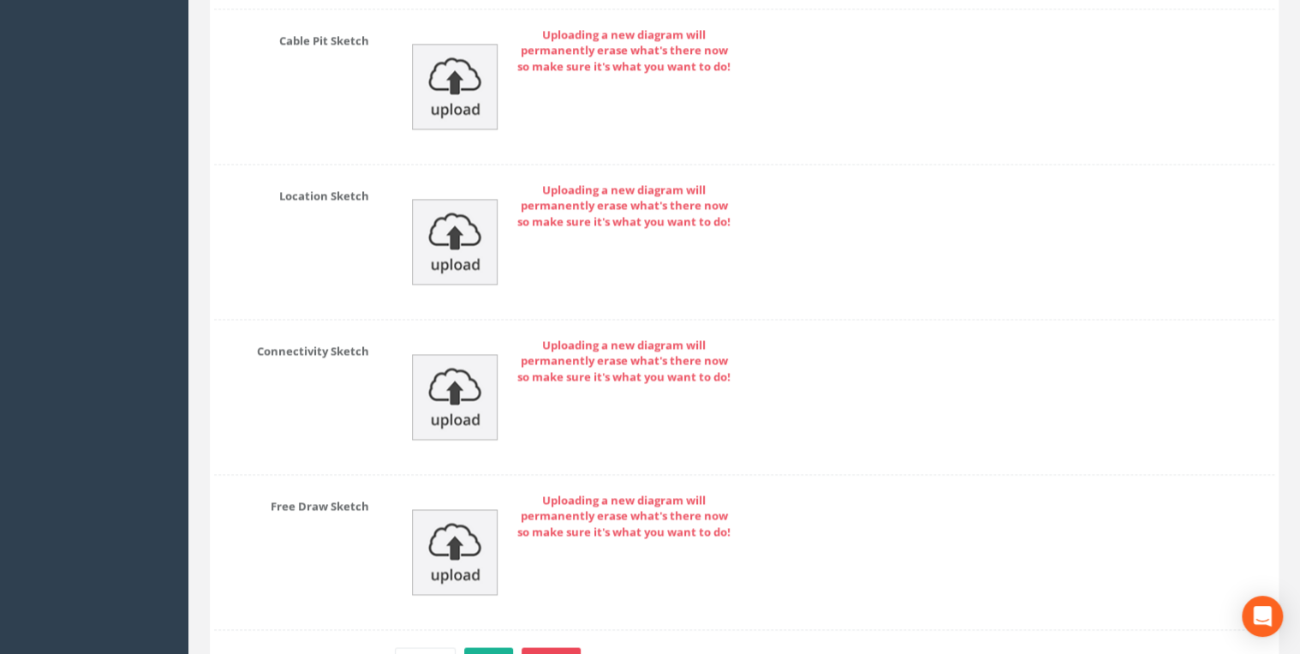
scroll to position [7836, 0]
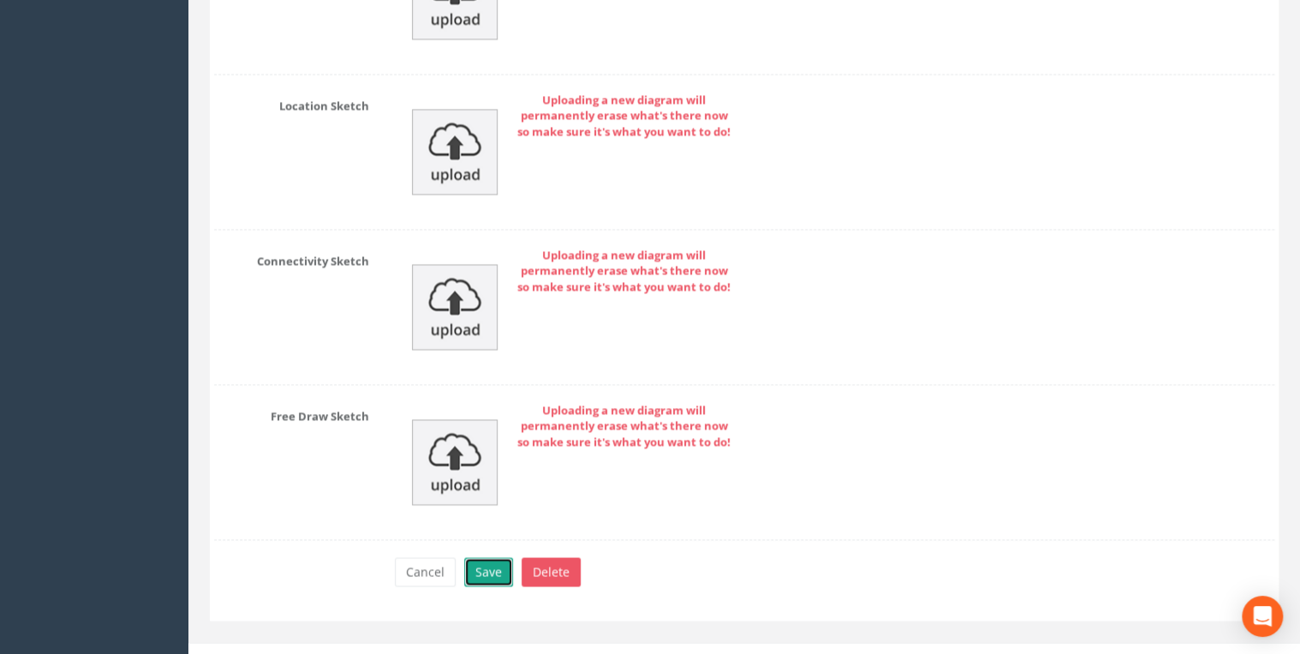
click at [493, 557] on button "Save" at bounding box center [488, 571] width 49 height 29
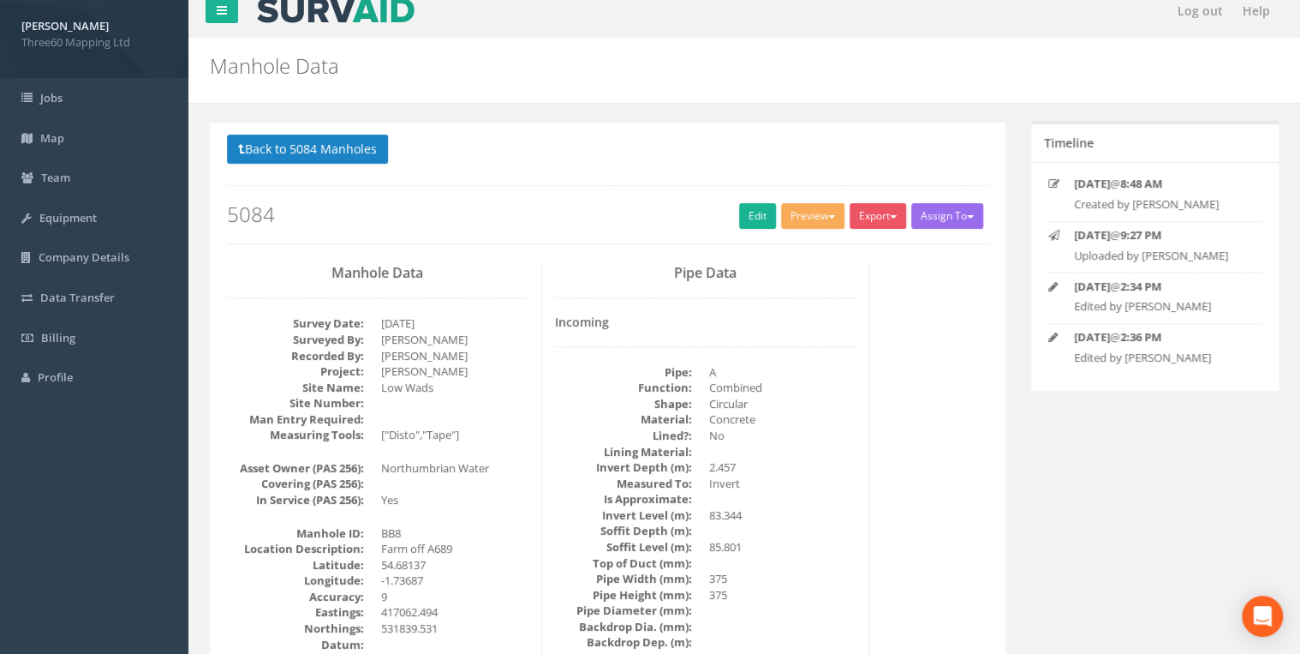
scroll to position [0, 0]
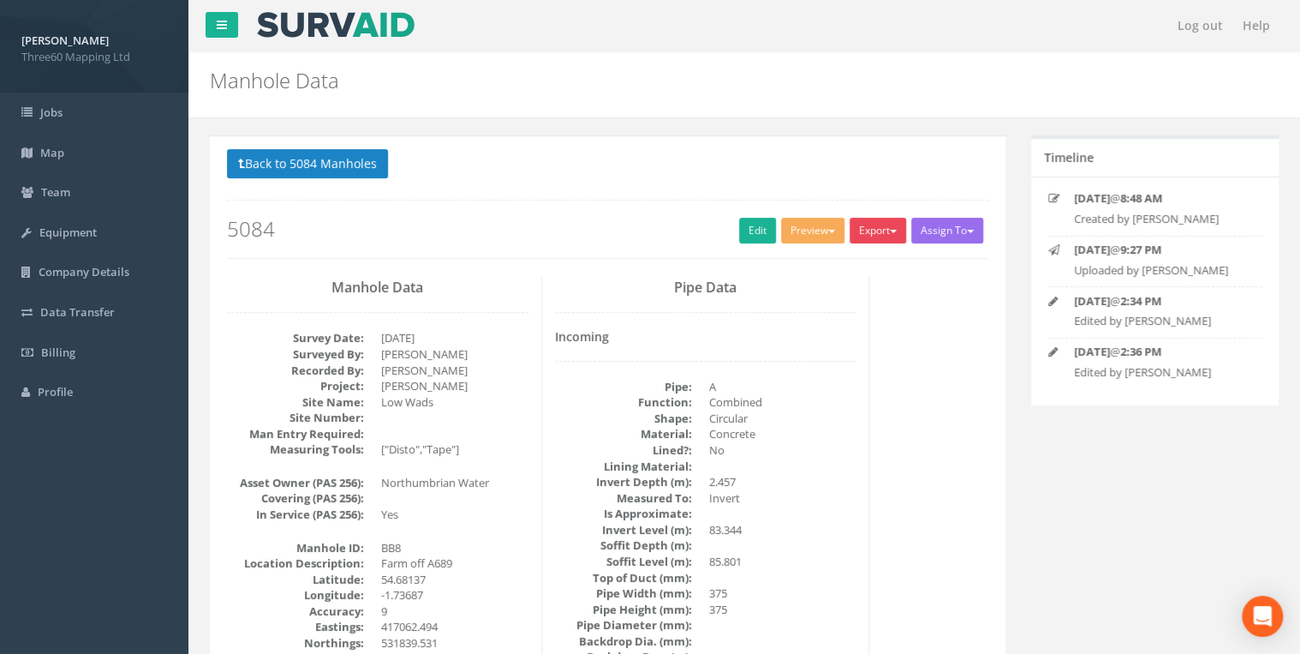
click at [858, 227] on button "Export" at bounding box center [878, 231] width 57 height 26
click at [831, 256] on link "360 Manhole" at bounding box center [843, 266] width 130 height 27
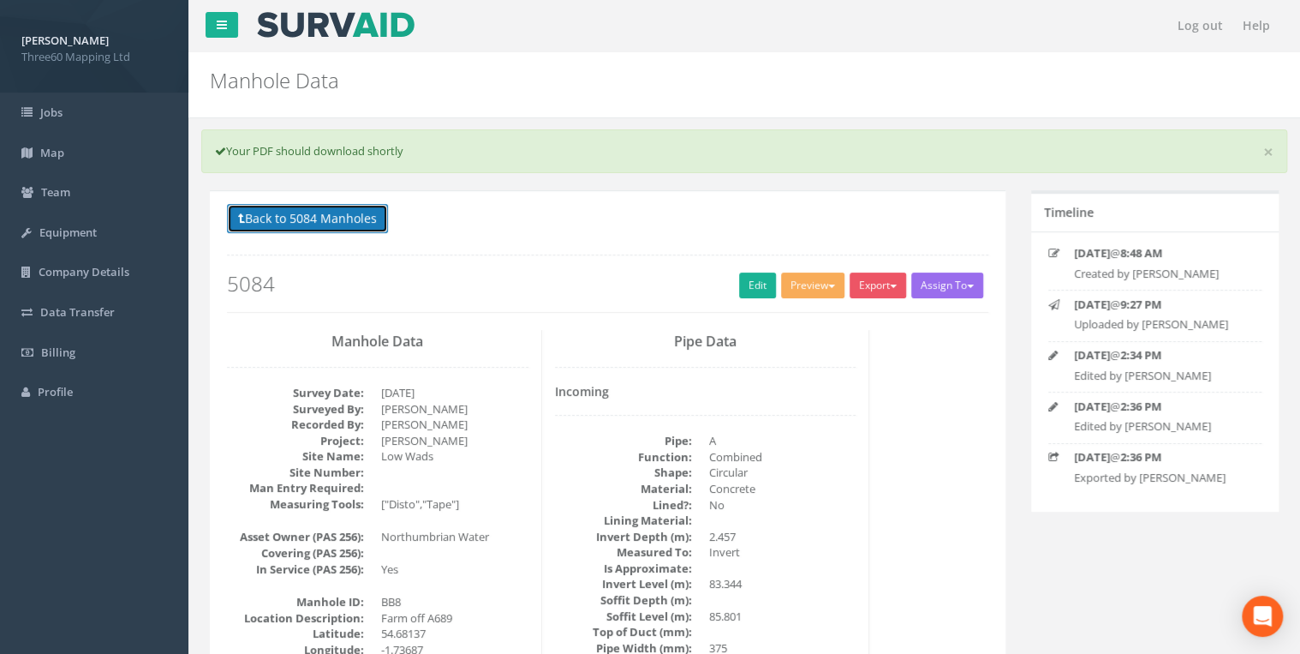
click at [380, 224] on button "Back to 5084 Manholes" at bounding box center [307, 218] width 161 height 29
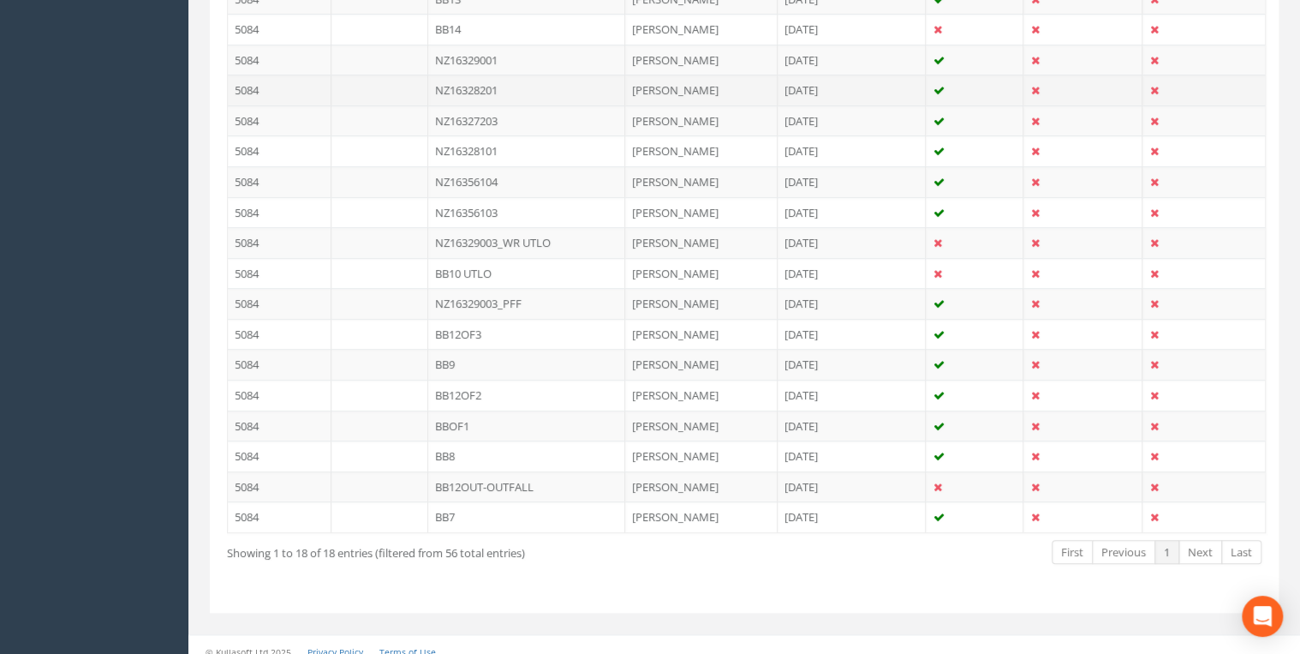
scroll to position [539, 0]
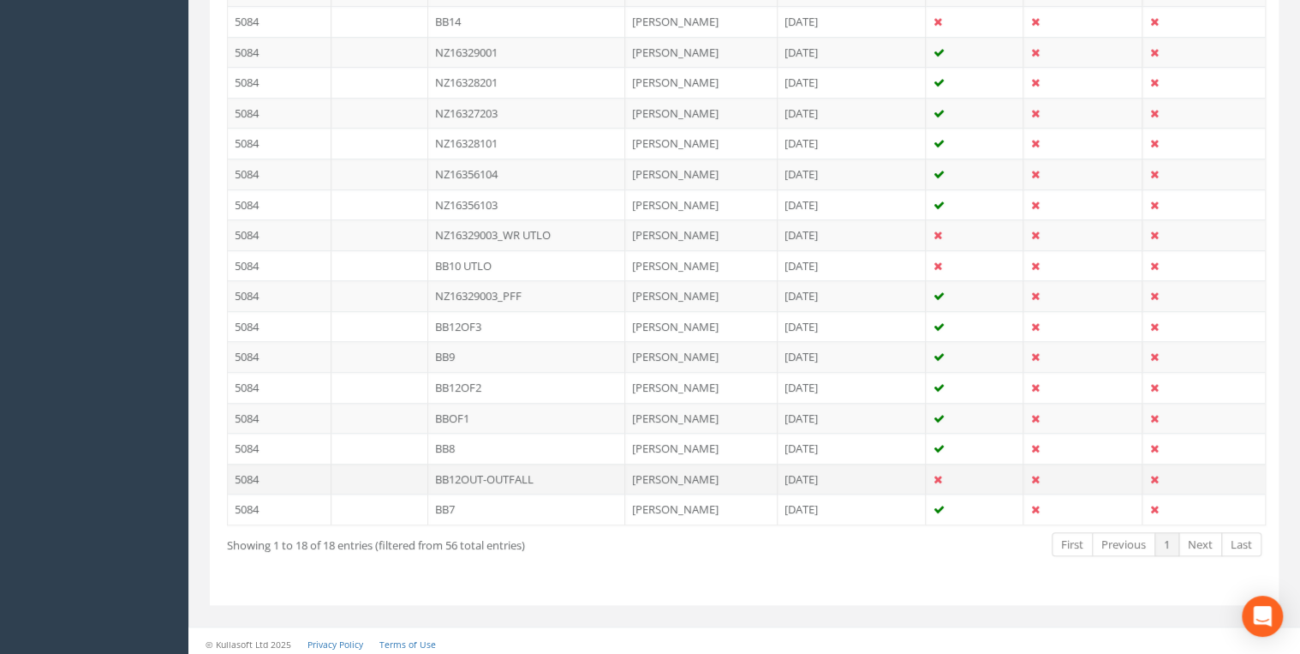
click at [463, 472] on td "BB12OUT-OUTFALL" at bounding box center [526, 478] width 197 height 31
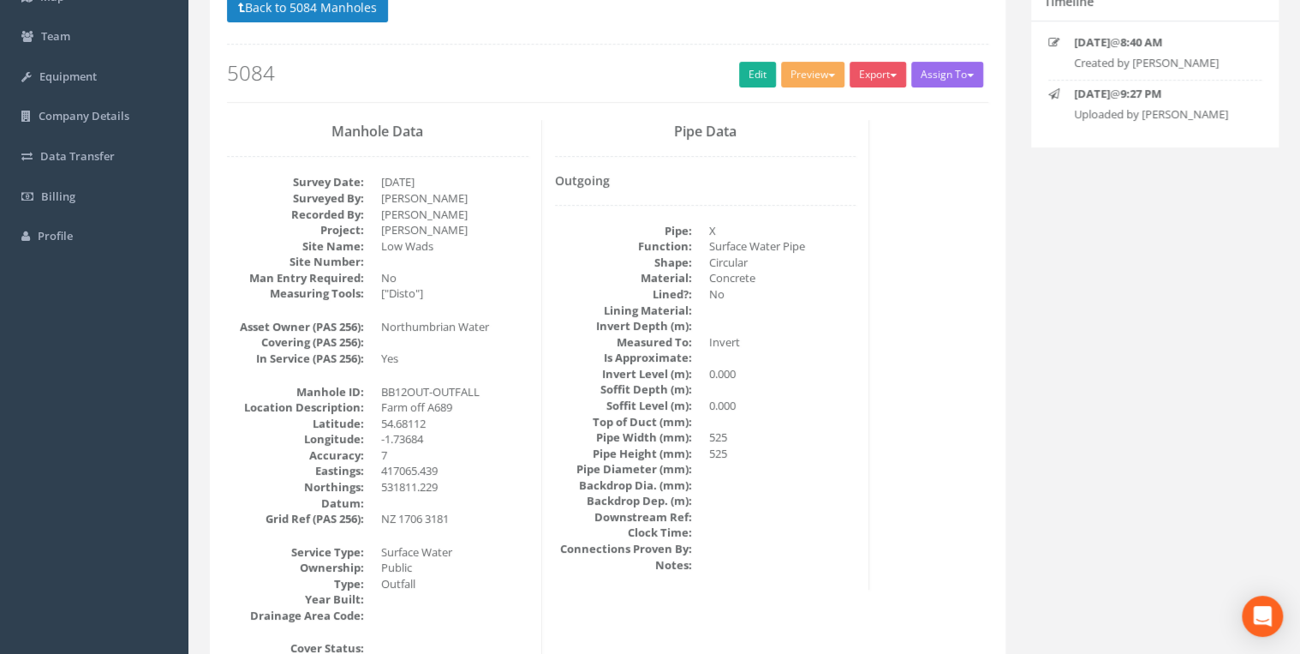
scroll to position [0, 0]
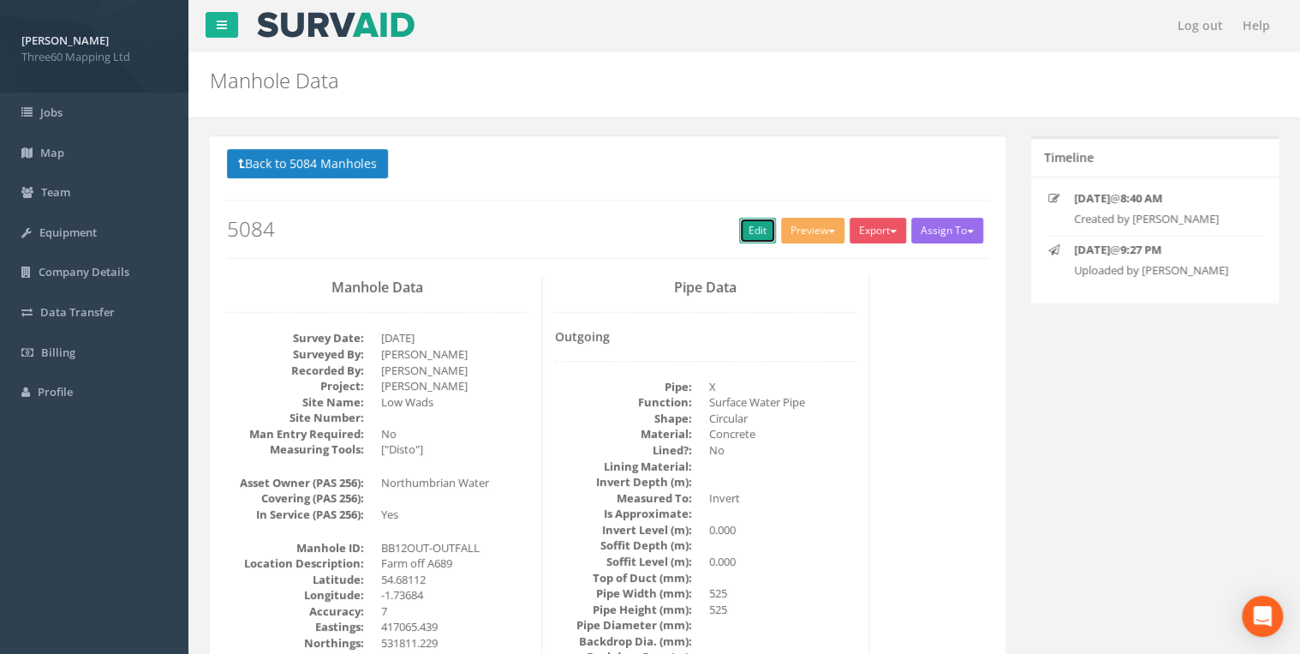
click at [742, 235] on link "Edit" at bounding box center [757, 231] width 37 height 26
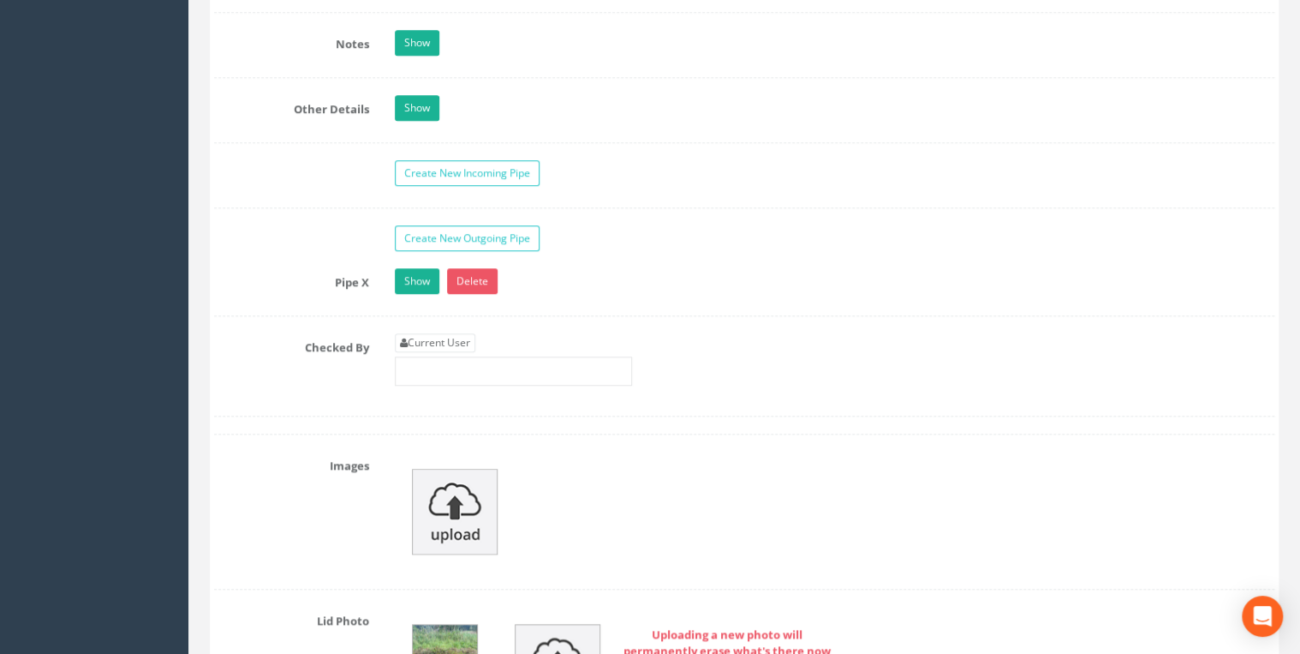
scroll to position [3929, 0]
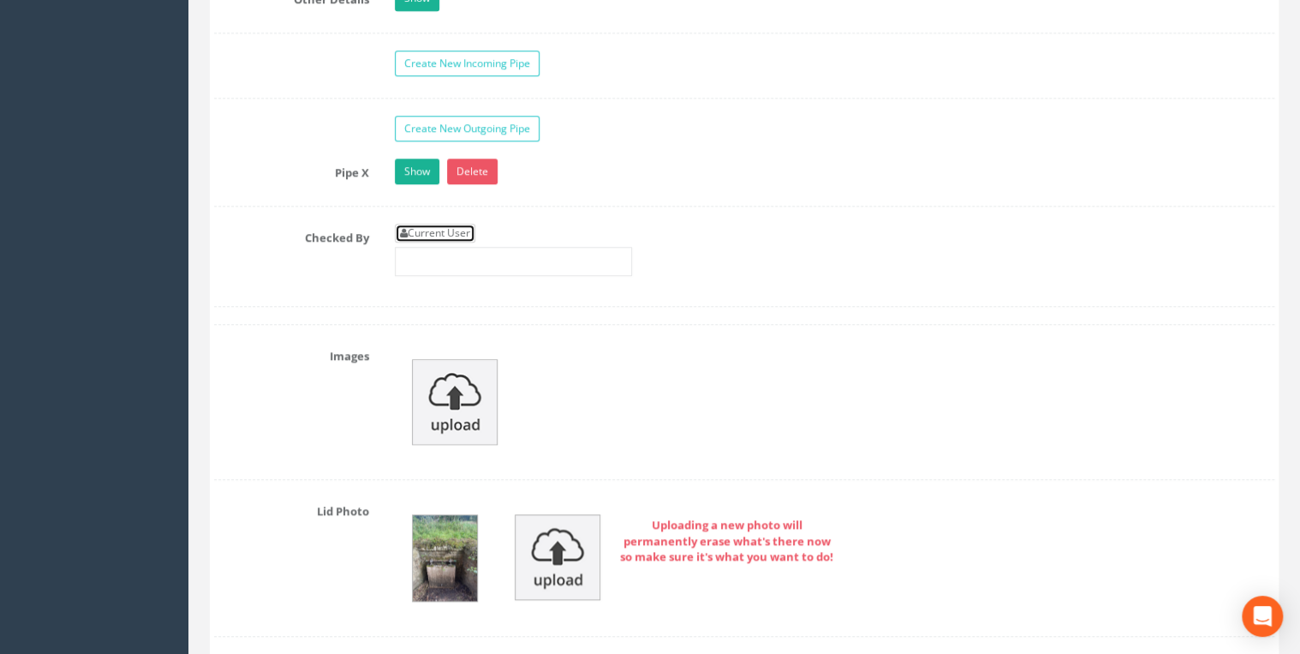
click at [456, 224] on link "Current User" at bounding box center [435, 233] width 81 height 19
type input "[PERSON_NAME]"
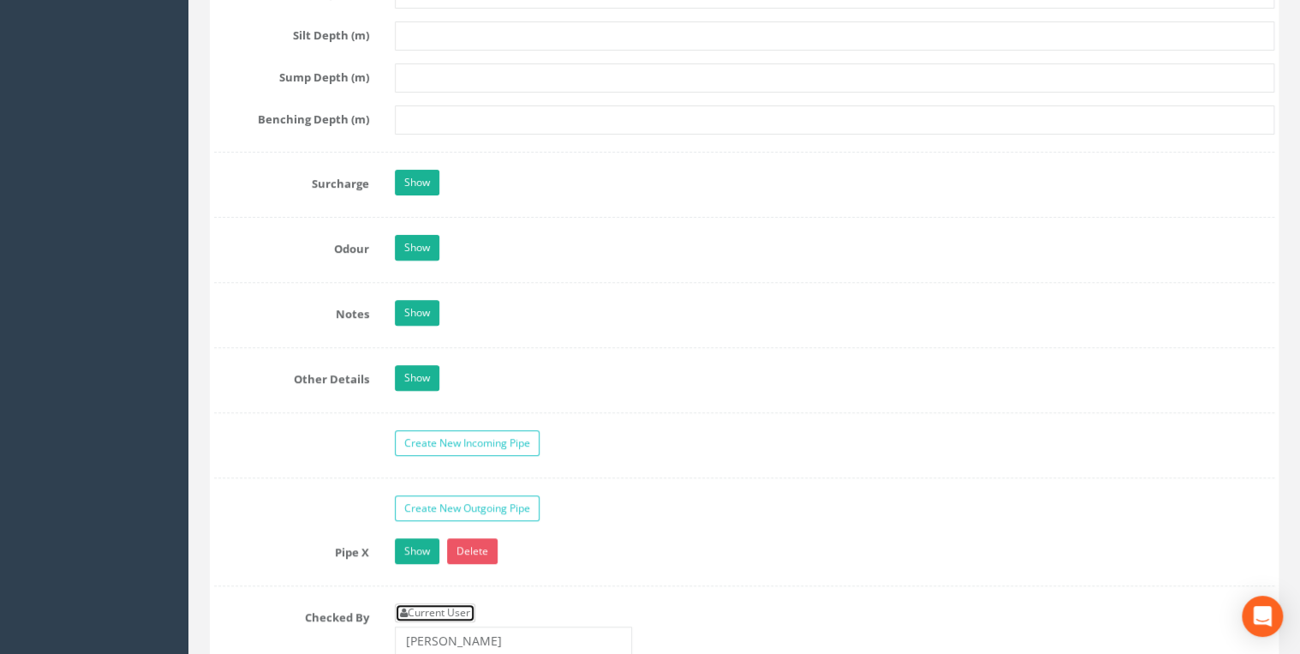
scroll to position [3564, 0]
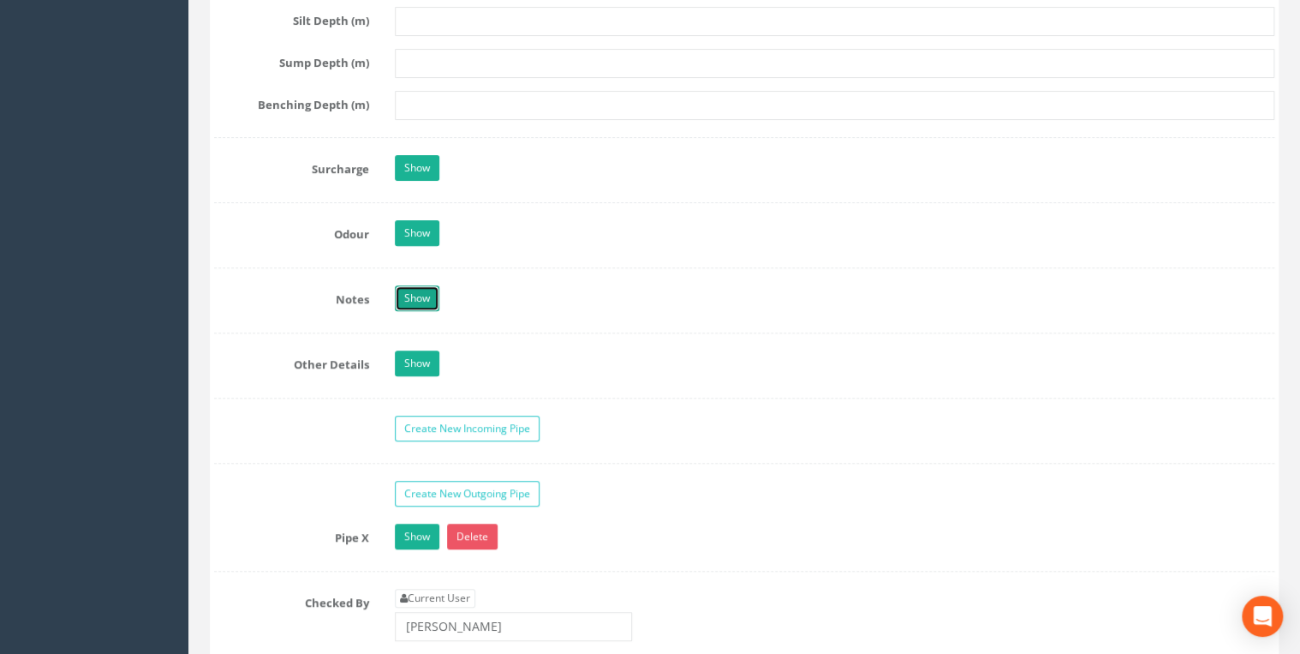
click at [417, 294] on link "Show" at bounding box center [417, 298] width 45 height 26
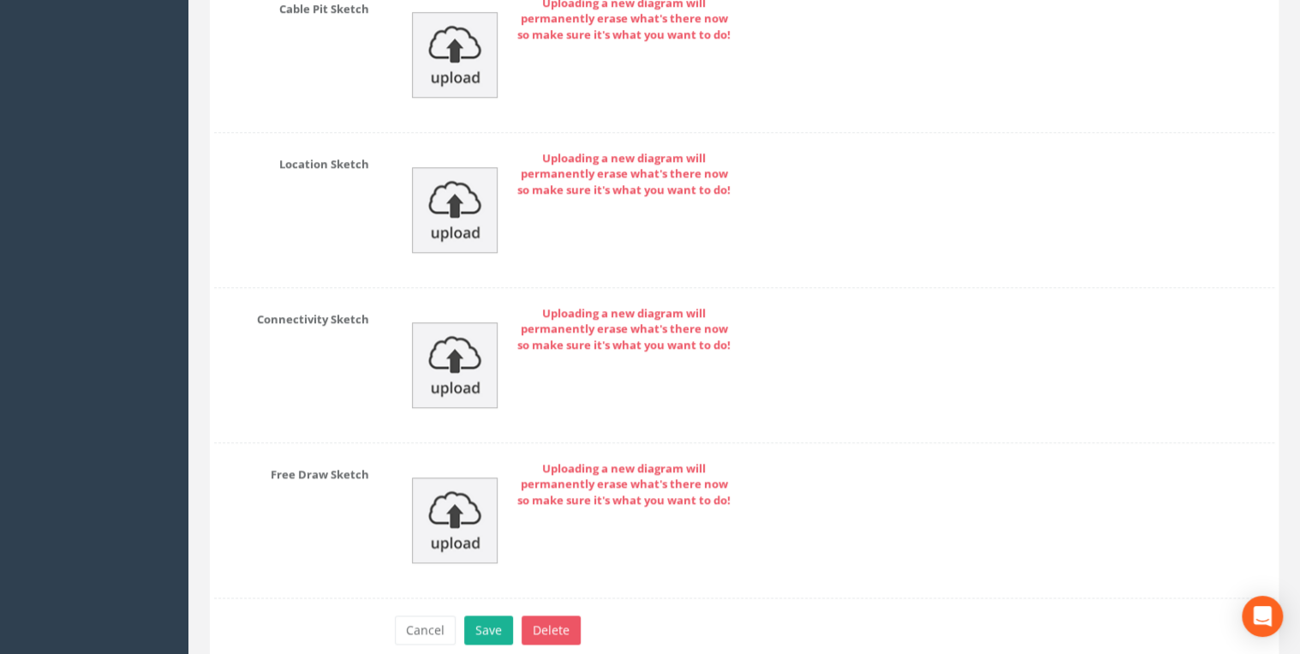
scroll to position [7371, 0]
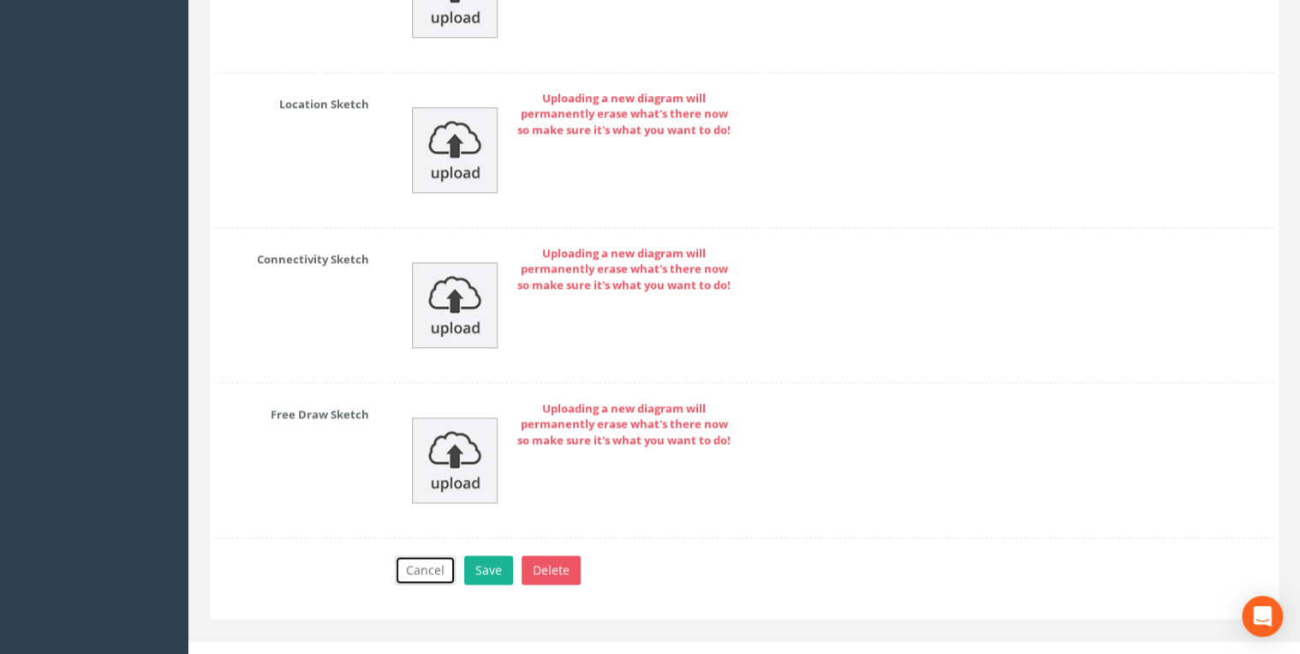
click at [439, 555] on button "Cancel" at bounding box center [425, 569] width 61 height 29
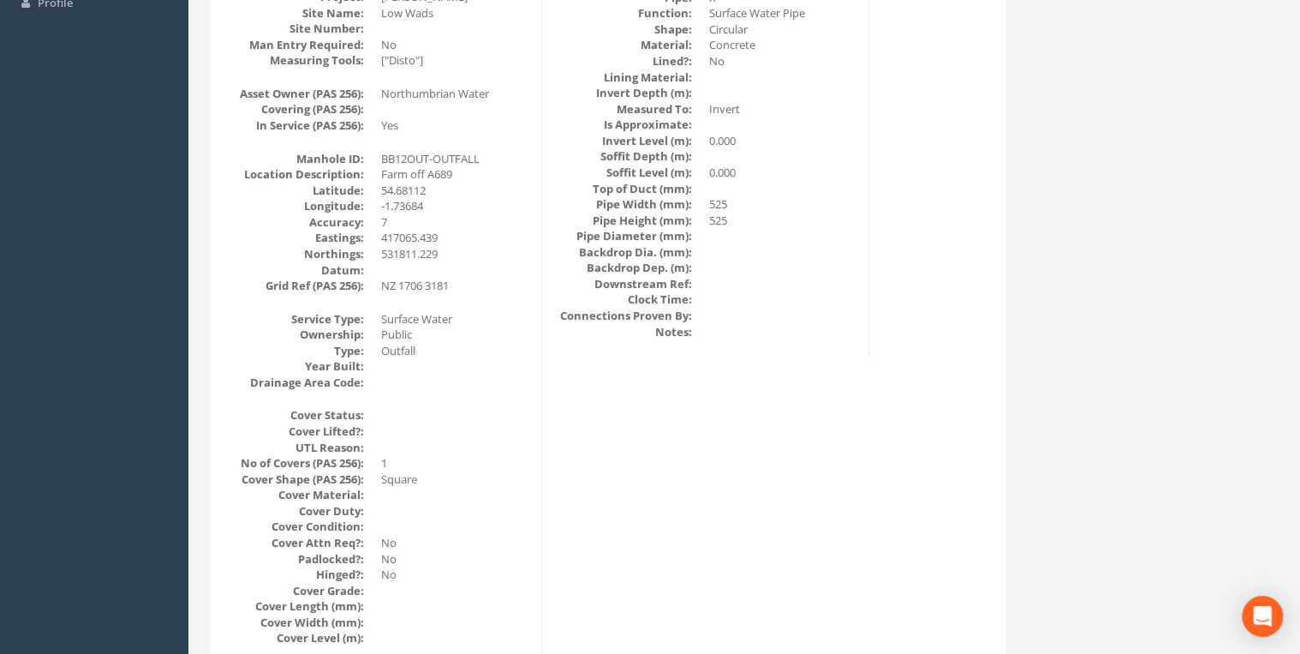
scroll to position [156, 0]
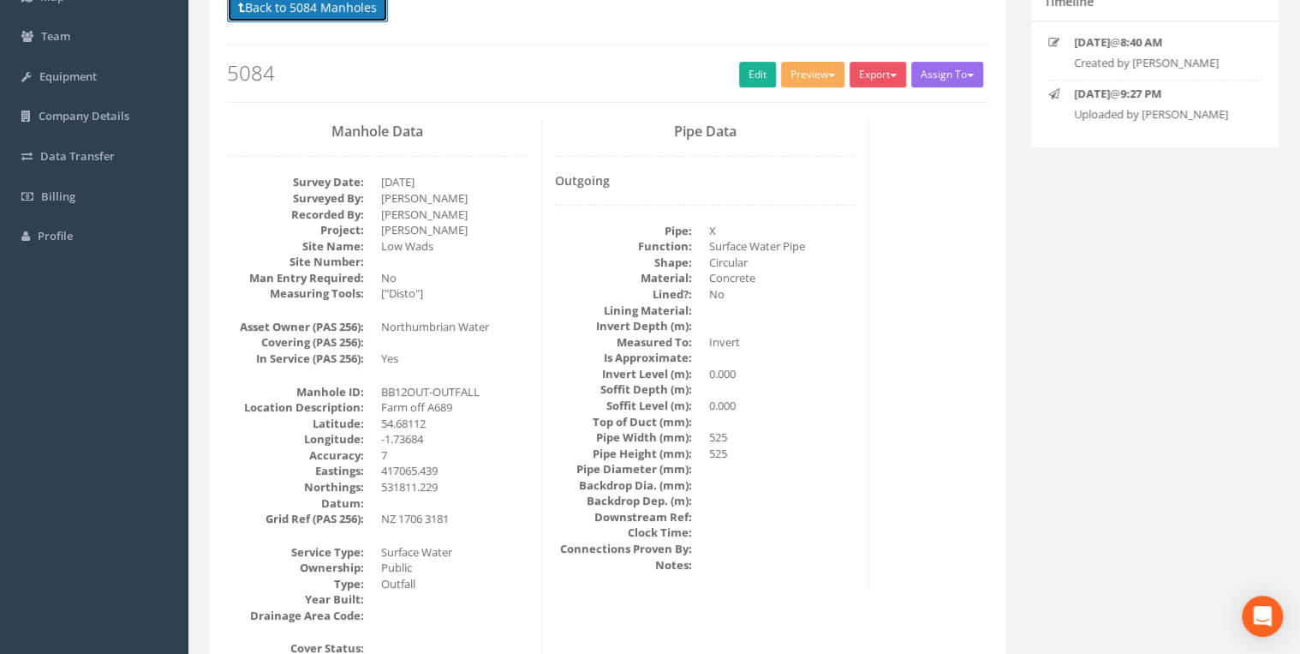
click at [266, 4] on button "Back to 5084 Manholes" at bounding box center [307, 7] width 161 height 29
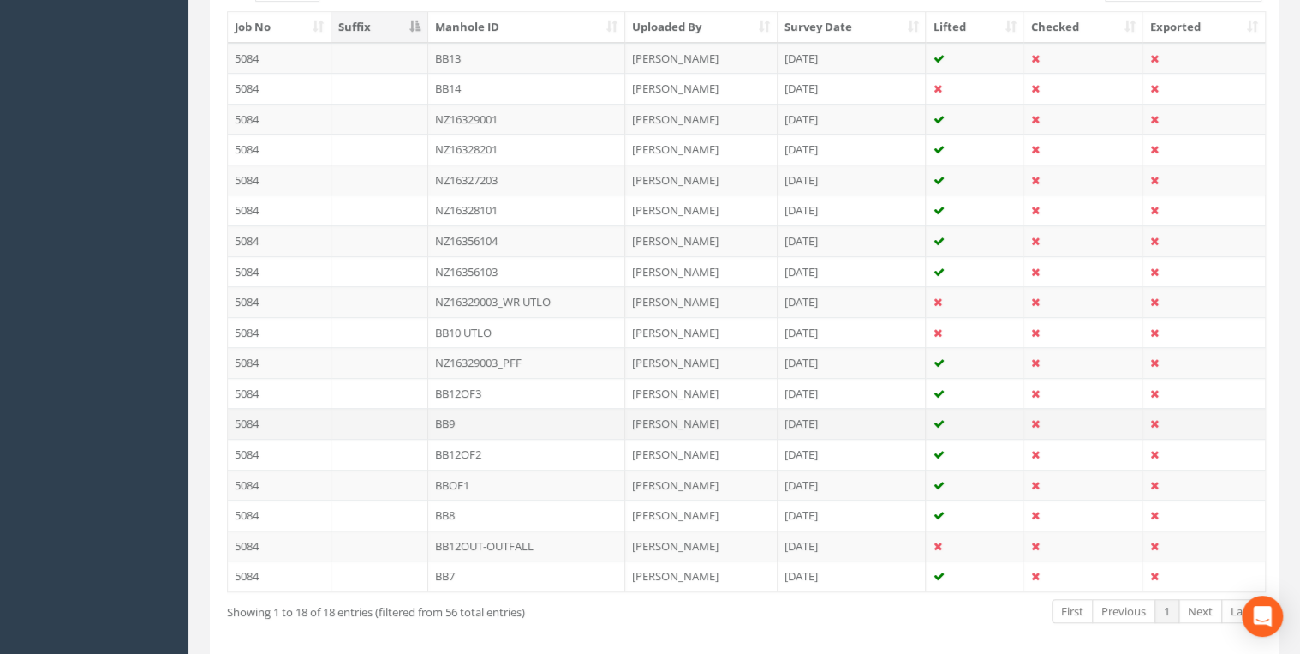
scroll to position [539, 0]
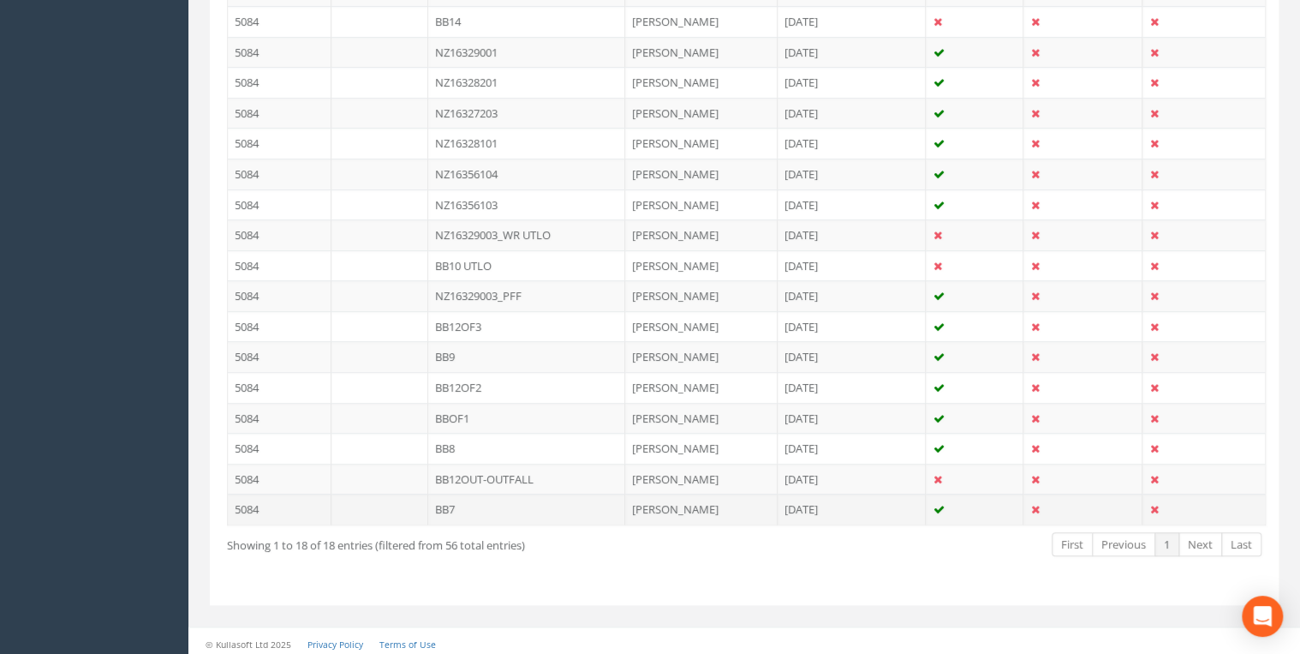
click at [461, 504] on td "BB7" at bounding box center [526, 508] width 197 height 31
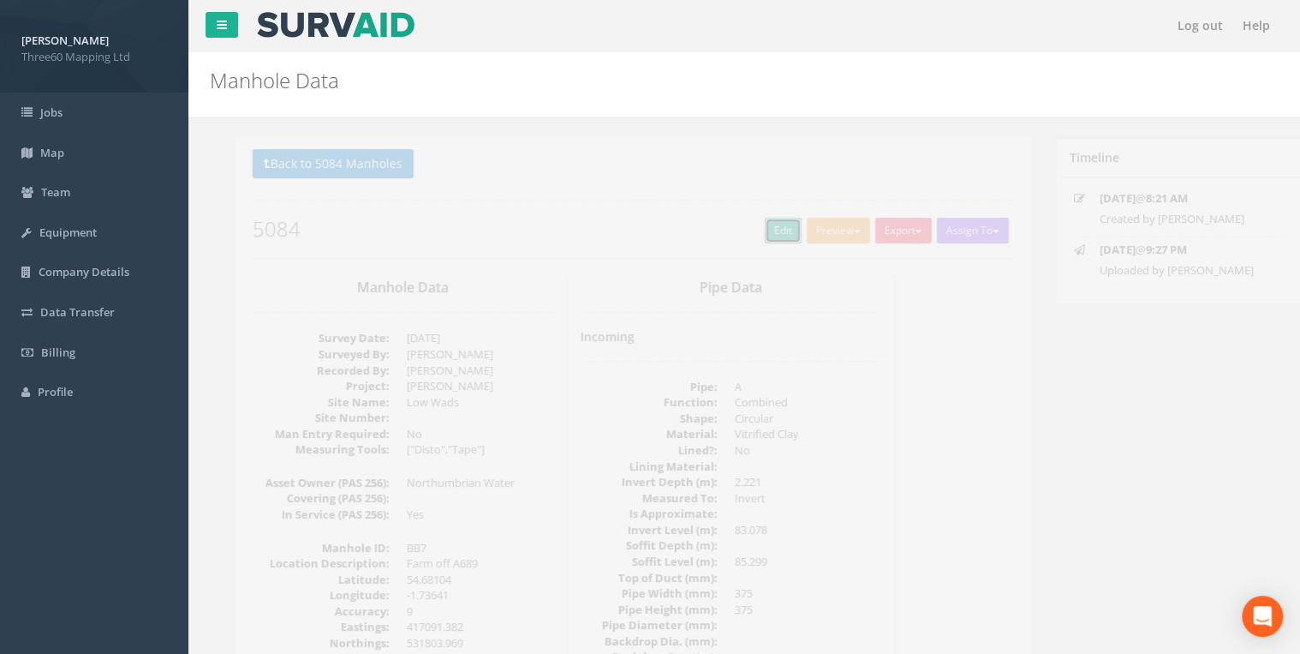
click at [744, 227] on link "Edit" at bounding box center [757, 231] width 37 height 26
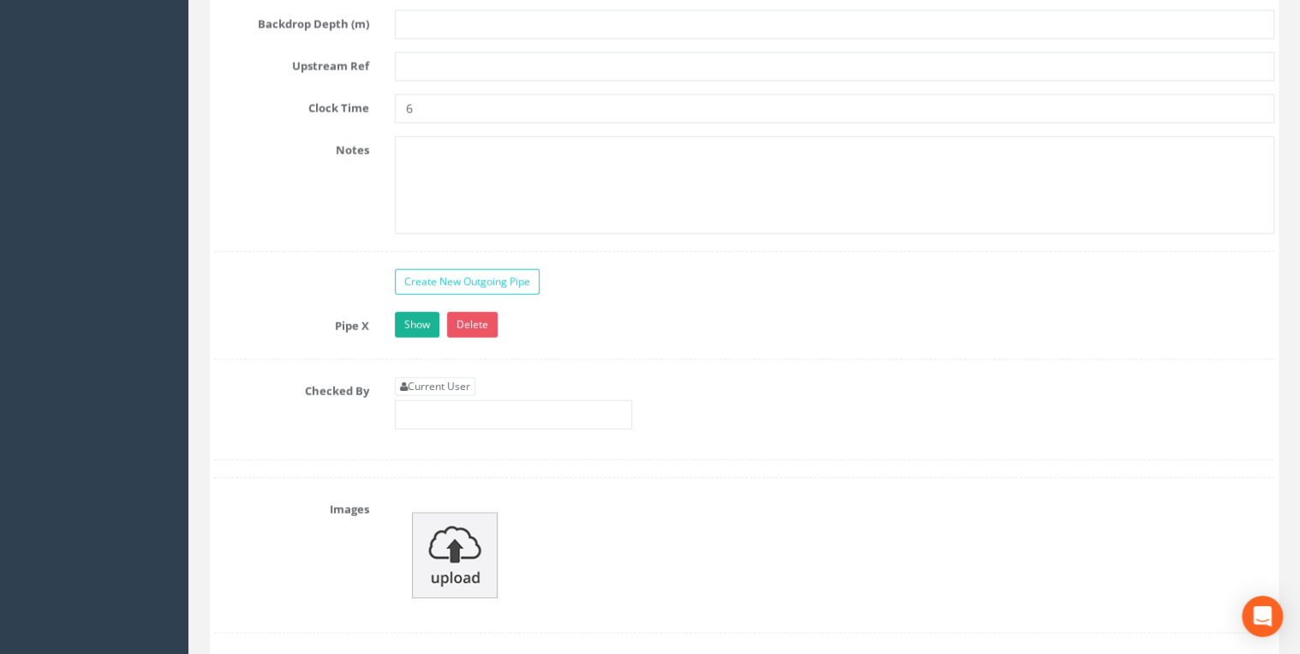
scroll to position [5573, 0]
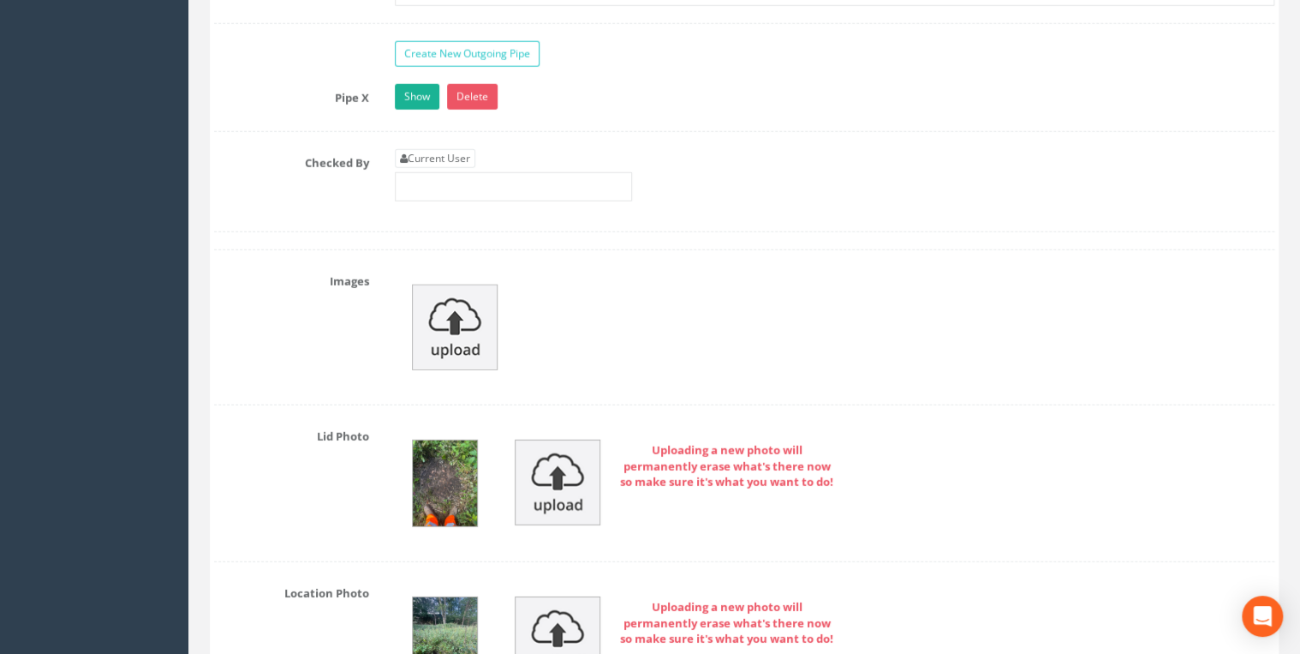
click at [465, 152] on div "Current User" at bounding box center [513, 175] width 237 height 52
click at [459, 149] on link "Current User" at bounding box center [435, 158] width 81 height 19
type input "[PERSON_NAME]"
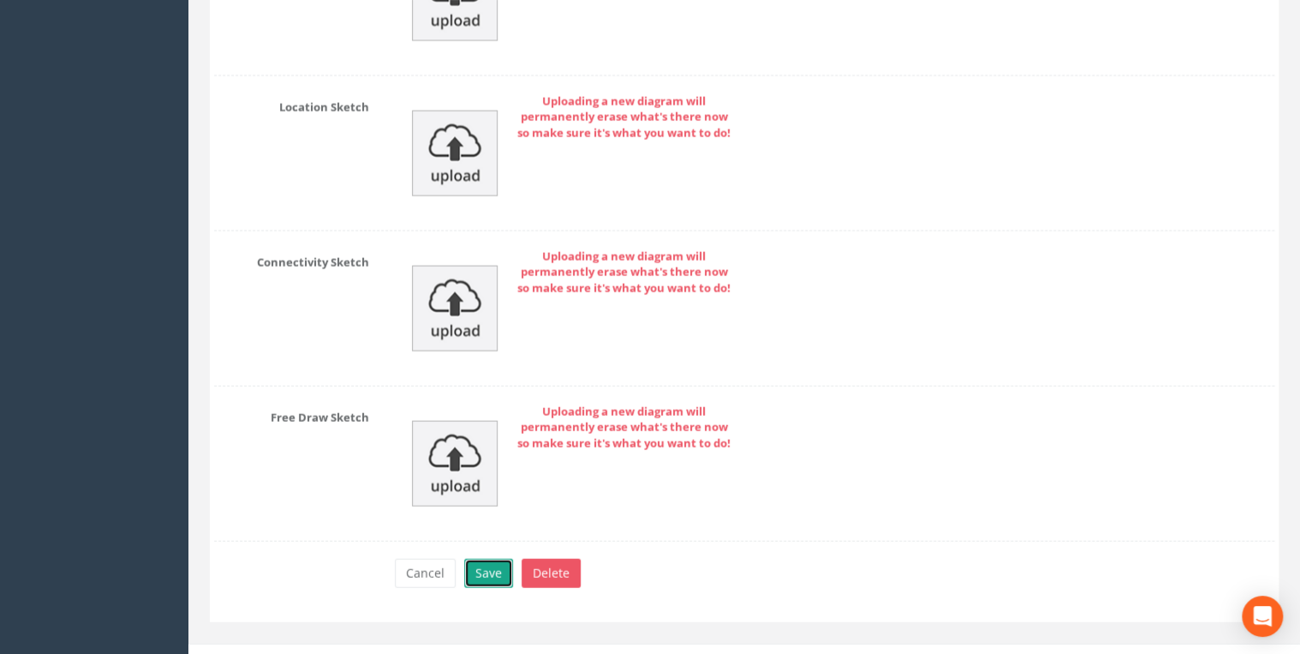
click at [493, 559] on button "Save" at bounding box center [488, 573] width 49 height 29
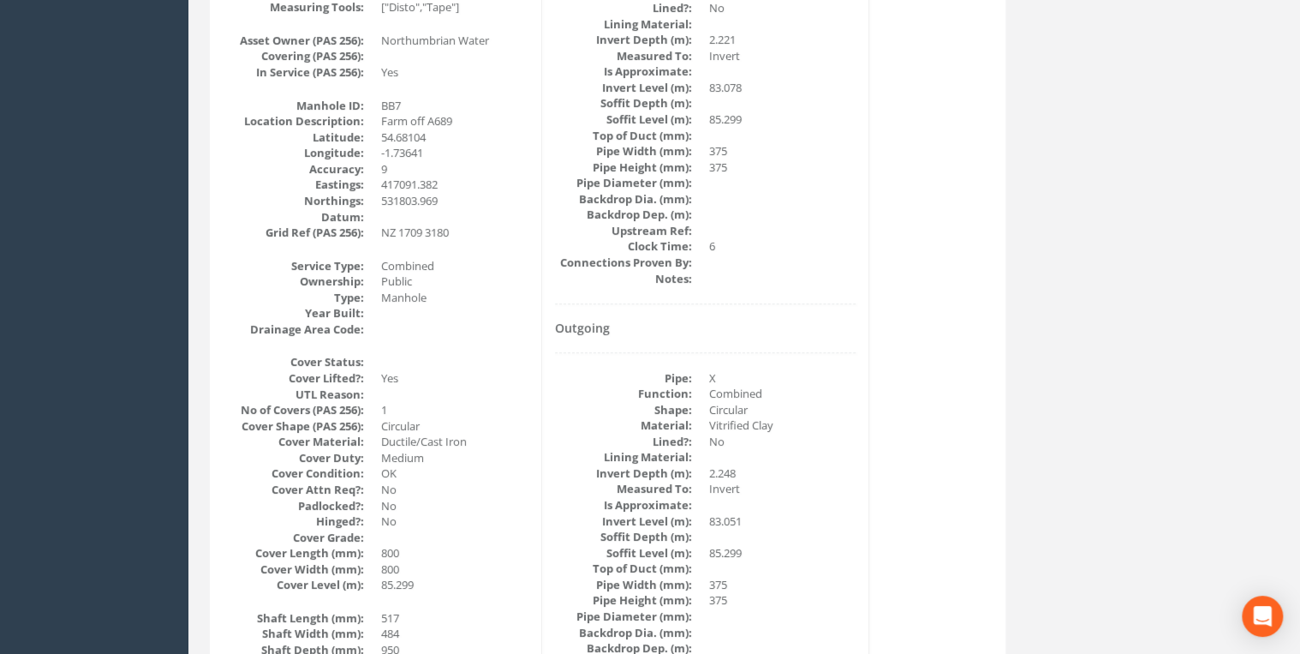
scroll to position [0, 0]
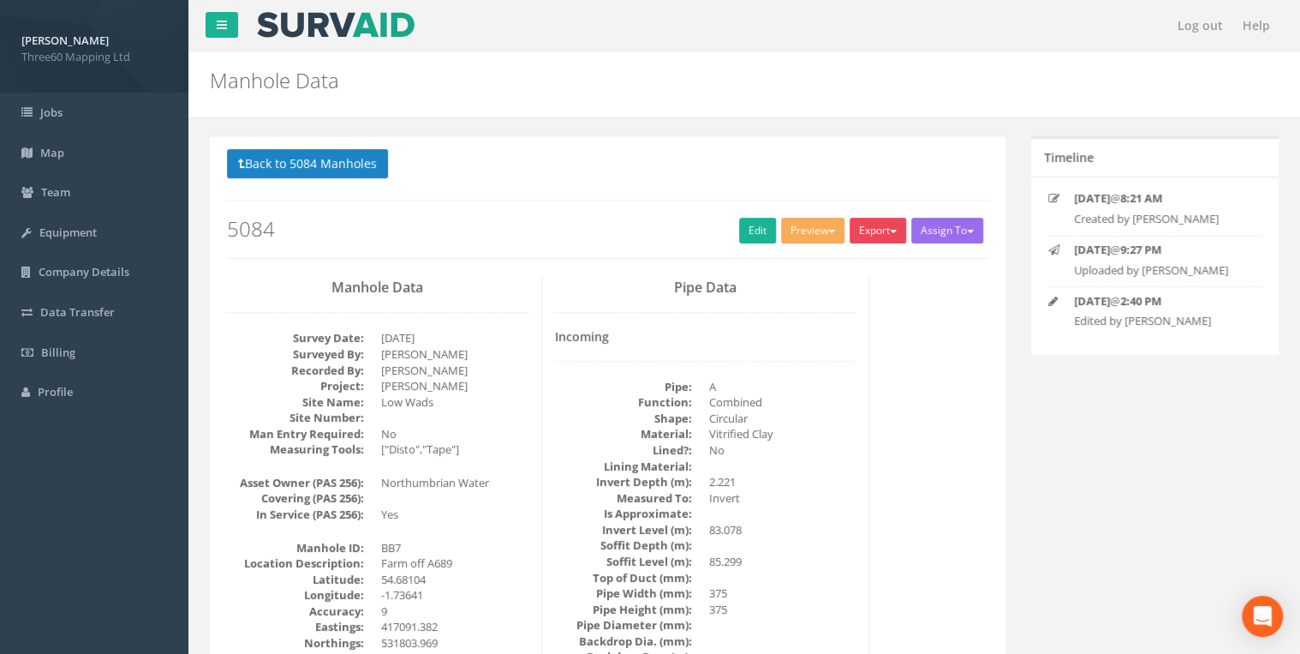
click at [882, 242] on button "Export" at bounding box center [878, 231] width 57 height 26
click at [850, 257] on link "360 Manhole" at bounding box center [843, 266] width 130 height 27
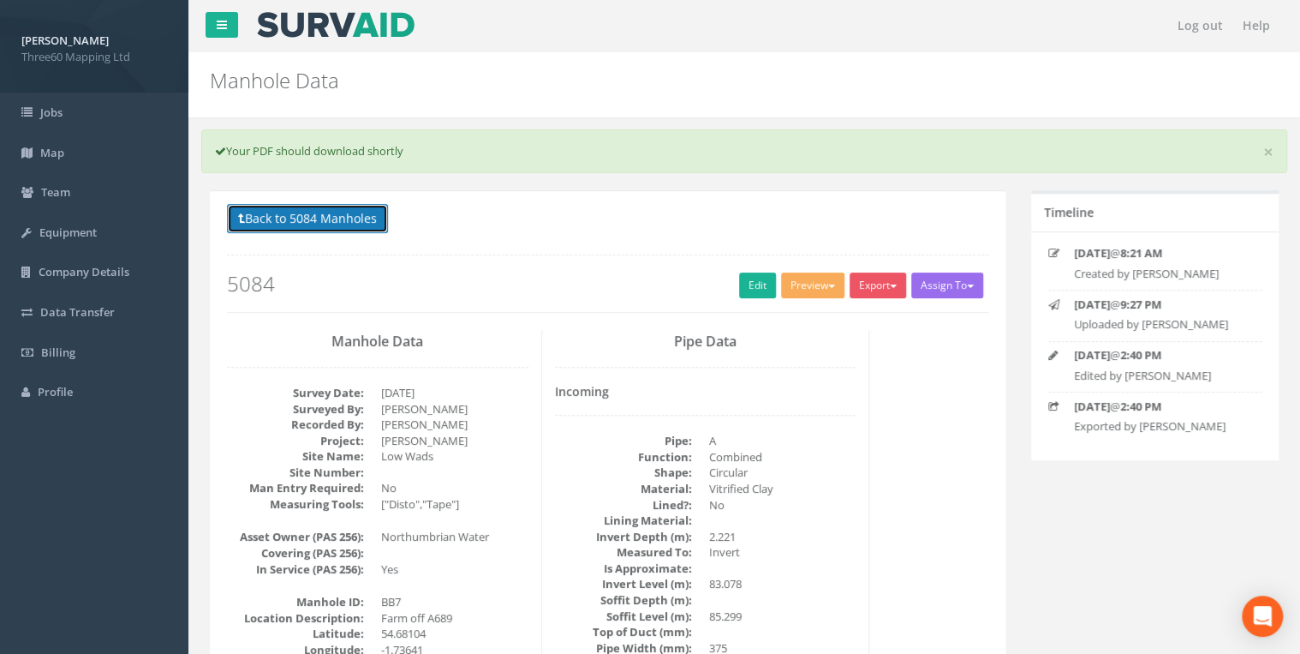
click at [380, 223] on button "Back to 5084 Manholes" at bounding box center [307, 218] width 161 height 29
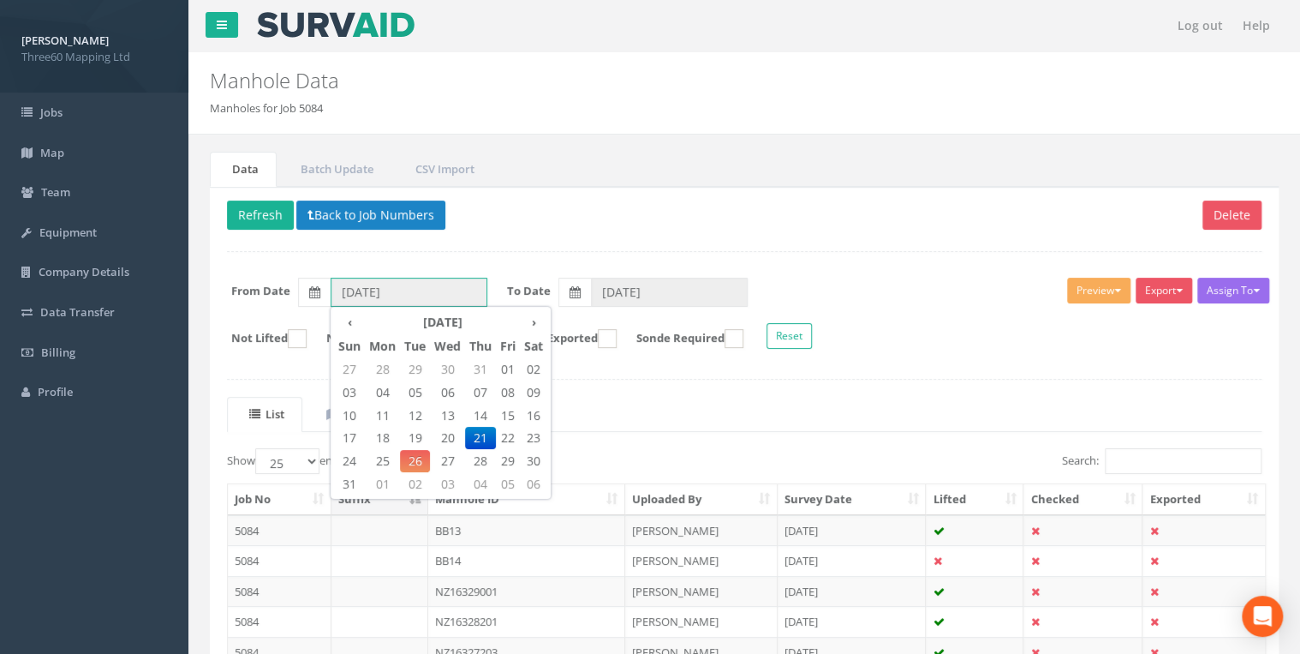
click at [396, 286] on input "[DATE]" at bounding box center [409, 292] width 157 height 29
click at [417, 467] on span "26" at bounding box center [415, 461] width 30 height 22
type input "[DATE]"
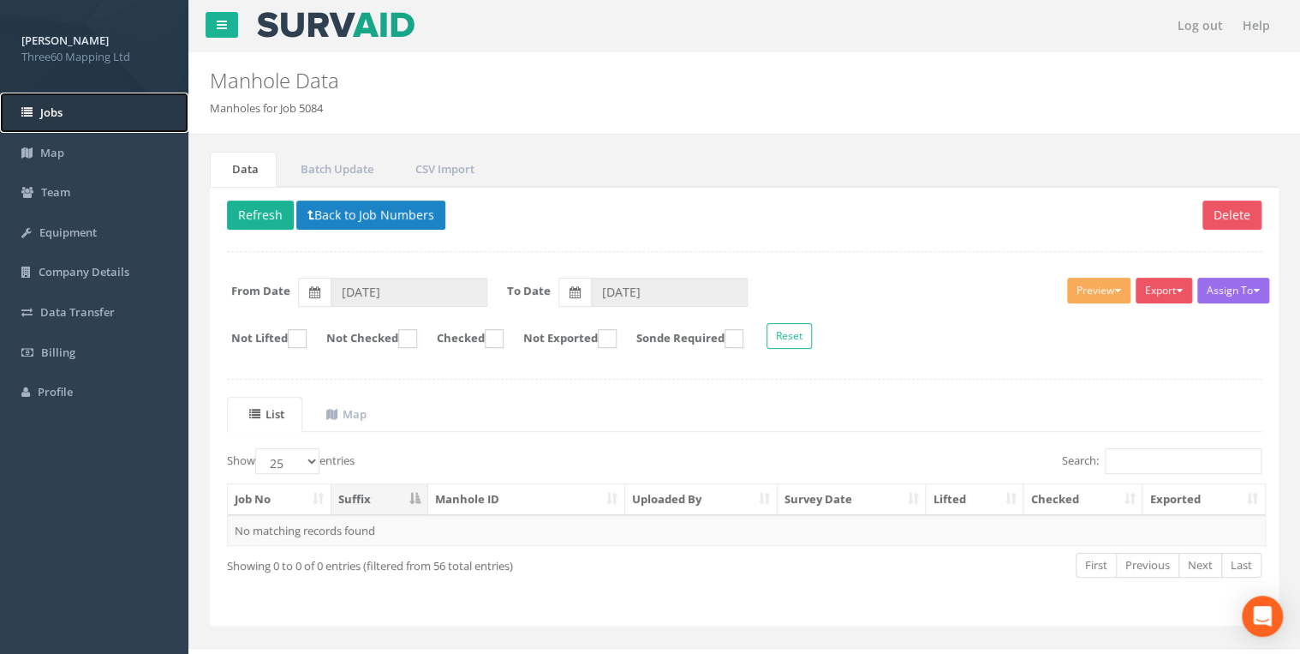
click at [75, 127] on link "Jobs" at bounding box center [94, 113] width 188 height 40
